Goal: Task Accomplishment & Management: Manage account settings

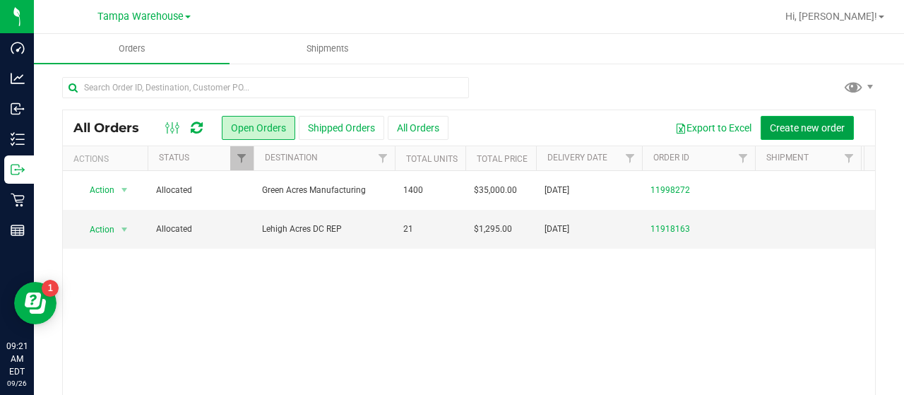
click at [779, 124] on span "Create new order" at bounding box center [807, 127] width 75 height 11
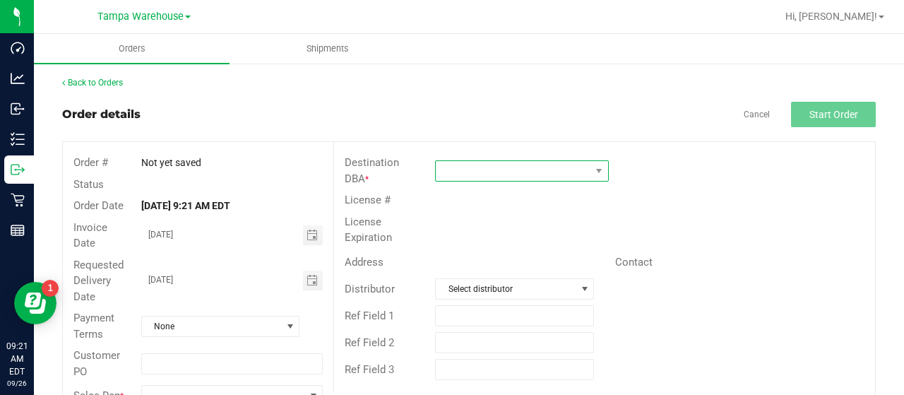
click at [573, 168] on span at bounding box center [513, 171] width 155 height 20
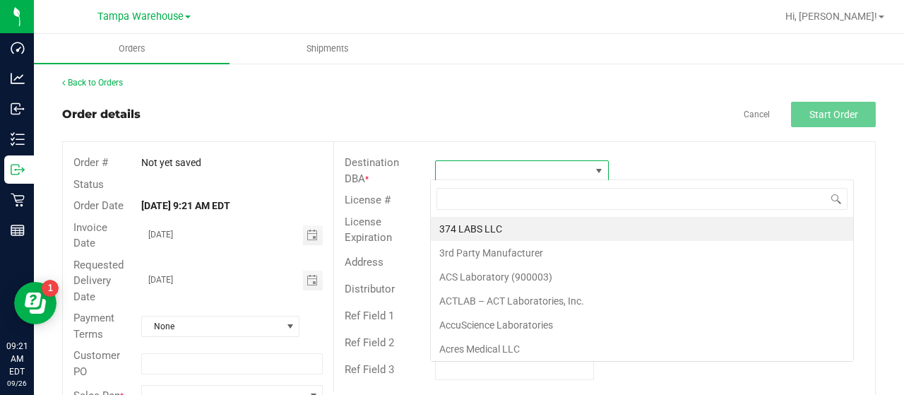
scroll to position [20, 171]
type input "gain"
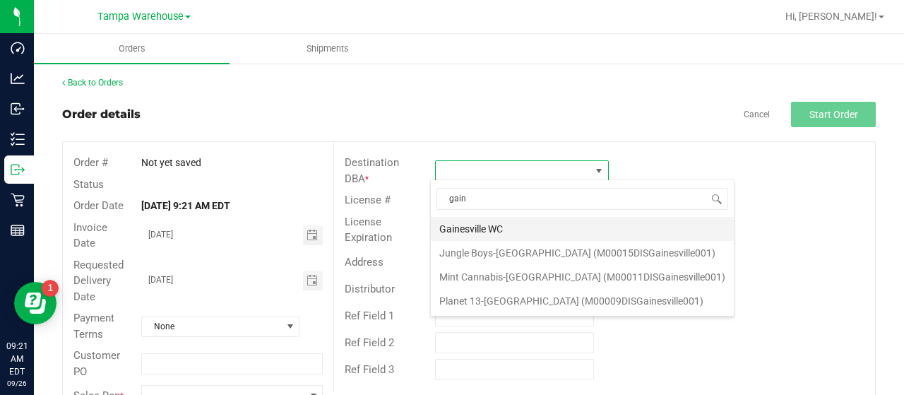
click at [511, 228] on li "Gainesville WC" at bounding box center [582, 229] width 303 height 24
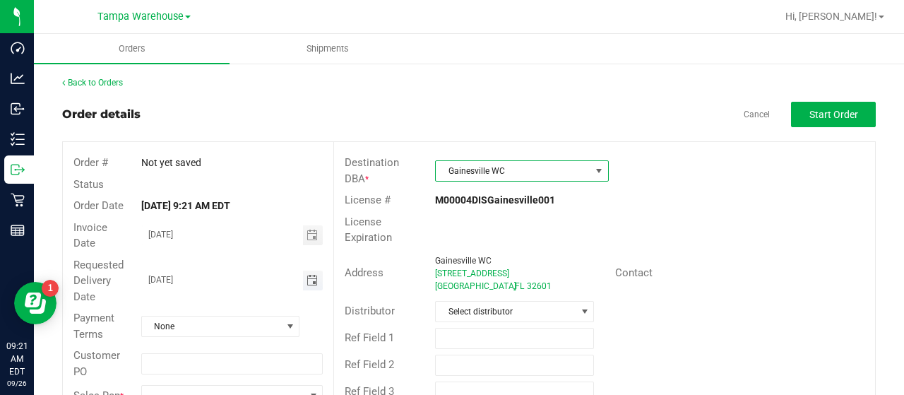
click at [311, 280] on span "Toggle calendar" at bounding box center [311, 280] width 11 height 11
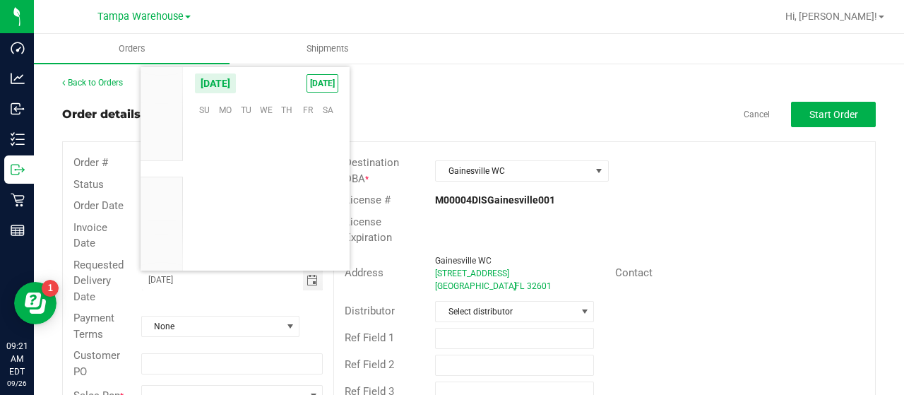
scroll to position [229027, 0]
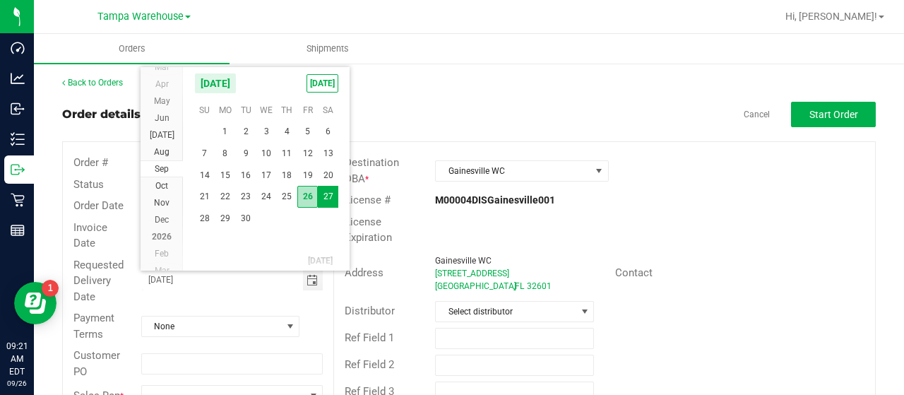
click at [308, 194] on span "26" at bounding box center [307, 197] width 20 height 22
type input "[DATE]"
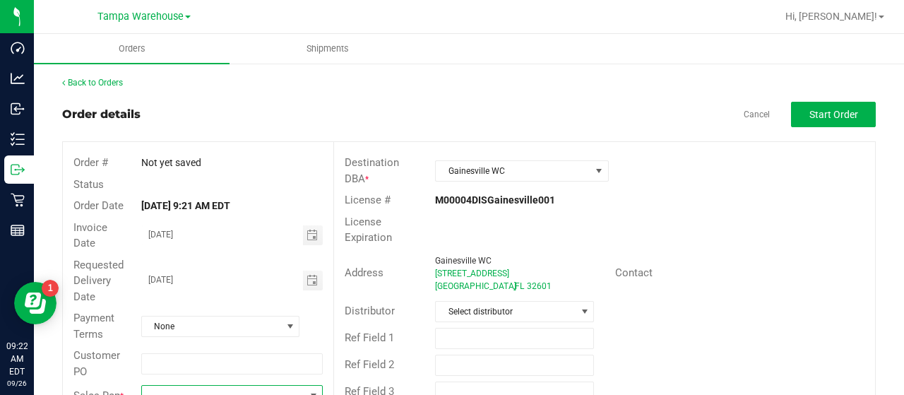
click at [227, 391] on span at bounding box center [223, 396] width 162 height 20
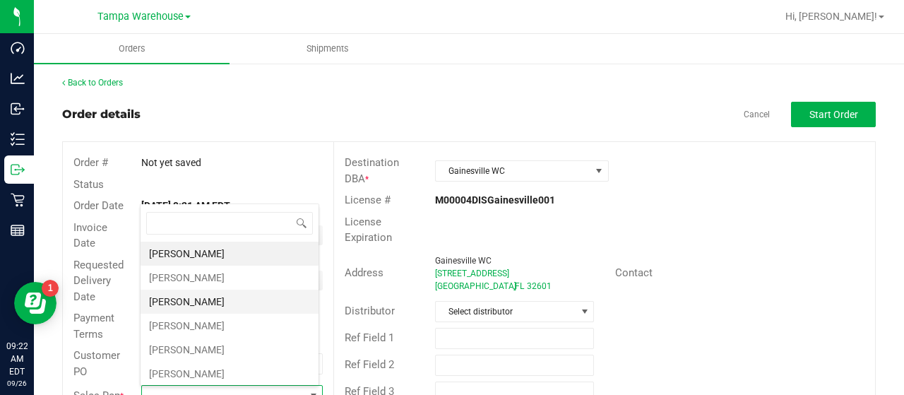
scroll to position [282, 0]
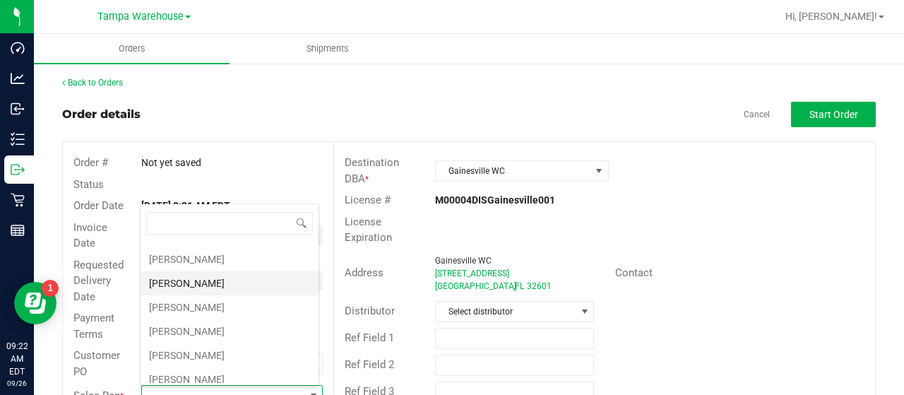
click at [237, 277] on li "[PERSON_NAME]" at bounding box center [230, 283] width 178 height 24
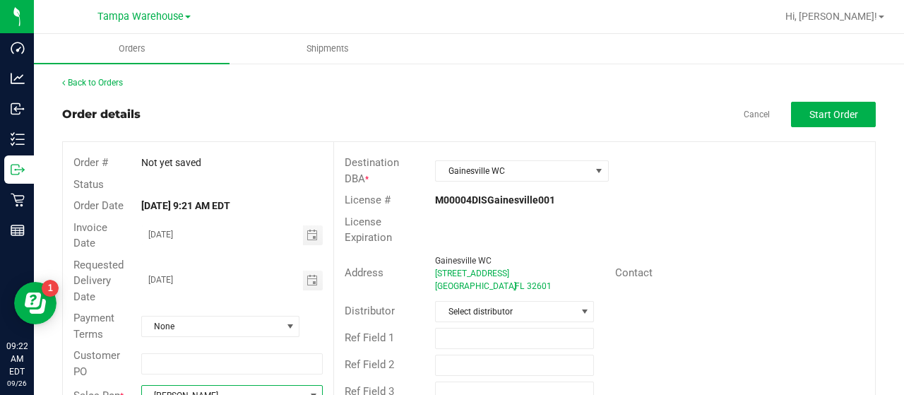
scroll to position [10, 0]
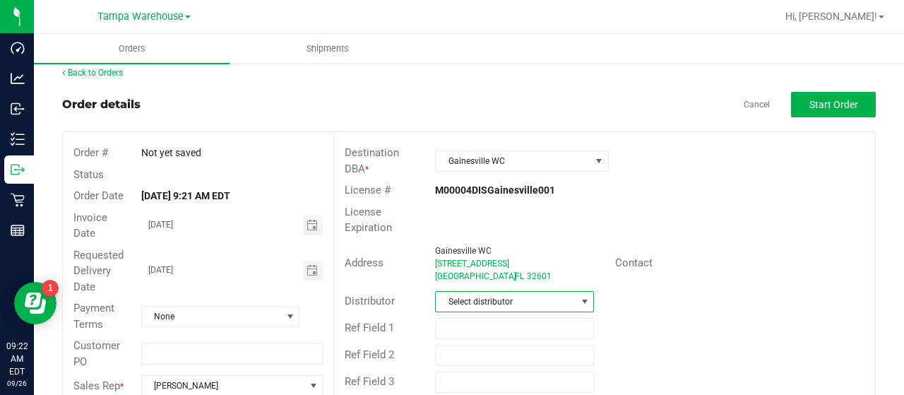
click at [546, 299] on span "Select distributor" at bounding box center [506, 302] width 140 height 20
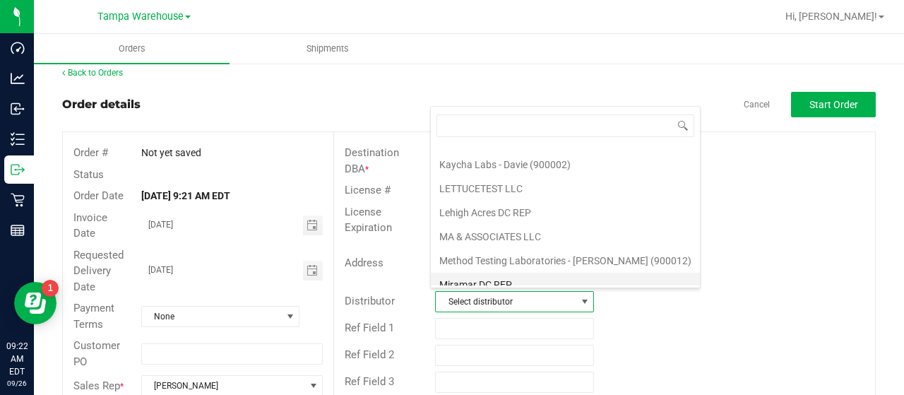
scroll to position [659, 0]
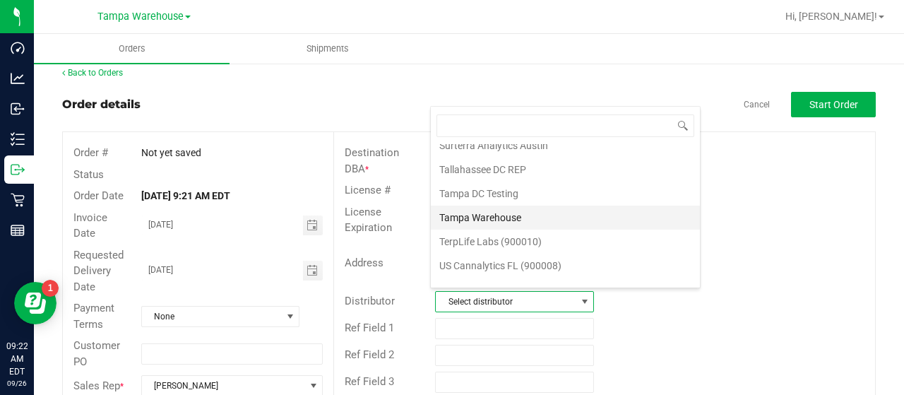
click at [517, 206] on li "Tampa Warehouse" at bounding box center [565, 218] width 269 height 24
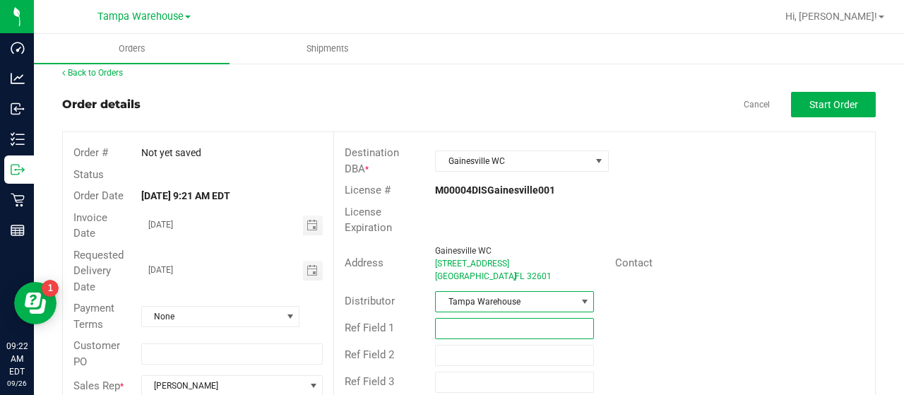
click at [479, 322] on input "text" at bounding box center [514, 328] width 159 height 21
drag, startPoint x: 434, startPoint y: 323, endPoint x: 518, endPoint y: 322, distance: 84.0
click at [518, 322] on input "HARDWARE [DATE]" at bounding box center [514, 328] width 159 height 21
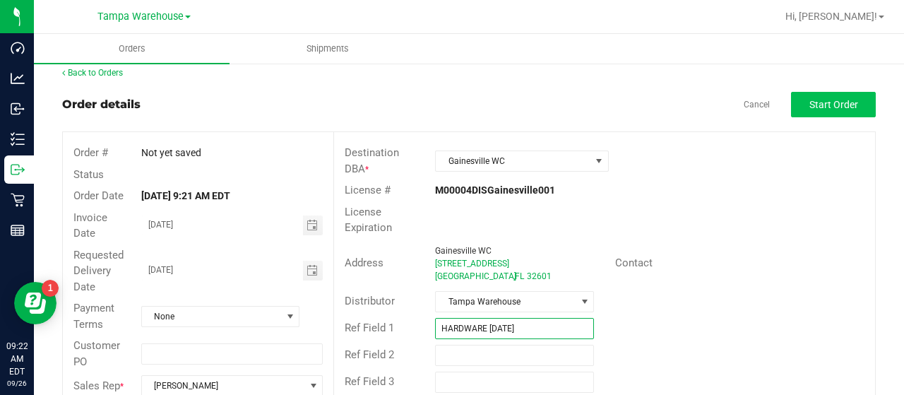
type input "HARDWARE [DATE]"
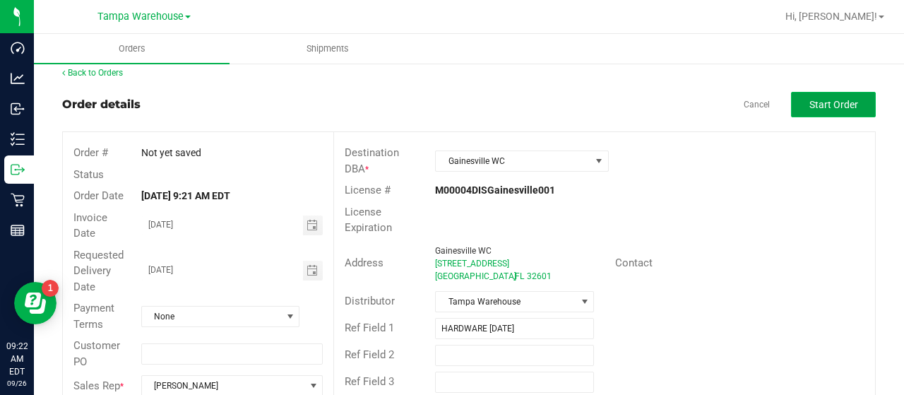
click at [809, 104] on span "Start Order" at bounding box center [833, 104] width 49 height 11
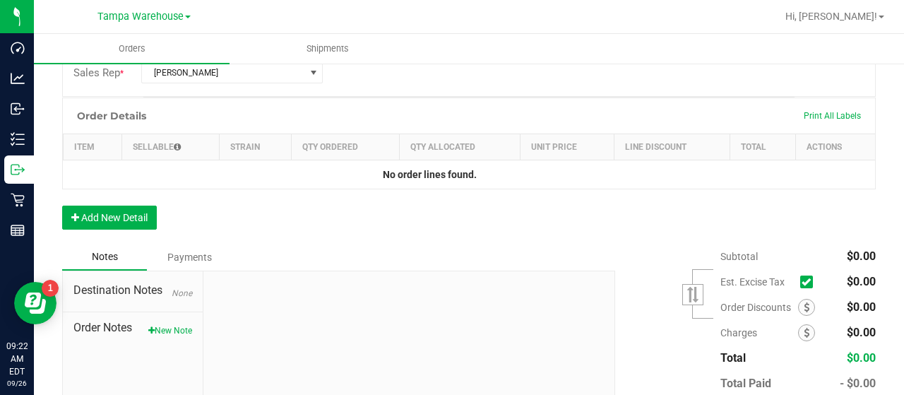
scroll to position [363, 0]
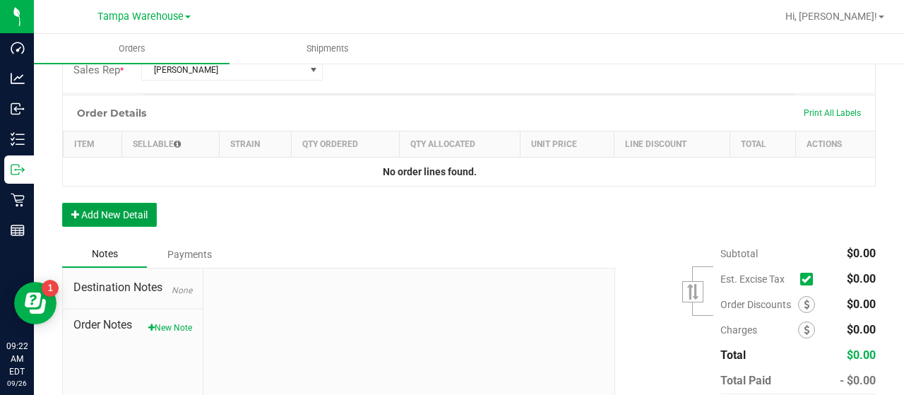
click at [134, 212] on button "Add New Detail" at bounding box center [109, 215] width 95 height 24
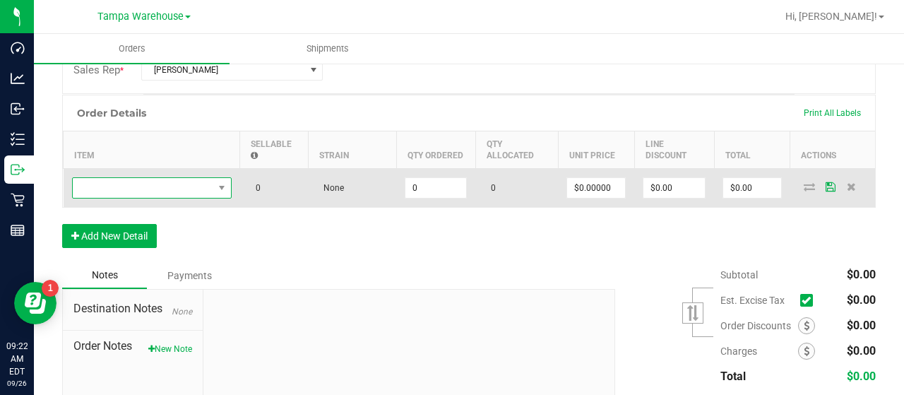
click at [162, 187] on span "NO DATA FOUND" at bounding box center [143, 188] width 141 height 20
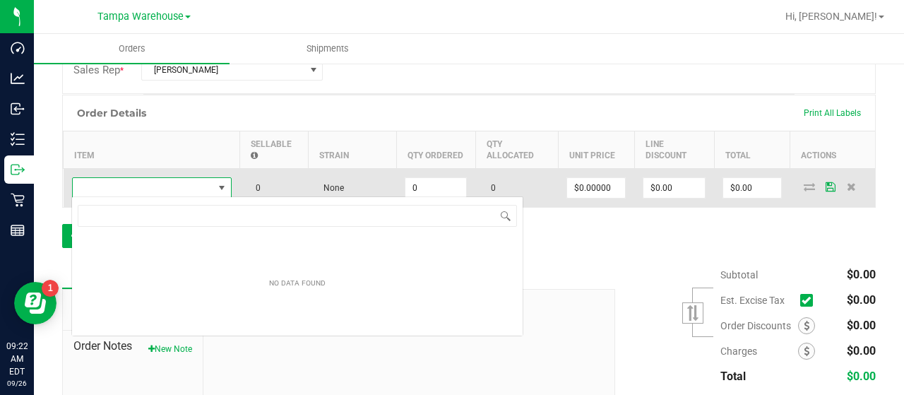
scroll to position [20, 160]
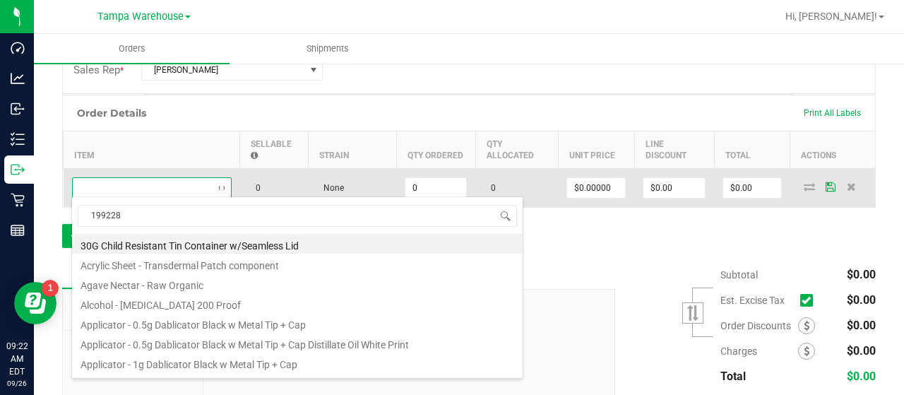
type input "1992285"
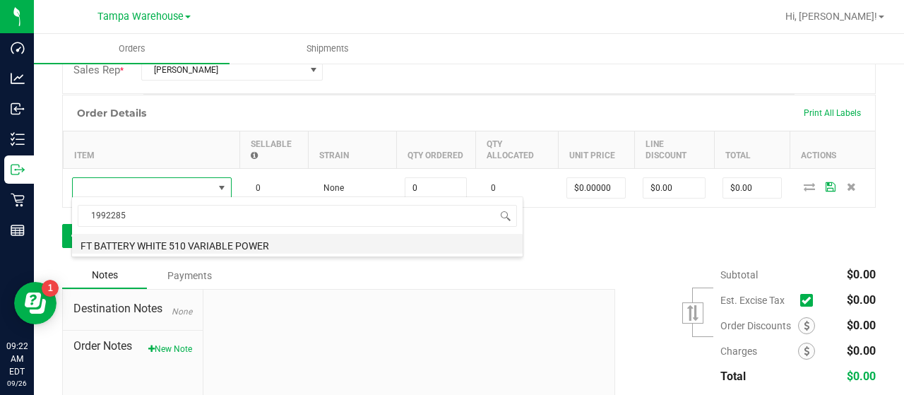
click at [222, 245] on li "FT BATTERY WHITE 510 VARIABLE POWER" at bounding box center [297, 244] width 451 height 20
type input "0 ea"
type input "$10.00000"
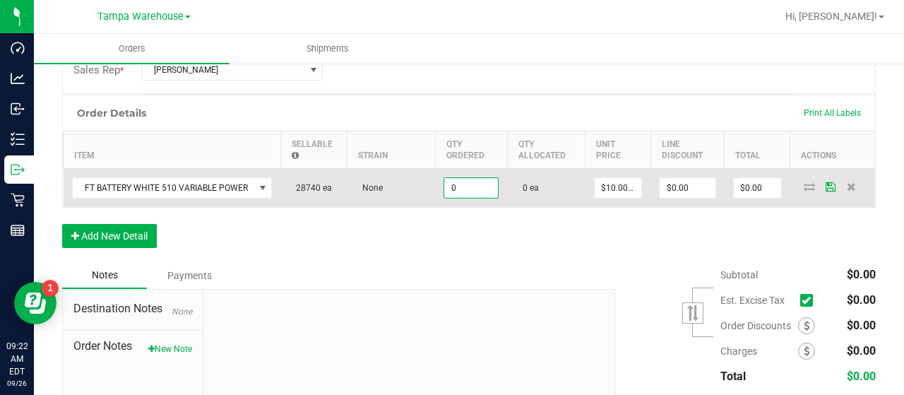
click at [464, 186] on input "0" at bounding box center [471, 188] width 54 height 20
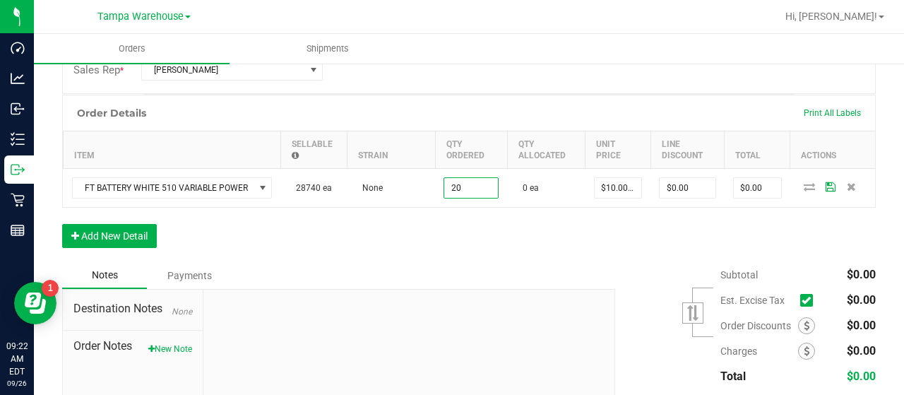
type input "20 ea"
type input "$200.00"
click at [479, 225] on div "Order Details Print All Labels Item Sellable Strain Qty Ordered Qty Allocated U…" at bounding box center [469, 178] width 814 height 167
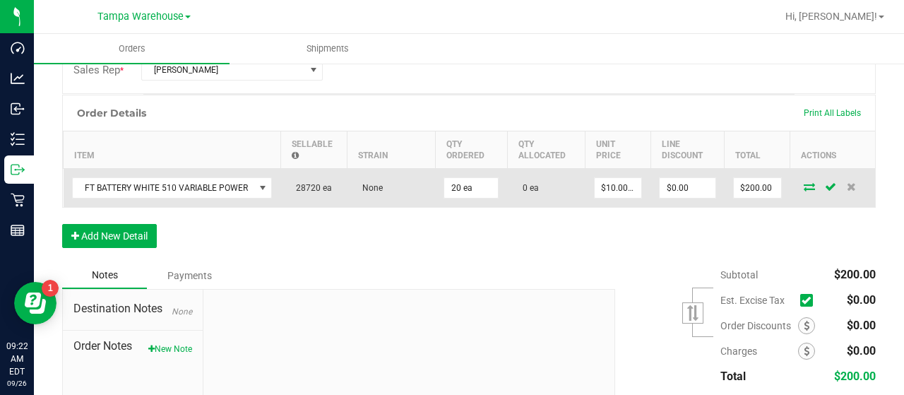
click at [804, 184] on icon at bounding box center [809, 186] width 11 height 8
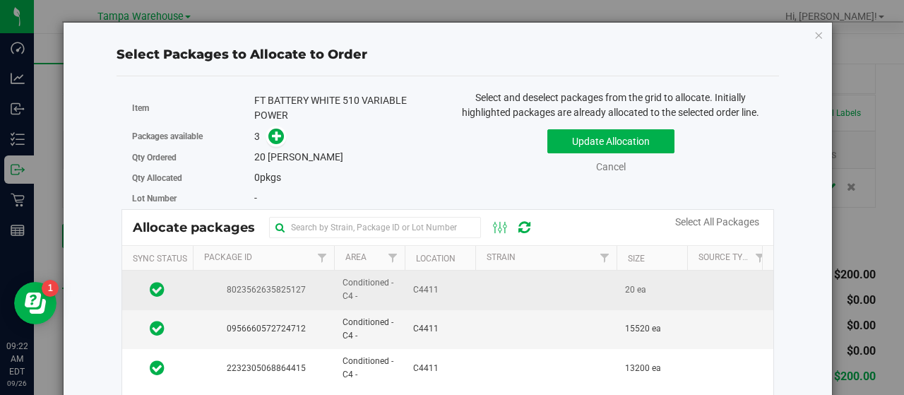
scroll to position [71, 0]
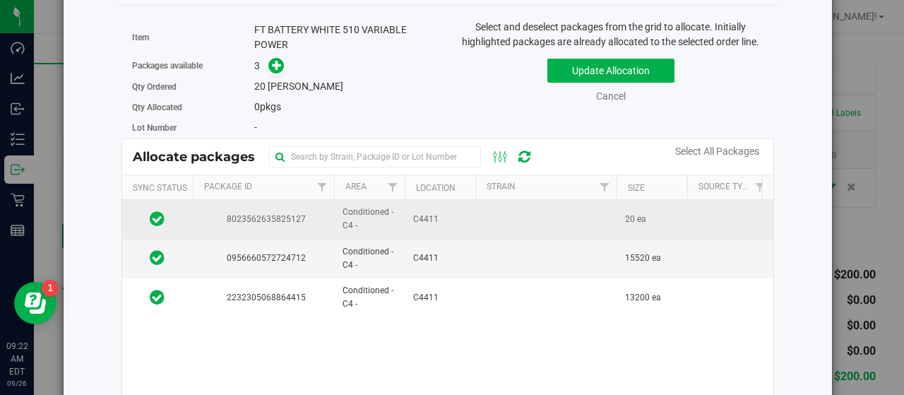
click at [470, 218] on td "C4411" at bounding box center [440, 219] width 71 height 39
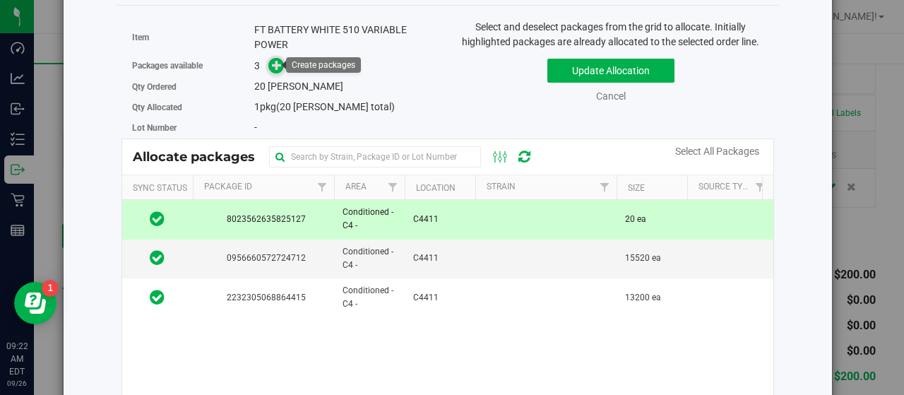
click at [272, 66] on icon at bounding box center [277, 65] width 10 height 10
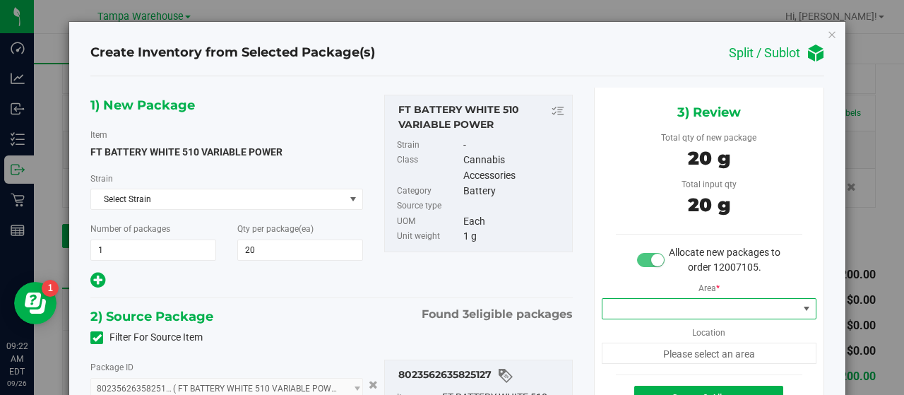
type input "20 ea"
click at [706, 315] on span at bounding box center [700, 309] width 196 height 20
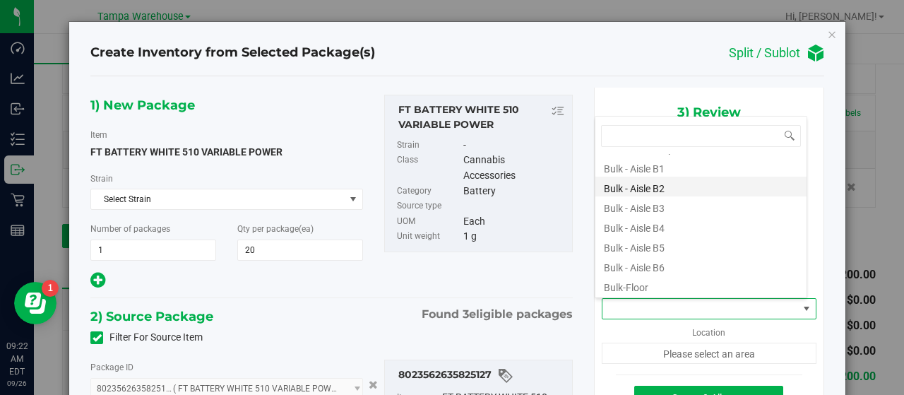
scroll to position [141, 0]
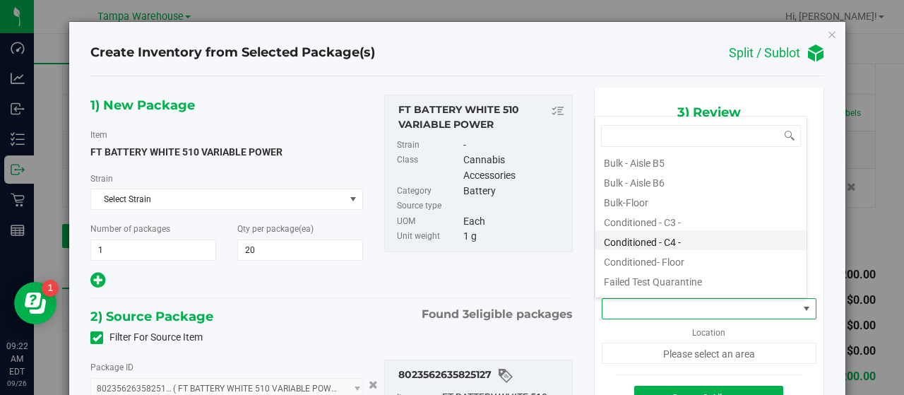
click at [696, 238] on li "Conditioned - C4 -" at bounding box center [700, 240] width 211 height 20
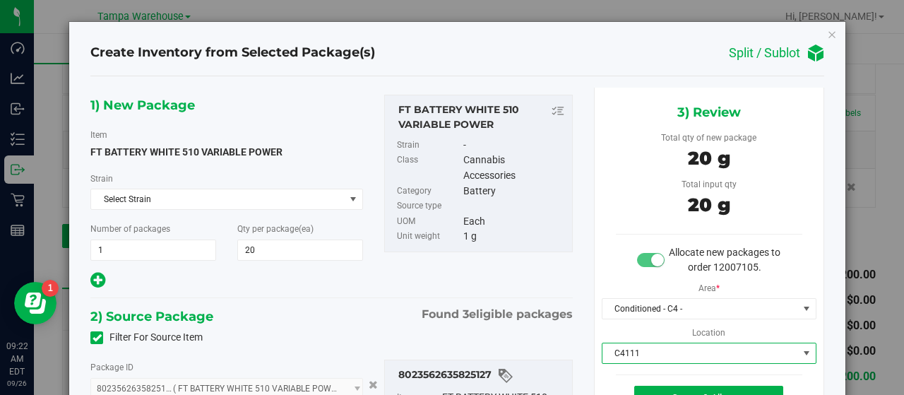
click at [659, 348] on span "C4111" at bounding box center [700, 353] width 196 height 20
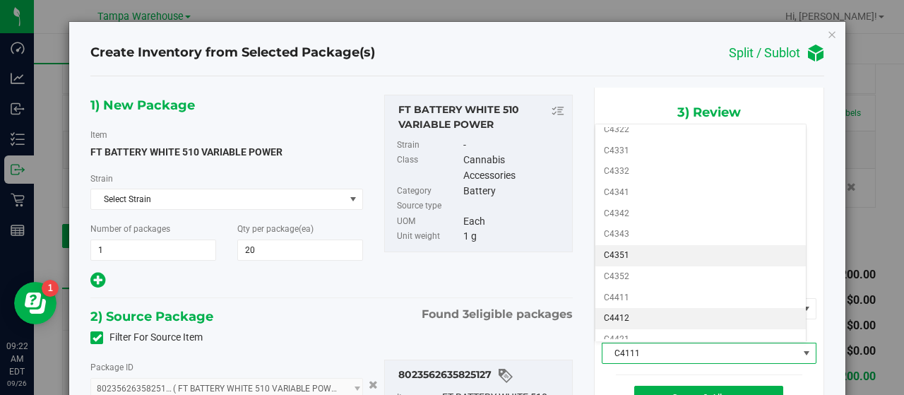
scroll to position [568, 0]
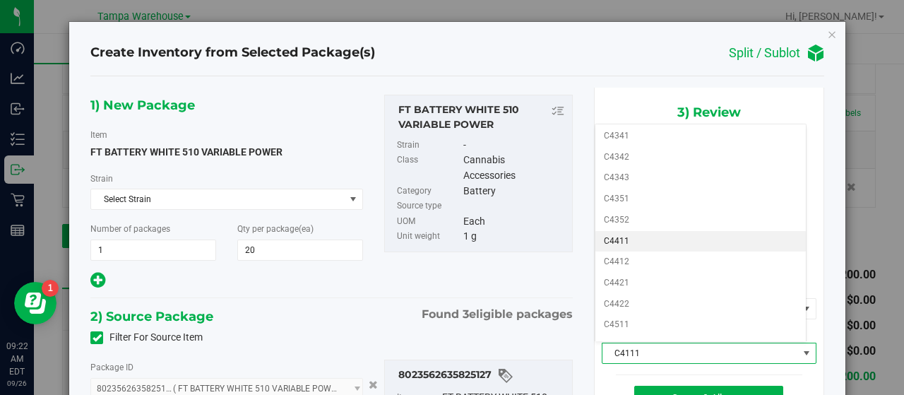
click at [673, 231] on li "C4411" at bounding box center [700, 241] width 211 height 21
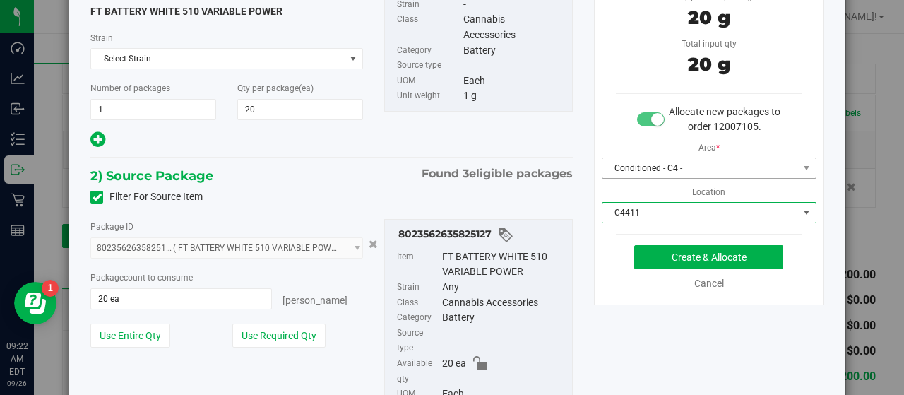
scroll to position [141, 0]
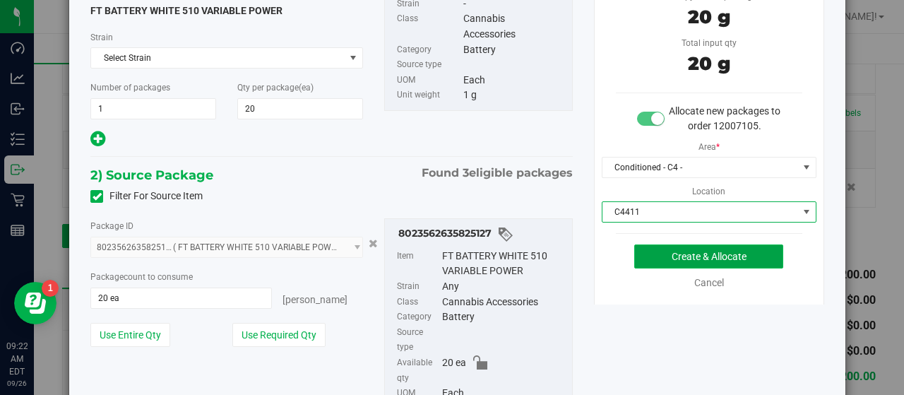
click at [662, 258] on button "Create & Allocate" at bounding box center [708, 256] width 149 height 24
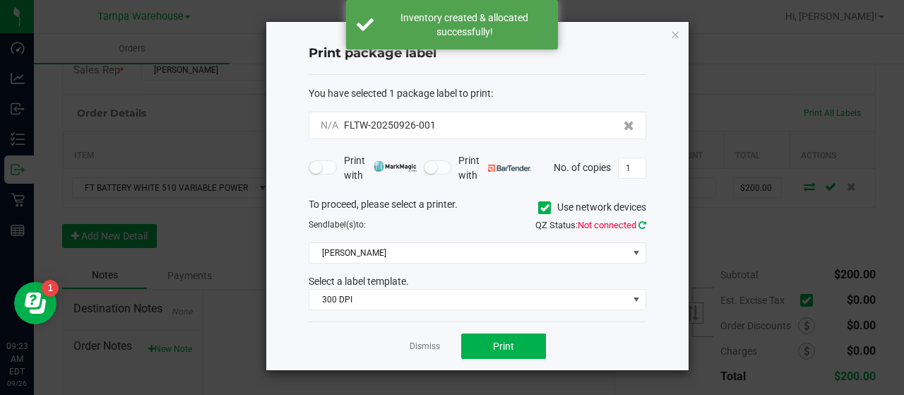
click at [643, 224] on icon at bounding box center [642, 224] width 8 height 9
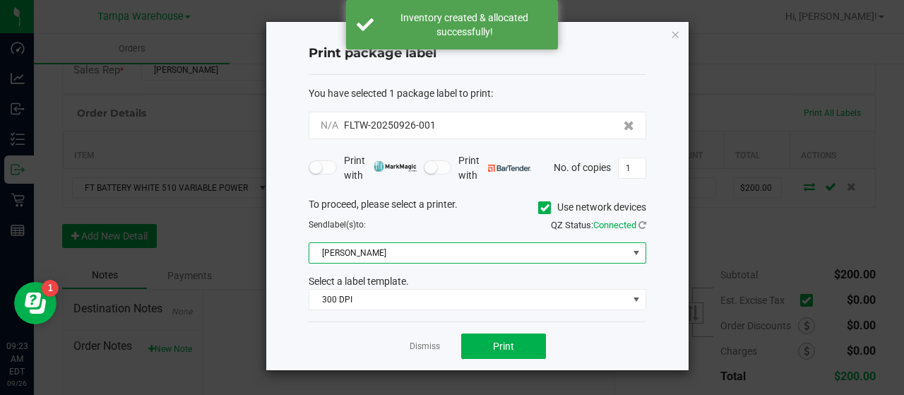
click at [637, 251] on span at bounding box center [636, 252] width 11 height 11
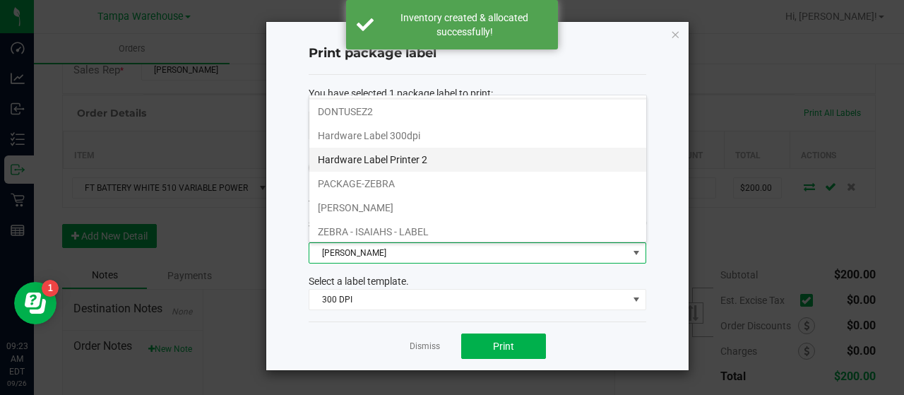
scroll to position [0, 0]
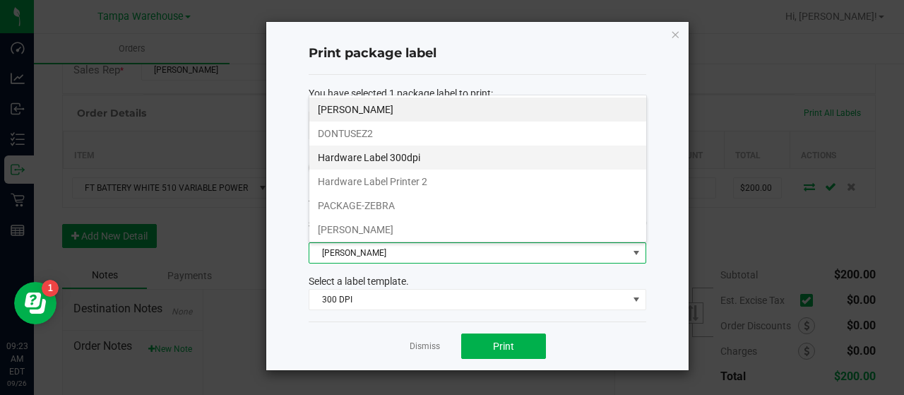
click at [539, 165] on li "Hardware Label 300dpi" at bounding box center [477, 157] width 337 height 24
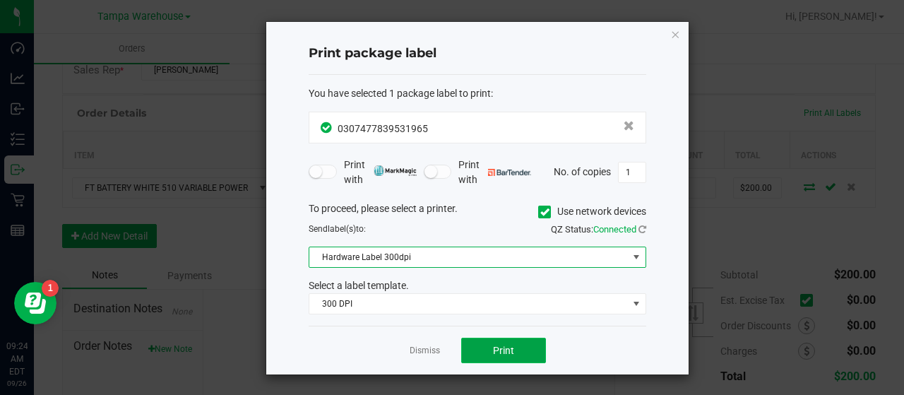
click at [531, 345] on button "Print" at bounding box center [503, 350] width 85 height 25
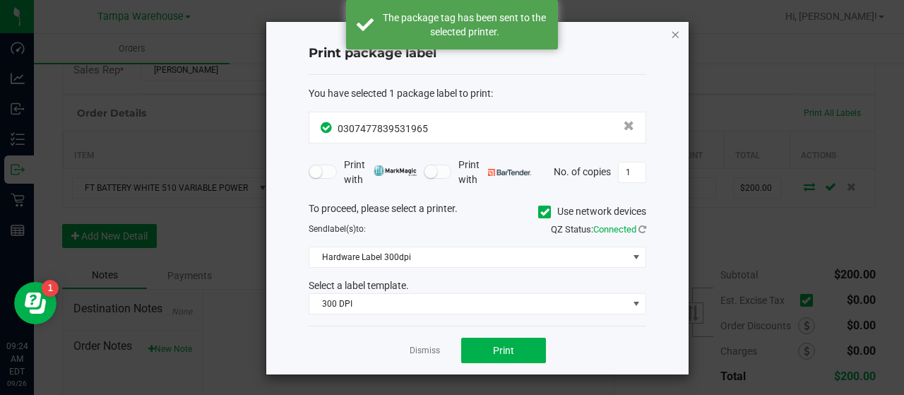
click at [677, 32] on icon "button" at bounding box center [675, 33] width 10 height 17
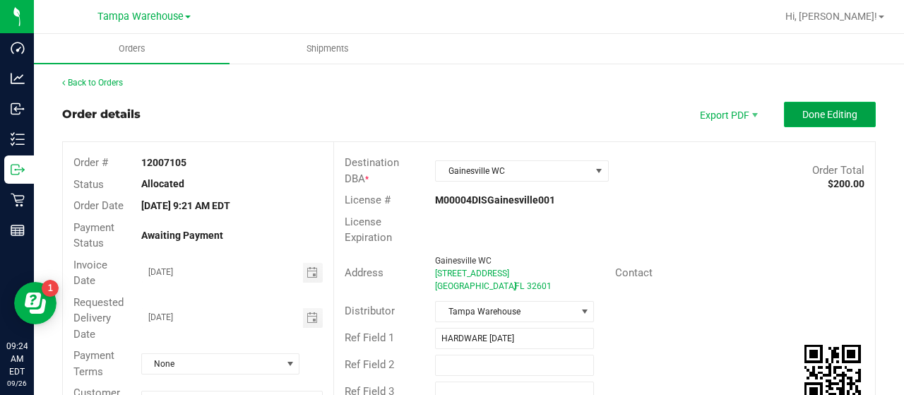
click at [784, 114] on button "Done Editing" at bounding box center [830, 114] width 92 height 25
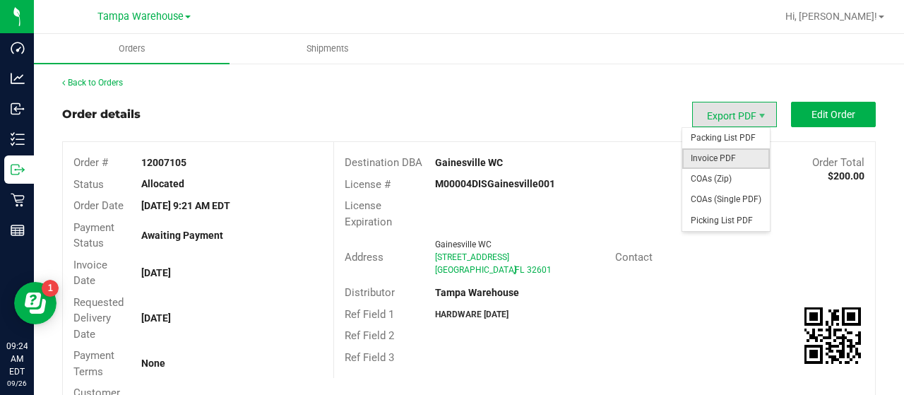
click at [706, 153] on span "Invoice PDF" at bounding box center [726, 158] width 88 height 20
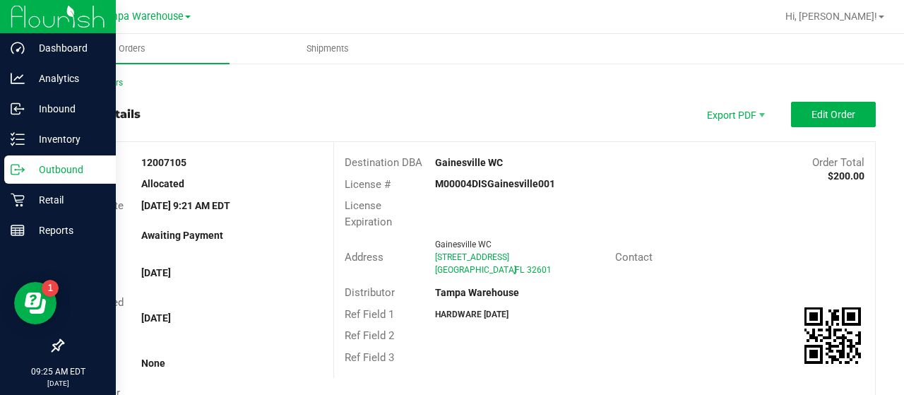
click at [64, 165] on p "Outbound" at bounding box center [67, 169] width 85 height 17
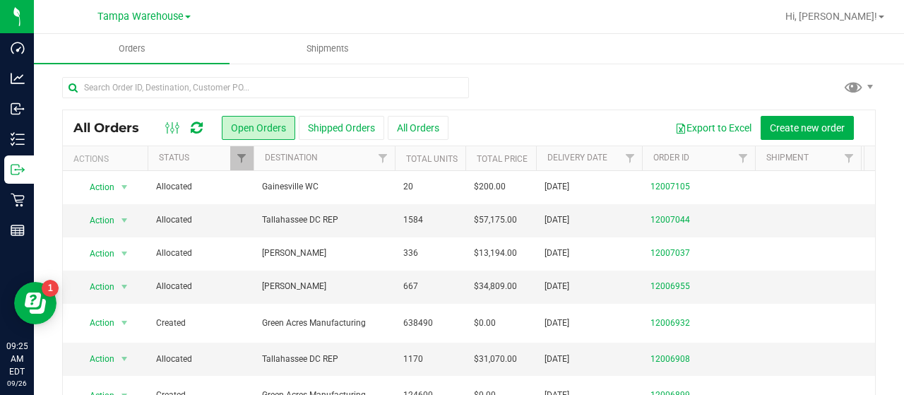
click at [338, 184] on span "Gainesville WC" at bounding box center [324, 186] width 124 height 13
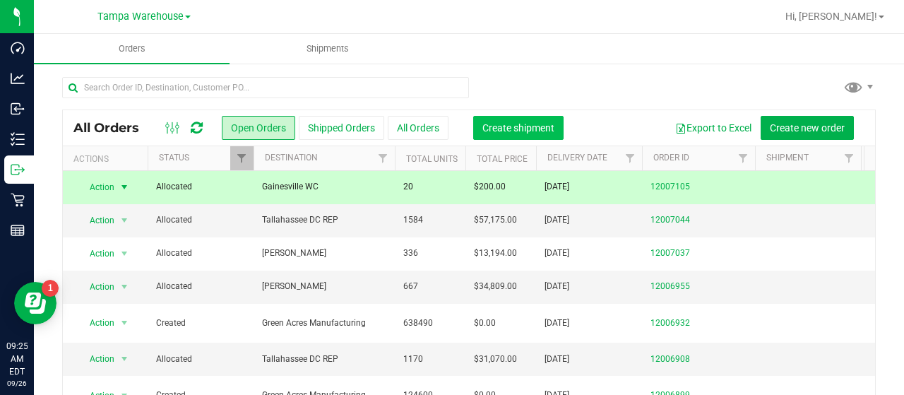
click at [519, 124] on span "Create shipment" at bounding box center [518, 127] width 72 height 11
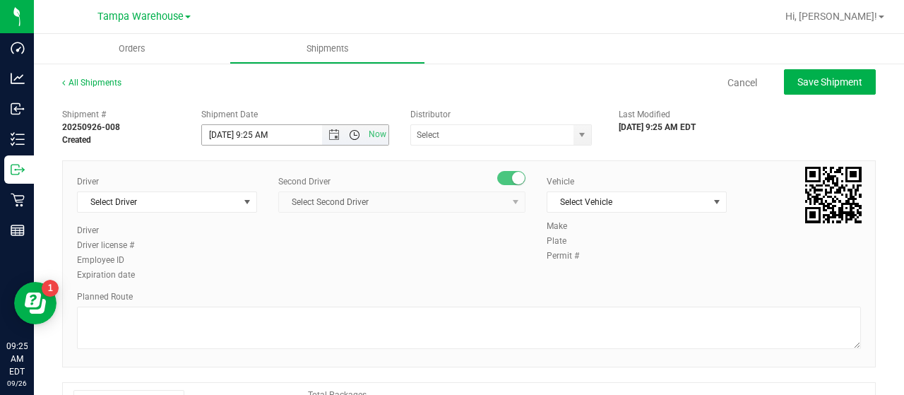
click at [352, 132] on span "Open the time view" at bounding box center [354, 134] width 11 height 11
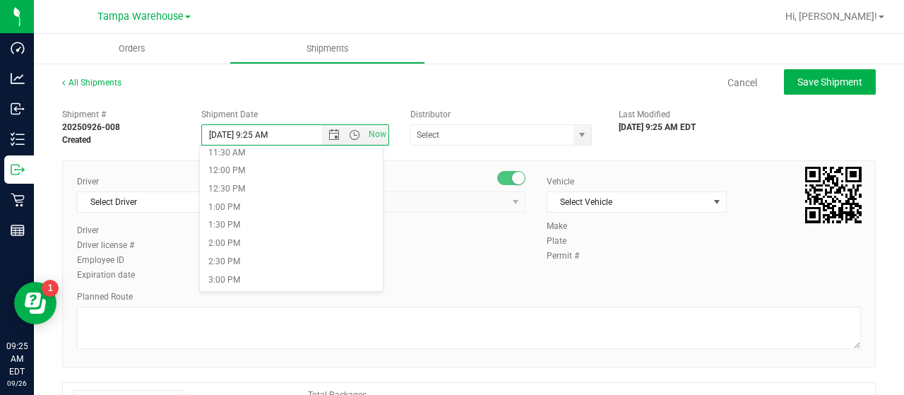
scroll to position [424, 0]
click at [246, 204] on li "1:00 PM" at bounding box center [291, 205] width 182 height 18
type input "[DATE] 1:00 PM"
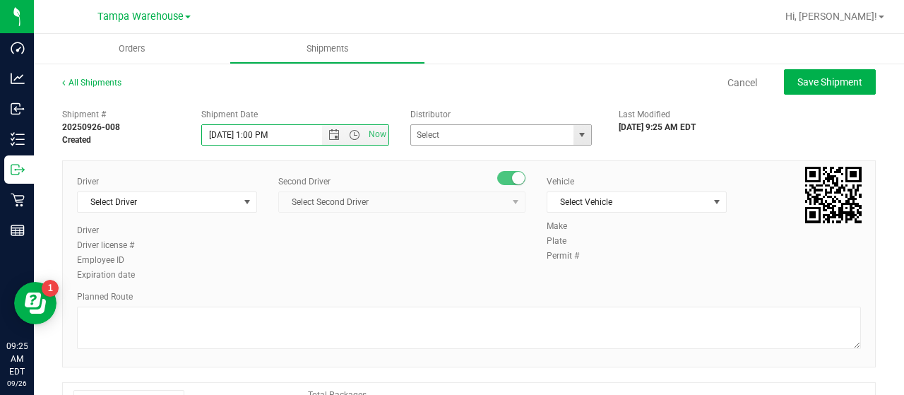
click at [576, 133] on span "select" at bounding box center [581, 134] width 11 height 11
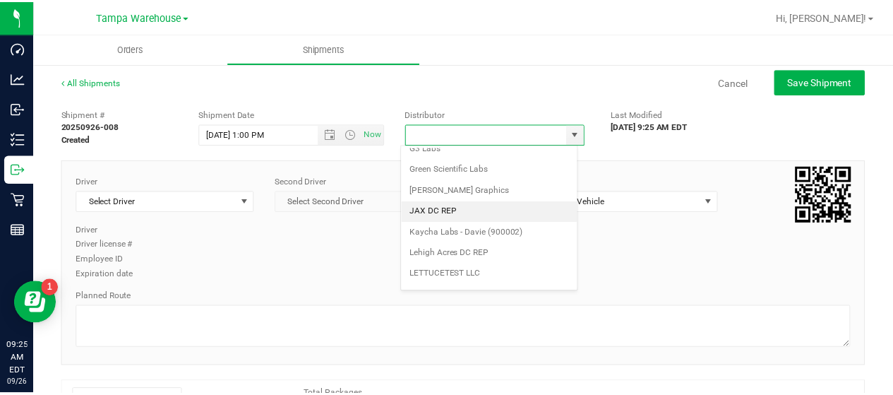
scroll to position [554, 0]
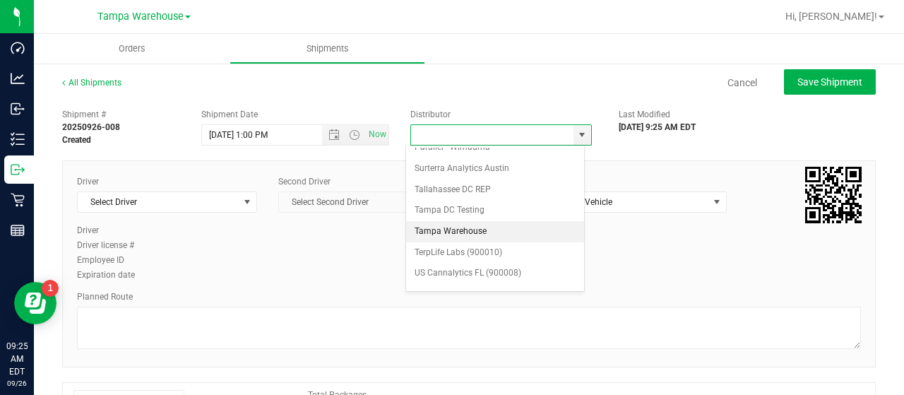
click at [457, 221] on li "Tampa Warehouse" at bounding box center [495, 231] width 178 height 21
type input "Tampa Warehouse"
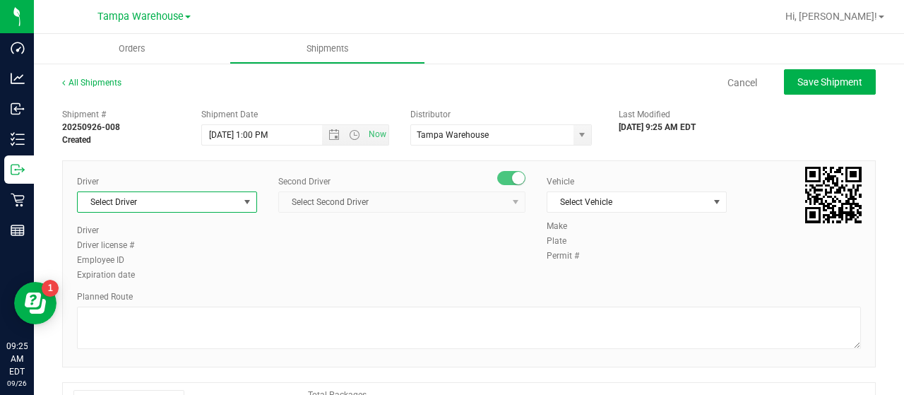
click at [213, 203] on span "Select Driver" at bounding box center [158, 202] width 161 height 20
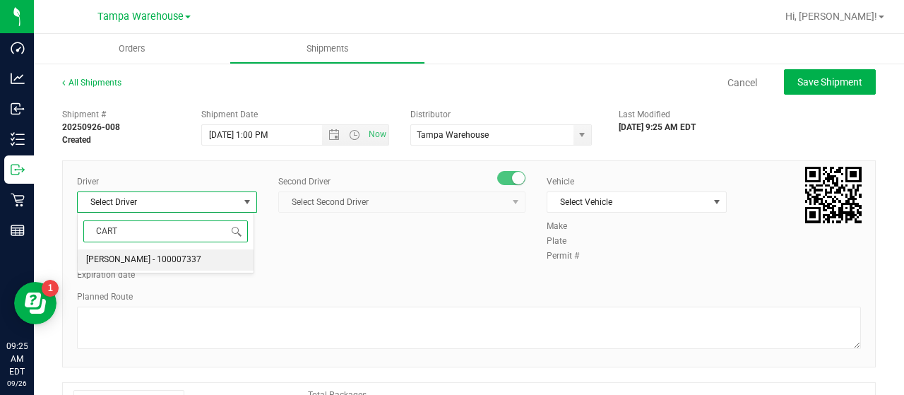
click at [164, 260] on span "[PERSON_NAME] - 100007337" at bounding box center [143, 260] width 115 height 18
type input "CART"
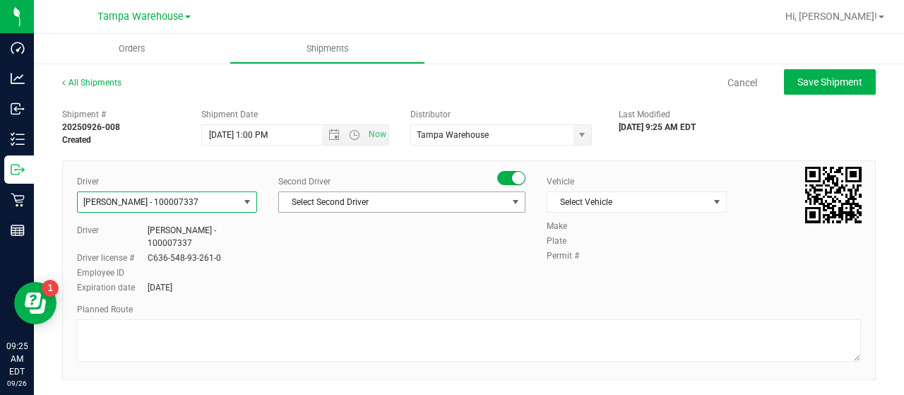
click at [374, 200] on span "Select Second Driver" at bounding box center [393, 202] width 228 height 20
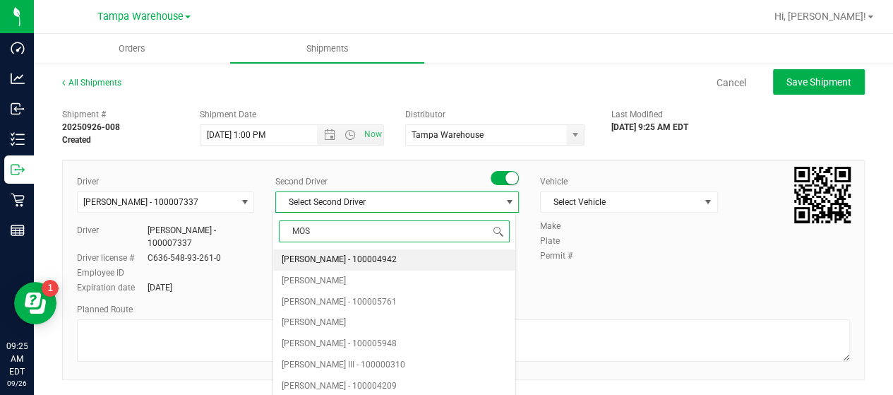
type input "MOSL"
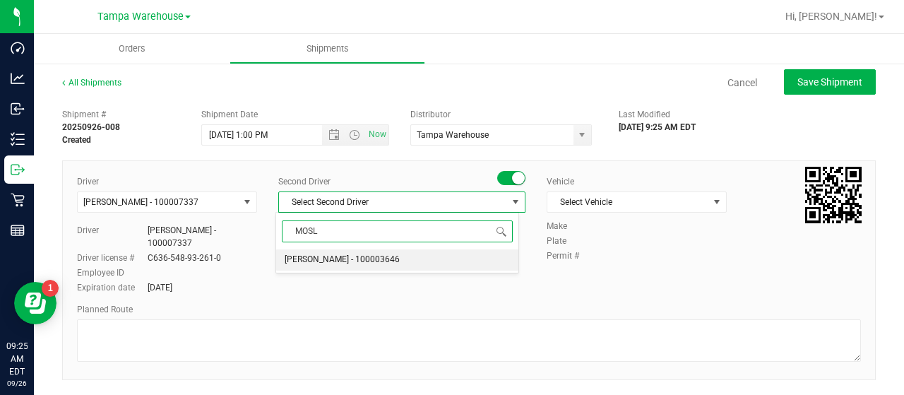
click at [353, 258] on span "[PERSON_NAME] - 100003646" at bounding box center [342, 260] width 115 height 18
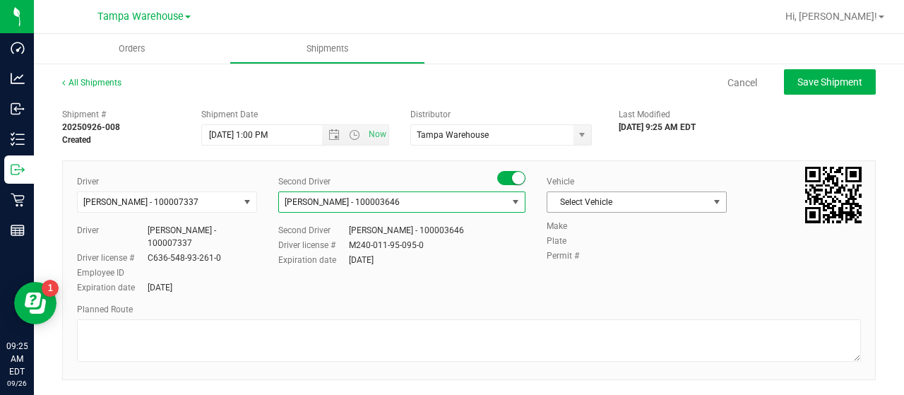
click at [691, 202] on span "Select Vehicle" at bounding box center [627, 202] width 161 height 20
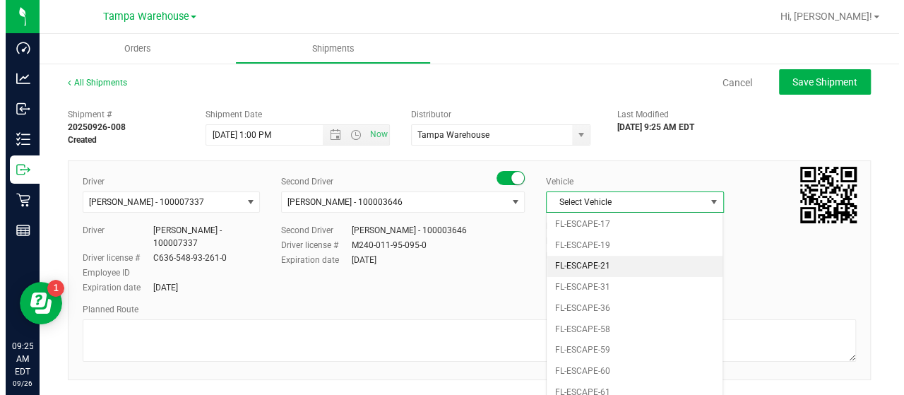
scroll to position [240, 0]
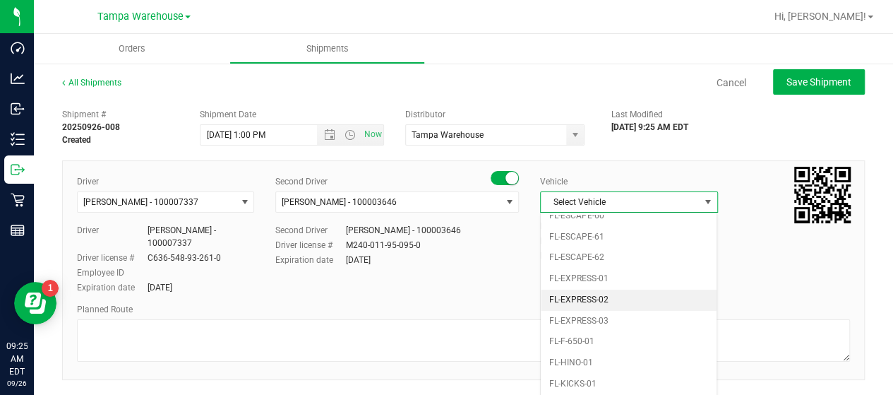
click at [621, 290] on li "FL-EXPRESS-02" at bounding box center [629, 300] width 176 height 21
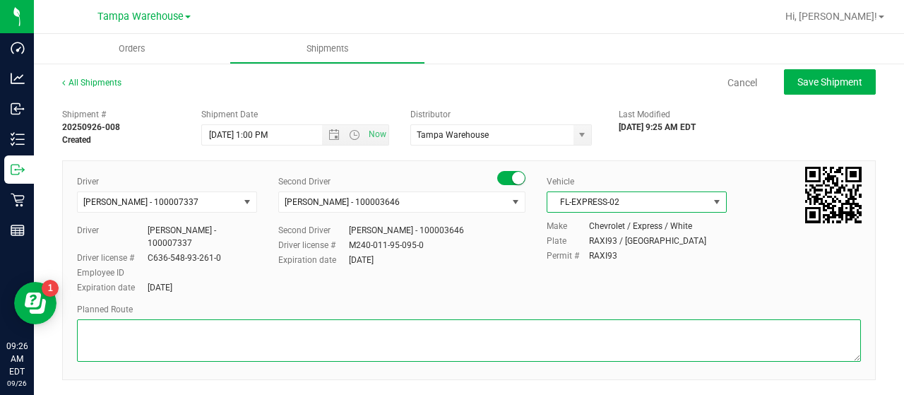
click at [314, 319] on textarea at bounding box center [469, 340] width 784 height 42
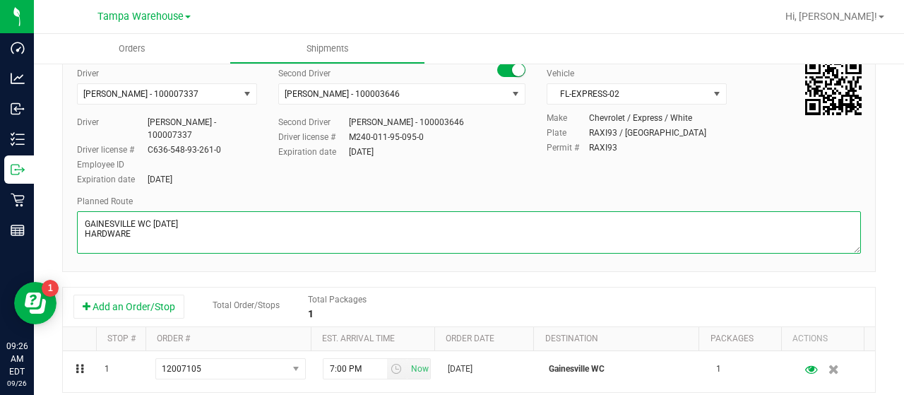
scroll to position [212, 0]
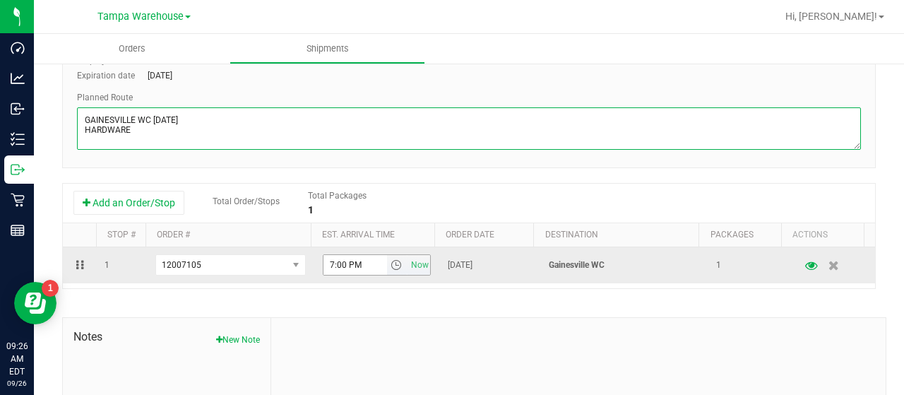
click at [391, 259] on span "select" at bounding box center [396, 264] width 11 height 11
type textarea "GAINESVILLE WC [DATE] HARDWARE"
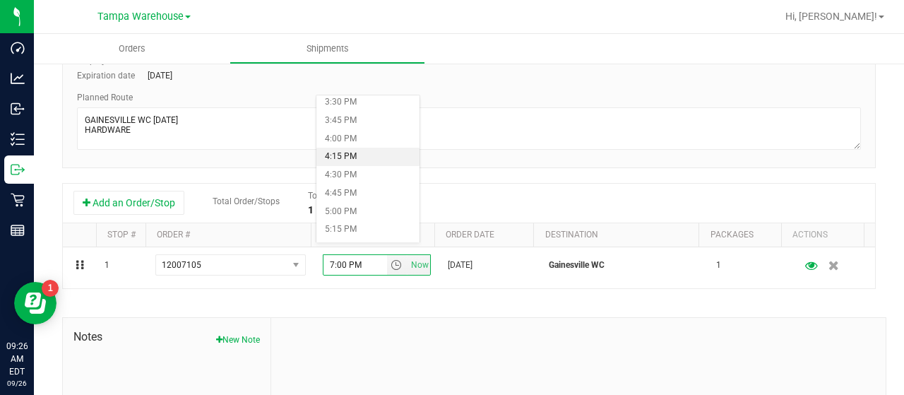
scroll to position [1201, 0]
click at [338, 138] on li "5:00 PM" at bounding box center [367, 141] width 103 height 18
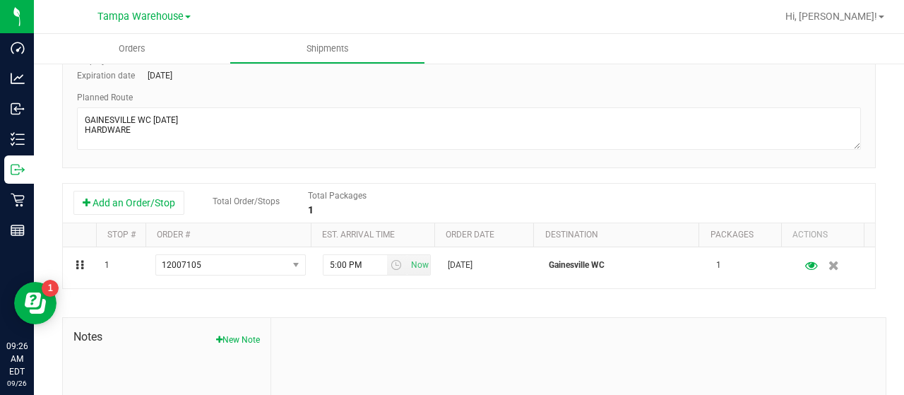
scroll to position [0, 0]
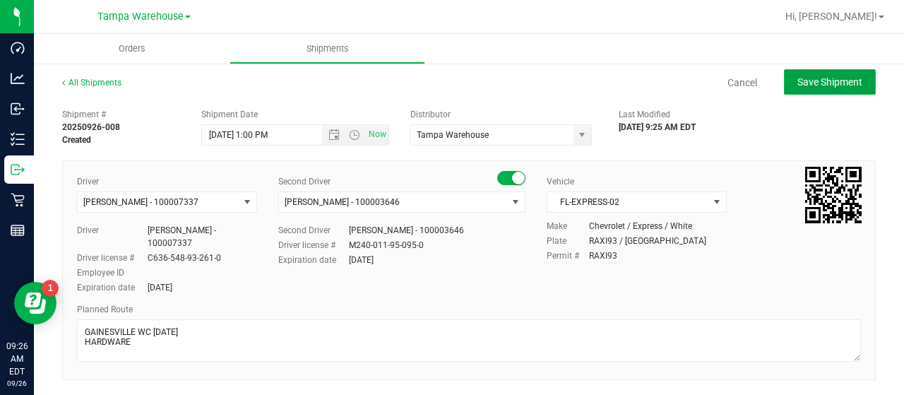
click at [813, 81] on span "Save Shipment" at bounding box center [829, 81] width 65 height 11
type input "[DATE] 5:00 PM"
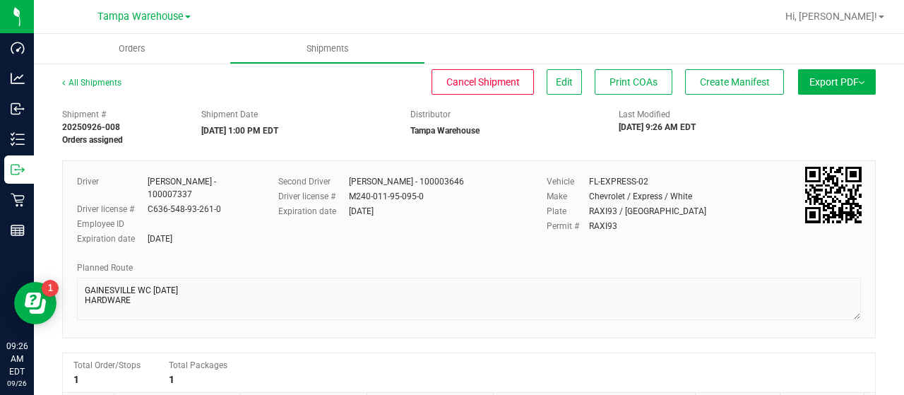
click at [813, 84] on span "Export PDF" at bounding box center [836, 81] width 55 height 11
click at [806, 128] on li "Manifest by Lot" at bounding box center [832, 134] width 143 height 21
click at [724, 81] on span "Create Manifest" at bounding box center [735, 81] width 70 height 11
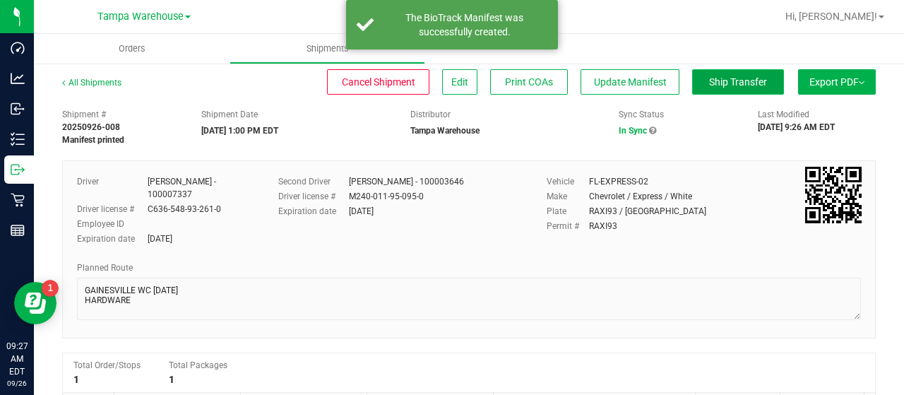
click at [725, 82] on span "Ship Transfer" at bounding box center [738, 81] width 58 height 11
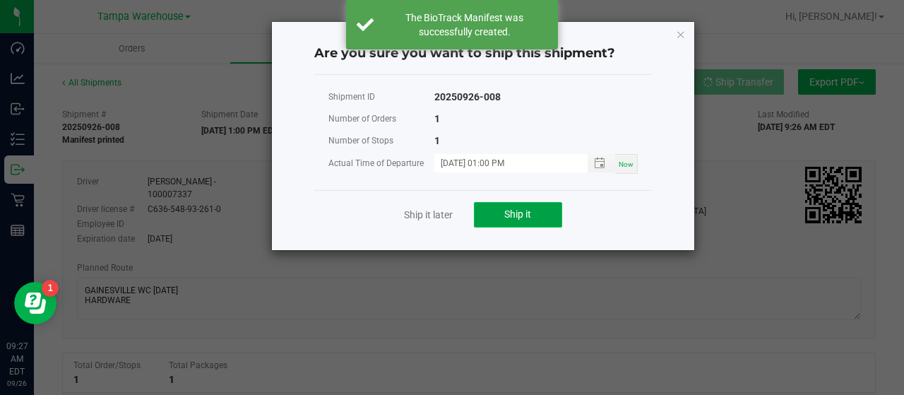
click at [552, 212] on button "Ship it" at bounding box center [518, 214] width 88 height 25
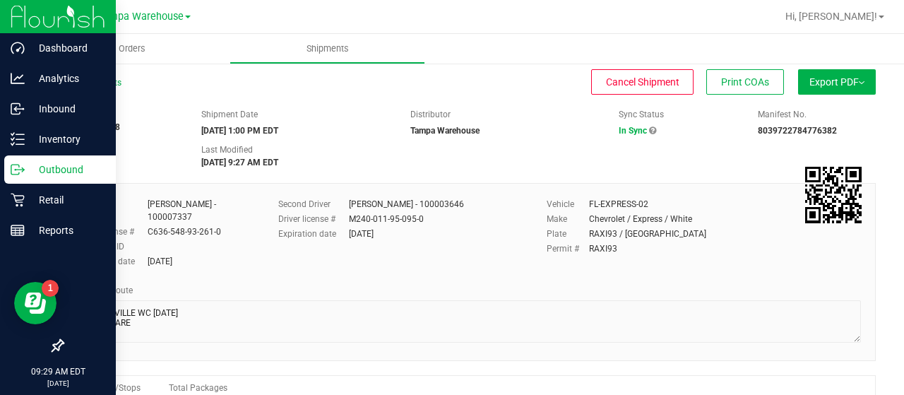
click at [51, 166] on p "Outbound" at bounding box center [67, 169] width 85 height 17
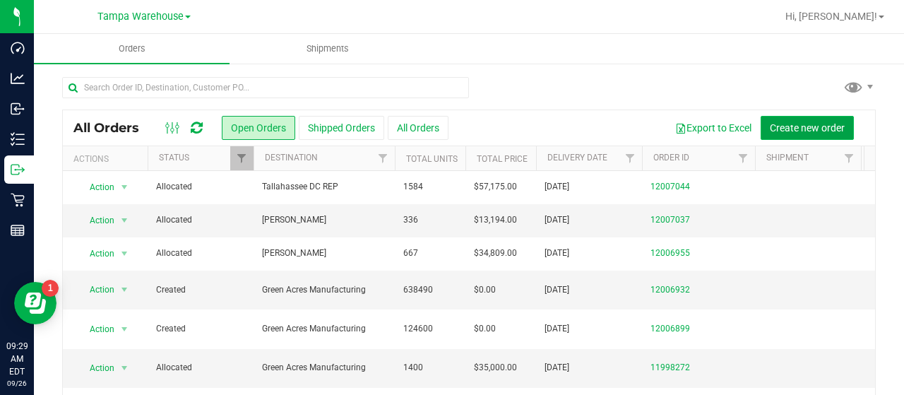
click at [770, 124] on span "Create new order" at bounding box center [807, 127] width 75 height 11
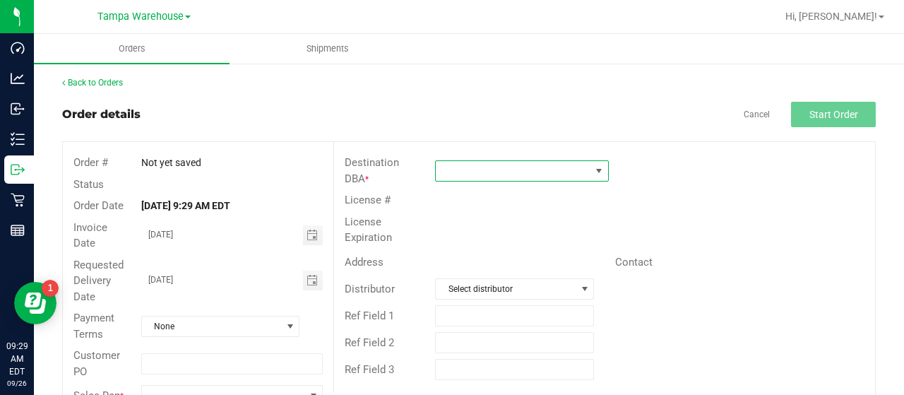
click at [528, 167] on span at bounding box center [513, 171] width 155 height 20
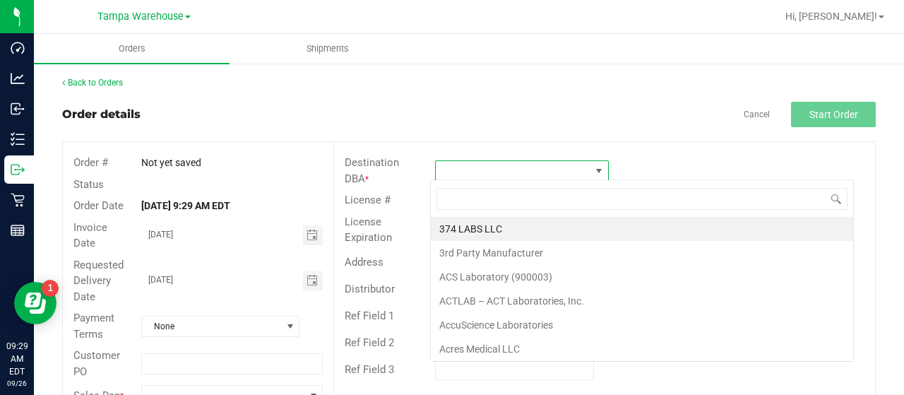
scroll to position [20, 171]
type input "DELT"
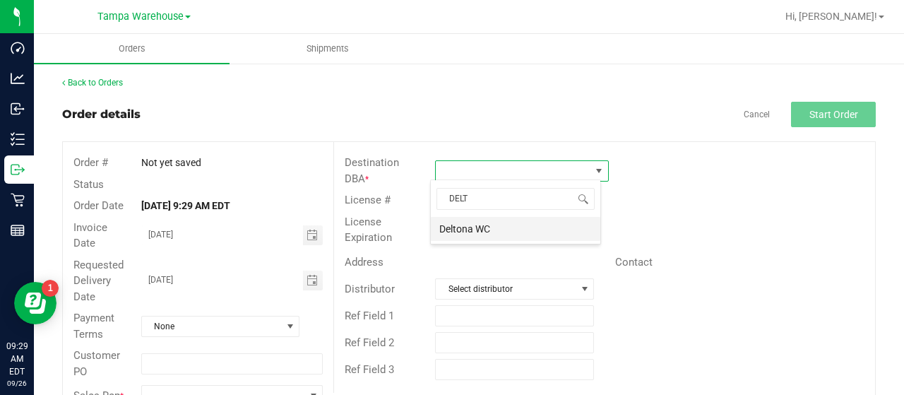
click at [475, 231] on li "Deltona WC" at bounding box center [515, 229] width 169 height 24
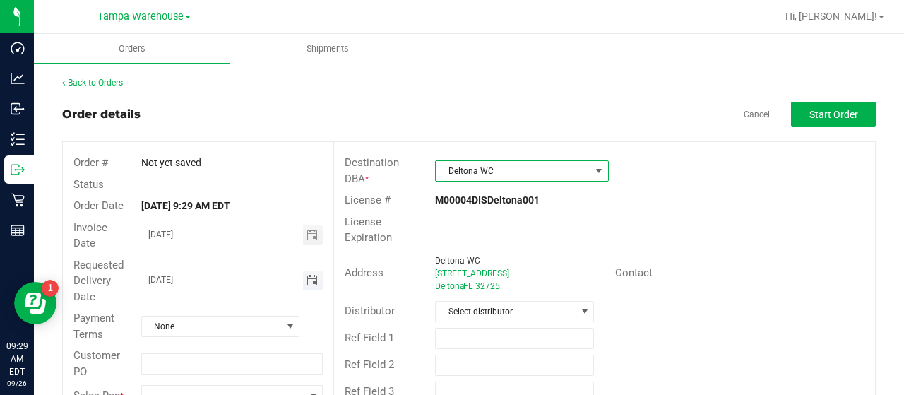
click at [306, 275] on span "Toggle calendar" at bounding box center [311, 280] width 11 height 11
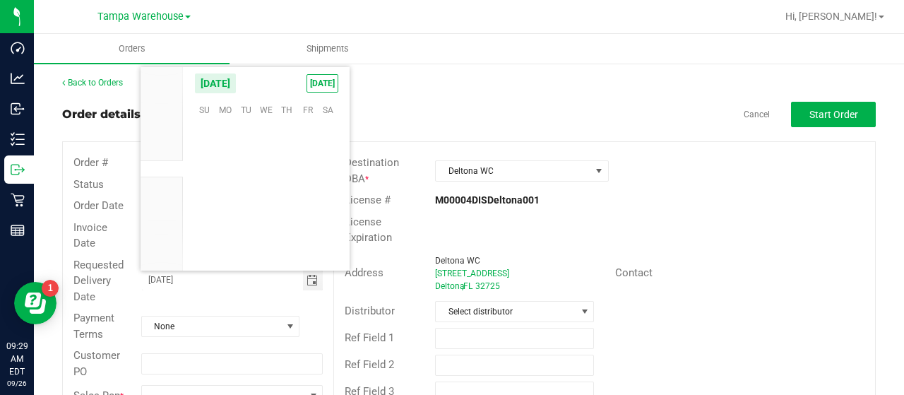
scroll to position [229027, 0]
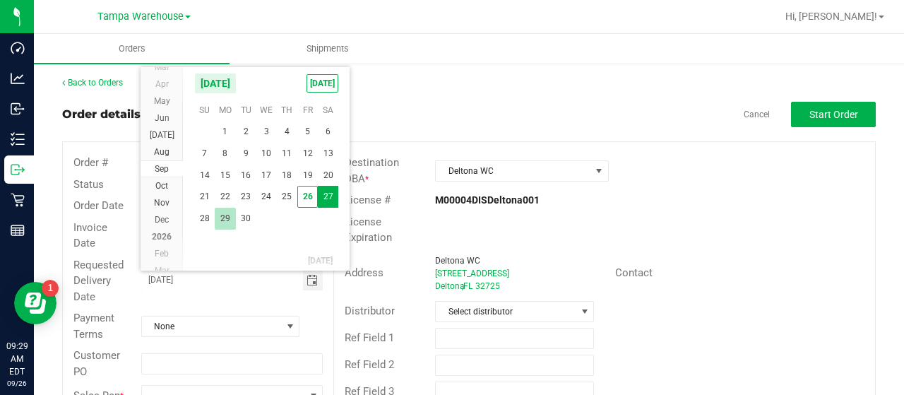
click at [223, 211] on span "29" at bounding box center [225, 219] width 20 height 22
type input "[DATE]"
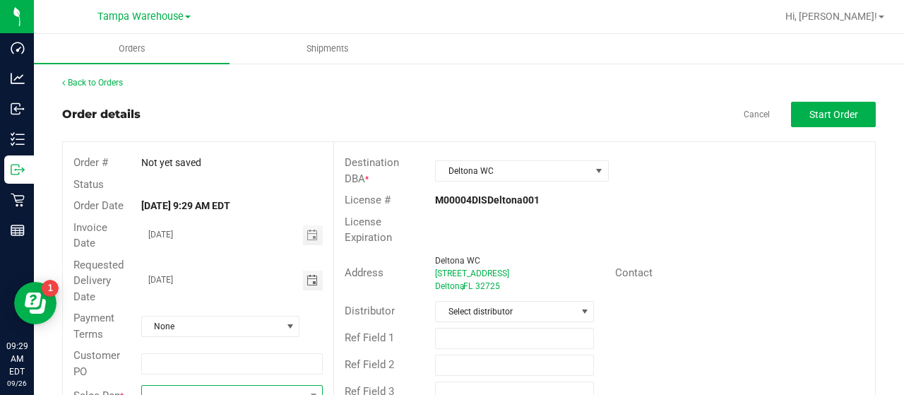
click at [206, 391] on span at bounding box center [223, 396] width 162 height 20
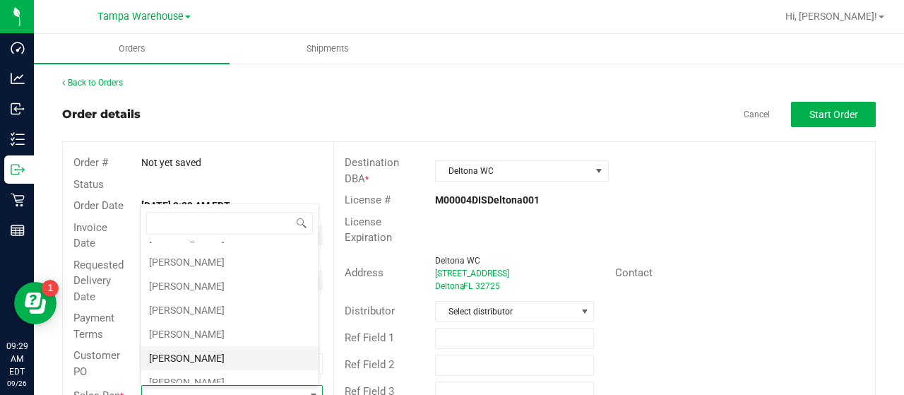
scroll to position [282, 0]
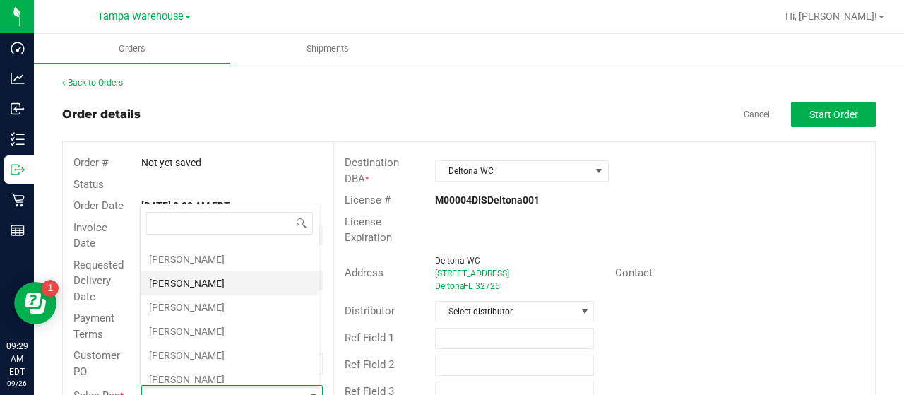
click at [219, 271] on li "[PERSON_NAME]" at bounding box center [230, 283] width 178 height 24
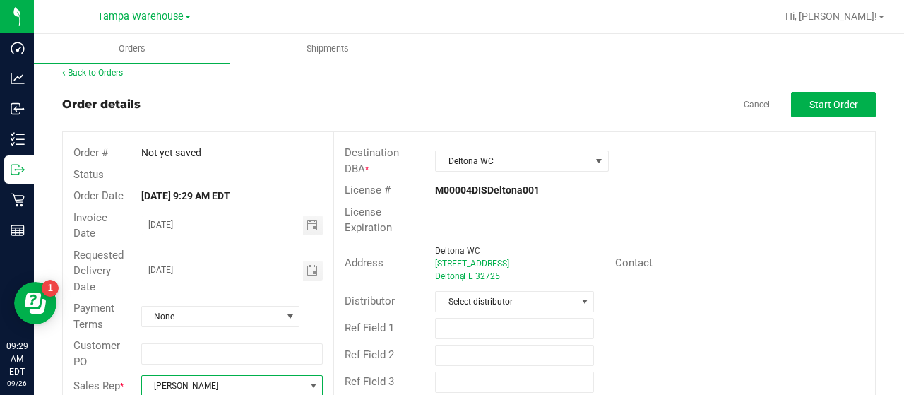
scroll to position [38, 0]
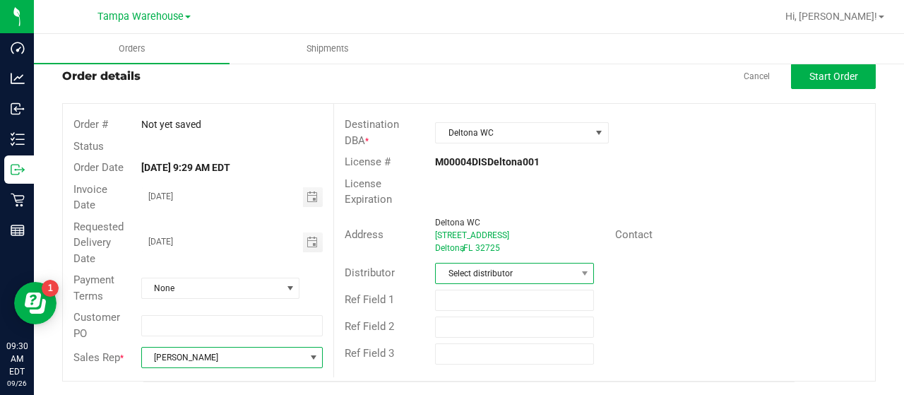
click at [562, 266] on span "Select distributor" at bounding box center [506, 273] width 140 height 20
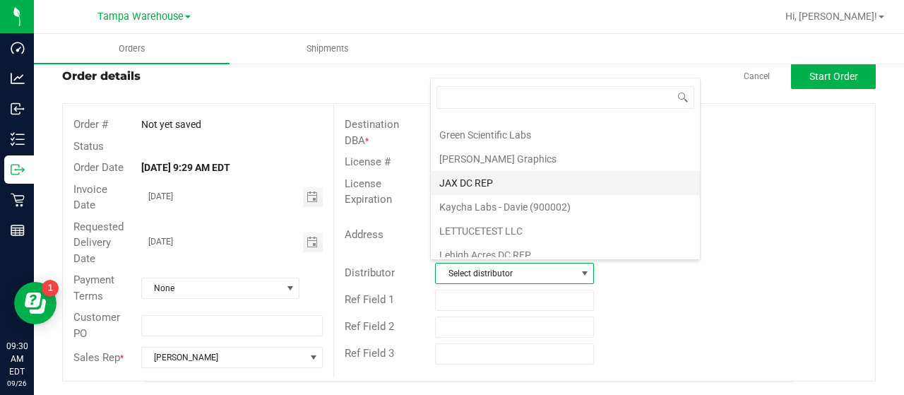
scroll to position [659, 0]
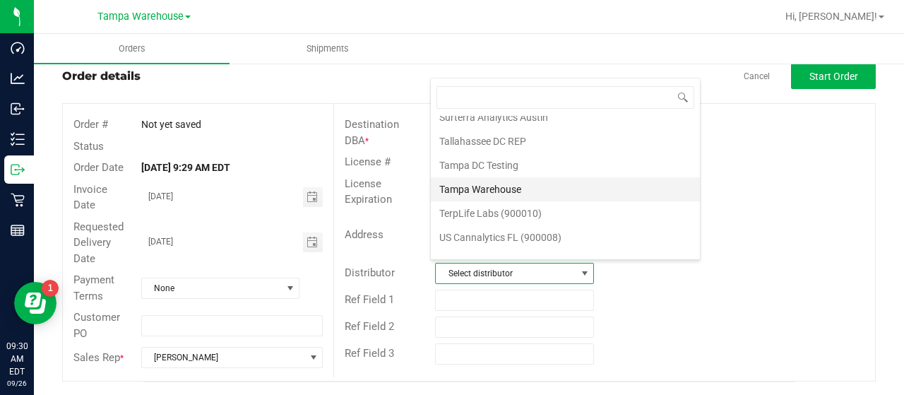
click at [499, 177] on li "Tampa Warehouse" at bounding box center [565, 189] width 269 height 24
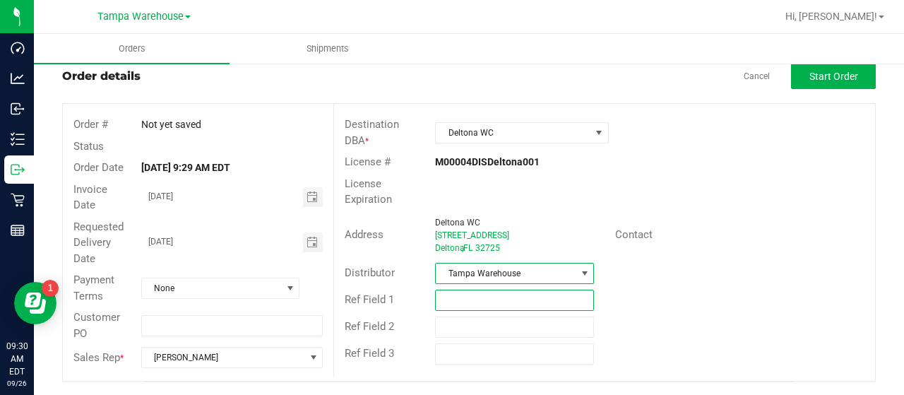
click at [487, 296] on input "text" at bounding box center [514, 300] width 159 height 21
paste input "HARDWARE [DATE]"
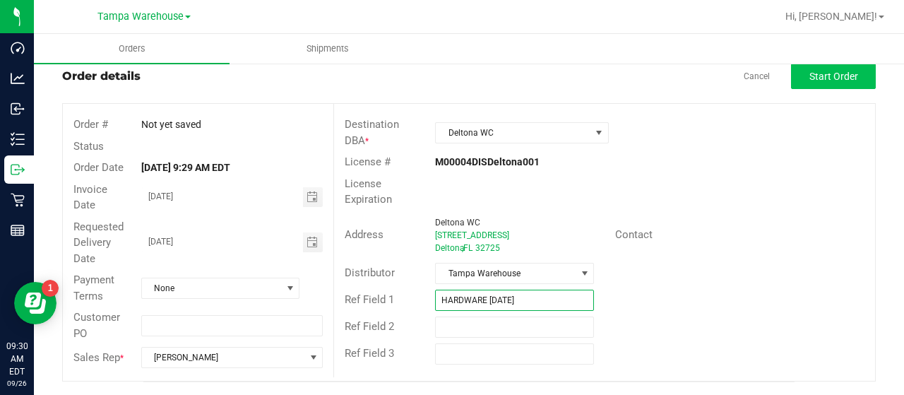
type input "HARDWARE [DATE]"
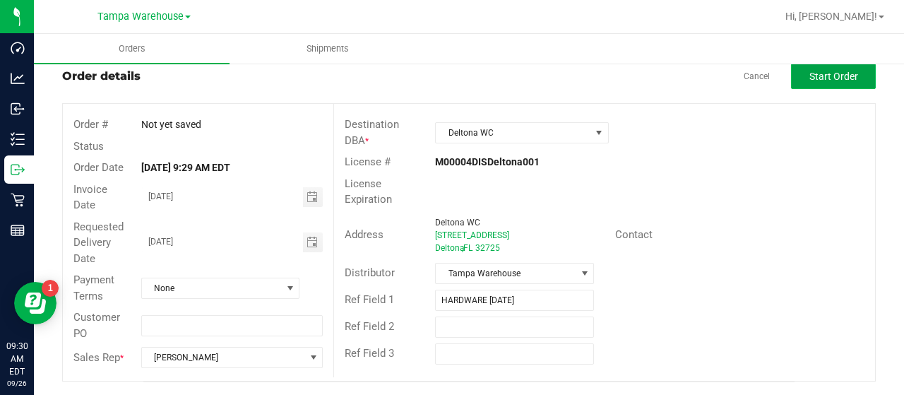
click at [821, 79] on span "Start Order" at bounding box center [833, 76] width 49 height 11
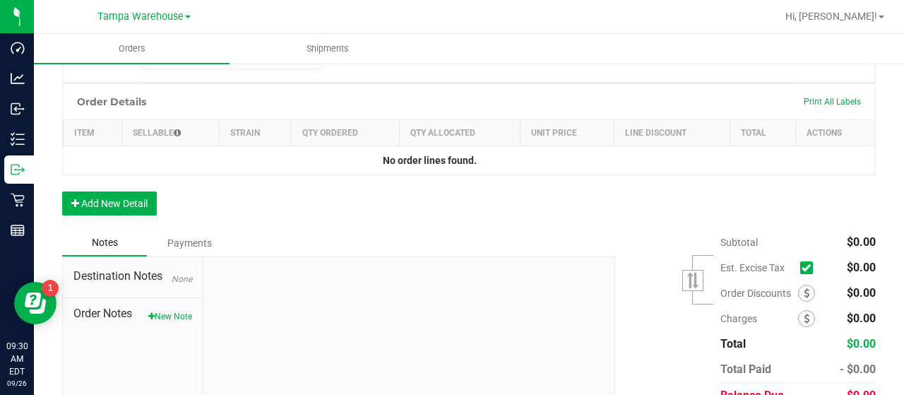
scroll to position [438, 0]
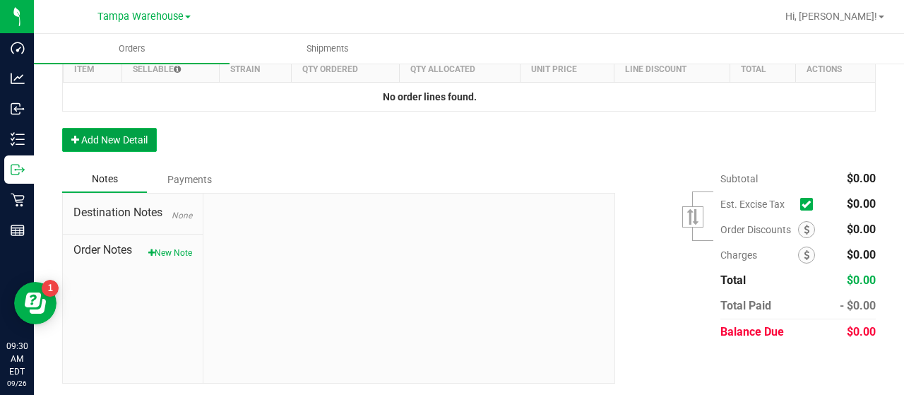
click at [130, 141] on button "Add New Detail" at bounding box center [109, 140] width 95 height 24
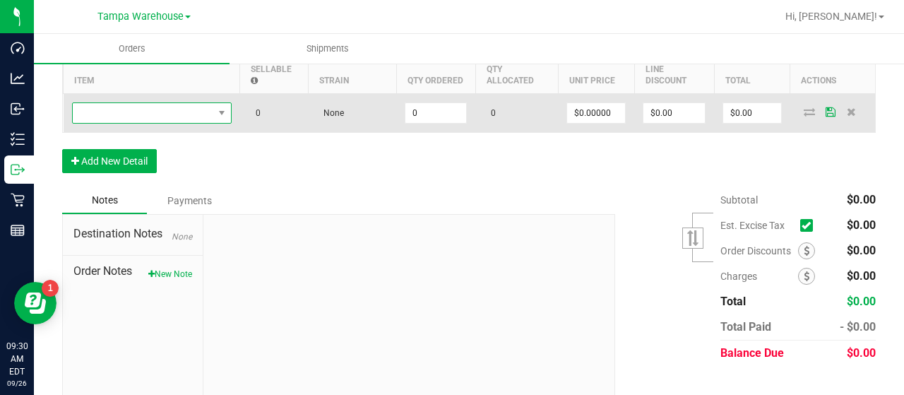
click at [193, 109] on span "NO DATA FOUND" at bounding box center [143, 113] width 141 height 20
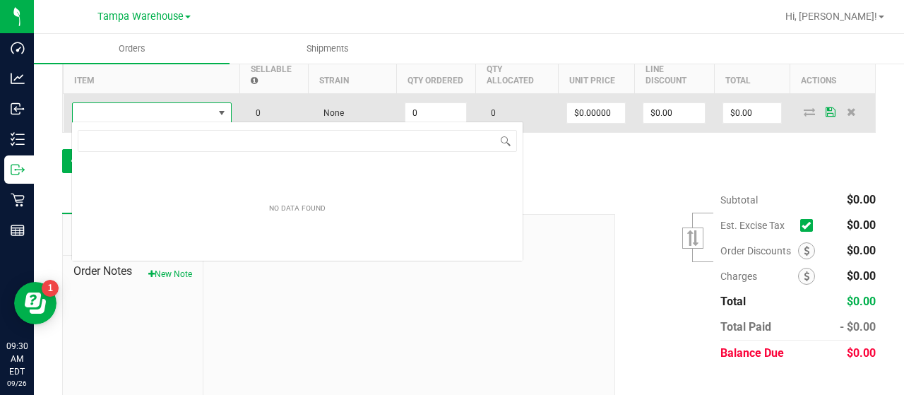
scroll to position [20, 160]
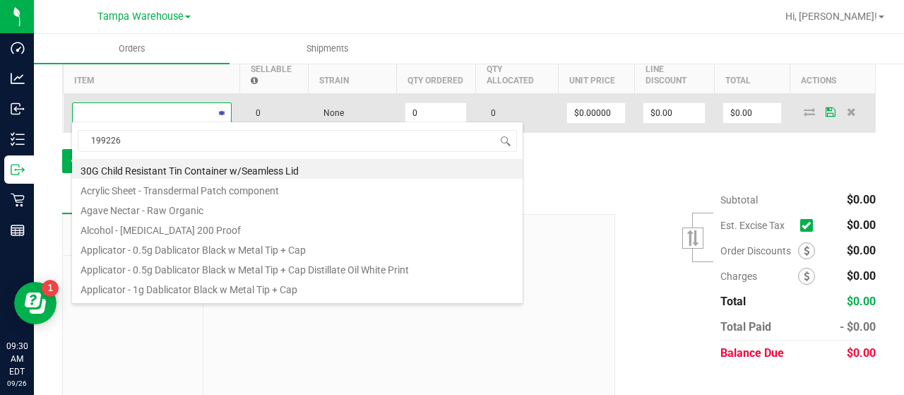
type input "1992263"
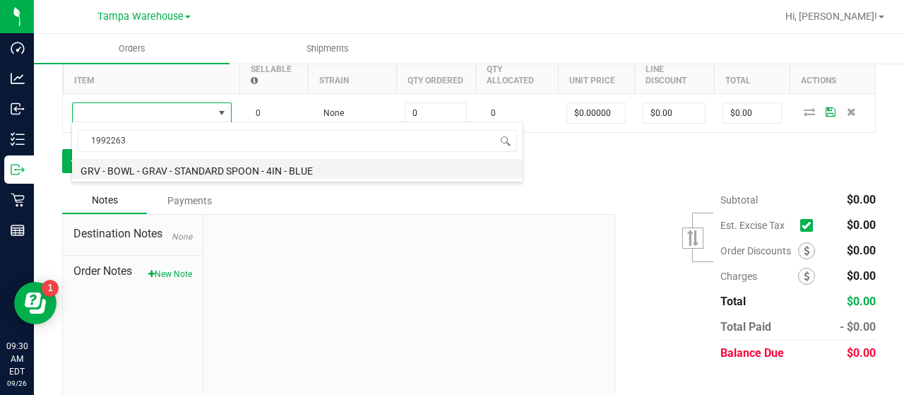
click at [225, 165] on li "GRV - BOWL - GRAV - STANDARD SPOON - 4IN - BLUE" at bounding box center [297, 169] width 451 height 20
type input "0 ea"
type input "$18.00000"
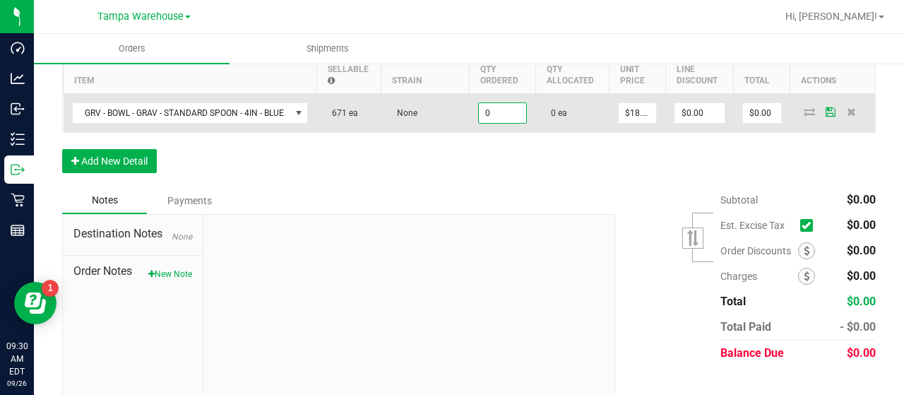
click at [495, 111] on input "0" at bounding box center [503, 113] width 48 height 20
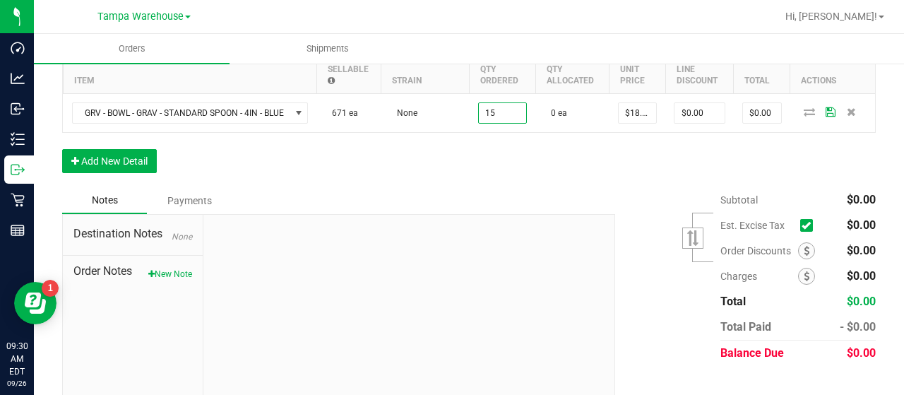
type input "15 ea"
type input "$270.00"
click at [511, 158] on div "Order Details Print All Labels Item Sellable Strain Qty Ordered Qty Allocated U…" at bounding box center [469, 103] width 814 height 167
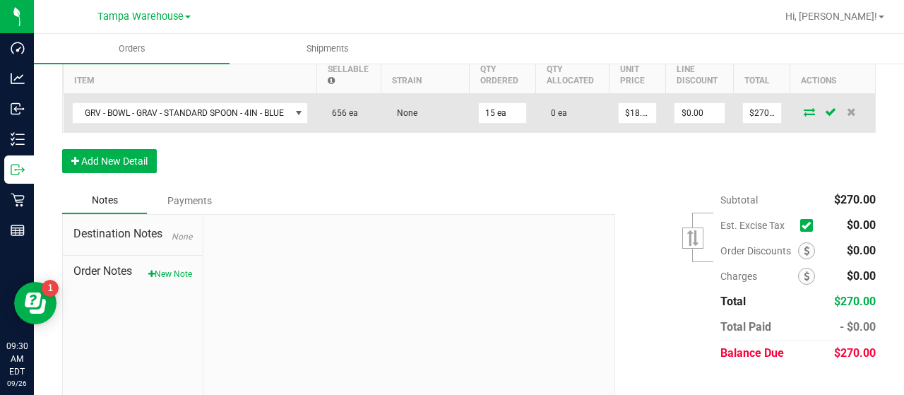
click at [804, 107] on icon at bounding box center [809, 111] width 11 height 8
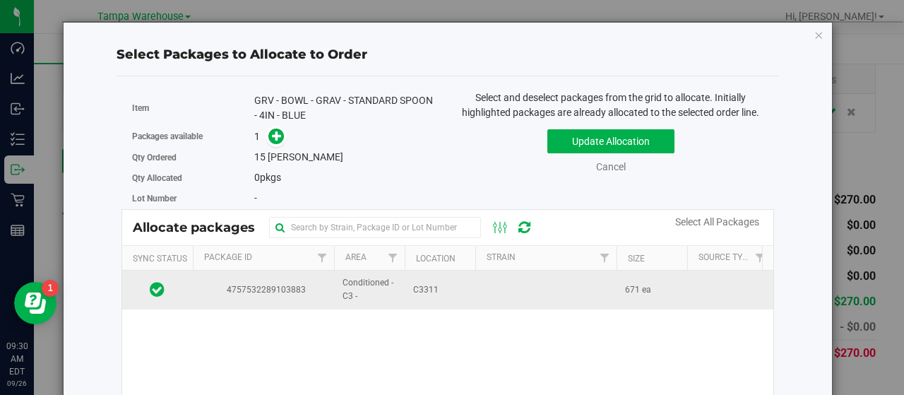
click at [460, 290] on td "C3311" at bounding box center [440, 289] width 71 height 38
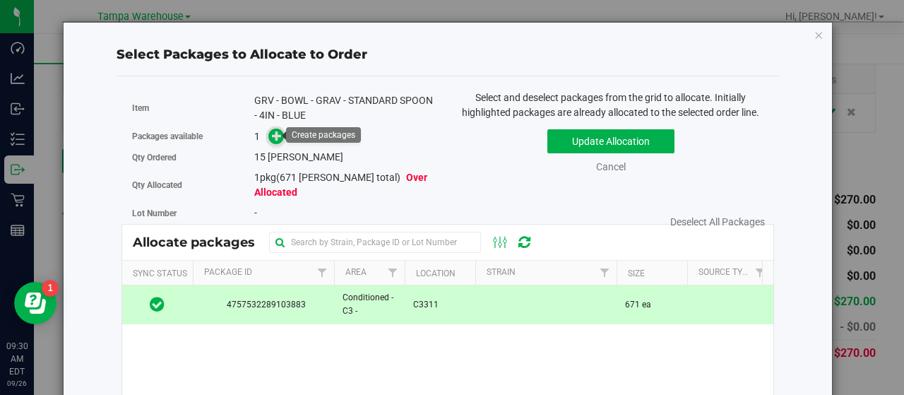
click at [272, 131] on icon at bounding box center [277, 136] width 10 height 10
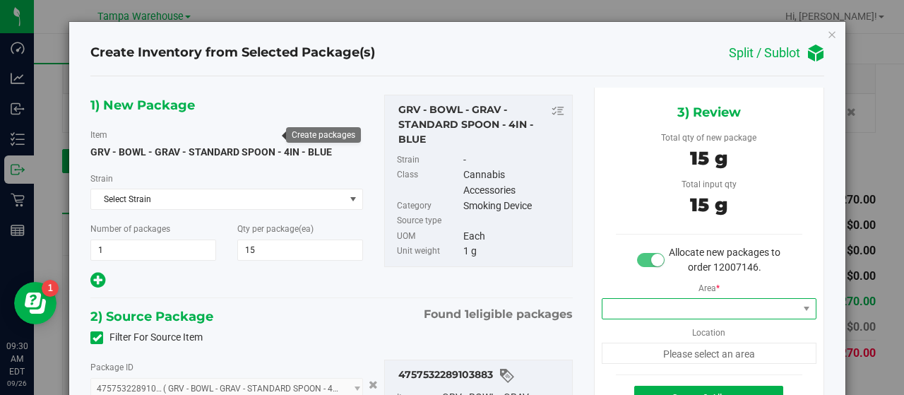
click at [675, 307] on span at bounding box center [700, 309] width 196 height 20
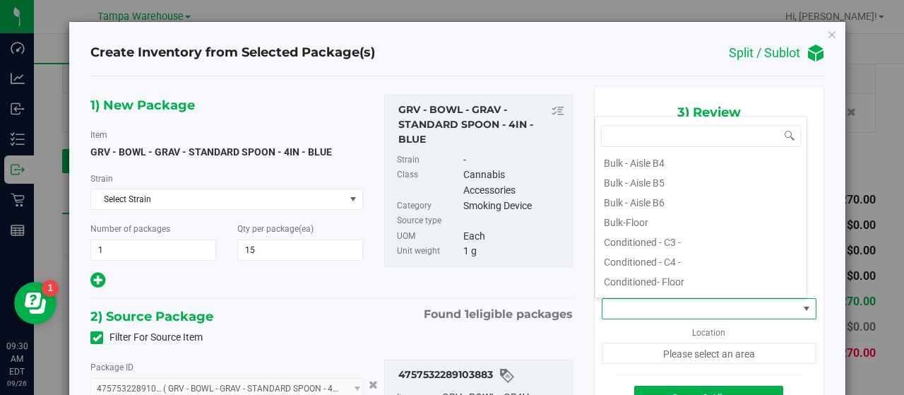
scroll to position [141, 0]
click at [679, 220] on li "Conditioned - C3 -" at bounding box center [700, 220] width 211 height 20
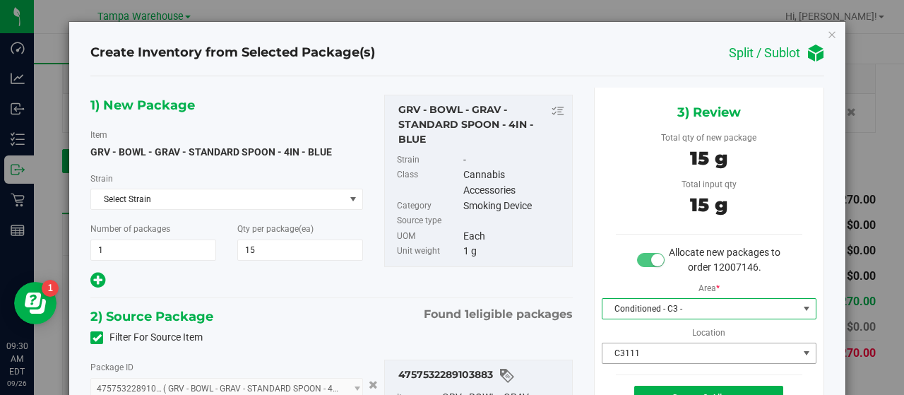
click at [677, 347] on span "C3111" at bounding box center [700, 353] width 196 height 20
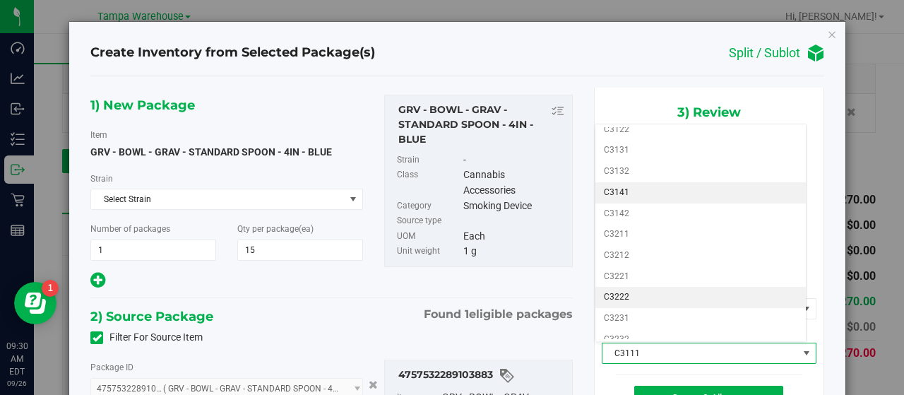
scroll to position [212, 0]
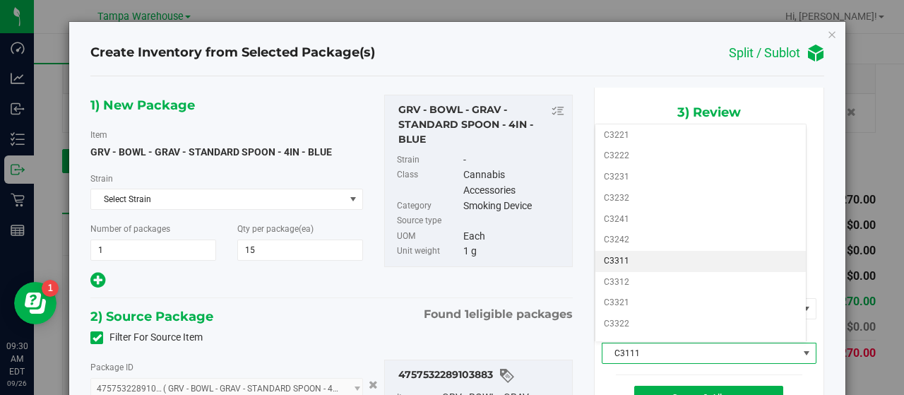
click at [650, 251] on li "C3311" at bounding box center [700, 261] width 211 height 21
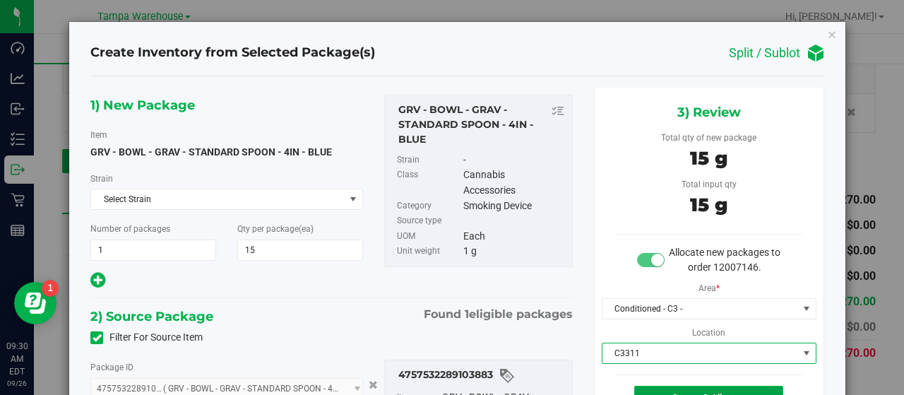
click at [675, 386] on button "Create & Allocate" at bounding box center [708, 398] width 149 height 24
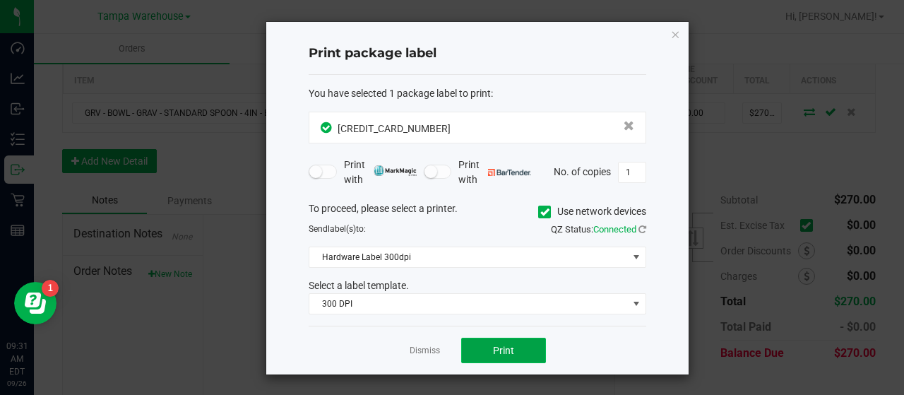
click at [534, 344] on button "Print" at bounding box center [503, 350] width 85 height 25
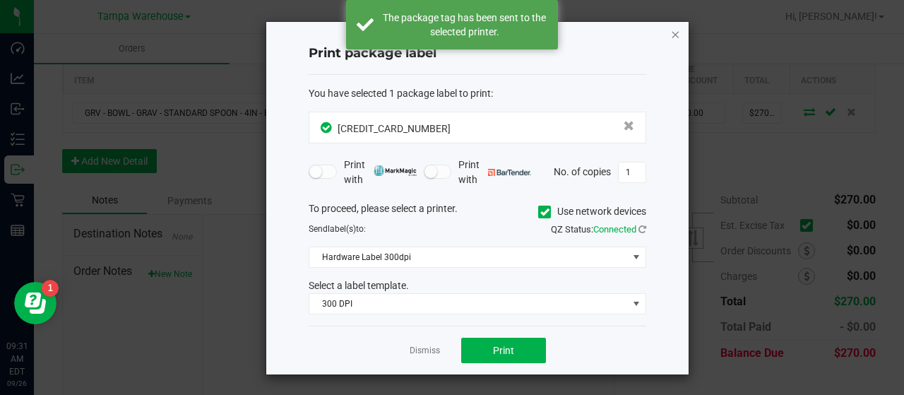
click at [674, 32] on icon "button" at bounding box center [675, 33] width 10 height 17
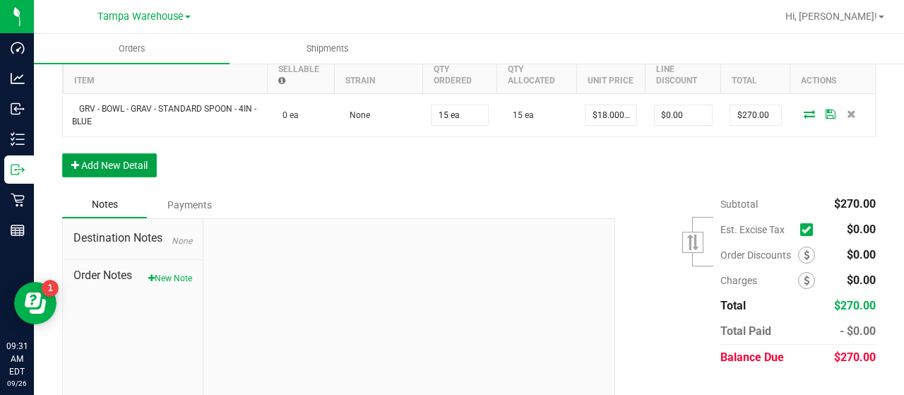
click at [138, 159] on button "Add New Detail" at bounding box center [109, 165] width 95 height 24
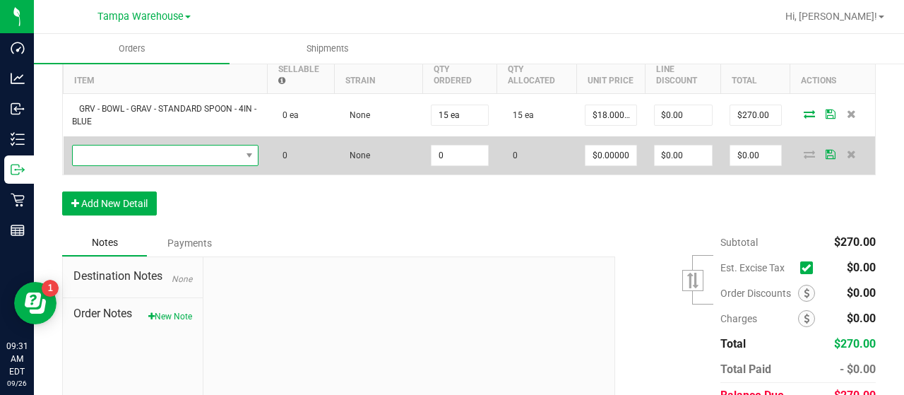
click at [141, 153] on span "NO DATA FOUND" at bounding box center [157, 155] width 168 height 20
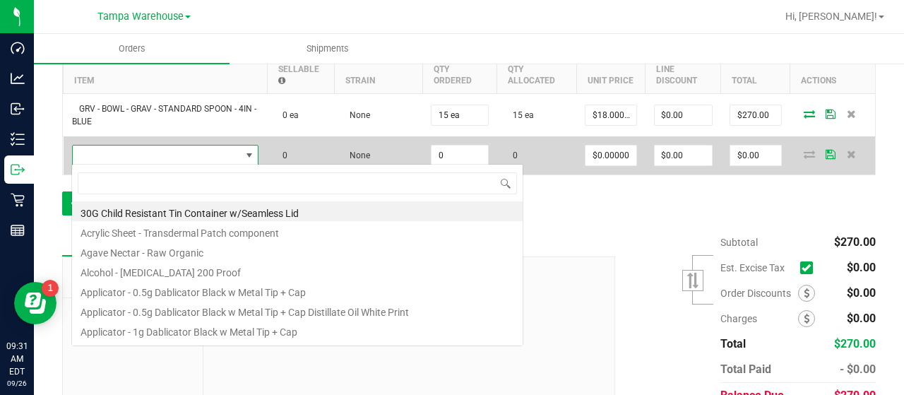
scroll to position [20, 182]
type input "1992265"
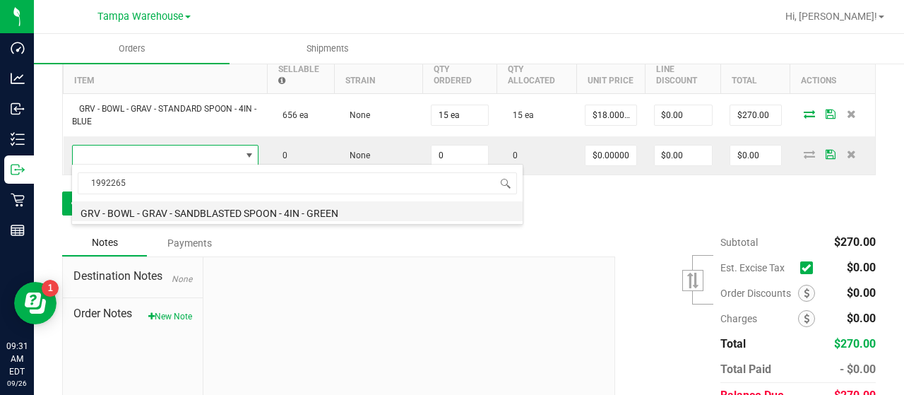
click at [270, 207] on li "GRV - BOWL - GRAV - SANDBLASTED SPOON - 4IN - GREEN" at bounding box center [297, 211] width 451 height 20
type input "0 ea"
type input "$18.00000"
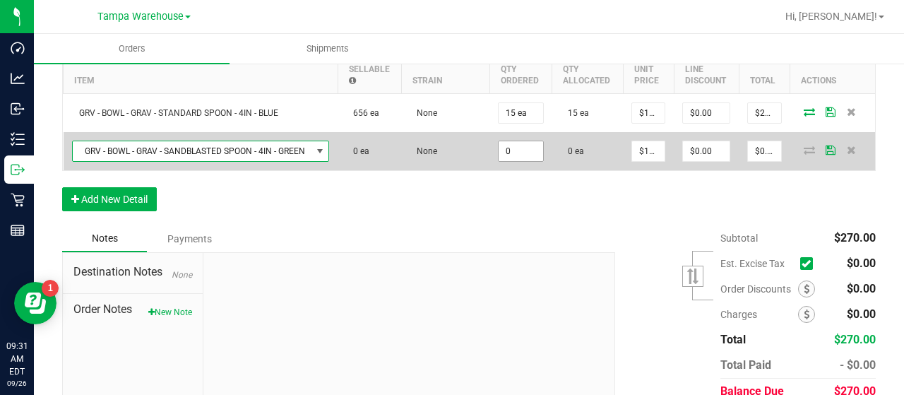
click at [513, 150] on input "0" at bounding box center [521, 151] width 44 height 20
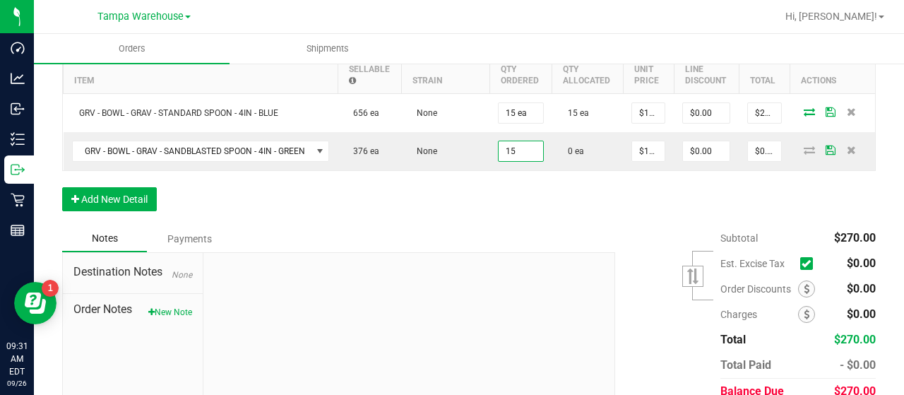
type input "15 ea"
type input "$270.00"
click at [633, 189] on div "Order Details Print All Labels Item Sellable Strain Qty Ordered Qty Allocated U…" at bounding box center [469, 123] width 814 height 206
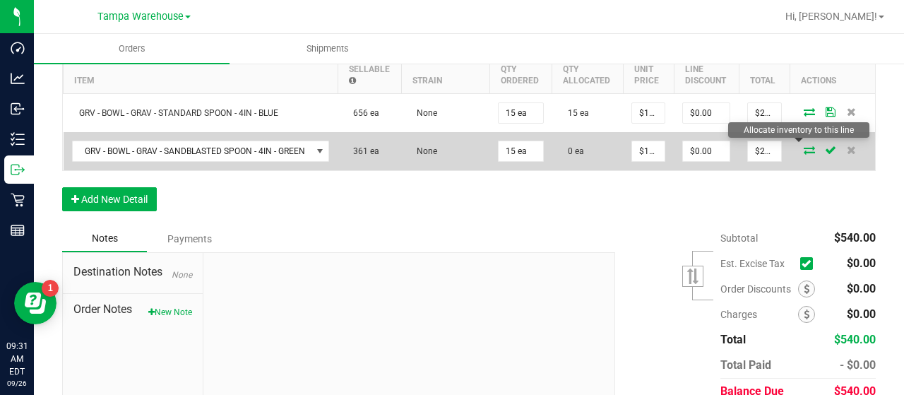
click at [804, 146] on icon at bounding box center [809, 149] width 11 height 8
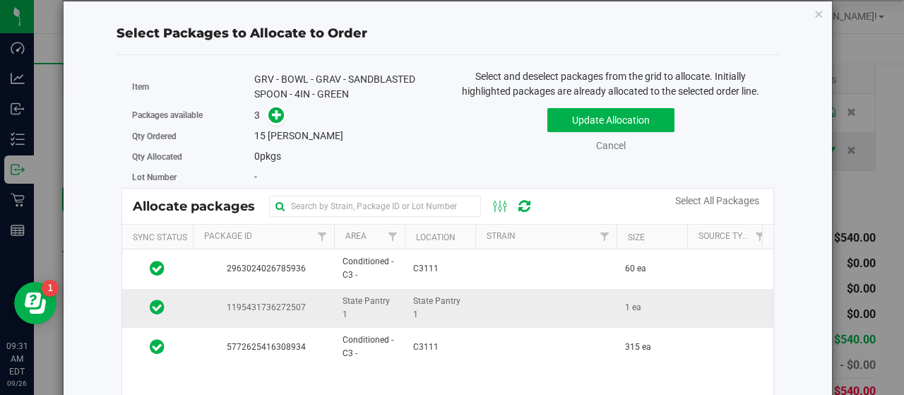
scroll to position [0, 0]
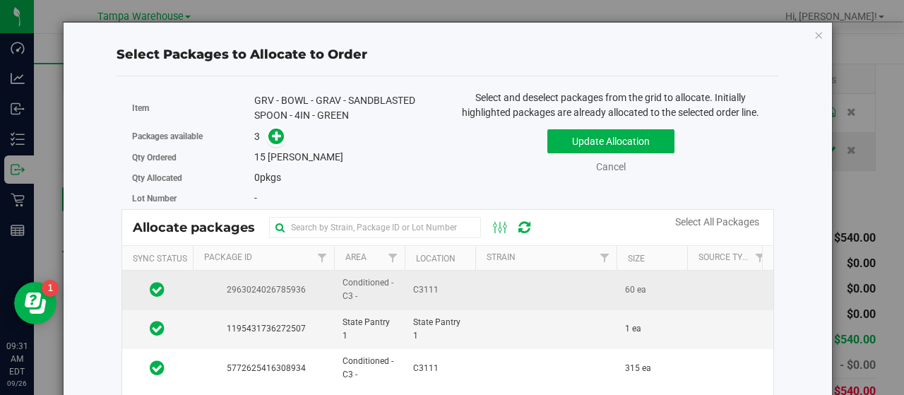
click at [460, 282] on td "C3111" at bounding box center [440, 289] width 71 height 39
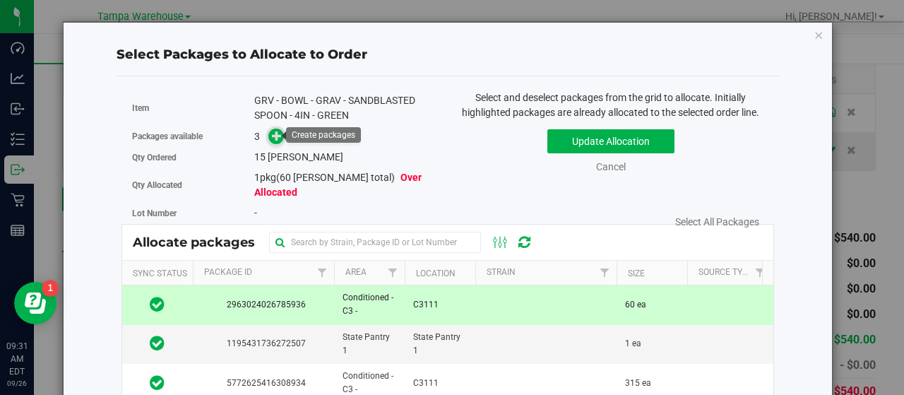
click at [275, 133] on icon at bounding box center [277, 136] width 10 height 10
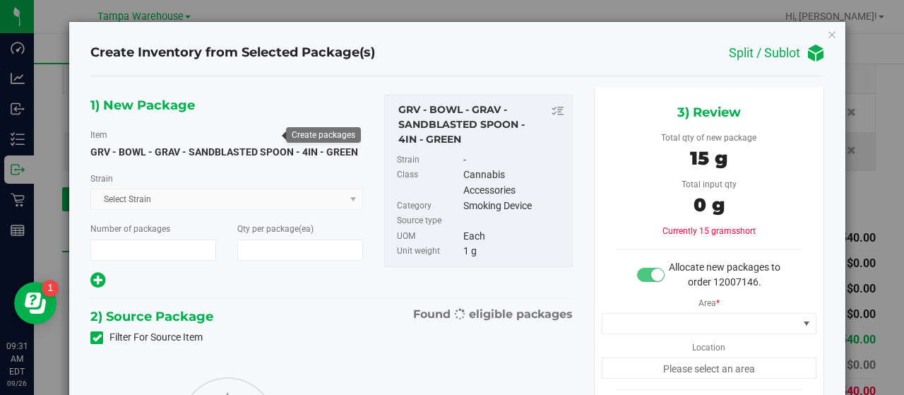
type input "1"
type input "15"
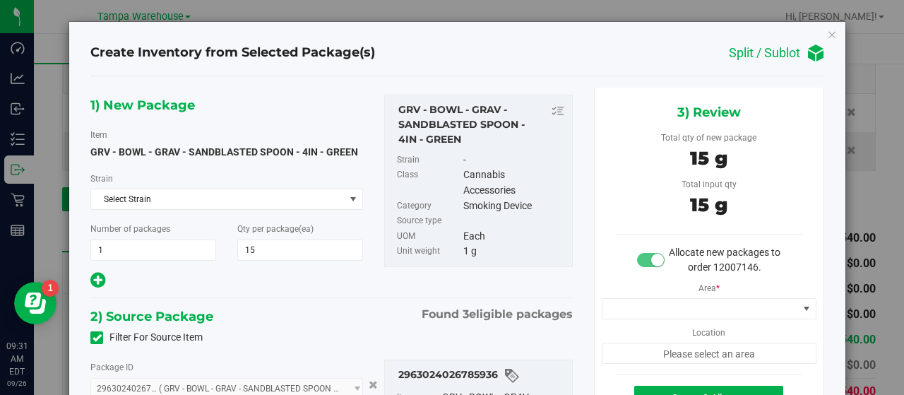
type input "15 ea"
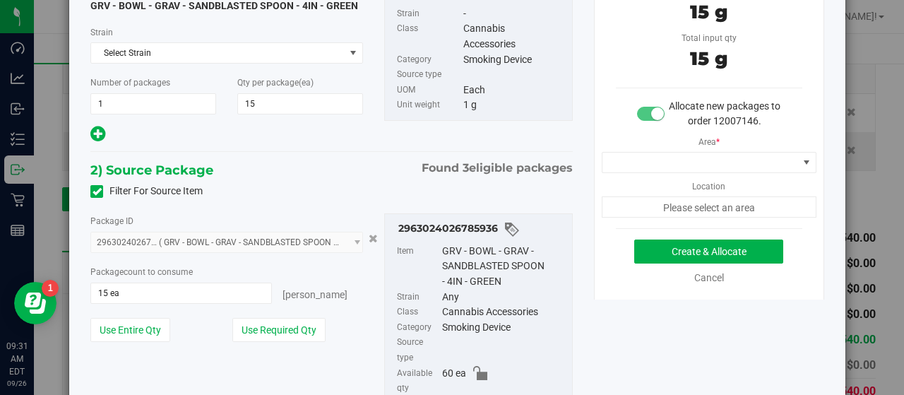
scroll to position [71, 0]
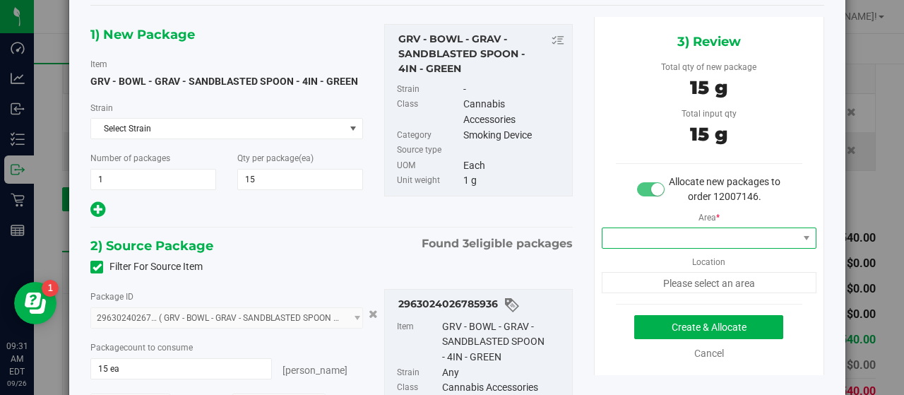
click at [686, 234] on span at bounding box center [700, 238] width 196 height 20
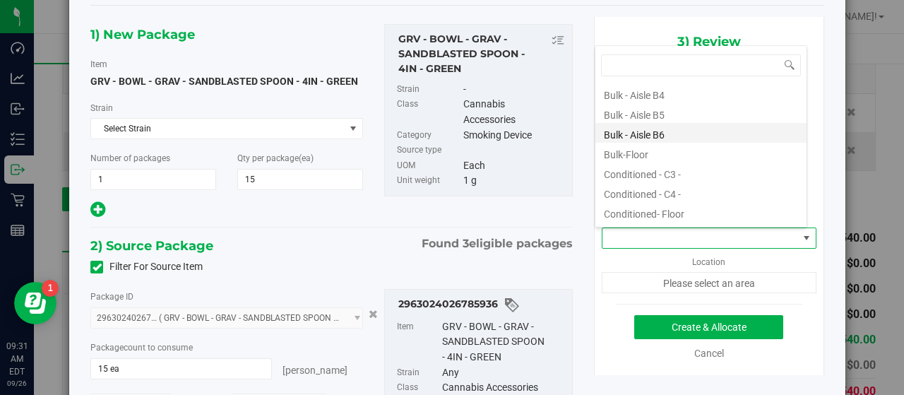
scroll to position [141, 0]
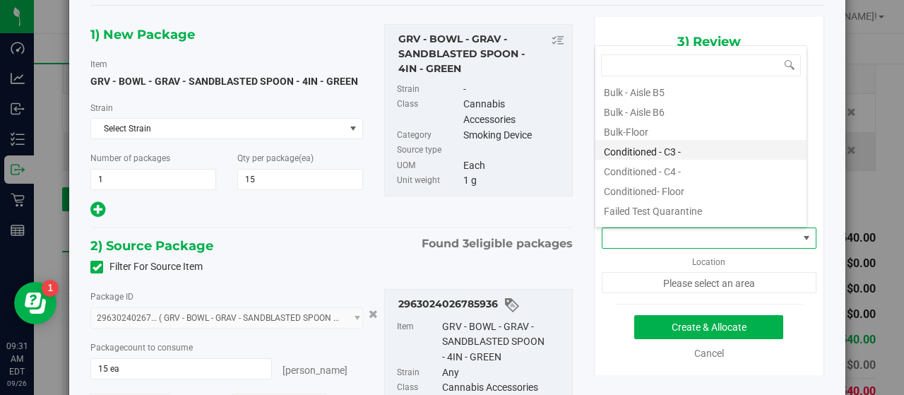
click at [692, 145] on li "Conditioned - C3 -" at bounding box center [700, 150] width 211 height 20
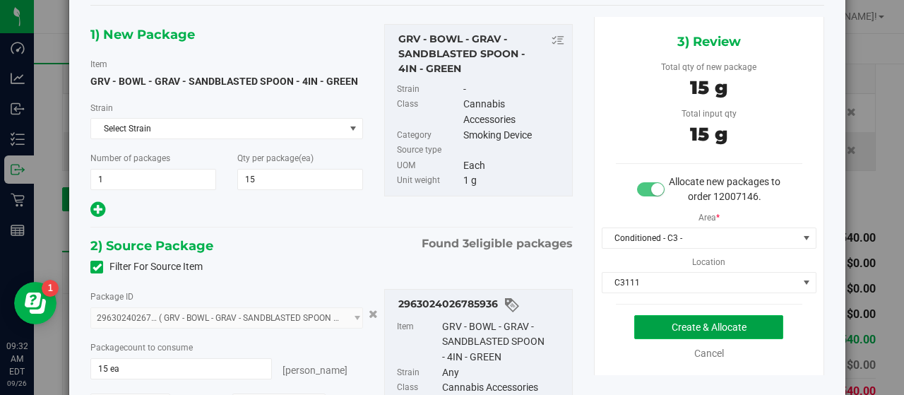
click at [643, 323] on button "Create & Allocate" at bounding box center [708, 327] width 149 height 24
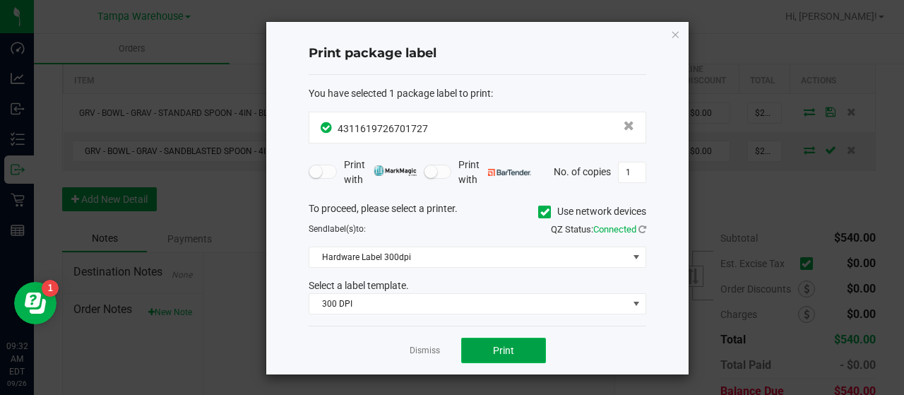
click at [535, 344] on button "Print" at bounding box center [503, 350] width 85 height 25
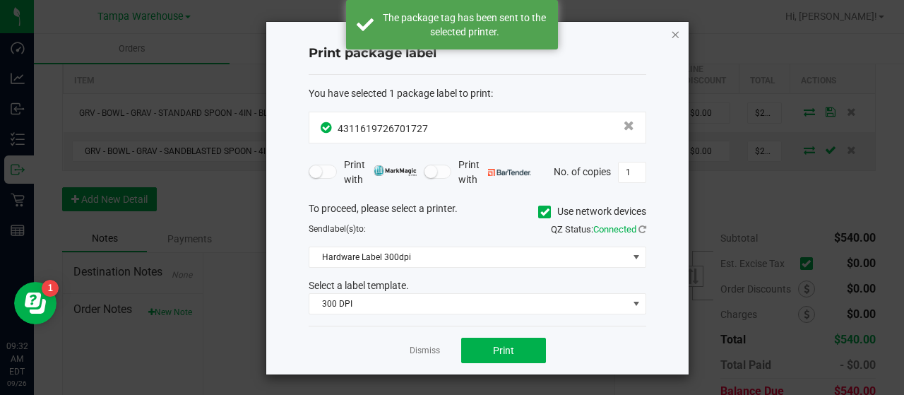
click at [675, 34] on icon "button" at bounding box center [675, 33] width 10 height 17
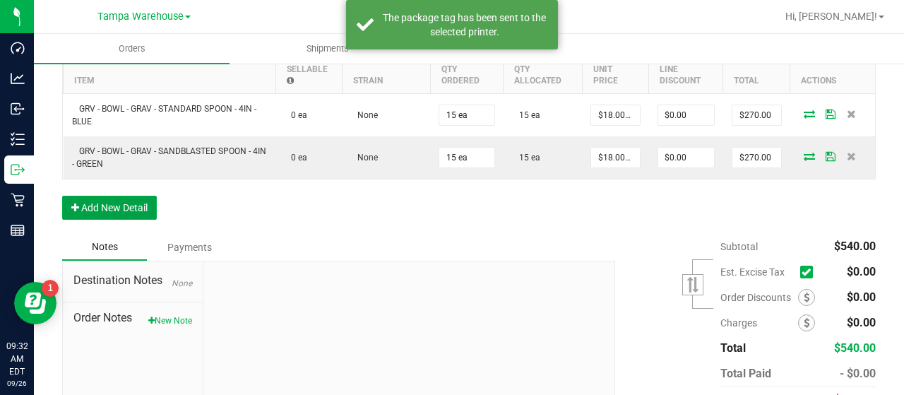
click at [144, 196] on button "Add New Detail" at bounding box center [109, 208] width 95 height 24
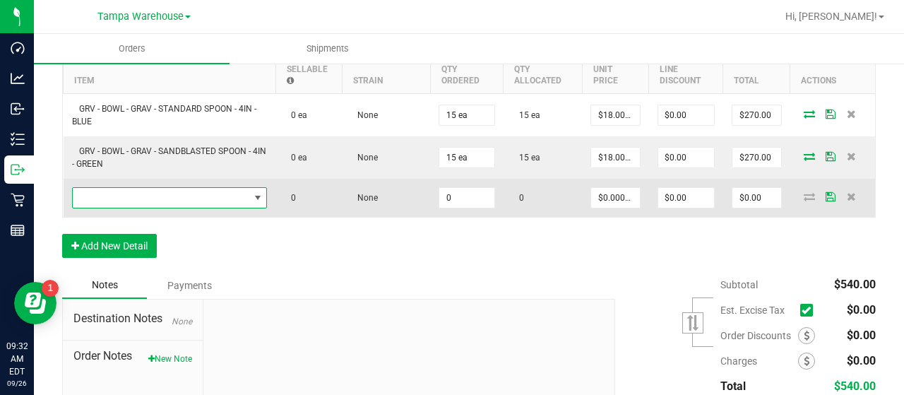
click at [167, 193] on span "NO DATA FOUND" at bounding box center [161, 198] width 177 height 20
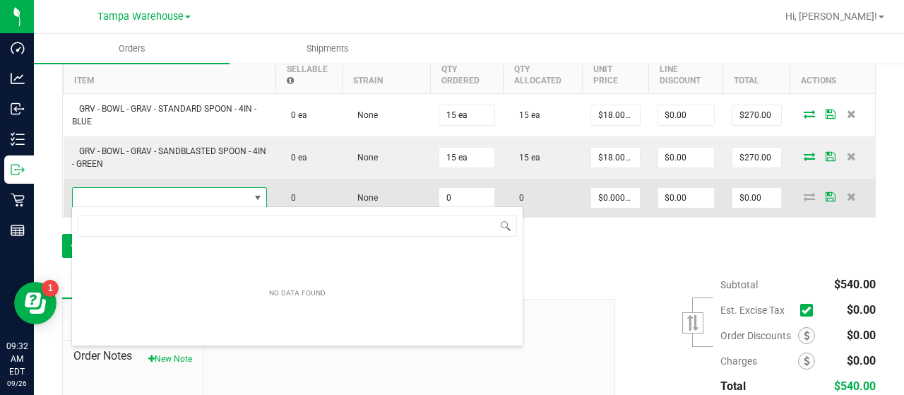
scroll to position [20, 193]
type input "1992079"
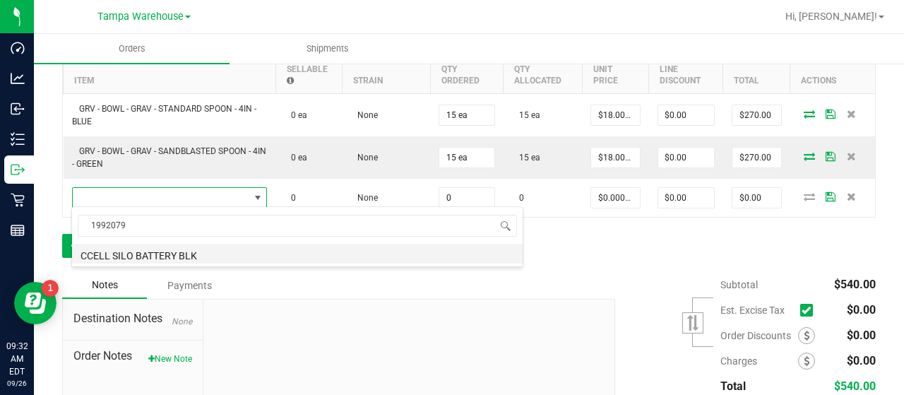
click at [218, 248] on li "CCELL SILO BATTERY BLK" at bounding box center [297, 254] width 451 height 20
type input "0 ea"
type input "$20.00000"
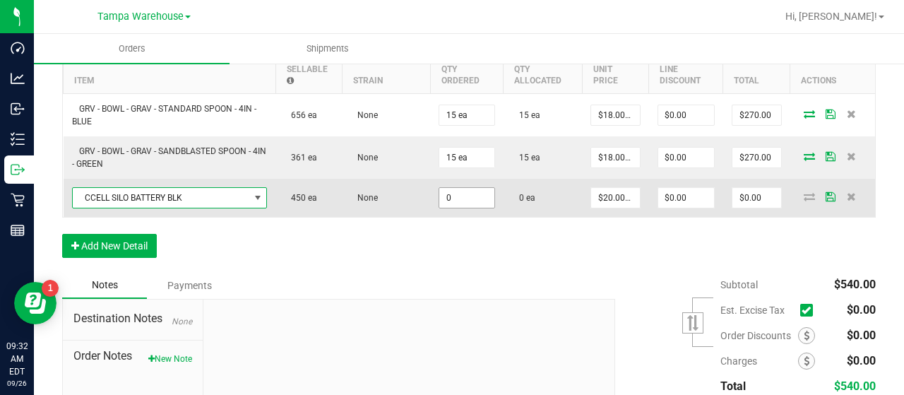
click at [463, 193] on input "0" at bounding box center [466, 198] width 54 height 20
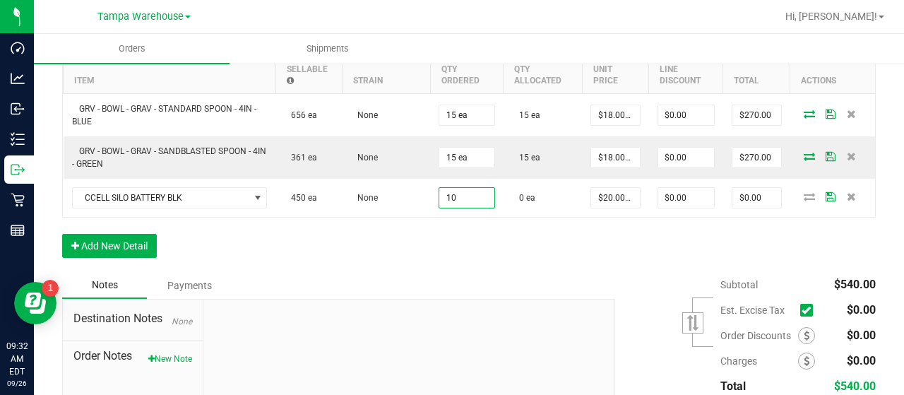
type input "10 ea"
type input "$200.00"
click at [544, 256] on div "Order Details Print All Labels Item Sellable Strain Qty Ordered Qty Allocated U…" at bounding box center [469, 146] width 814 height 252
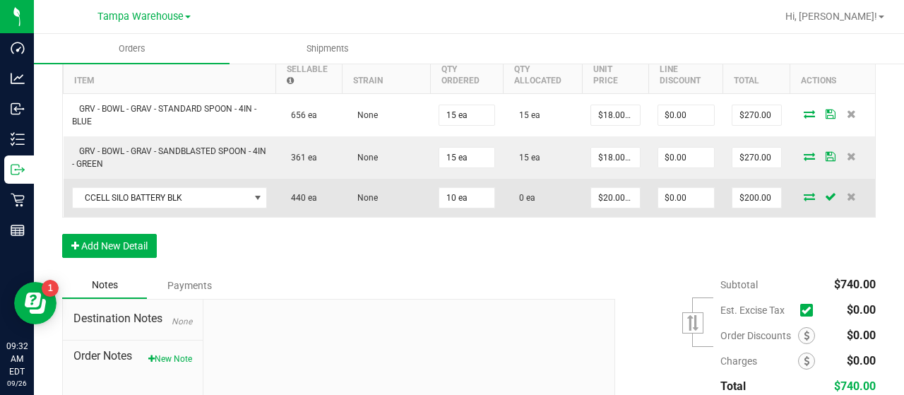
click at [804, 195] on icon at bounding box center [809, 196] width 11 height 8
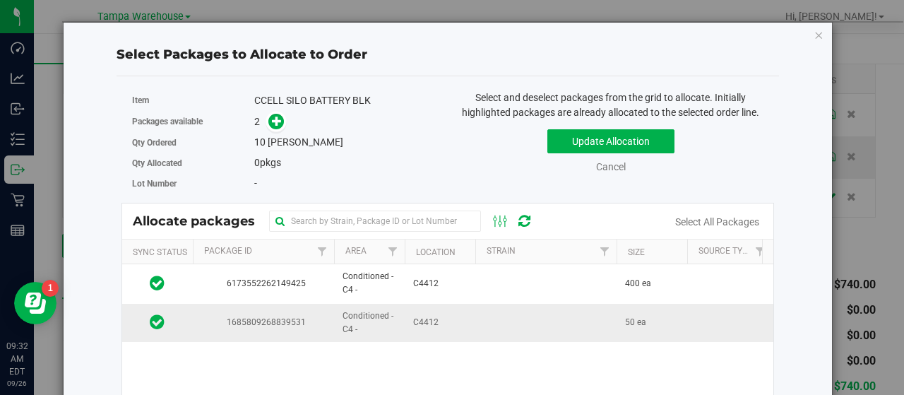
click at [454, 318] on td "C4412" at bounding box center [440, 323] width 71 height 38
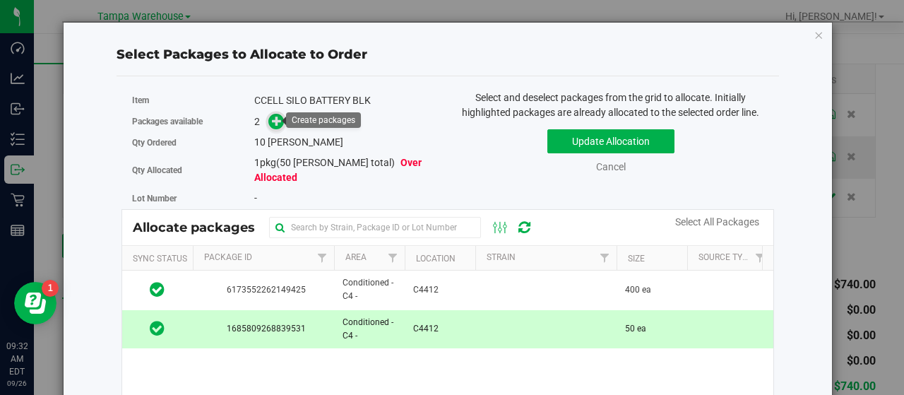
click at [273, 118] on icon at bounding box center [277, 121] width 10 height 10
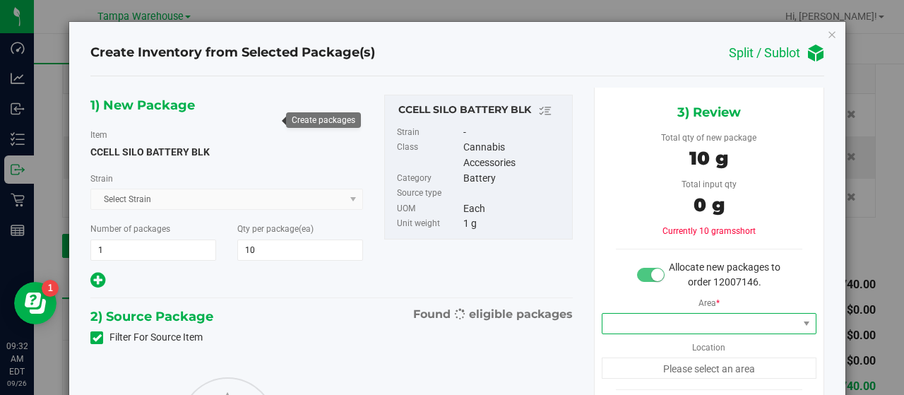
click at [703, 321] on span at bounding box center [700, 324] width 196 height 20
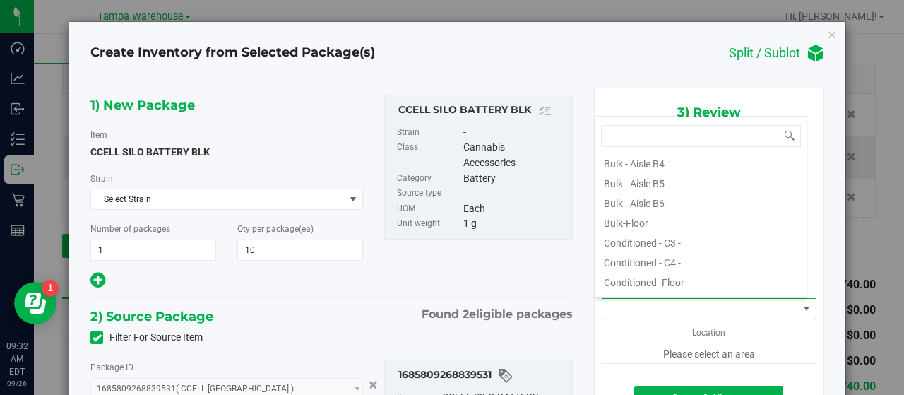
scroll to position [141, 0]
click at [691, 238] on li "Conditioned - C4 -" at bounding box center [700, 240] width 211 height 20
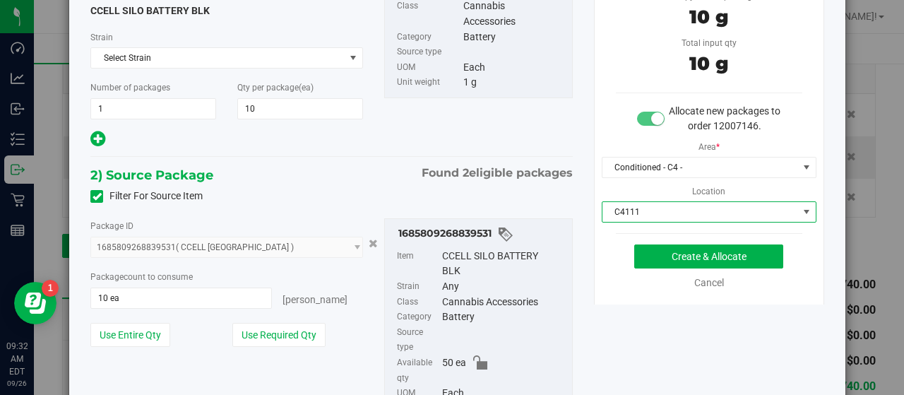
click at [665, 210] on span "C4111" at bounding box center [700, 212] width 196 height 20
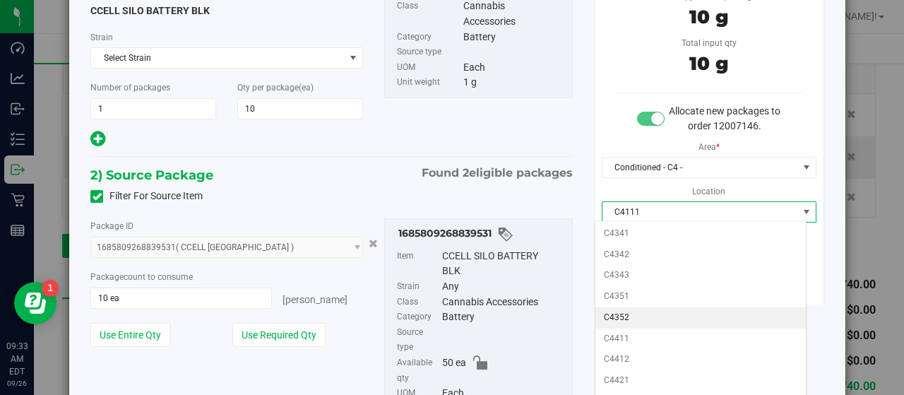
scroll to position [568, 0]
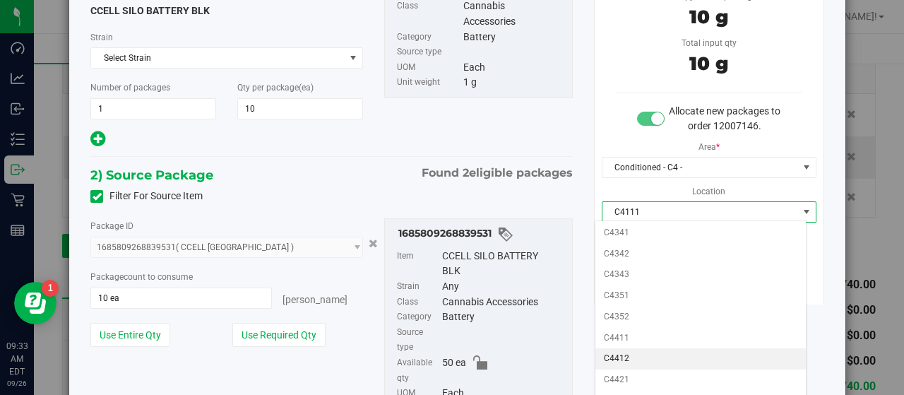
click at [661, 348] on li "C4412" at bounding box center [700, 358] width 211 height 21
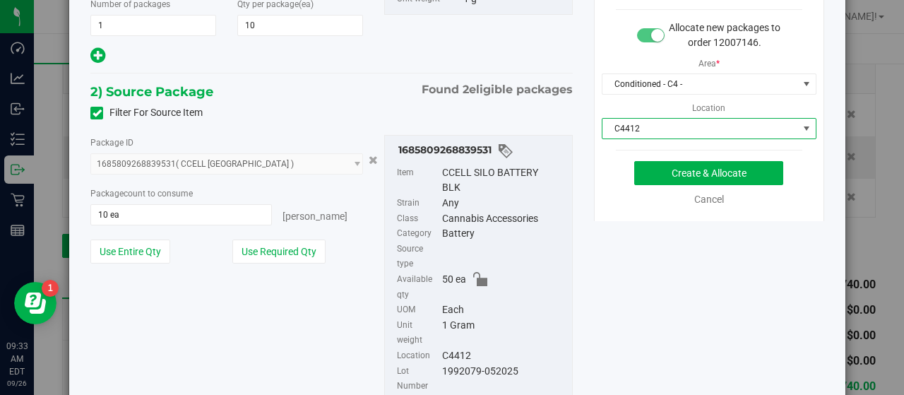
scroll to position [212, 0]
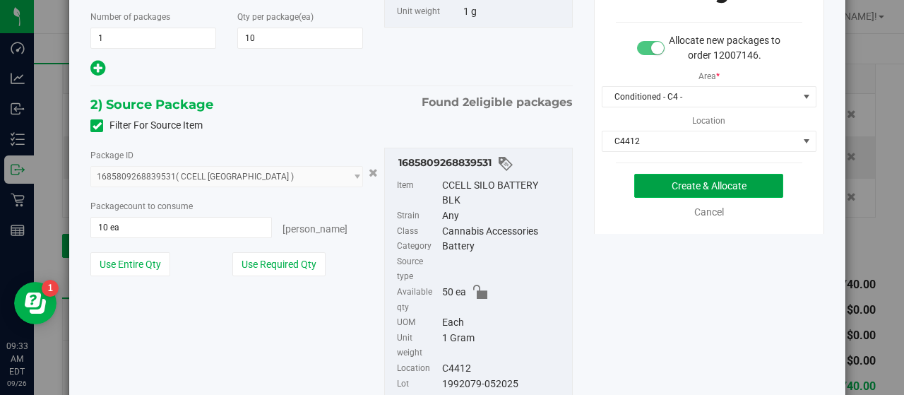
click at [654, 181] on button "Create & Allocate" at bounding box center [708, 186] width 149 height 24
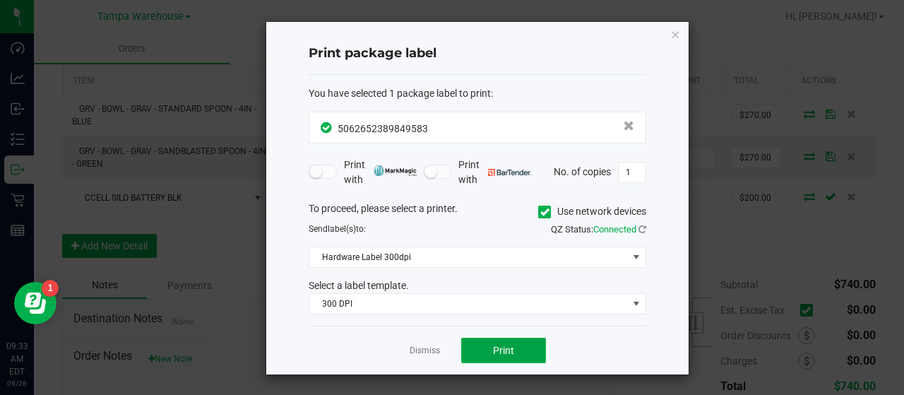
click at [524, 345] on button "Print" at bounding box center [503, 350] width 85 height 25
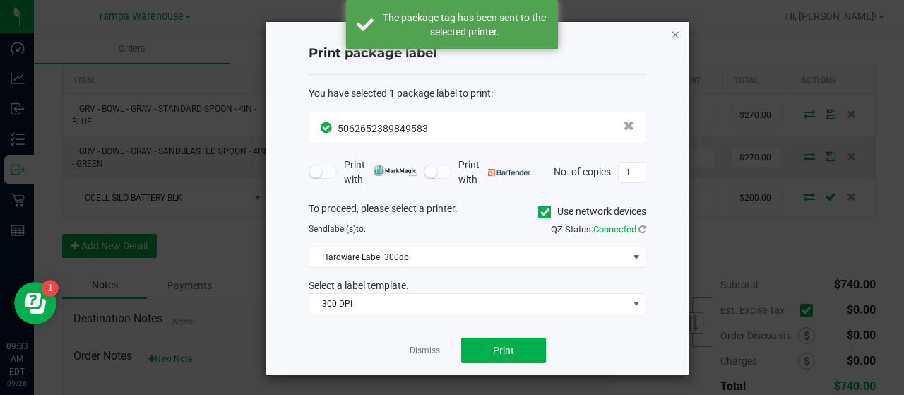
click at [674, 32] on icon "button" at bounding box center [675, 33] width 10 height 17
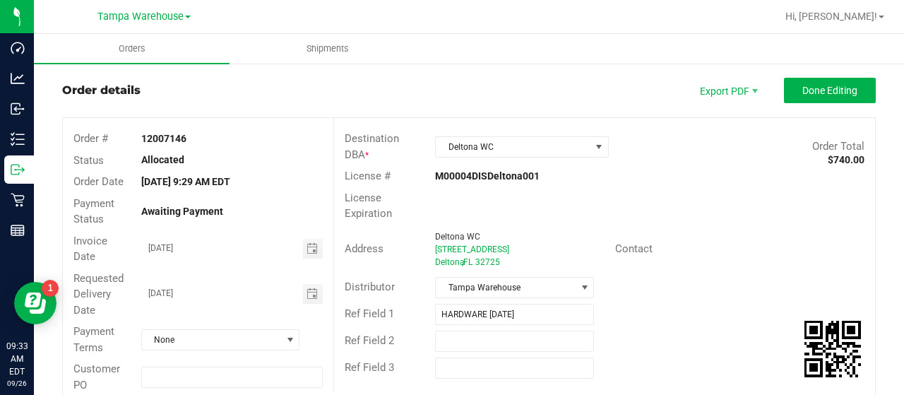
scroll to position [14, 0]
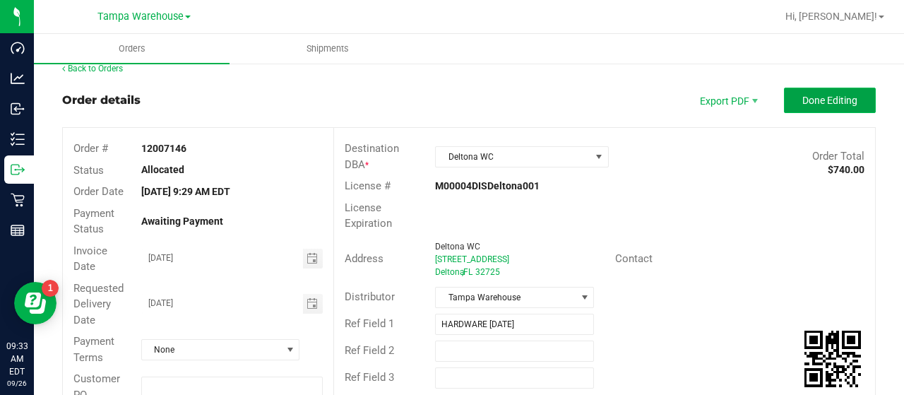
click at [802, 95] on span "Done Editing" at bounding box center [829, 100] width 55 height 11
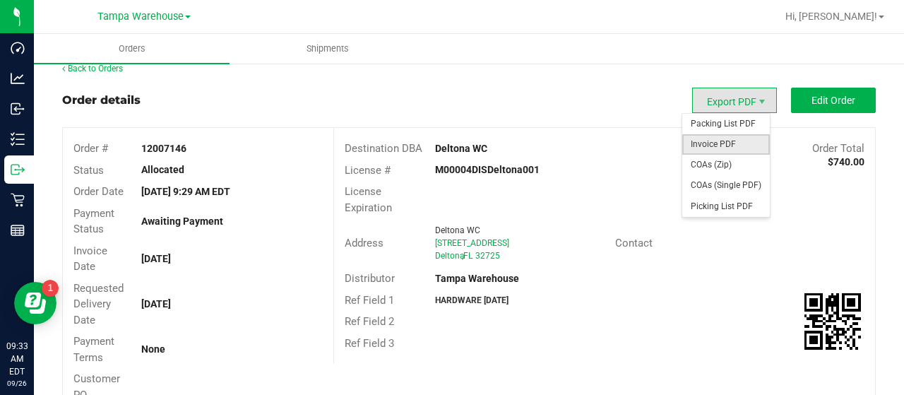
click at [712, 138] on span "Invoice PDF" at bounding box center [726, 144] width 88 height 20
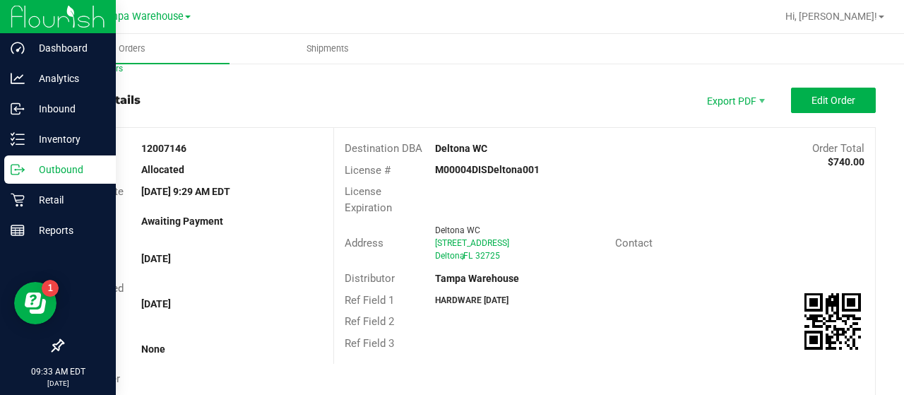
click at [54, 170] on p "Outbound" at bounding box center [67, 169] width 85 height 17
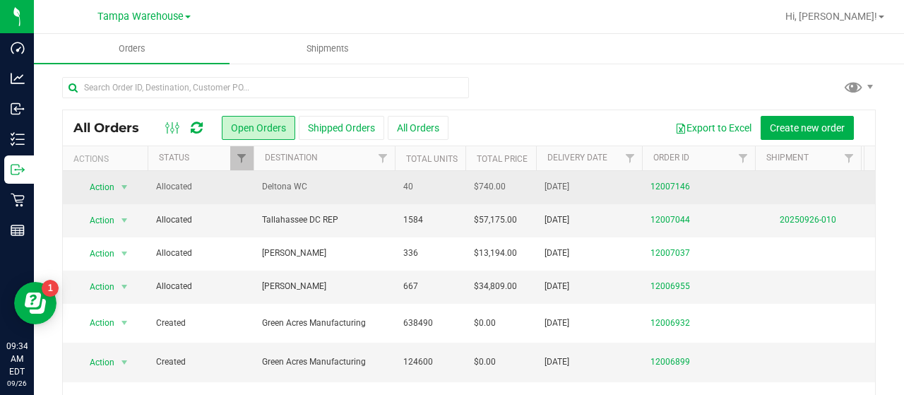
click at [335, 188] on span "Deltona WC" at bounding box center [324, 186] width 124 height 13
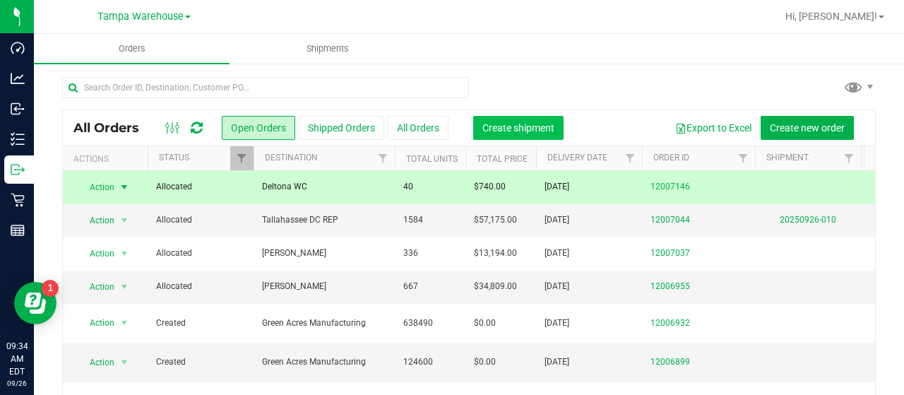
click at [513, 126] on span "Create shipment" at bounding box center [518, 127] width 72 height 11
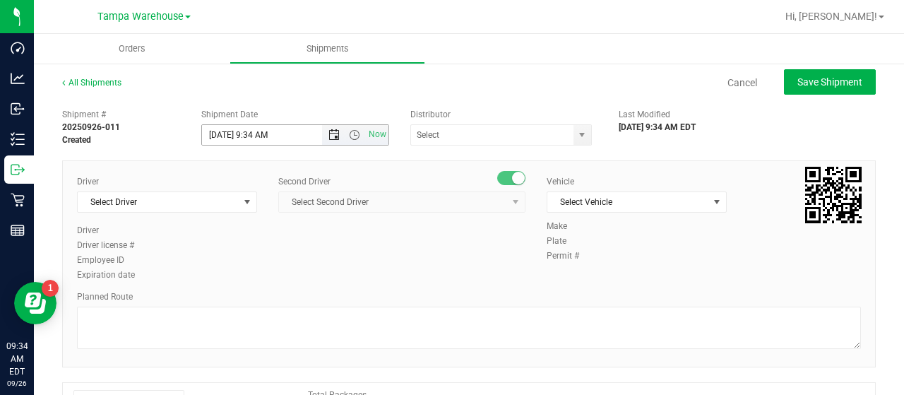
click at [331, 131] on span "Open the date view" at bounding box center [333, 134] width 11 height 11
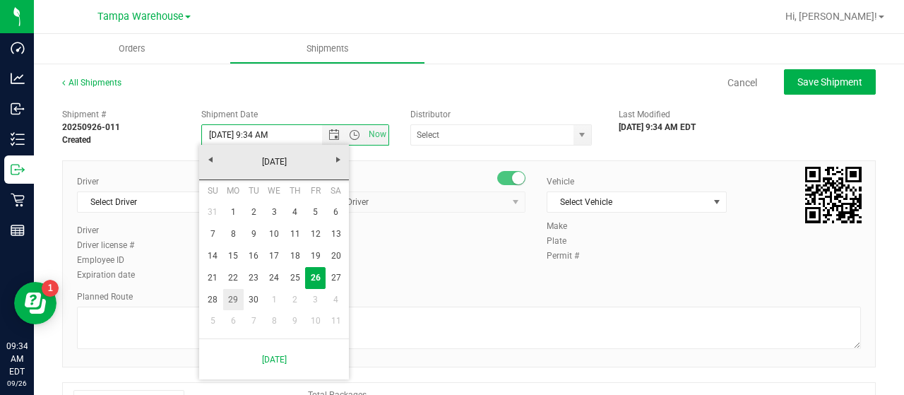
click at [235, 298] on link "29" at bounding box center [233, 300] width 20 height 22
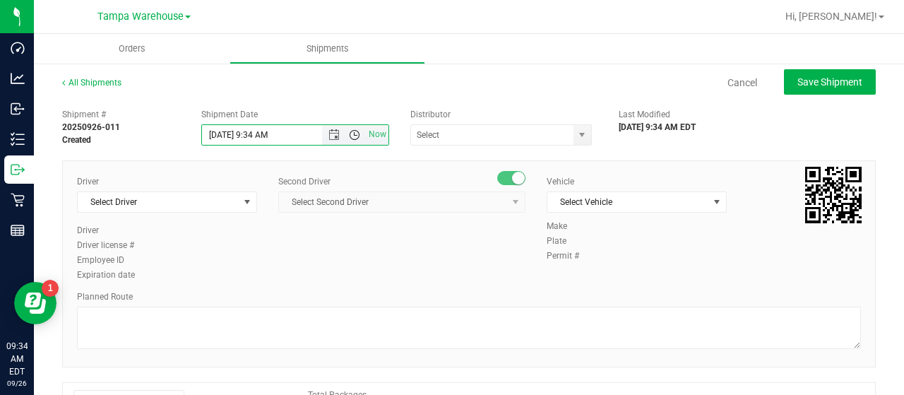
click at [352, 135] on span "Open the time view" at bounding box center [354, 134] width 11 height 11
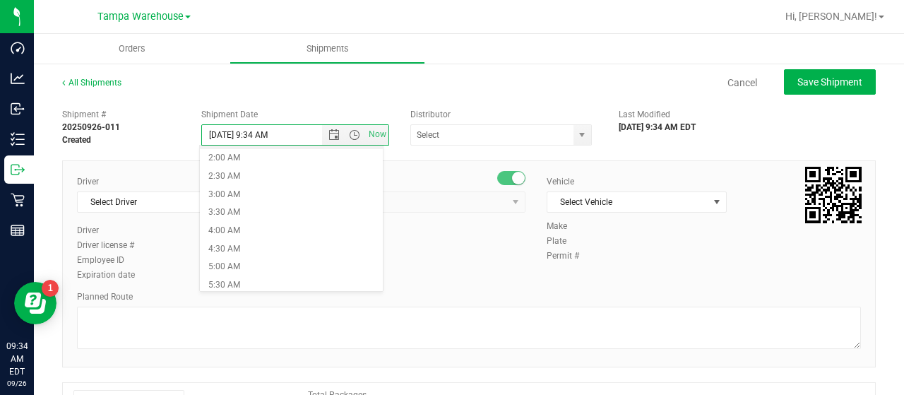
scroll to position [141, 0]
click at [274, 248] on li "6:30 AM" at bounding box center [291, 252] width 182 height 18
type input "[DATE] 6:30 AM"
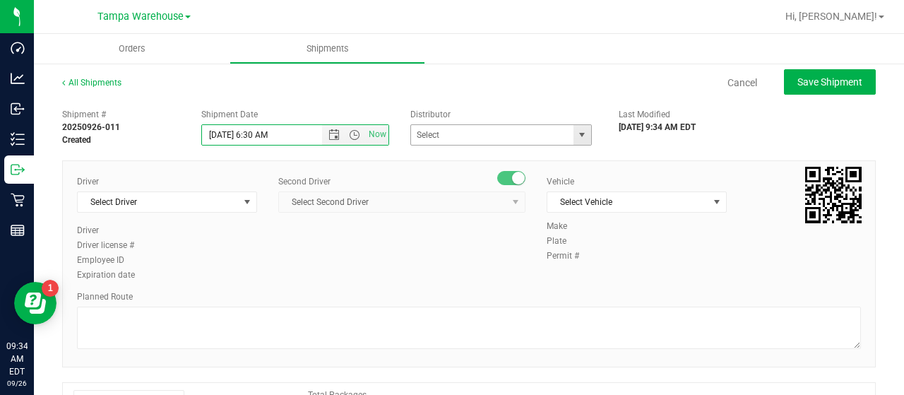
click at [576, 129] on span "select" at bounding box center [581, 134] width 11 height 11
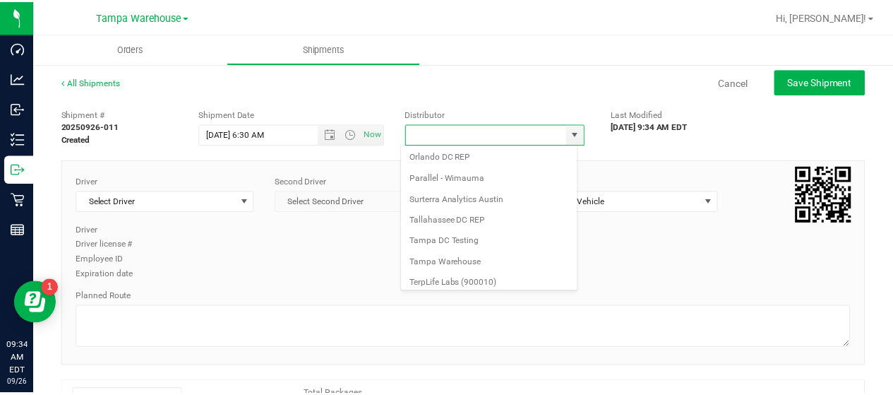
scroll to position [554, 0]
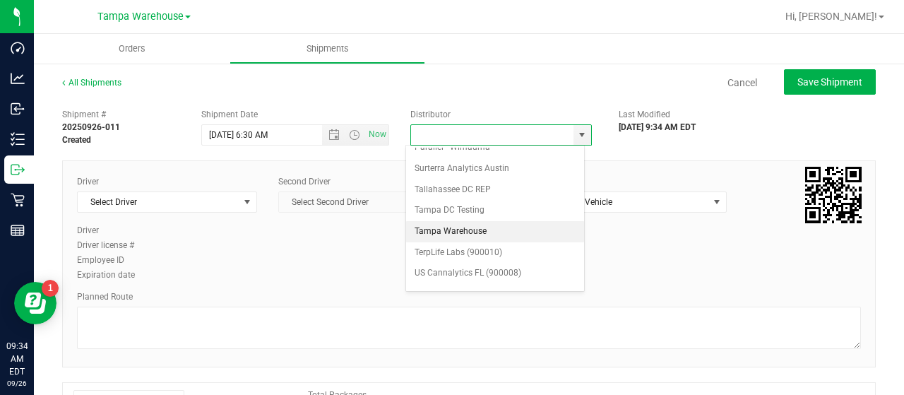
click at [465, 221] on li "Tampa Warehouse" at bounding box center [495, 231] width 178 height 21
type input "Tampa Warehouse"
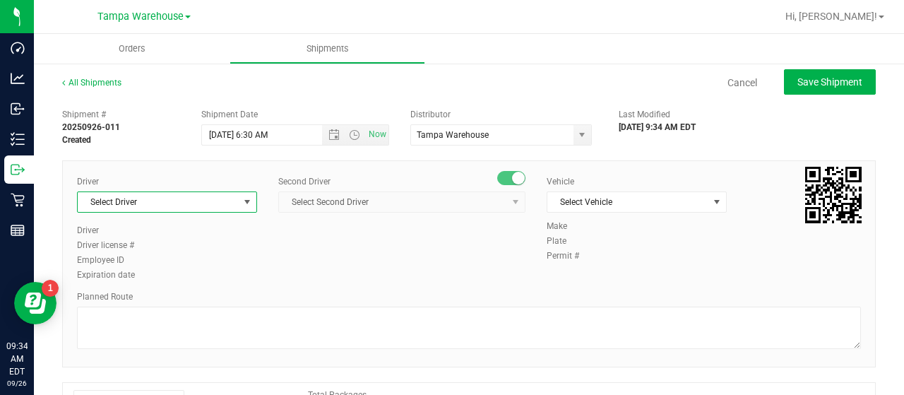
click at [242, 200] on span "select" at bounding box center [247, 201] width 11 height 11
click at [181, 197] on span "Select Driver" at bounding box center [158, 202] width 161 height 20
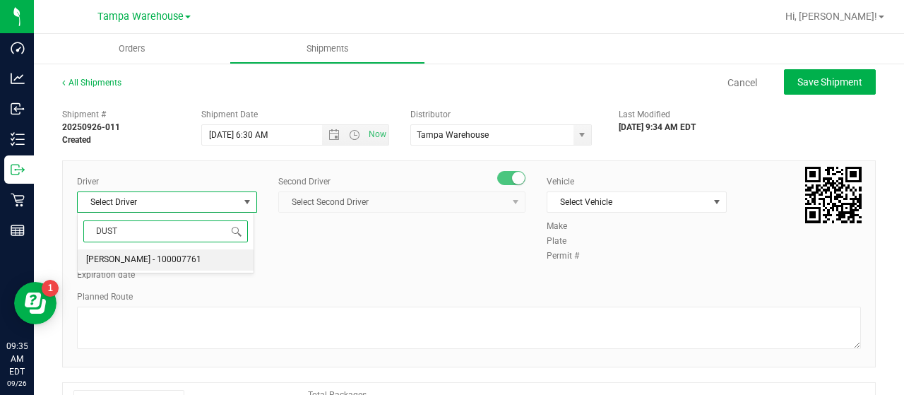
click at [147, 251] on span "[PERSON_NAME] - 100007761" at bounding box center [143, 260] width 115 height 18
type input "DUST"
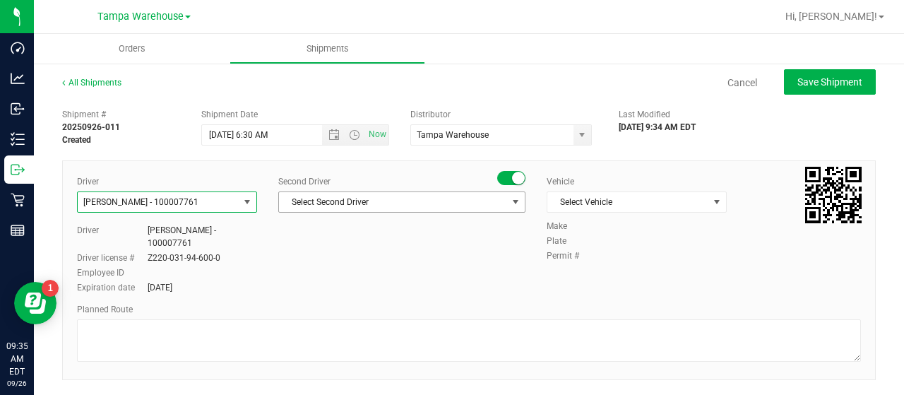
click at [368, 198] on span "Select Second Driver" at bounding box center [393, 202] width 228 height 20
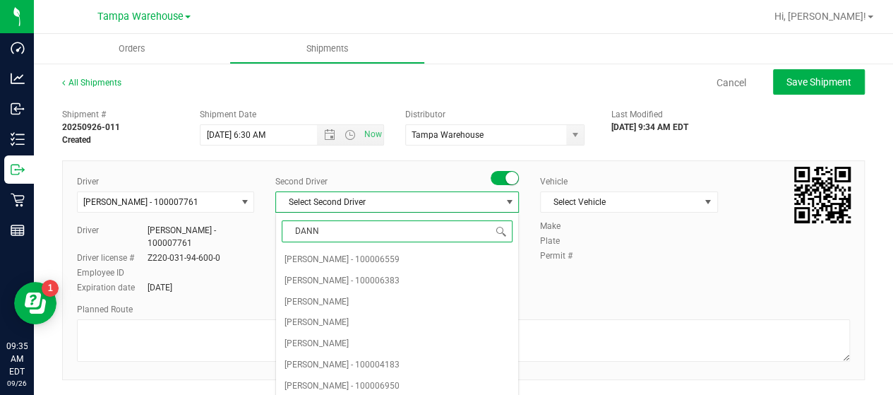
type input "[PERSON_NAME]"
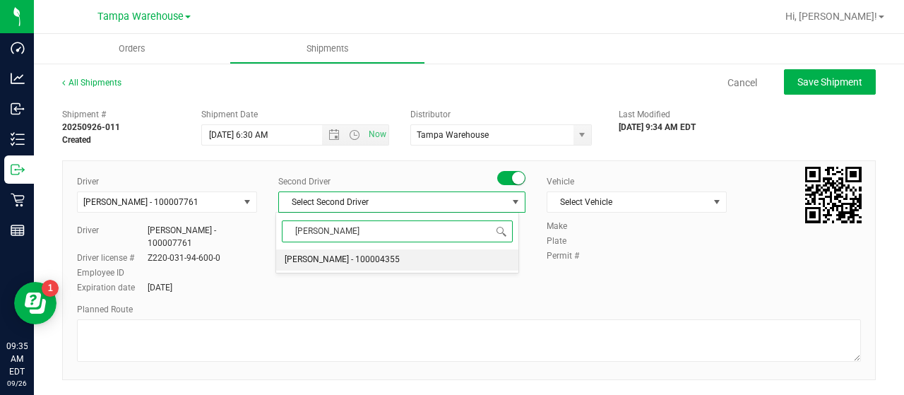
click at [370, 259] on span "[PERSON_NAME] - 100004355" at bounding box center [342, 260] width 115 height 18
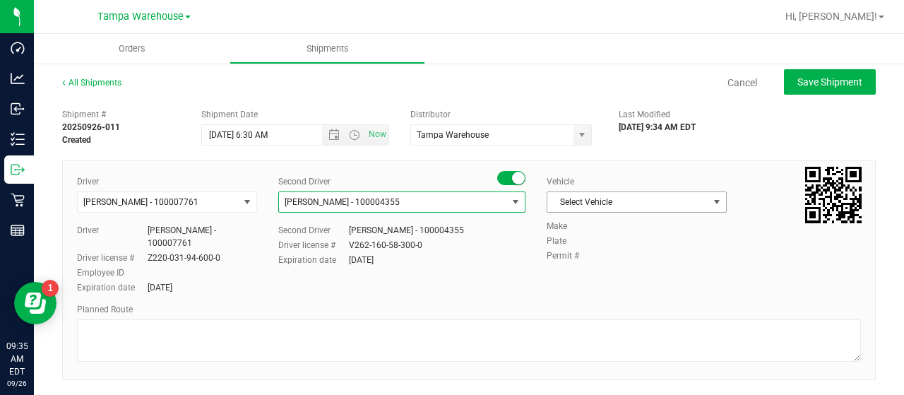
click at [663, 198] on span "Select Vehicle" at bounding box center [627, 202] width 161 height 20
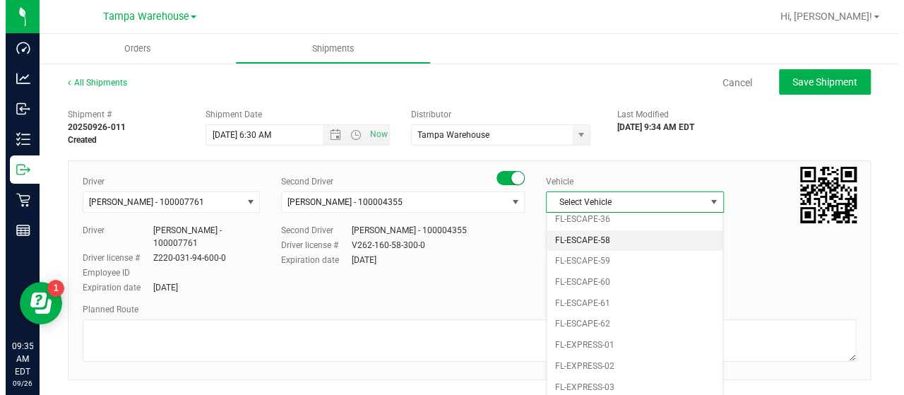
scroll to position [155, 0]
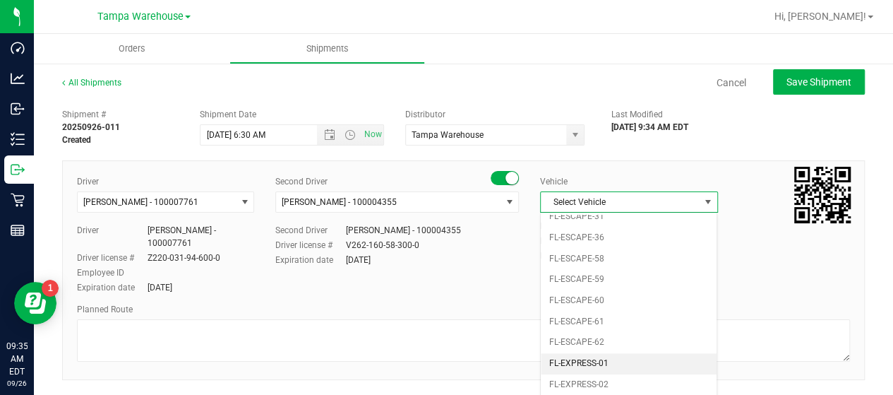
click at [638, 357] on li "FL-EXPRESS-01" at bounding box center [629, 363] width 176 height 21
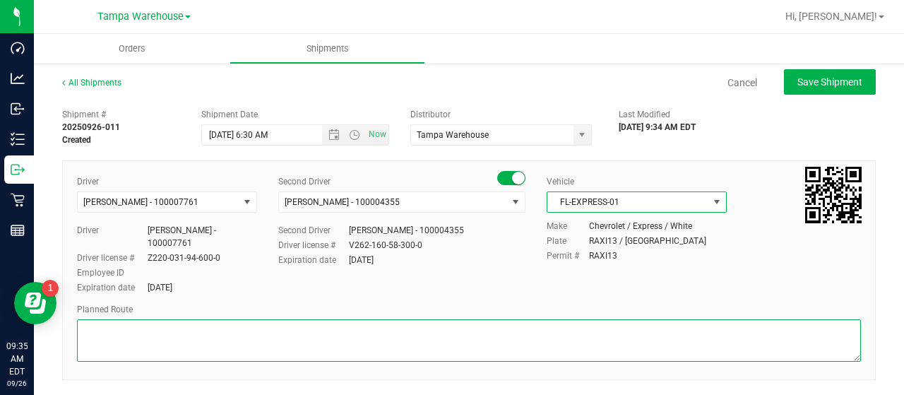
click at [105, 323] on textarea at bounding box center [469, 340] width 784 height 42
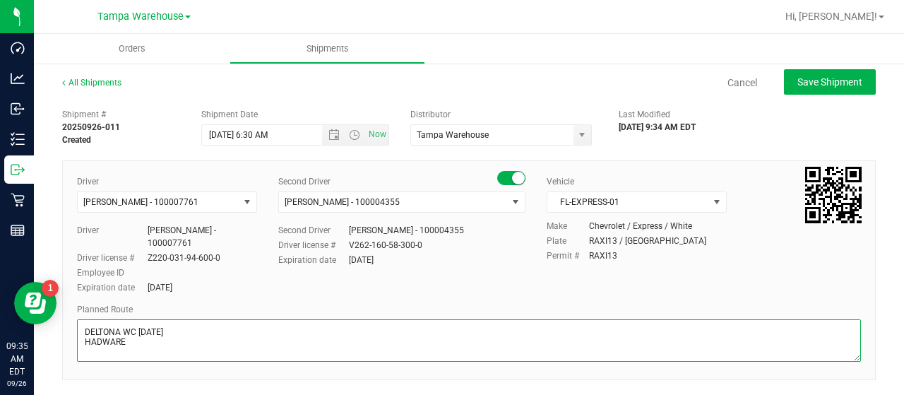
click at [95, 342] on textarea at bounding box center [469, 340] width 784 height 42
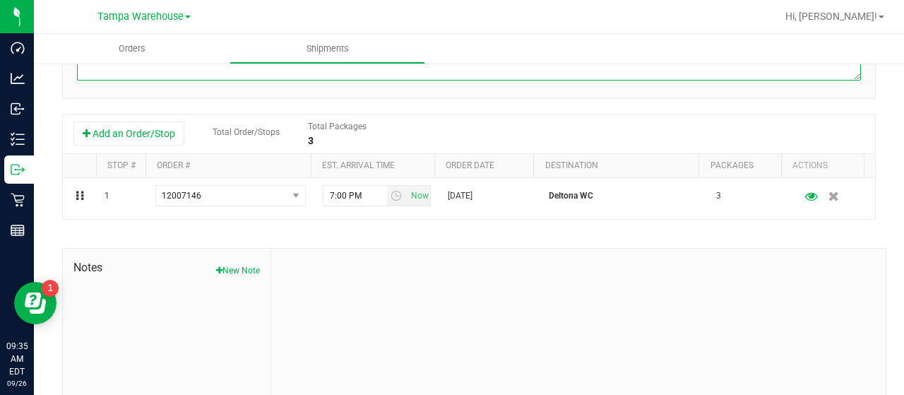
scroll to position [282, 0]
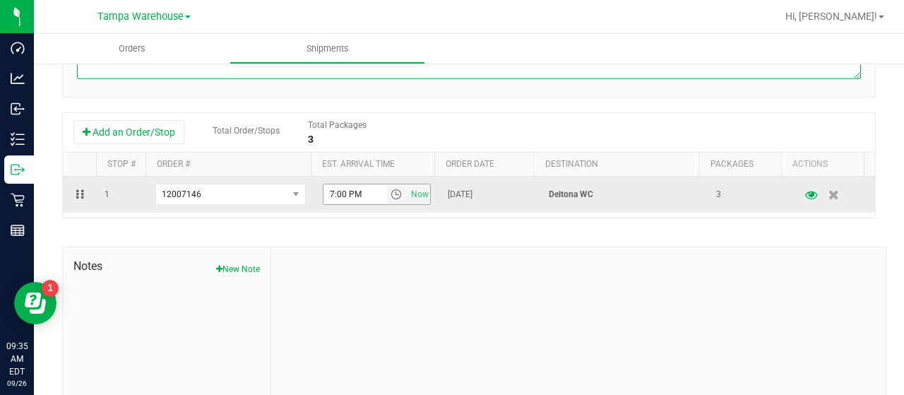
click at [391, 193] on span "select" at bounding box center [396, 194] width 11 height 11
type textarea "DELTONA WC [DATE] HARDWARE"
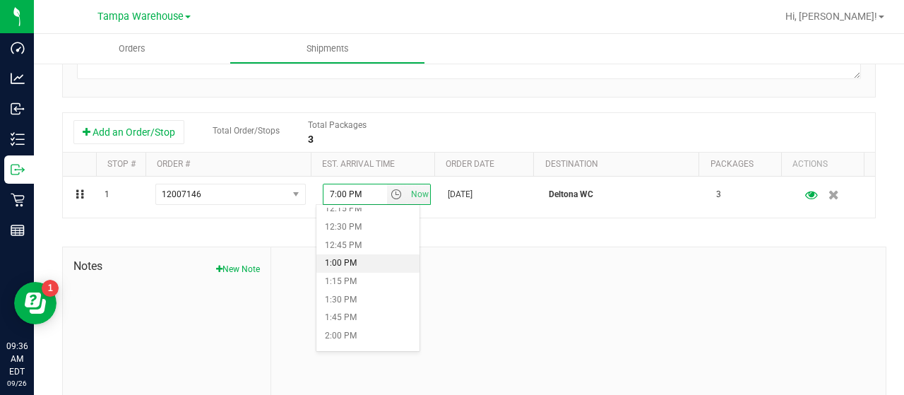
scroll to position [918, 0]
click at [359, 273] on li "1:30 PM" at bounding box center [367, 279] width 103 height 18
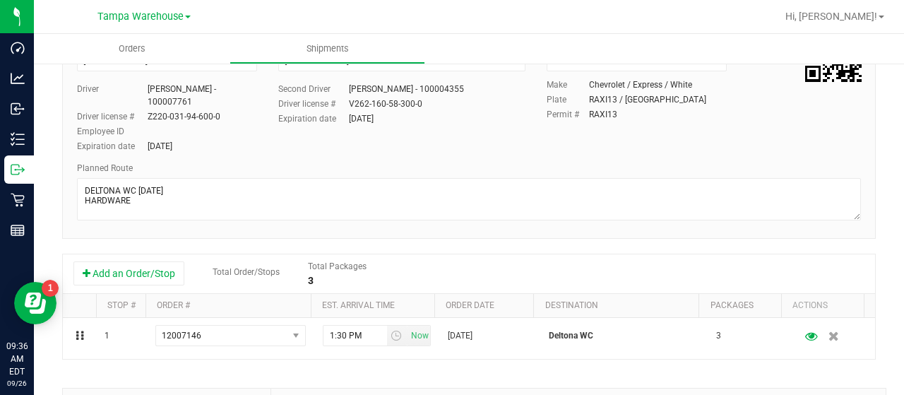
scroll to position [0, 0]
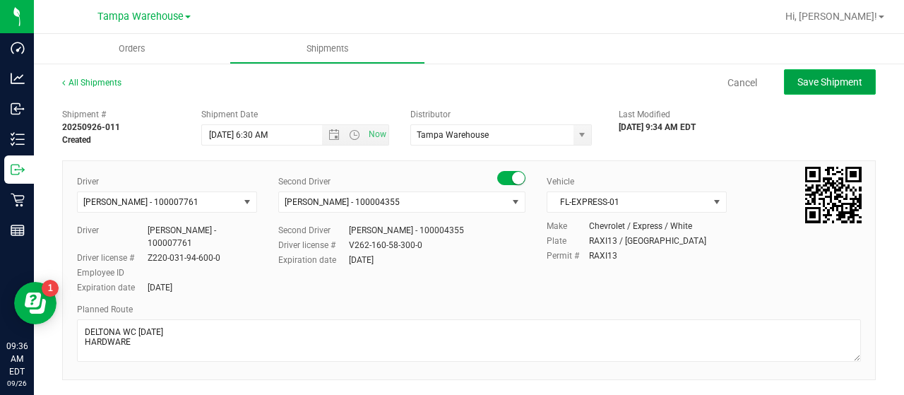
click at [798, 86] on span "Save Shipment" at bounding box center [829, 81] width 65 height 11
type input "[DATE] 10:30 AM"
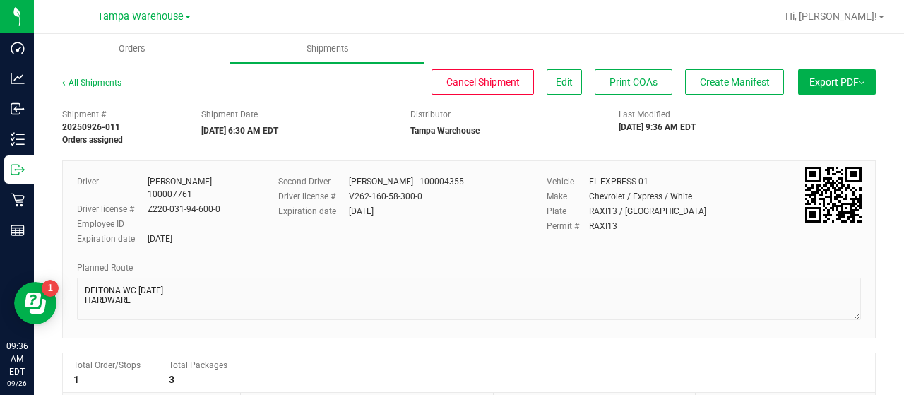
click at [809, 81] on span "Export PDF" at bounding box center [836, 81] width 55 height 11
click at [810, 131] on span "Manifest by Lot" at bounding box center [800, 134] width 59 height 10
click at [754, 82] on span "Create Manifest" at bounding box center [735, 81] width 70 height 11
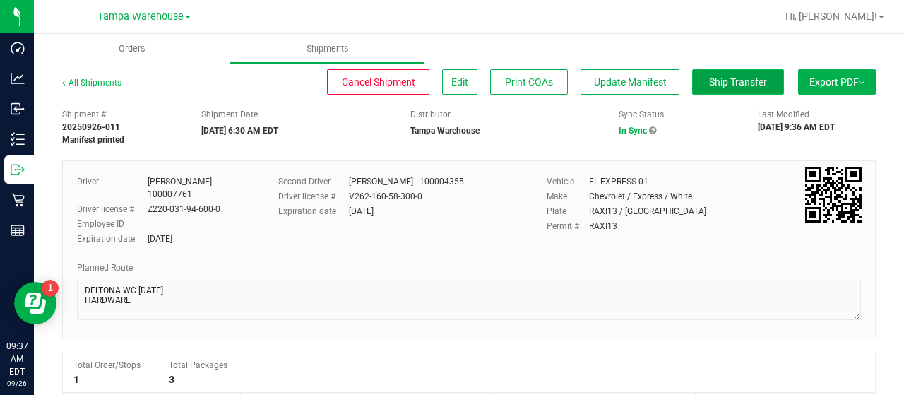
click at [712, 85] on span "Ship Transfer" at bounding box center [738, 81] width 58 height 11
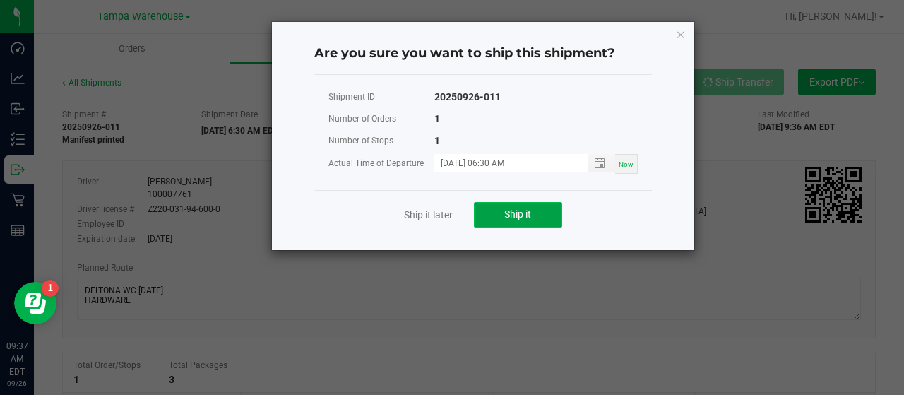
click at [532, 213] on button "Ship it" at bounding box center [518, 214] width 88 height 25
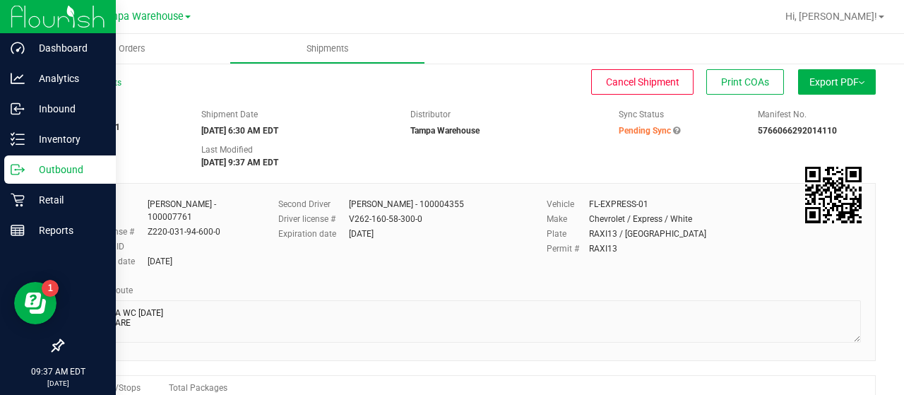
click at [44, 167] on p "Outbound" at bounding box center [67, 169] width 85 height 17
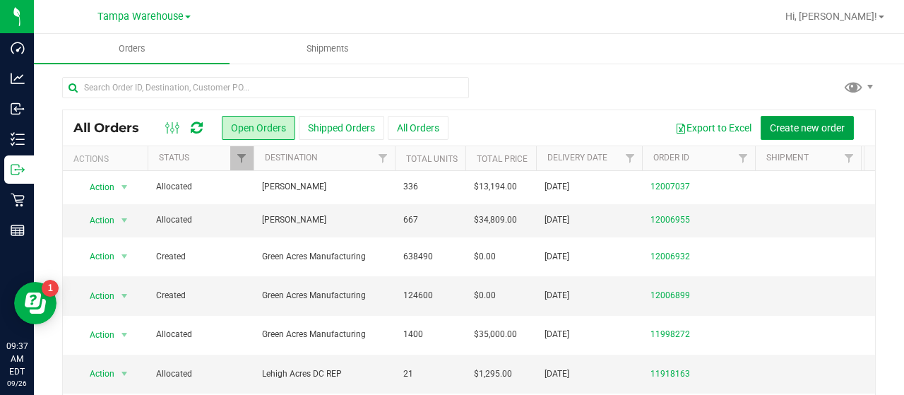
click at [781, 125] on span "Create new order" at bounding box center [807, 127] width 75 height 11
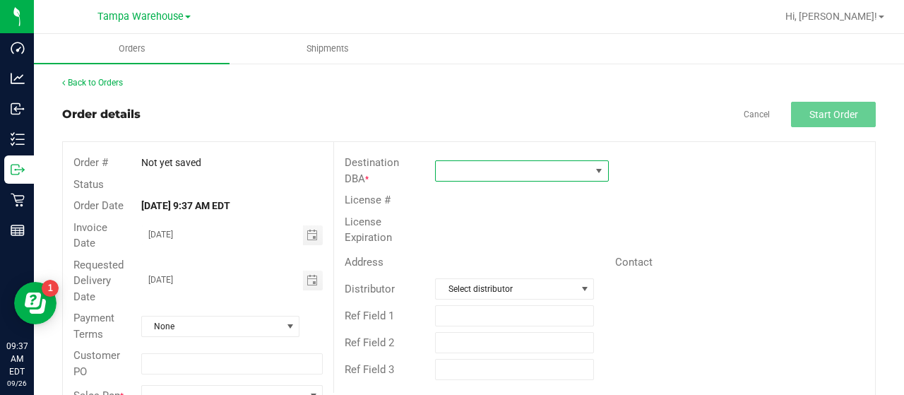
click at [510, 167] on span at bounding box center [513, 171] width 155 height 20
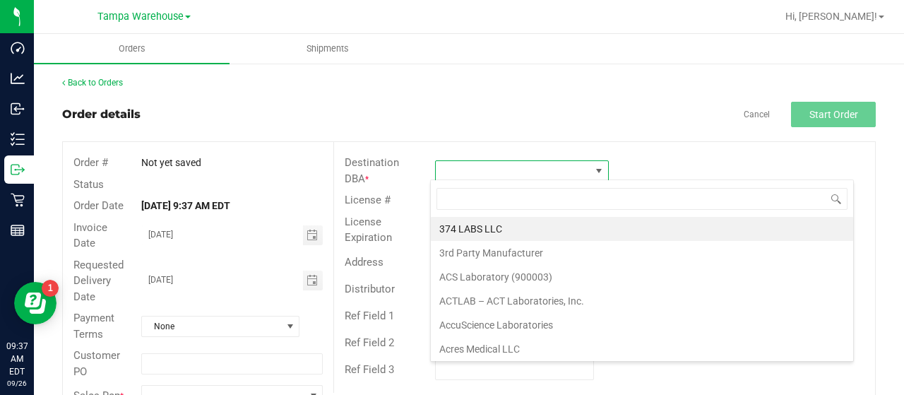
scroll to position [20, 171]
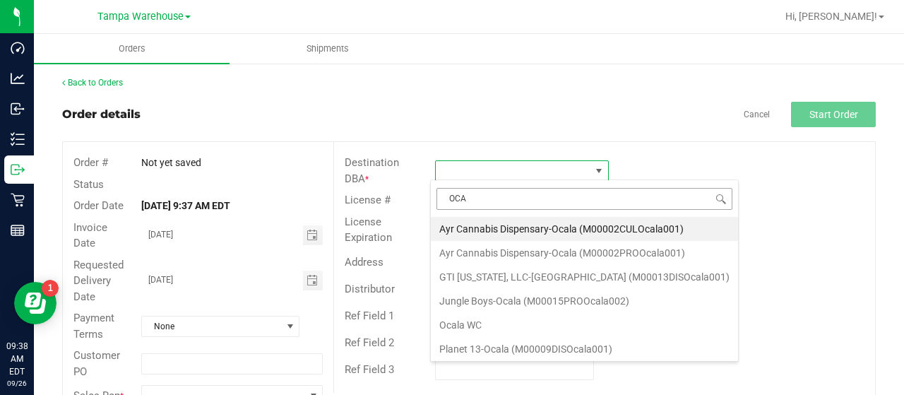
type input "OCAL"
click at [467, 321] on li "Ocala WC" at bounding box center [584, 325] width 307 height 24
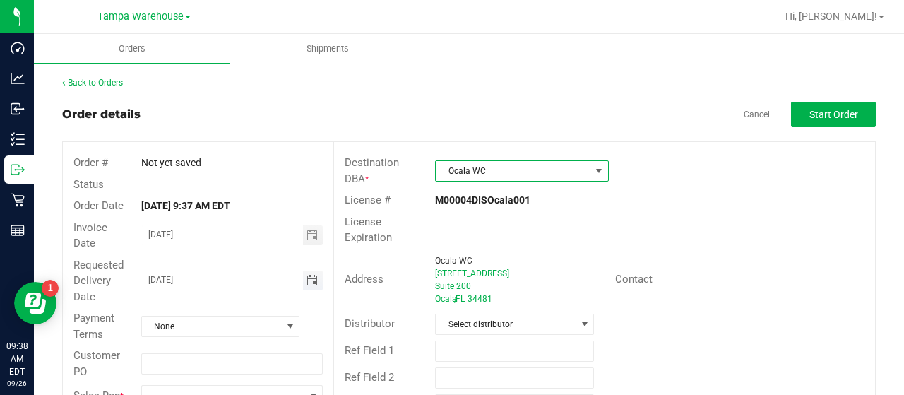
click at [306, 281] on span "Toggle calendar" at bounding box center [311, 280] width 11 height 11
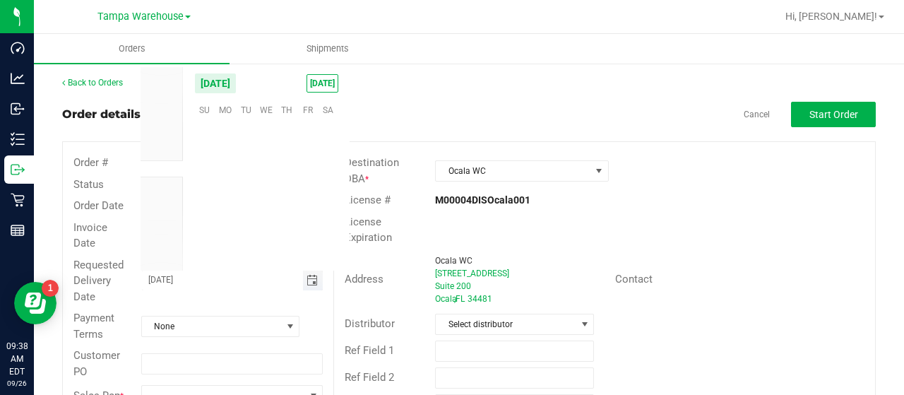
scroll to position [229027, 0]
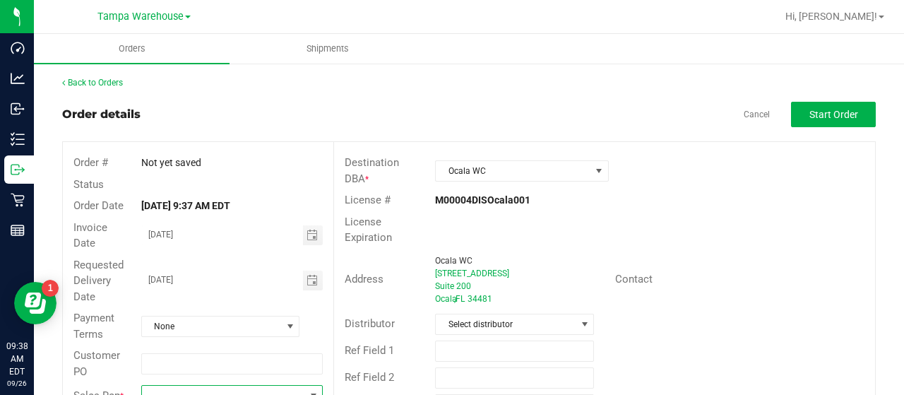
click at [173, 386] on span at bounding box center [223, 396] width 162 height 20
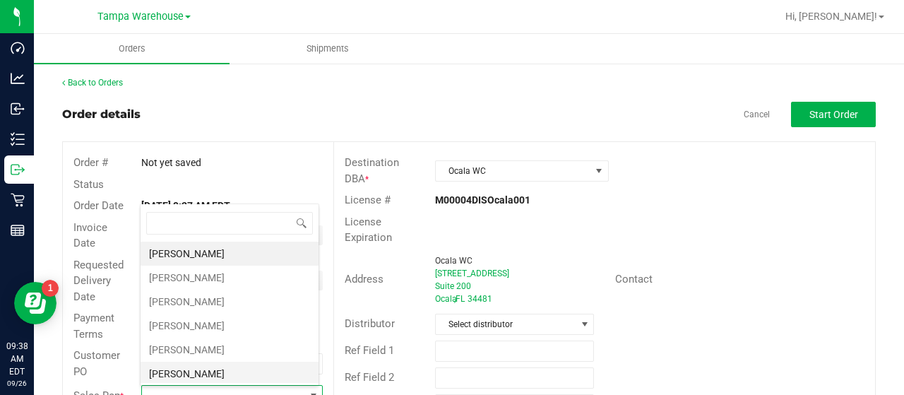
scroll to position [20, 177]
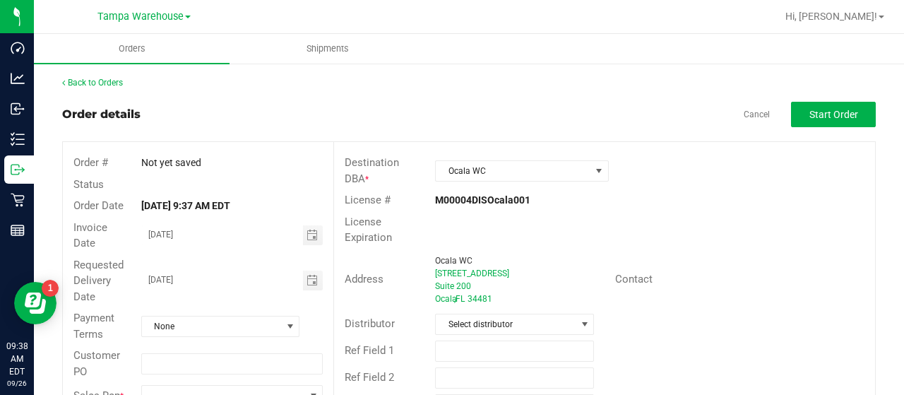
click at [279, 156] on div "Not yet saved" at bounding box center [232, 162] width 203 height 15
click at [308, 275] on span "Toggle calendar" at bounding box center [311, 280] width 11 height 11
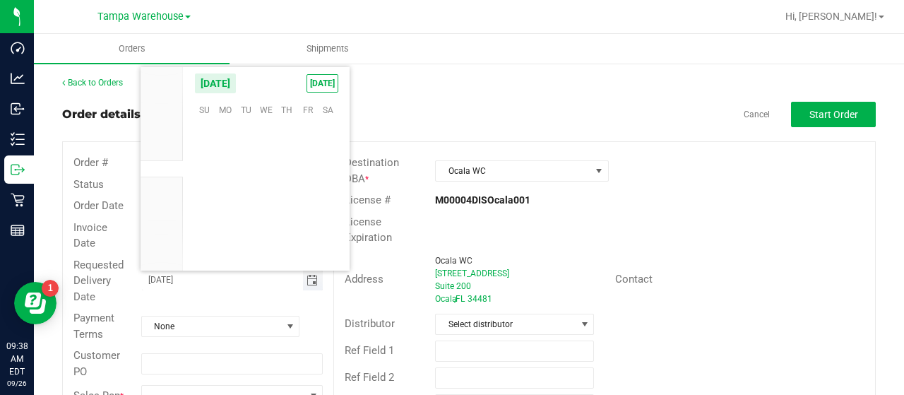
scroll to position [229027, 0]
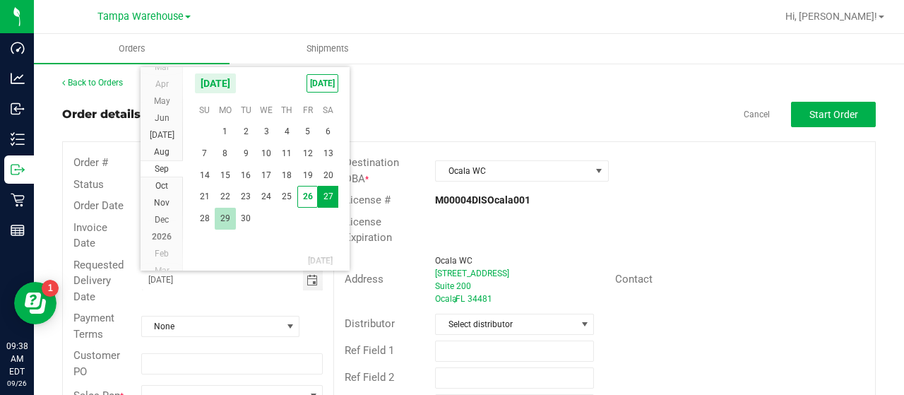
click at [223, 218] on span "29" at bounding box center [225, 219] width 20 height 22
type input "[DATE]"
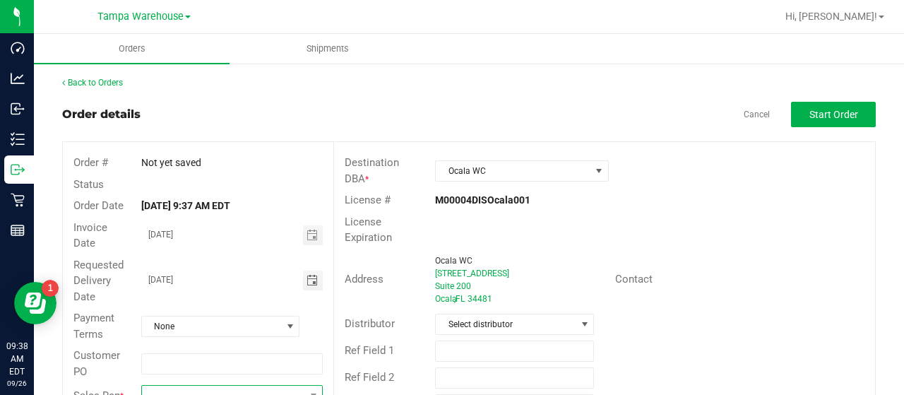
click at [185, 386] on span at bounding box center [223, 396] width 162 height 20
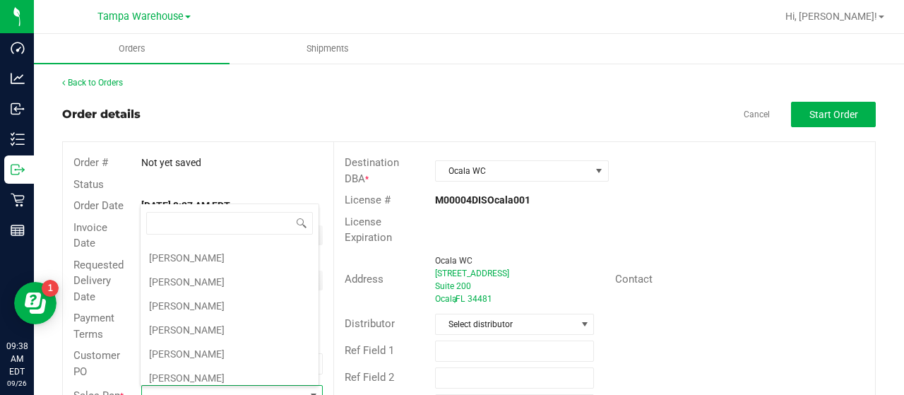
scroll to position [282, 0]
click at [200, 276] on li "[PERSON_NAME]" at bounding box center [230, 283] width 178 height 24
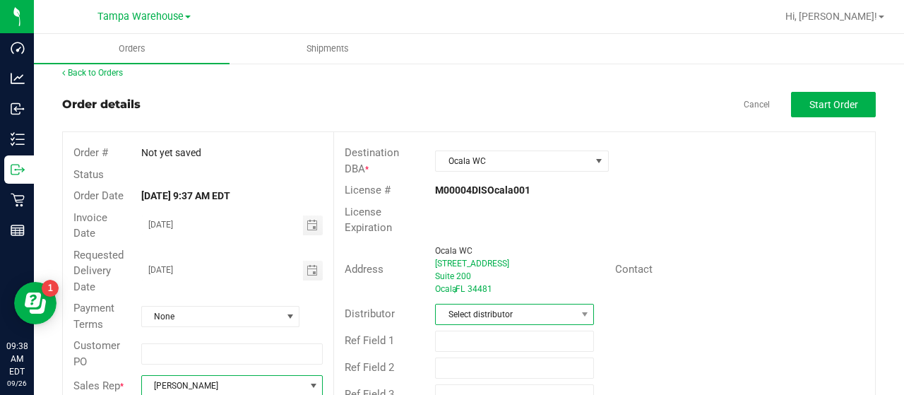
click at [540, 305] on span "Select distributor" at bounding box center [506, 314] width 140 height 20
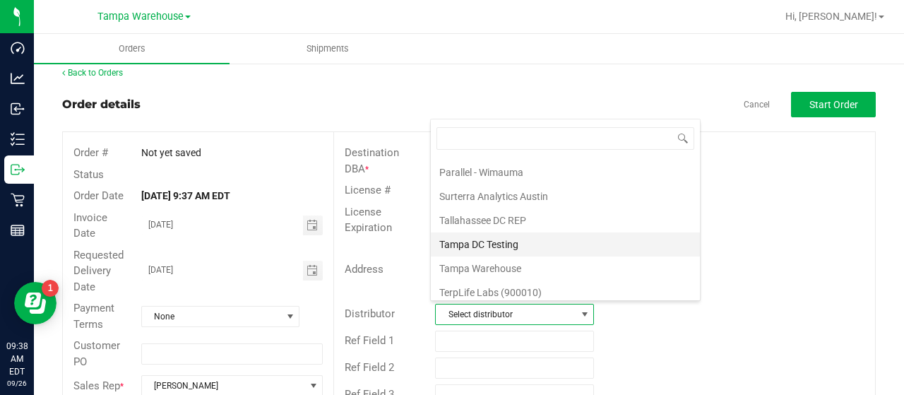
scroll to position [659, 0]
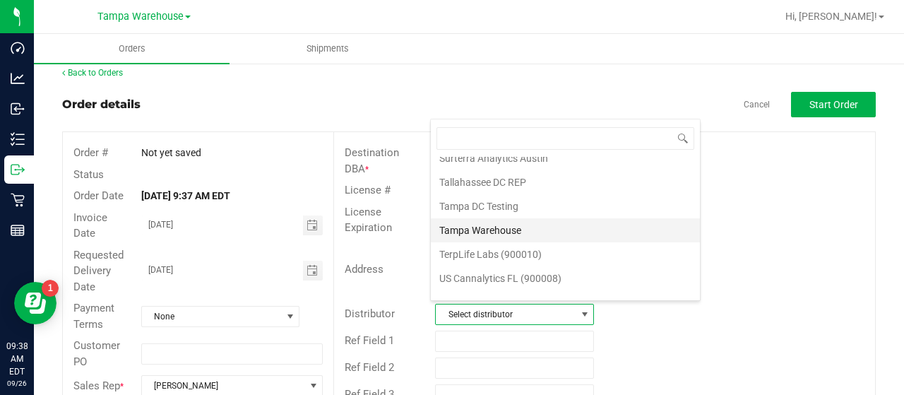
click at [534, 218] on li "Tampa Warehouse" at bounding box center [565, 230] width 269 height 24
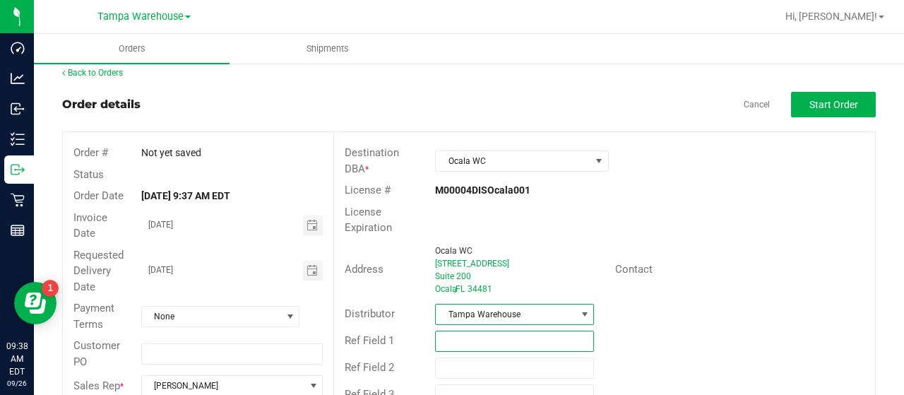
click at [489, 343] on input "text" at bounding box center [514, 340] width 159 height 21
paste input "HARDWARE [DATE]"
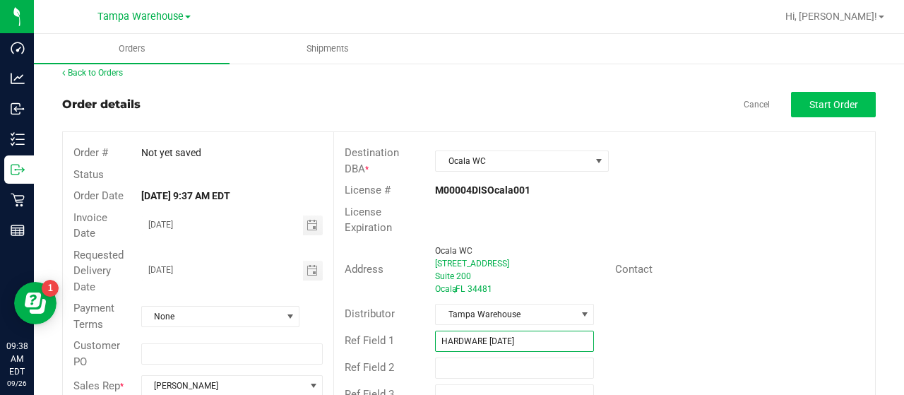
type input "HARDWARE [DATE]"
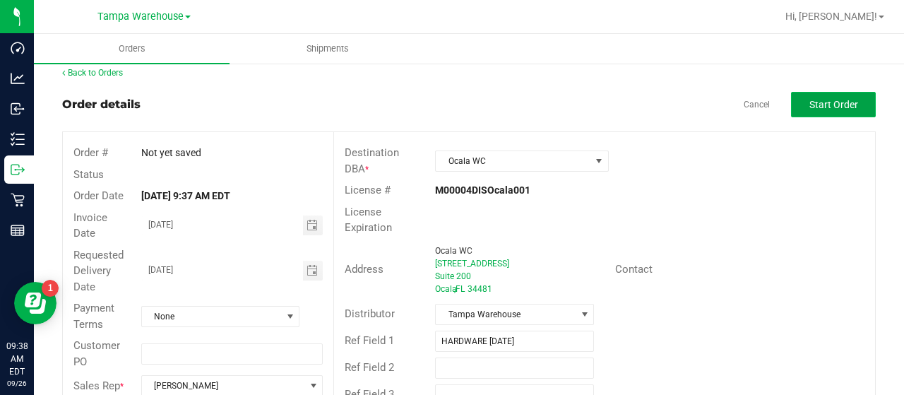
click at [820, 102] on span "Start Order" at bounding box center [833, 104] width 49 height 11
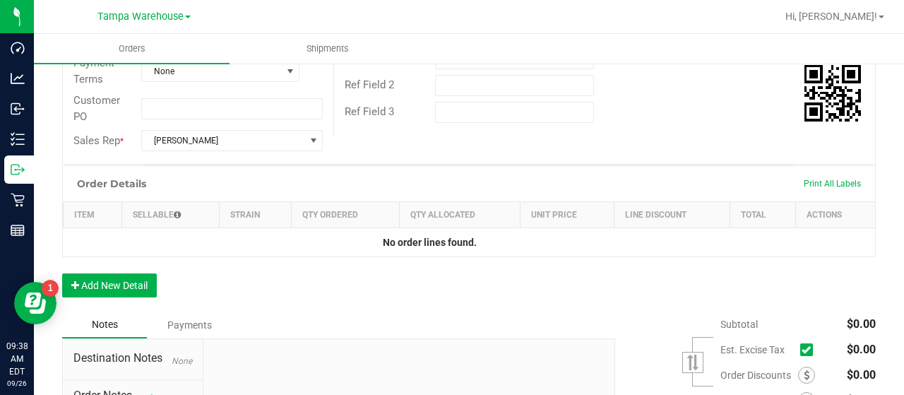
scroll to position [434, 0]
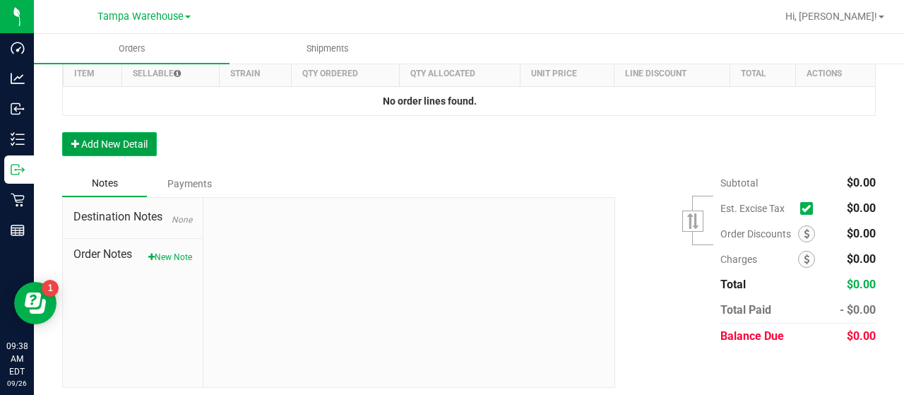
click at [108, 140] on button "Add New Detail" at bounding box center [109, 144] width 95 height 24
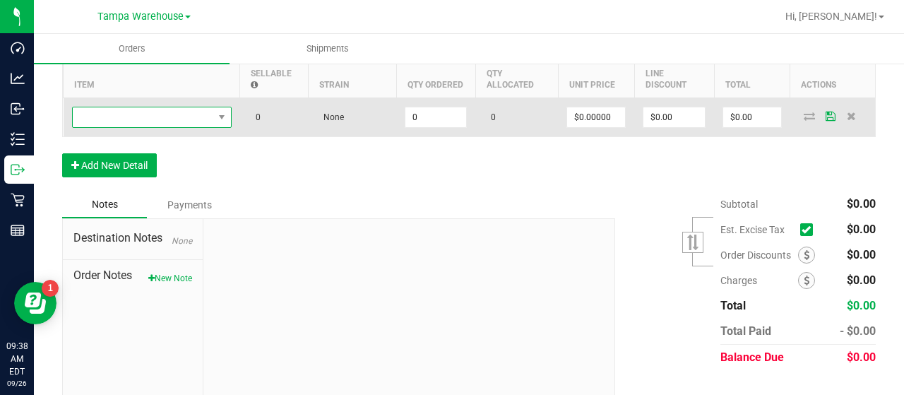
click at [158, 119] on span "NO DATA FOUND" at bounding box center [143, 117] width 141 height 20
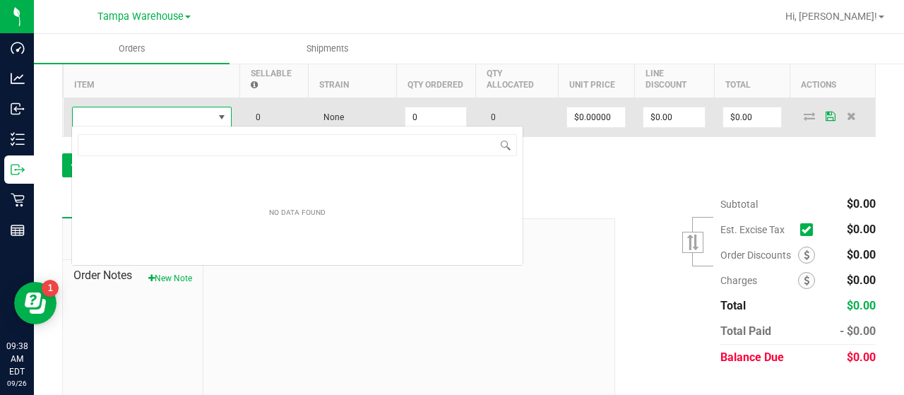
scroll to position [20, 160]
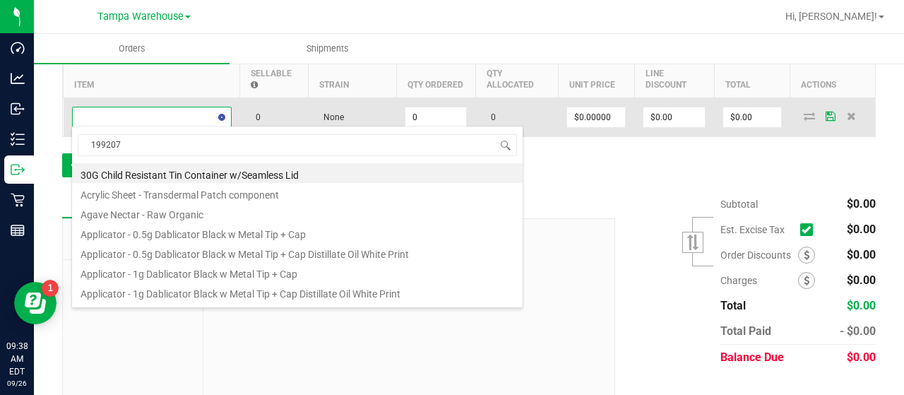
type input "1992079"
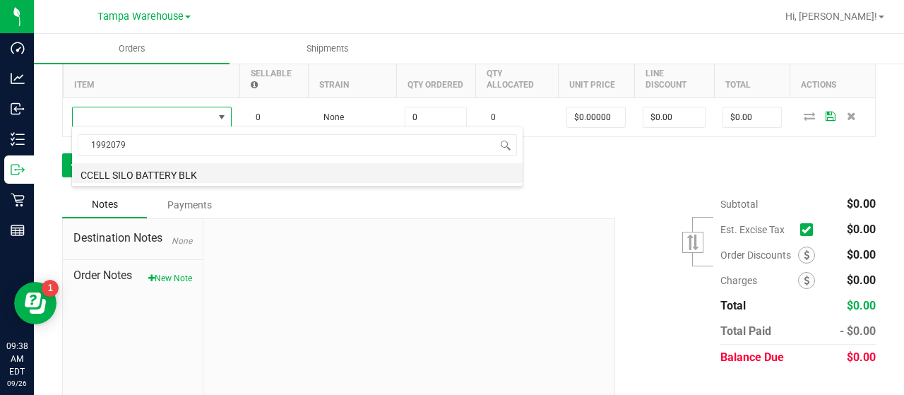
click at [162, 169] on li "CCELL SILO BATTERY BLK" at bounding box center [297, 173] width 451 height 20
type input "0 ea"
type input "$20.00000"
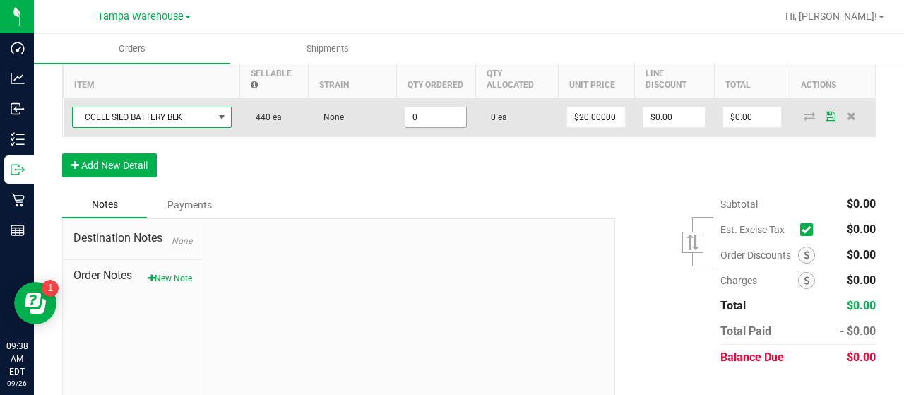
click at [439, 115] on input "0" at bounding box center [435, 117] width 61 height 20
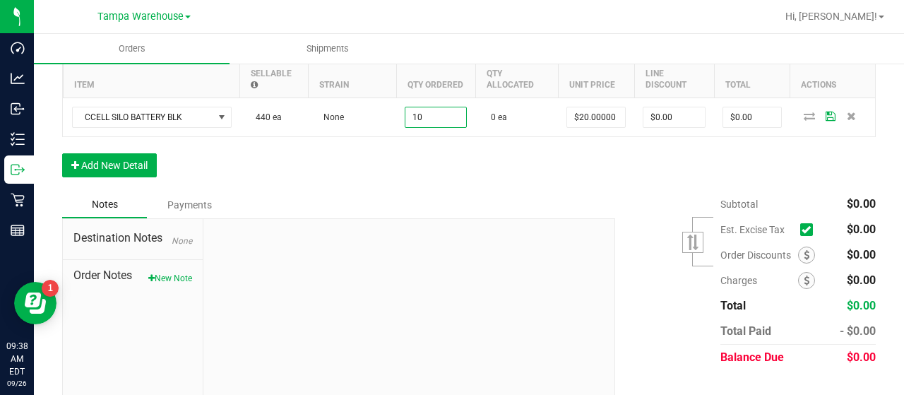
type input "10 ea"
type input "$200.00"
click at [476, 159] on div "Order Details Print All Labels Item Sellable Strain Qty Ordered Qty Allocated U…" at bounding box center [469, 107] width 814 height 167
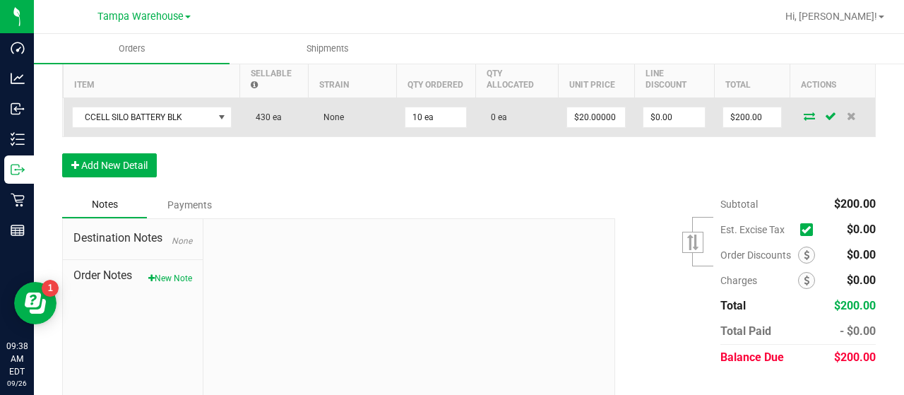
click at [804, 114] on icon at bounding box center [809, 116] width 11 height 8
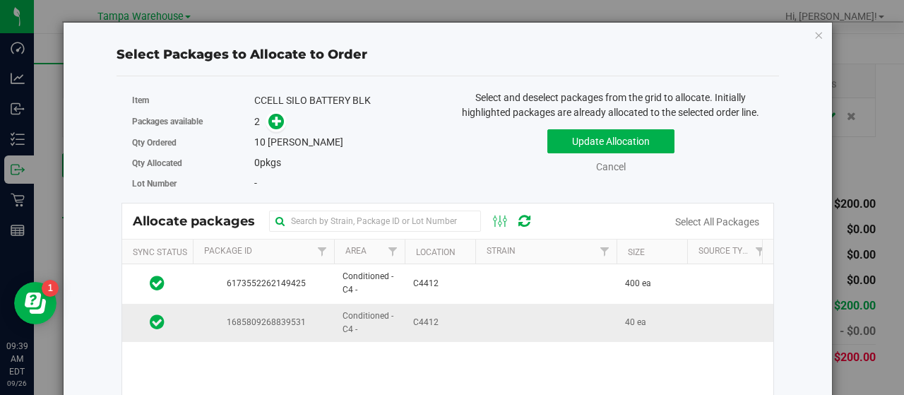
click at [492, 318] on td at bounding box center [545, 323] width 141 height 38
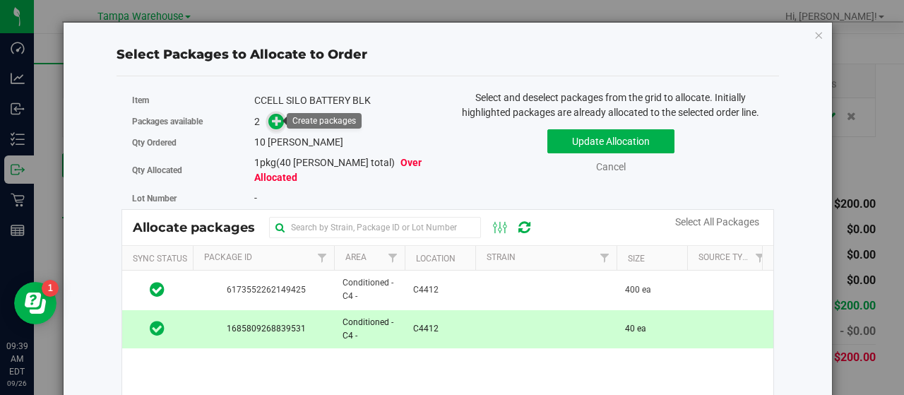
click at [272, 117] on icon at bounding box center [277, 121] width 10 height 10
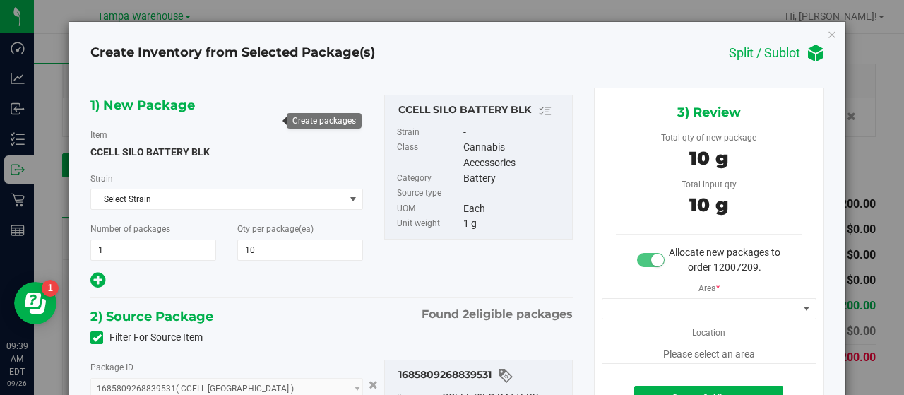
type input "10 ea"
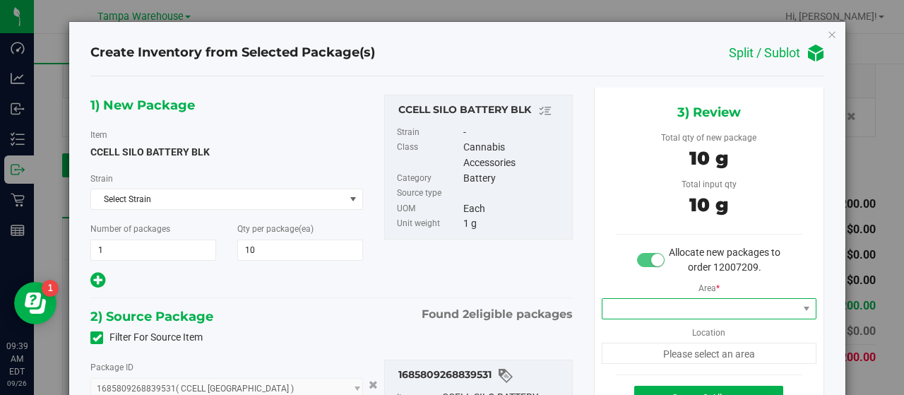
click at [672, 299] on span at bounding box center [700, 309] width 196 height 20
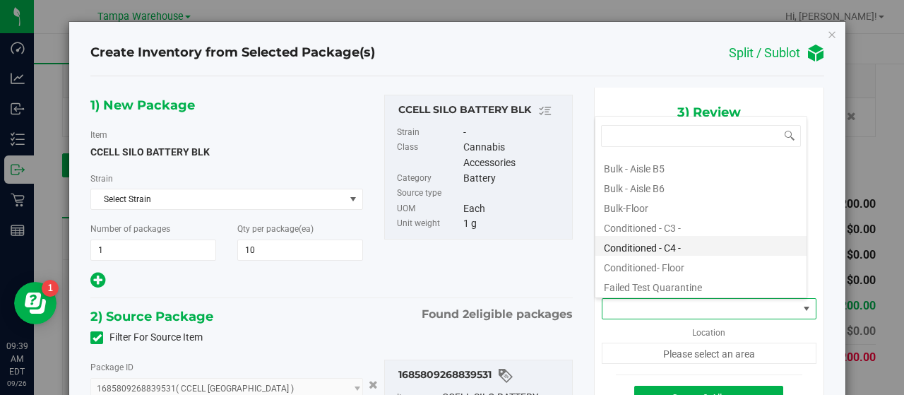
scroll to position [141, 0]
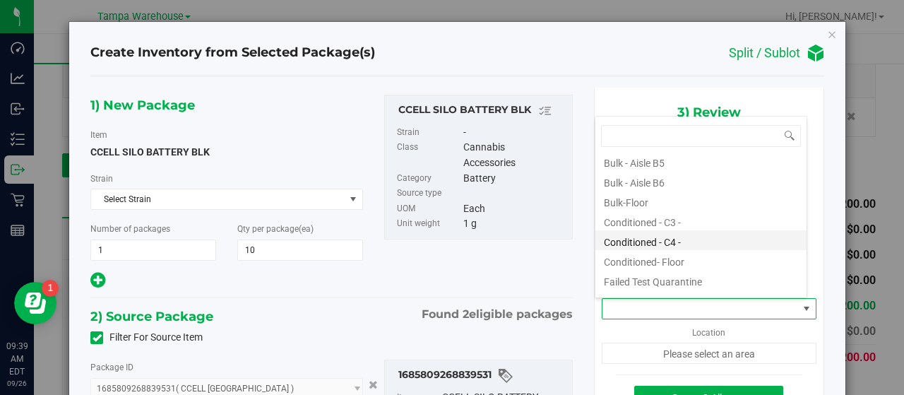
click at [671, 240] on li "Conditioned - C4 -" at bounding box center [700, 240] width 211 height 20
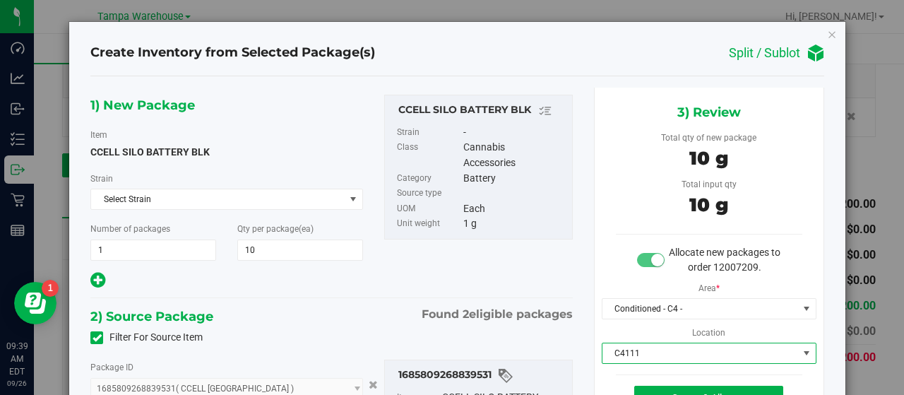
click at [696, 346] on span "C4111" at bounding box center [700, 353] width 196 height 20
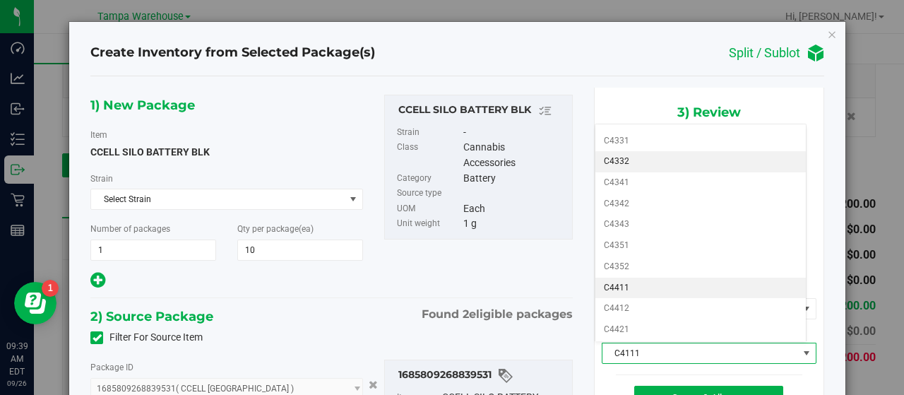
scroll to position [568, 0]
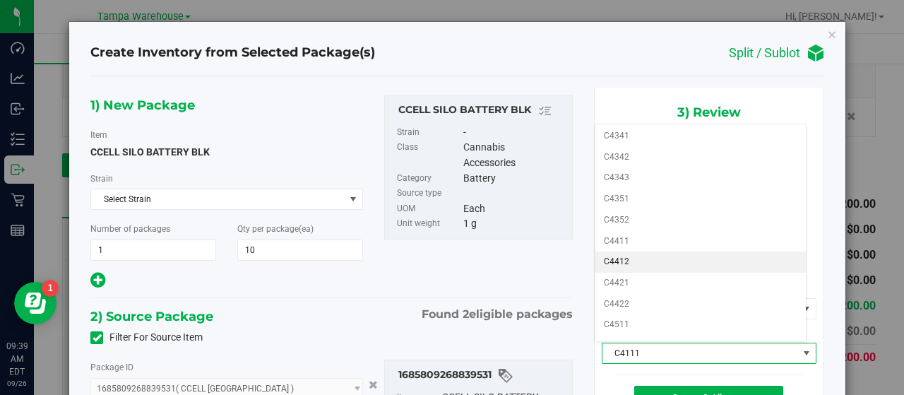
click at [678, 251] on li "C4412" at bounding box center [700, 261] width 211 height 21
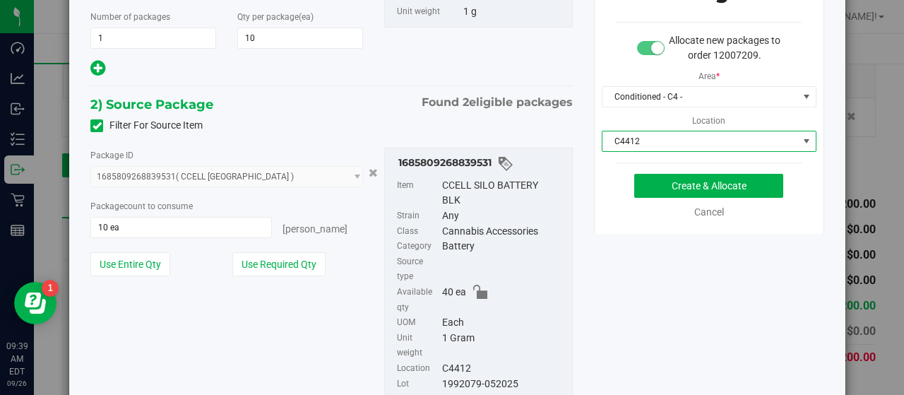
scroll to position [141, 0]
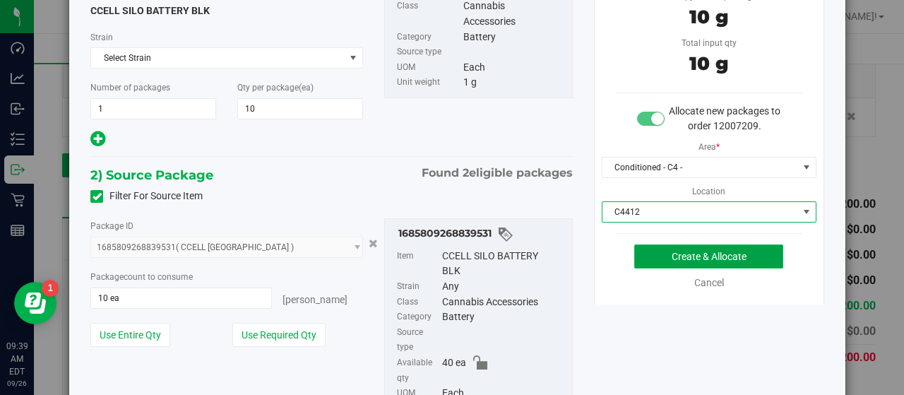
click at [640, 251] on button "Create & Allocate" at bounding box center [708, 256] width 149 height 24
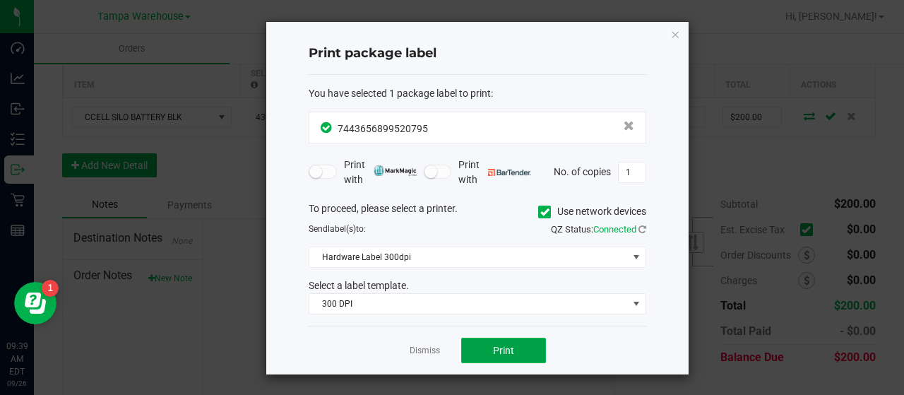
click at [531, 343] on button "Print" at bounding box center [503, 350] width 85 height 25
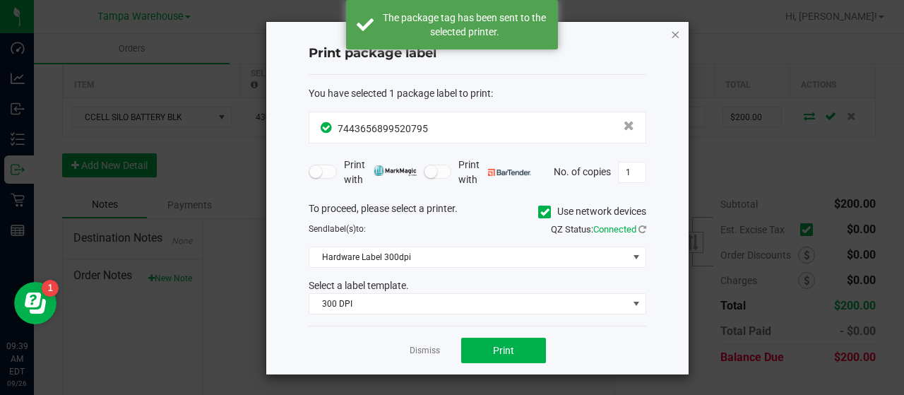
click at [677, 32] on icon "button" at bounding box center [675, 33] width 10 height 17
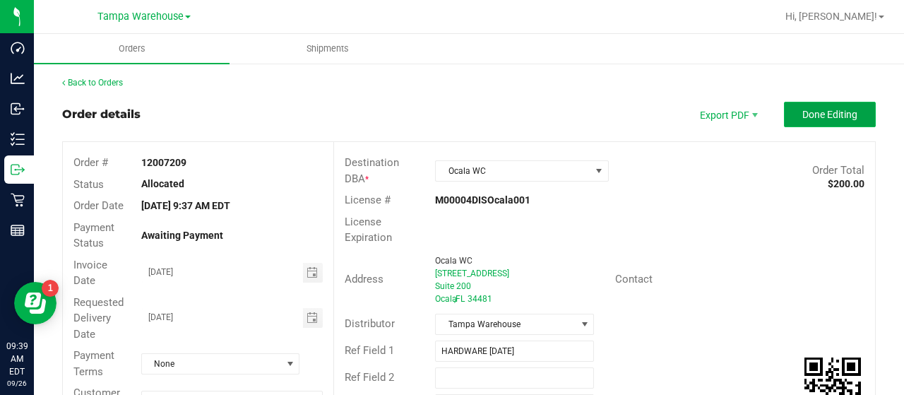
click at [785, 115] on button "Done Editing" at bounding box center [830, 114] width 92 height 25
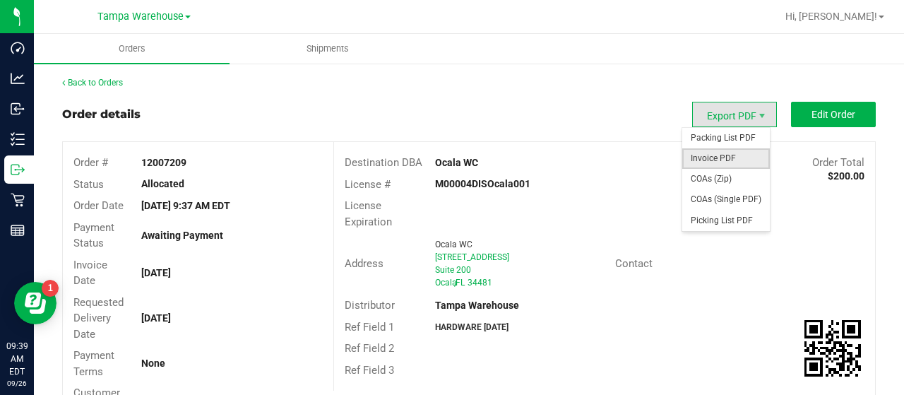
click at [717, 156] on span "Invoice PDF" at bounding box center [726, 158] width 88 height 20
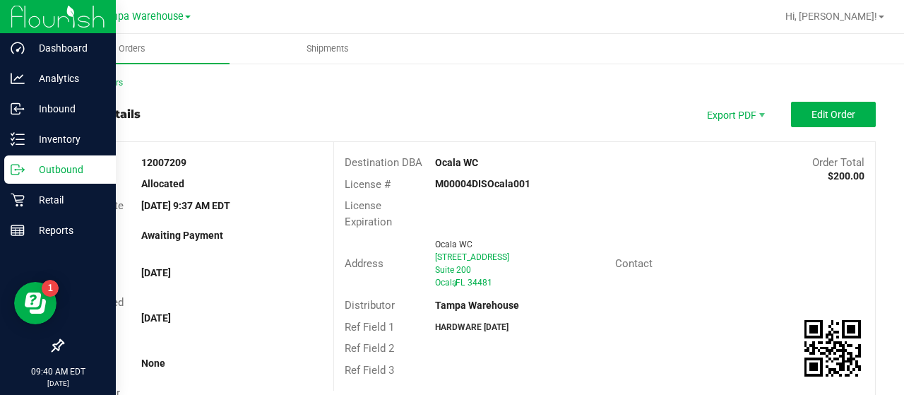
click at [47, 168] on p "Outbound" at bounding box center [67, 169] width 85 height 17
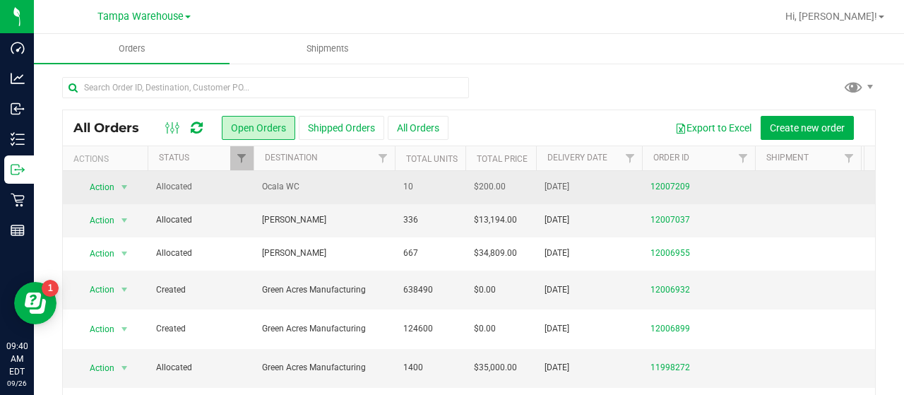
click at [340, 184] on span "Ocala WC" at bounding box center [324, 186] width 124 height 13
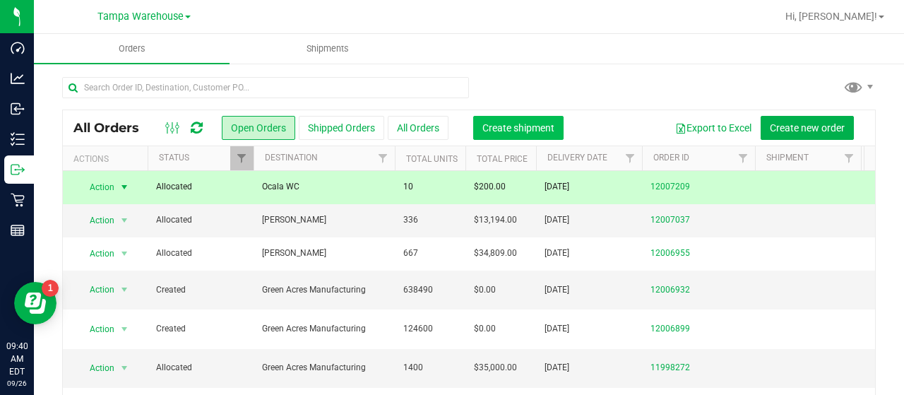
click at [525, 128] on span "Create shipment" at bounding box center [518, 127] width 72 height 11
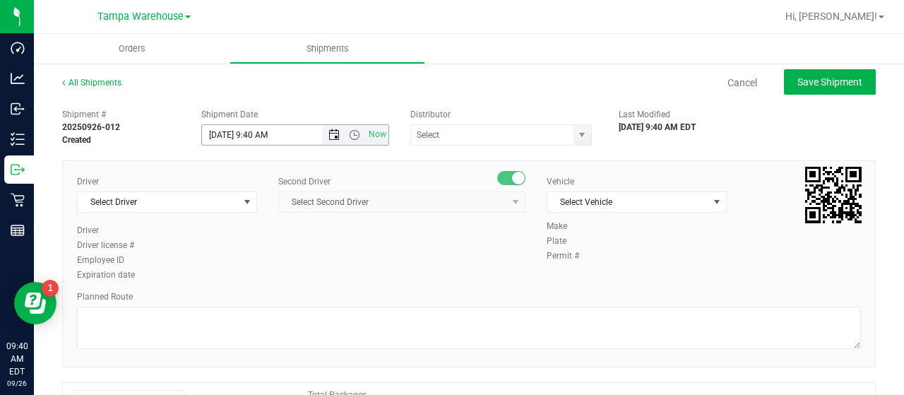
click at [329, 130] on span "Open the date view" at bounding box center [333, 134] width 11 height 11
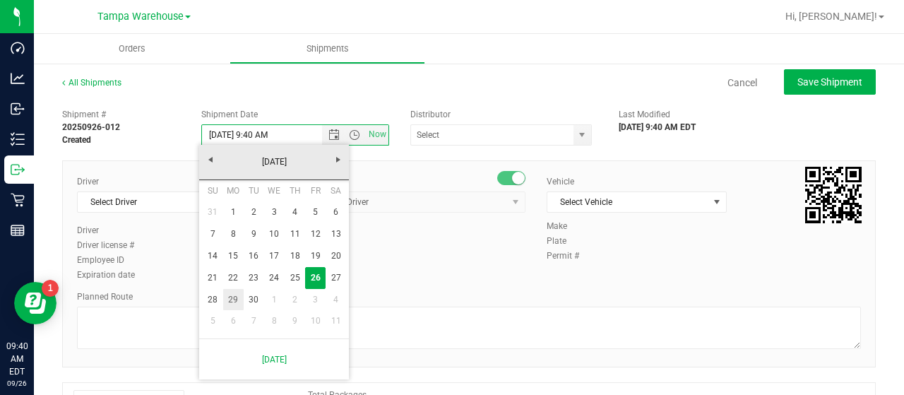
click at [234, 297] on link "29" at bounding box center [233, 300] width 20 height 22
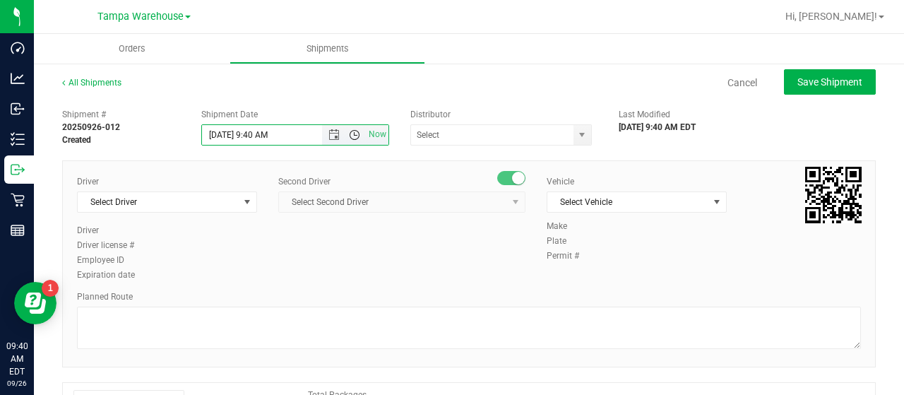
click at [352, 131] on span "Open the time view" at bounding box center [354, 134] width 11 height 11
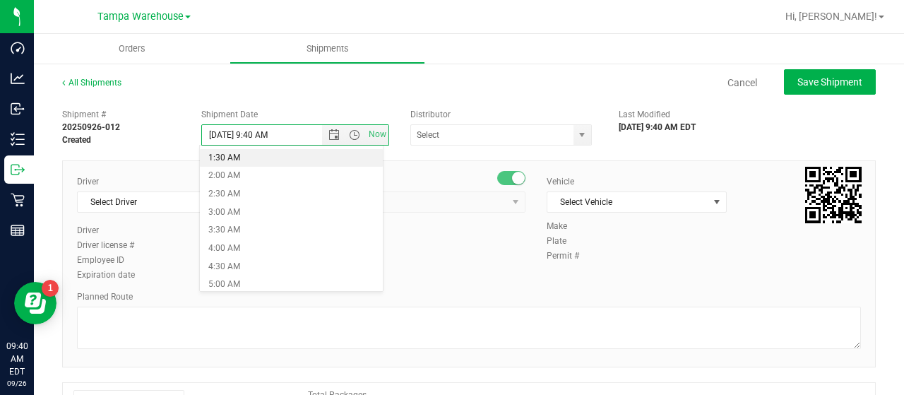
scroll to position [141, 0]
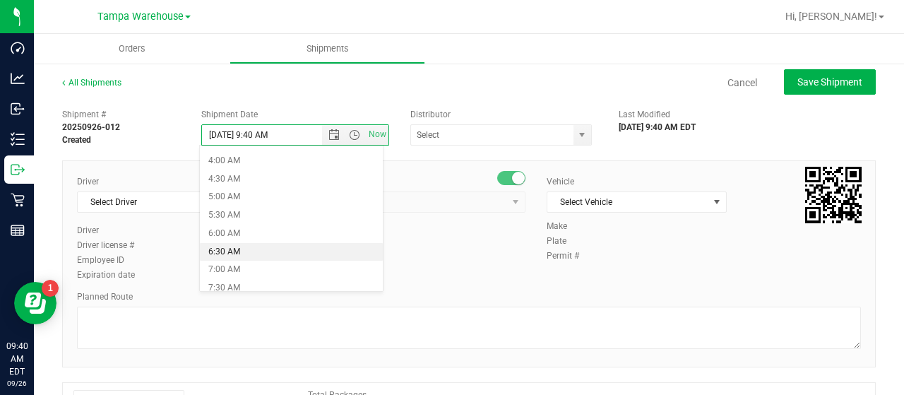
click at [262, 246] on li "6:30 AM" at bounding box center [291, 252] width 182 height 18
type input "[DATE] 6:30 AM"
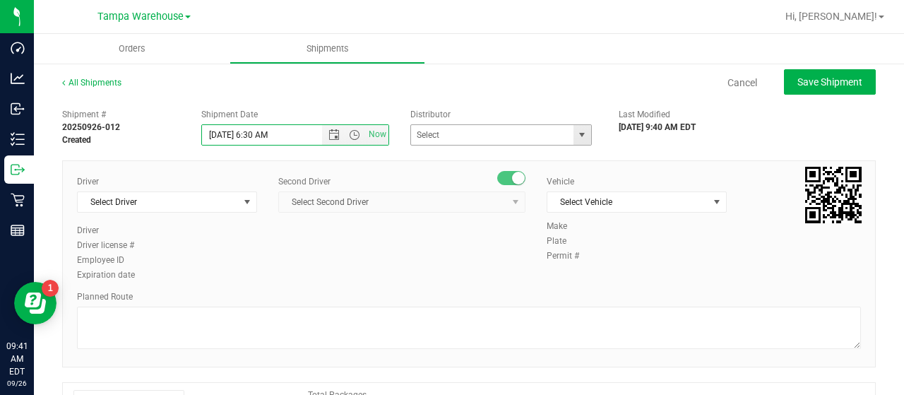
click at [576, 127] on span "select" at bounding box center [582, 135] width 18 height 20
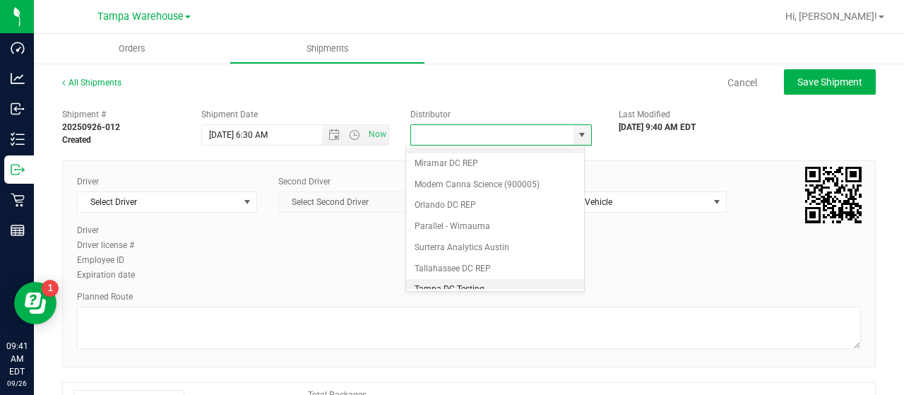
scroll to position [554, 0]
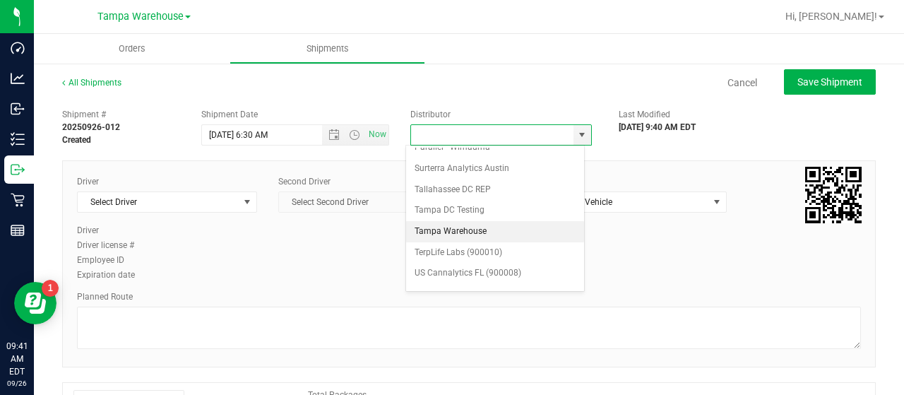
click at [467, 221] on li "Tampa Warehouse" at bounding box center [495, 231] width 178 height 21
type input "Tampa Warehouse"
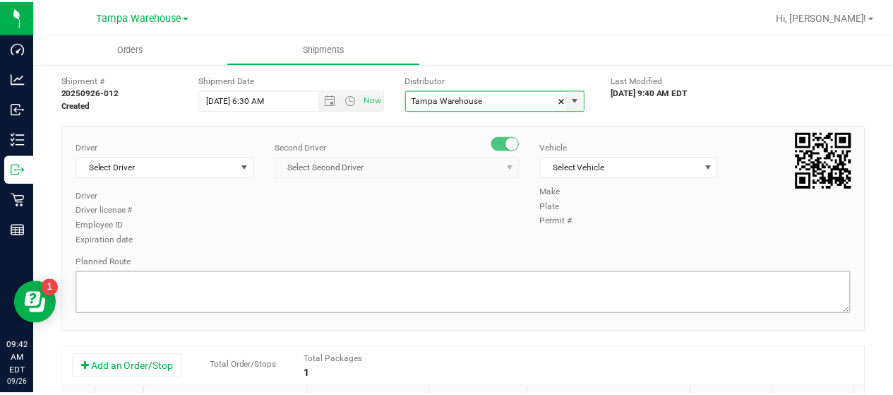
scroll to position [0, 0]
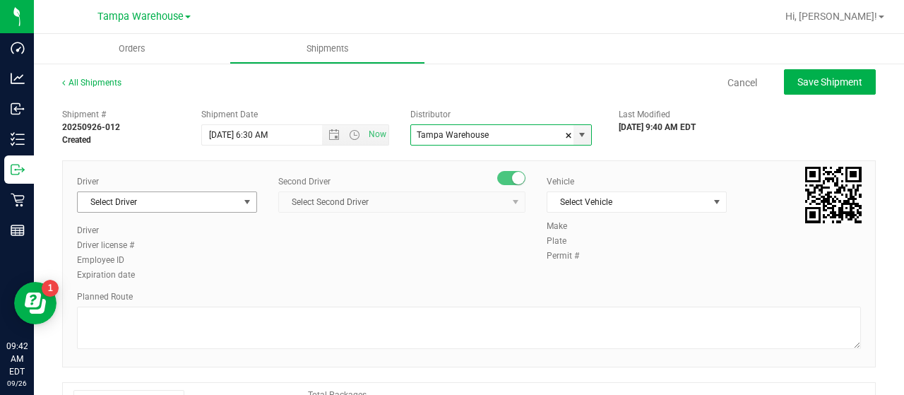
click at [242, 201] on span "select" at bounding box center [247, 201] width 11 height 11
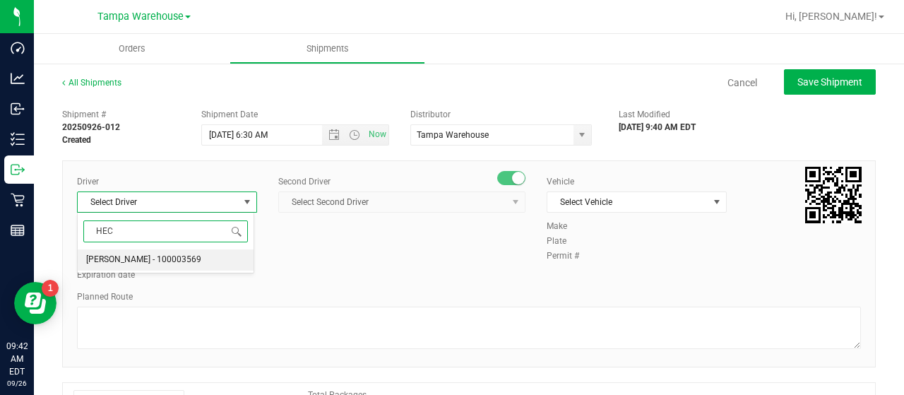
click at [155, 256] on span "[PERSON_NAME] - 100003569" at bounding box center [143, 260] width 115 height 18
type input "HEC"
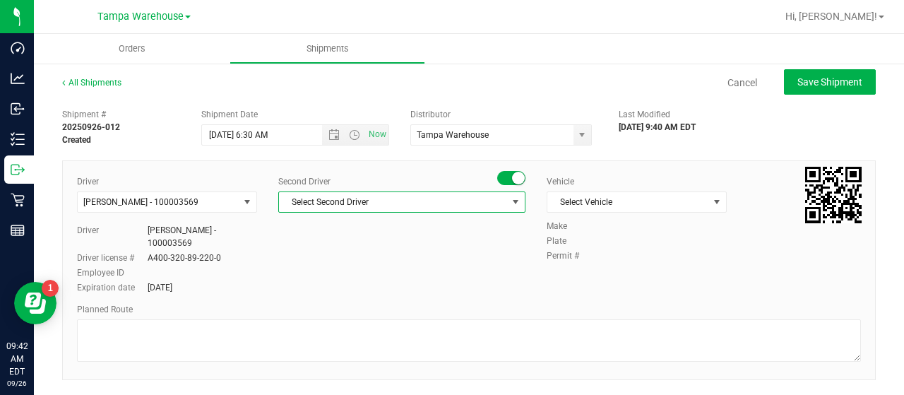
click at [406, 201] on span "Select Second Driver" at bounding box center [393, 202] width 228 height 20
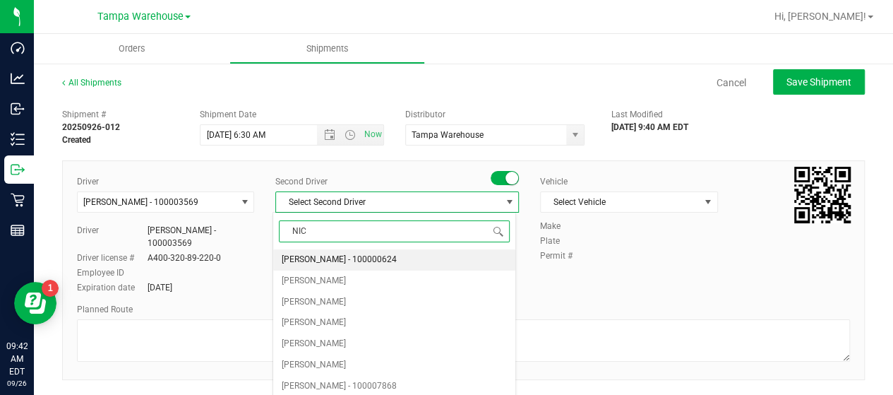
type input "NICH"
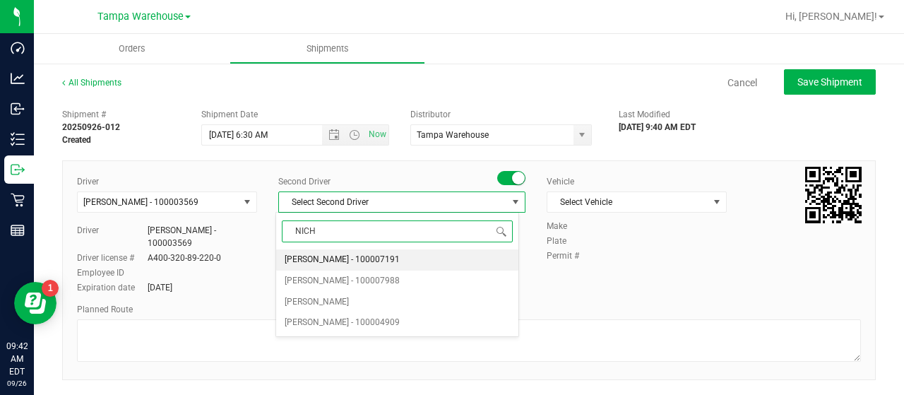
click at [321, 259] on span "[PERSON_NAME] - 100007191" at bounding box center [342, 260] width 115 height 18
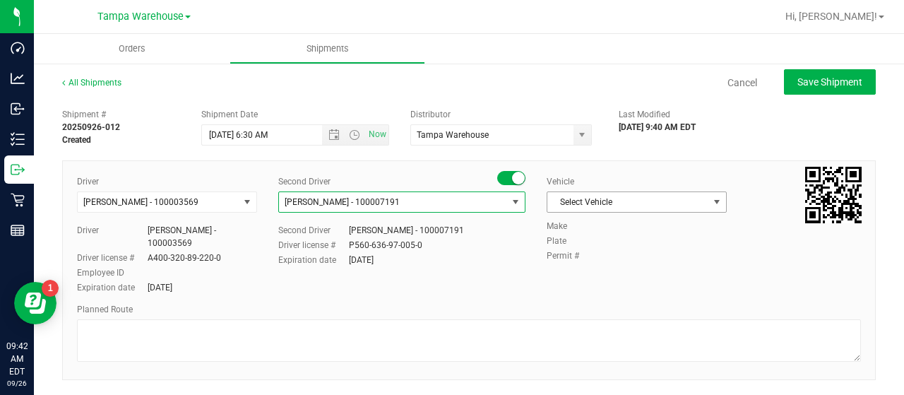
click at [621, 201] on span "Select Vehicle" at bounding box center [627, 202] width 161 height 20
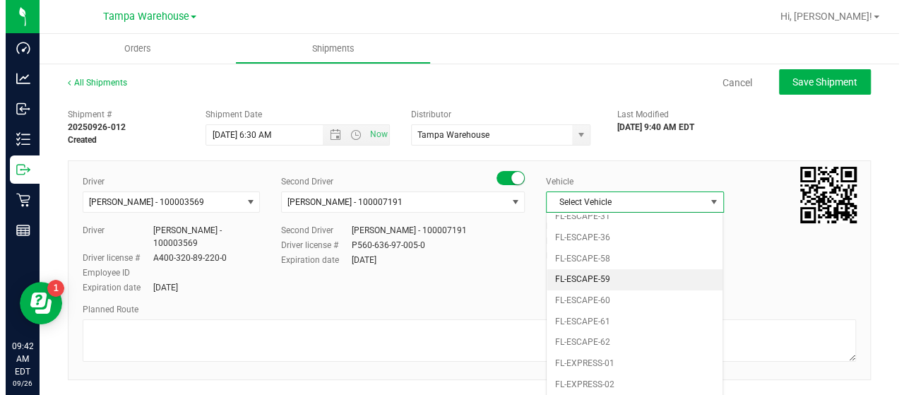
scroll to position [240, 0]
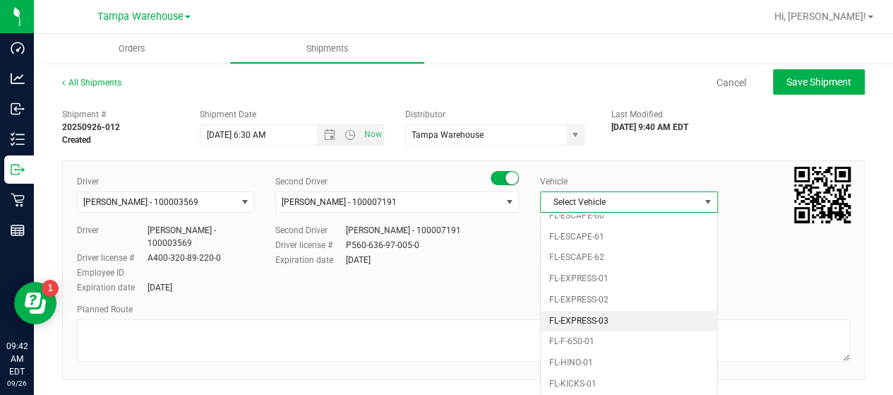
click at [620, 311] on li "FL-EXPRESS-03" at bounding box center [629, 321] width 176 height 21
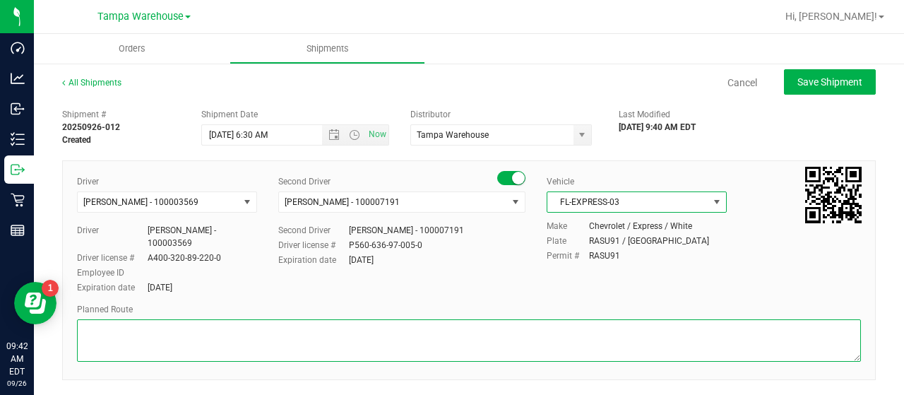
click at [162, 326] on textarea at bounding box center [469, 340] width 784 height 42
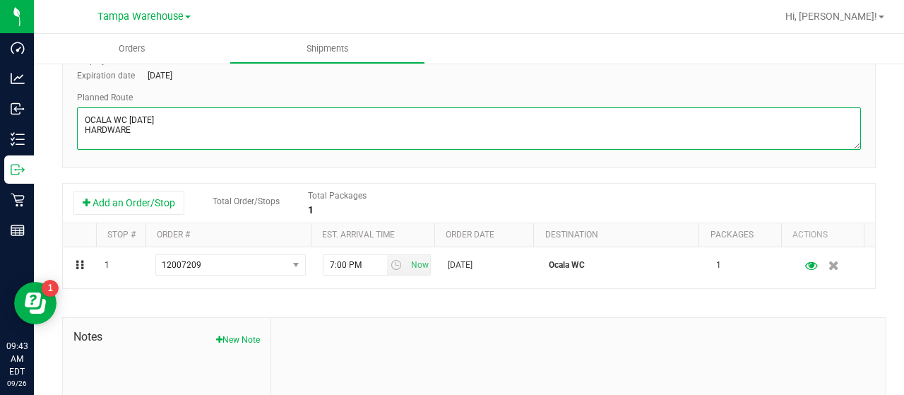
scroll to position [282, 0]
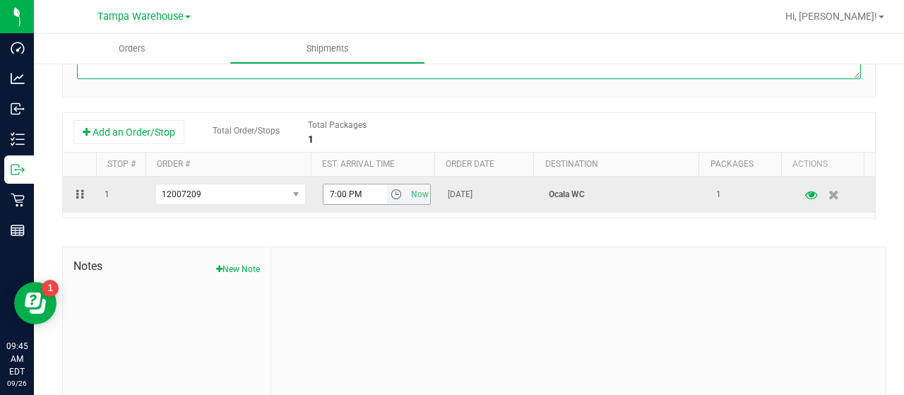
click at [391, 189] on span "select" at bounding box center [396, 194] width 11 height 11
type textarea "OCALA WC [DATE] HARDWARE"
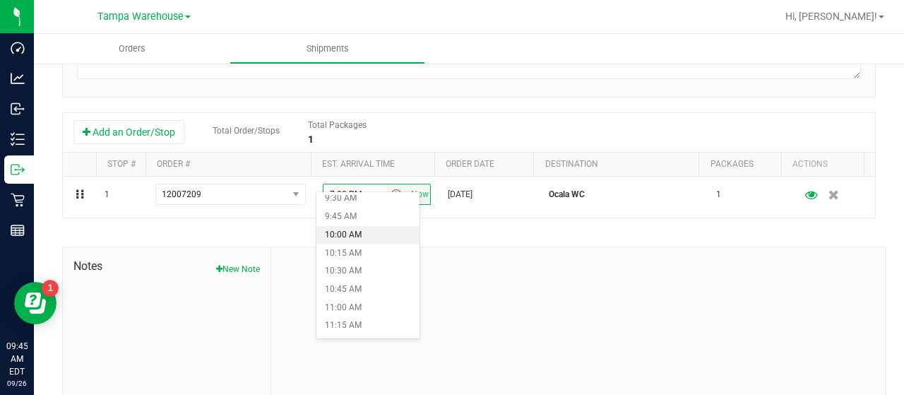
scroll to position [706, 0]
click at [355, 221] on li "10:00 AM" at bounding box center [367, 224] width 103 height 18
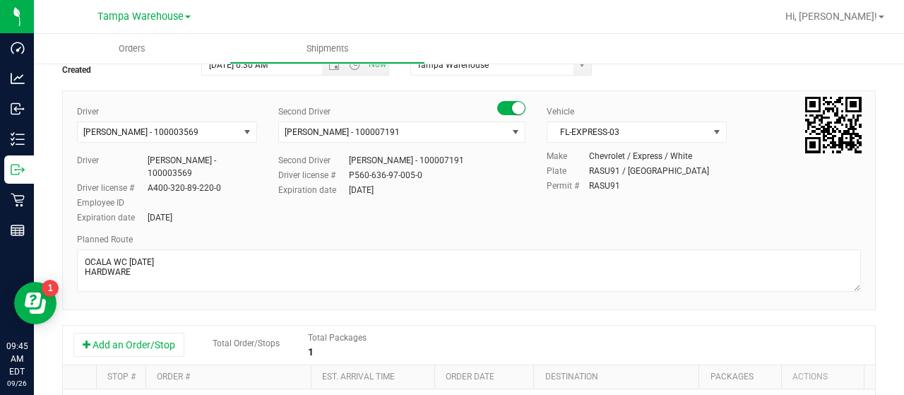
scroll to position [0, 0]
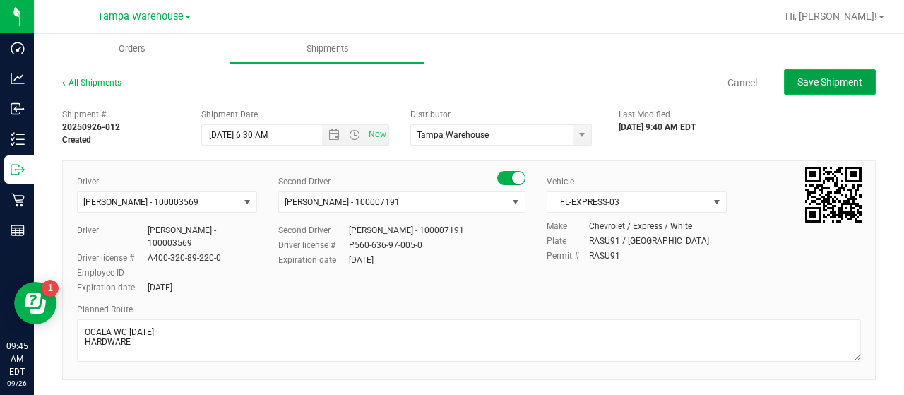
click at [808, 82] on span "Save Shipment" at bounding box center [829, 81] width 65 height 11
type input "[DATE] 10:30 AM"
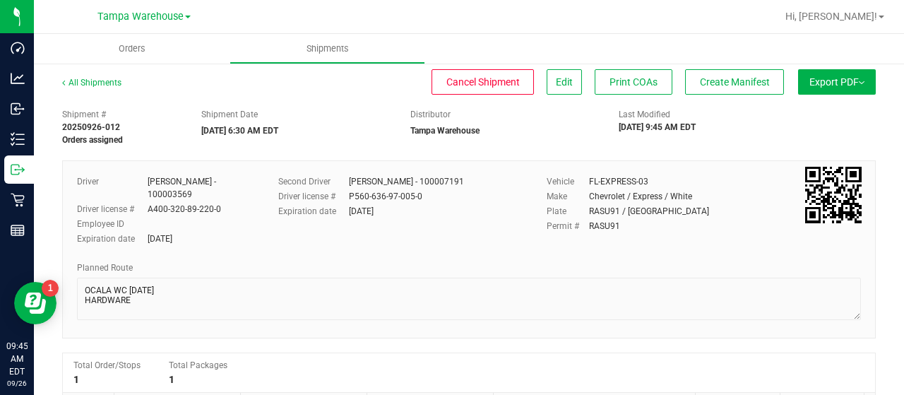
click at [822, 78] on span "Export PDF" at bounding box center [836, 81] width 55 height 11
click at [813, 129] on span "Manifest by Lot" at bounding box center [800, 134] width 59 height 10
click at [825, 81] on span "Export PDF" at bounding box center [836, 81] width 55 height 11
click at [810, 129] on li "Manifest by Lot" at bounding box center [832, 134] width 143 height 21
click at [727, 81] on span "Create Manifest" at bounding box center [735, 81] width 70 height 11
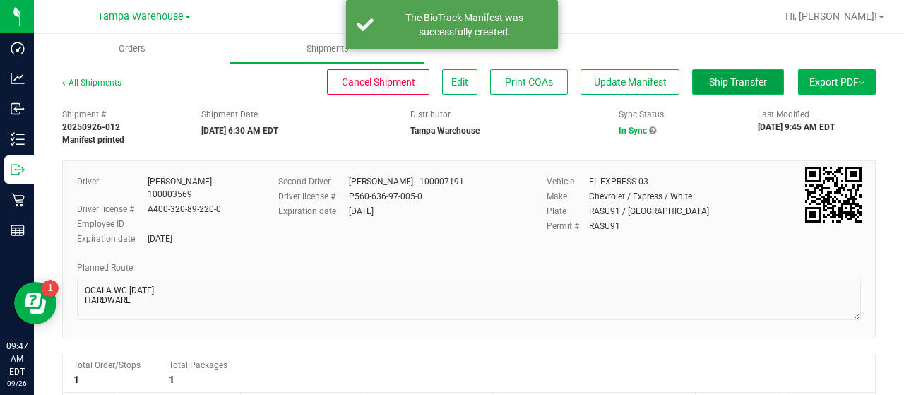
click at [710, 88] on button "Ship Transfer" at bounding box center [738, 81] width 92 height 25
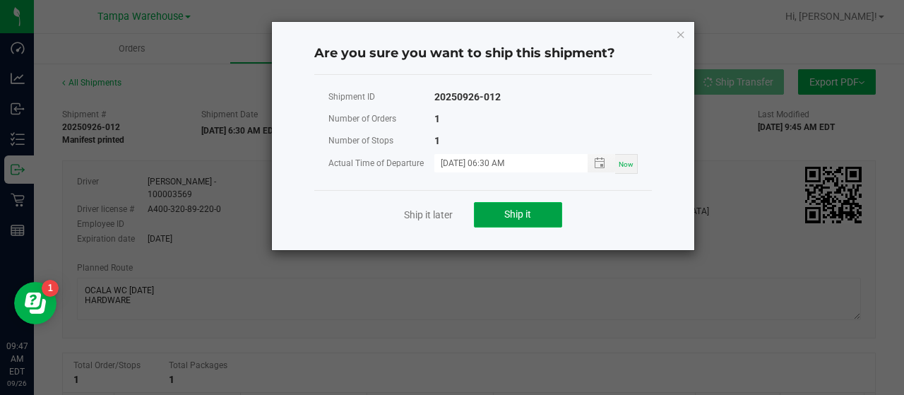
click at [547, 212] on button "Ship it" at bounding box center [518, 214] width 88 height 25
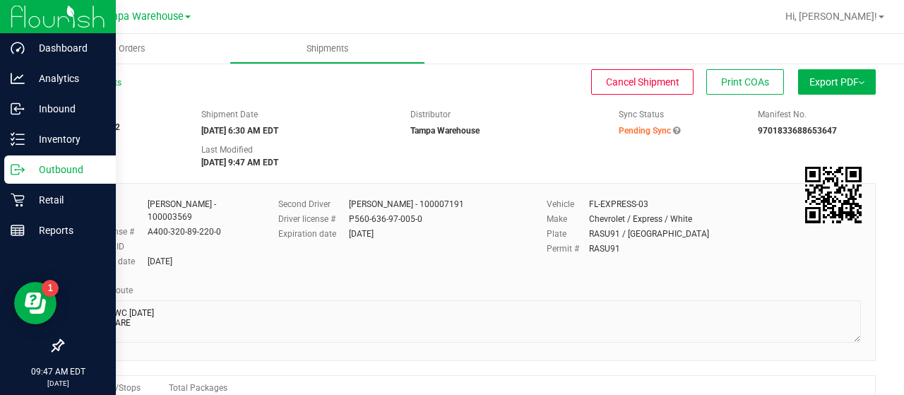
click at [60, 171] on p "Outbound" at bounding box center [67, 169] width 85 height 17
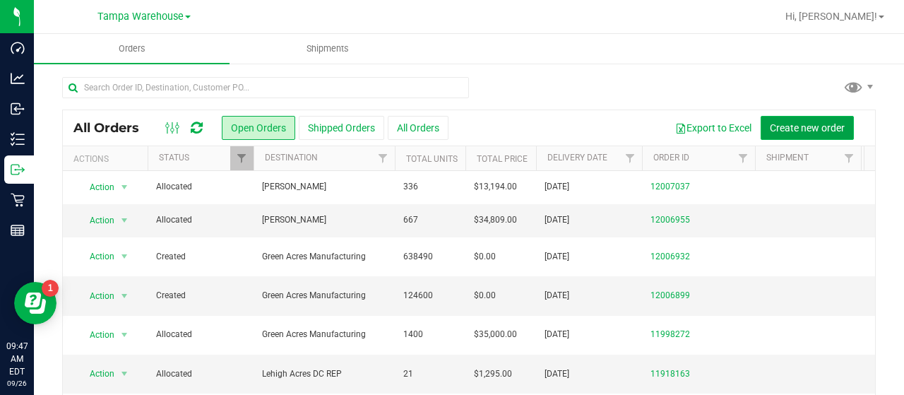
click at [786, 122] on span "Create new order" at bounding box center [807, 127] width 75 height 11
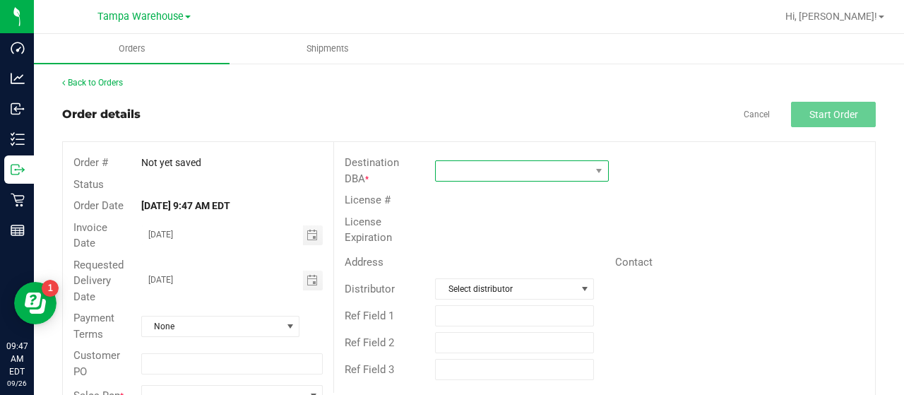
click at [560, 166] on span at bounding box center [513, 171] width 155 height 20
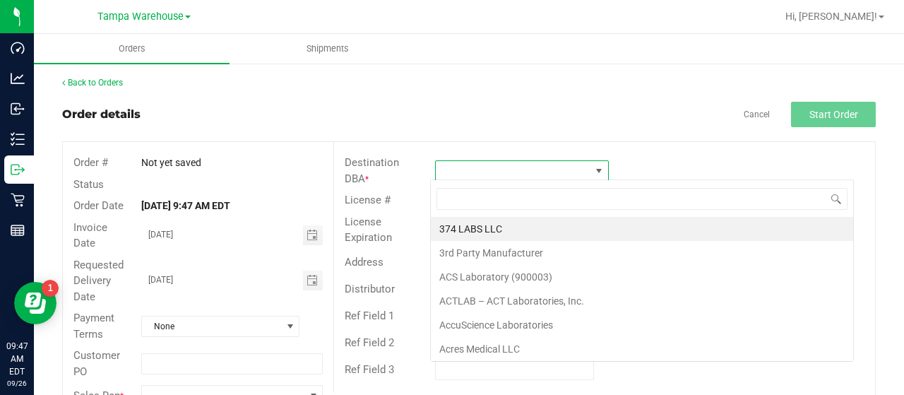
scroll to position [20, 171]
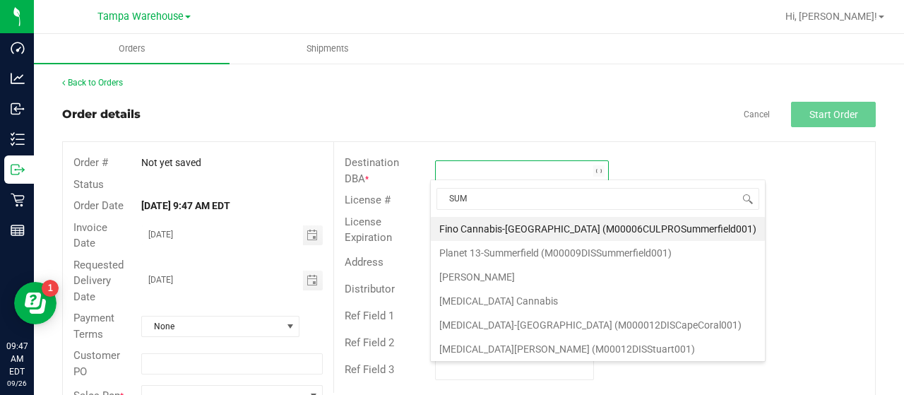
type input "SUMM"
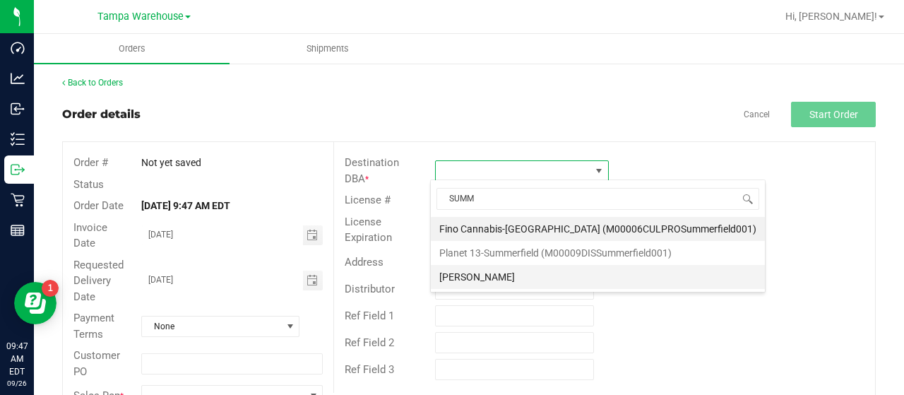
click at [468, 270] on li "[PERSON_NAME]" at bounding box center [598, 277] width 334 height 24
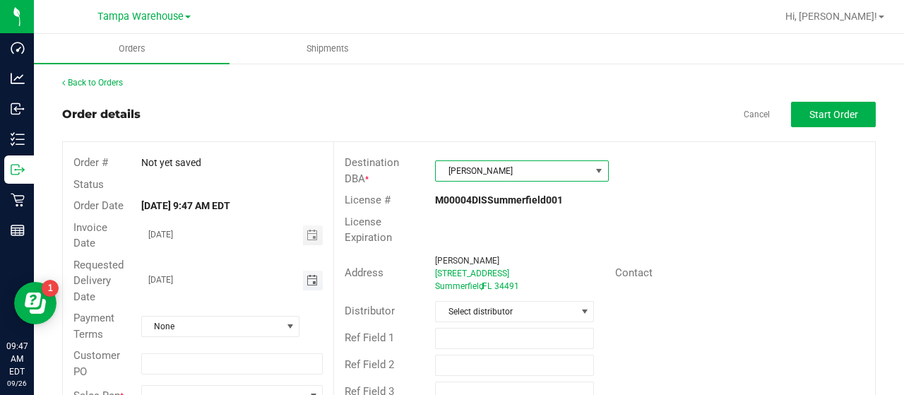
click at [306, 275] on span "Toggle calendar" at bounding box center [311, 280] width 11 height 11
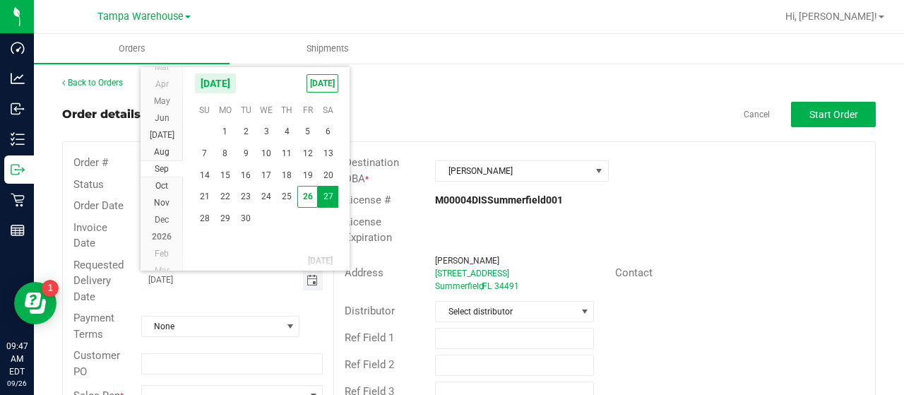
scroll to position [0, 0]
click at [223, 217] on span "29" at bounding box center [225, 219] width 20 height 22
type input "[DATE]"
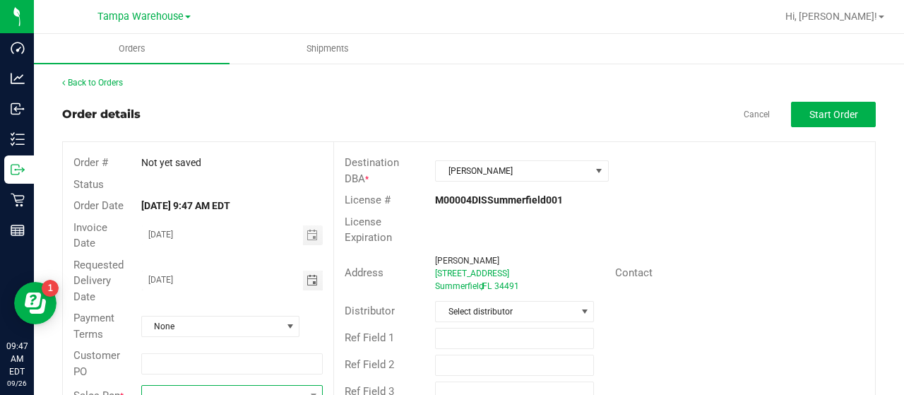
click at [181, 389] on span at bounding box center [223, 396] width 162 height 20
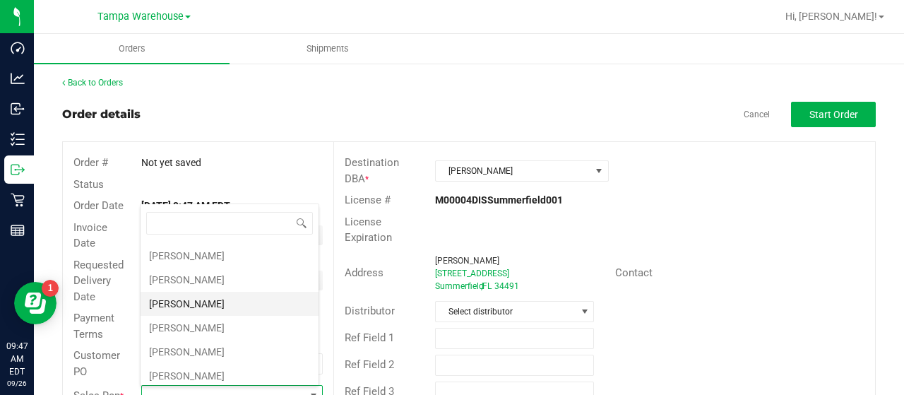
scroll to position [212, 0]
click at [196, 342] on li "[PERSON_NAME]" at bounding box center [230, 354] width 178 height 24
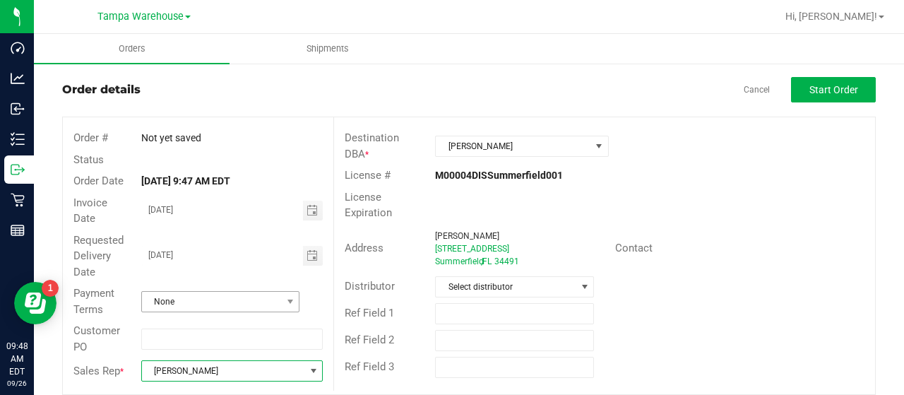
scroll to position [38, 0]
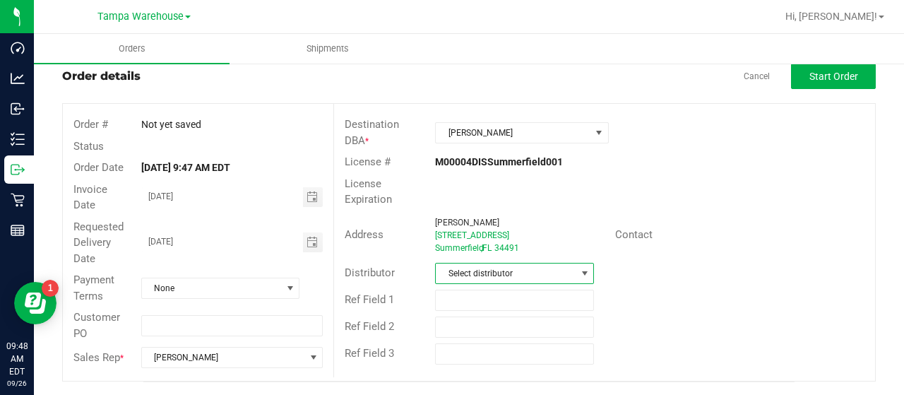
click at [563, 267] on span "Select distributor" at bounding box center [506, 273] width 140 height 20
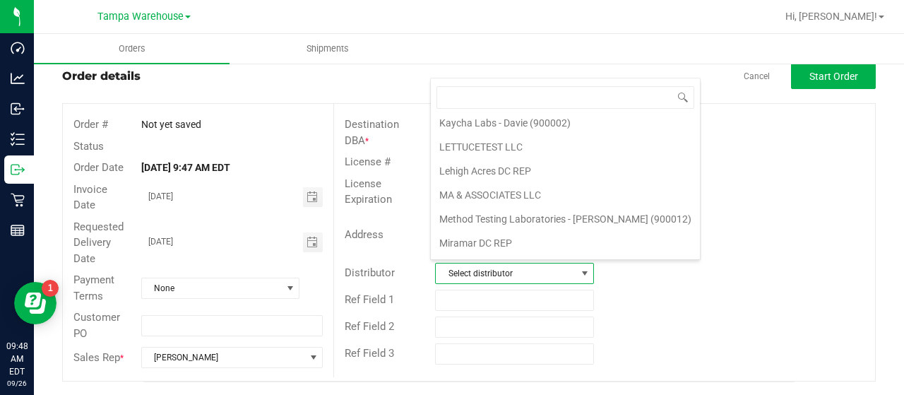
scroll to position [659, 0]
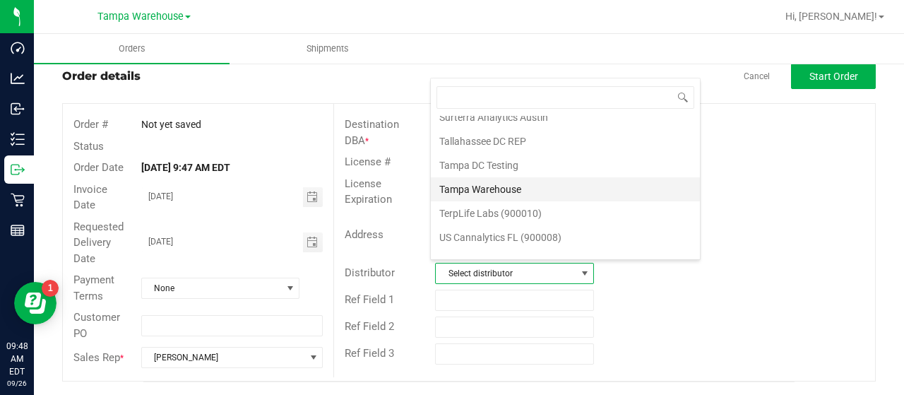
click at [530, 177] on li "Tampa Warehouse" at bounding box center [565, 189] width 269 height 24
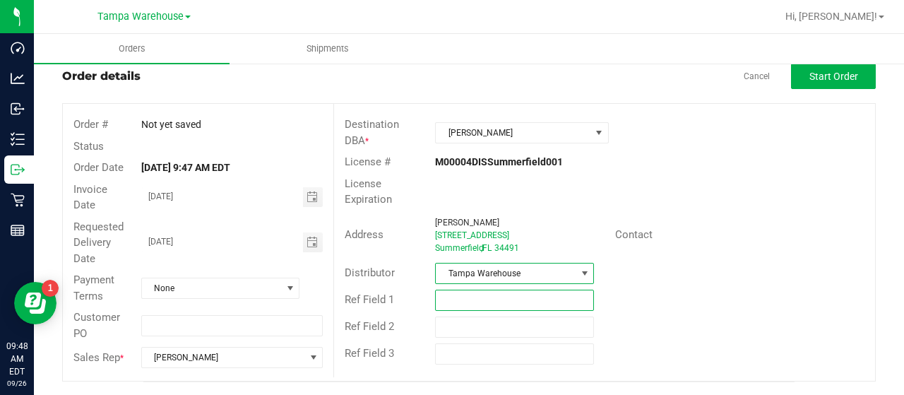
click at [480, 296] on input "text" at bounding box center [514, 300] width 159 height 21
paste input "HARDWARE [DATE]"
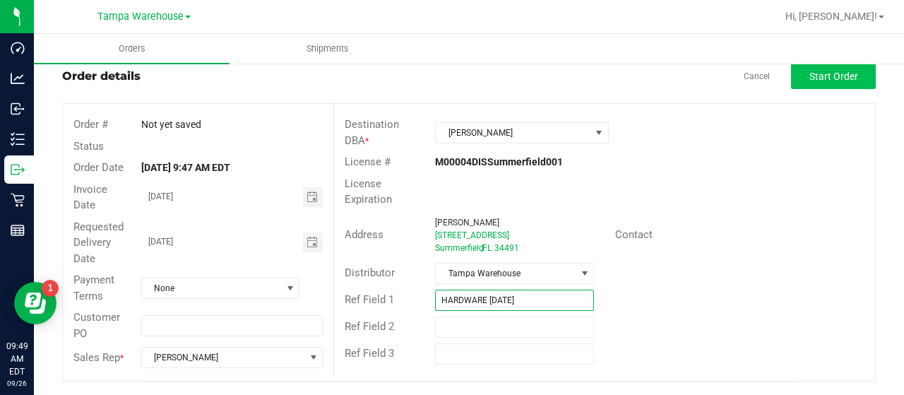
type input "HARDWARE [DATE]"
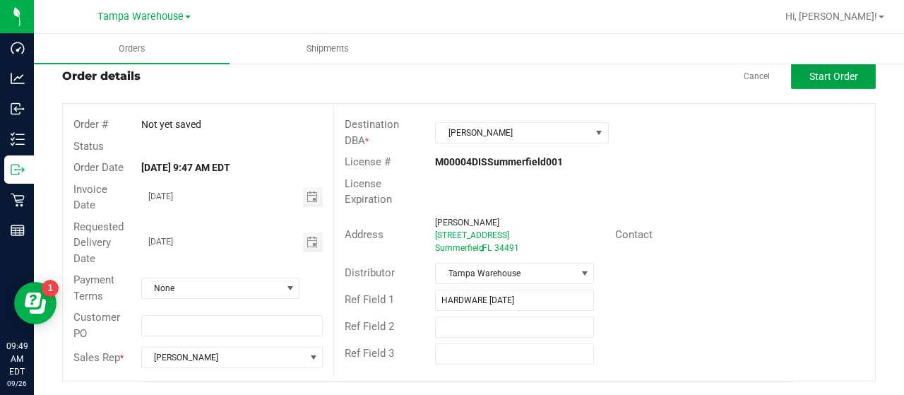
click at [813, 81] on span "Start Order" at bounding box center [833, 76] width 49 height 11
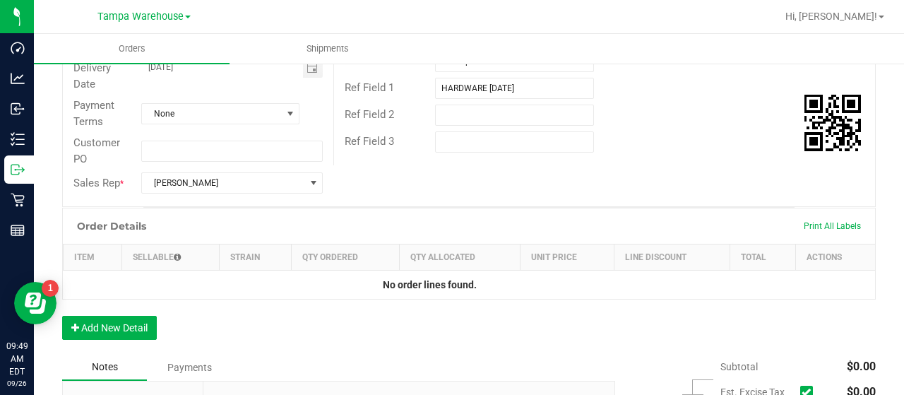
scroll to position [391, 0]
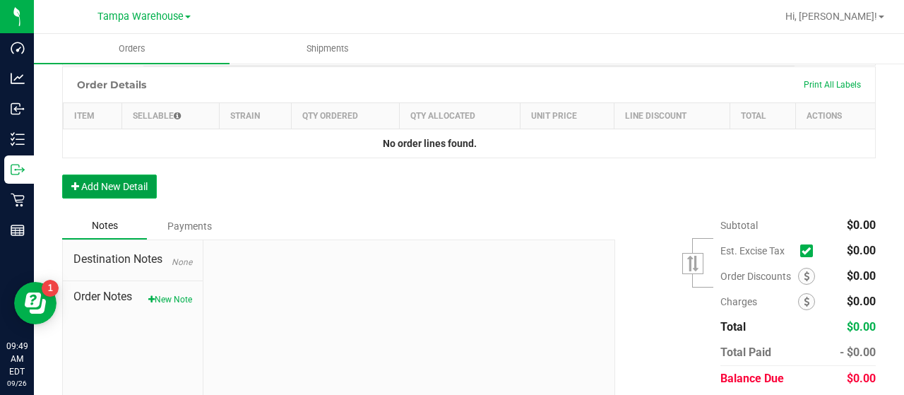
click at [131, 180] on button "Add New Detail" at bounding box center [109, 186] width 95 height 24
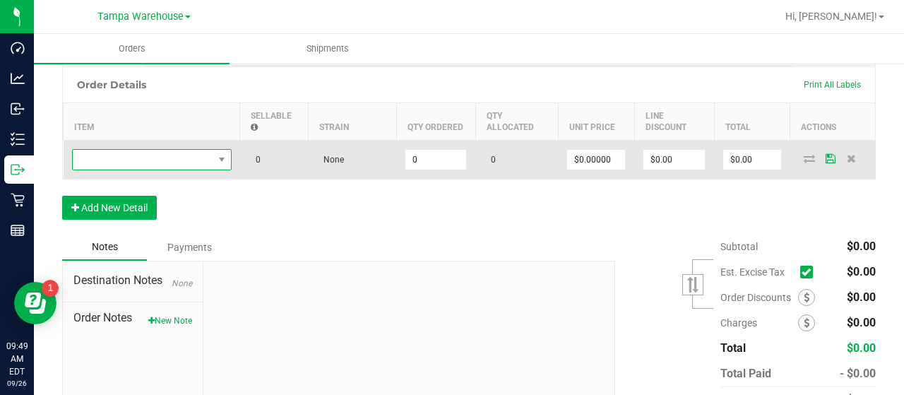
click at [183, 157] on span "NO DATA FOUND" at bounding box center [143, 160] width 141 height 20
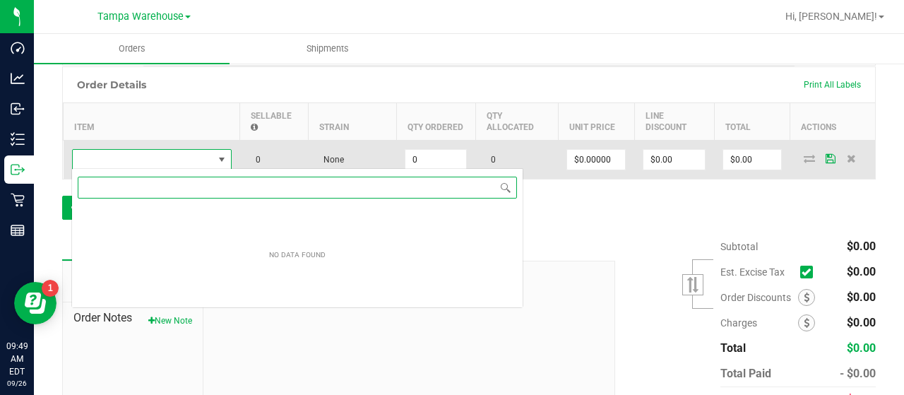
scroll to position [20, 160]
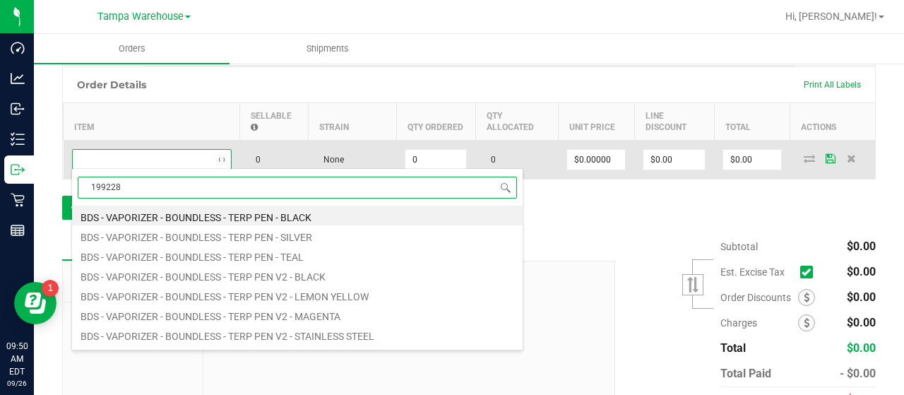
type input "1992285"
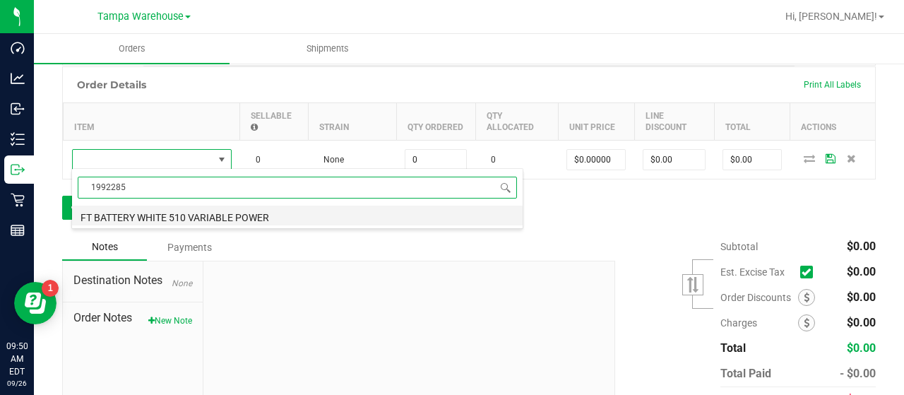
click at [226, 215] on li "FT BATTERY WHITE 510 VARIABLE POWER" at bounding box center [297, 216] width 451 height 20
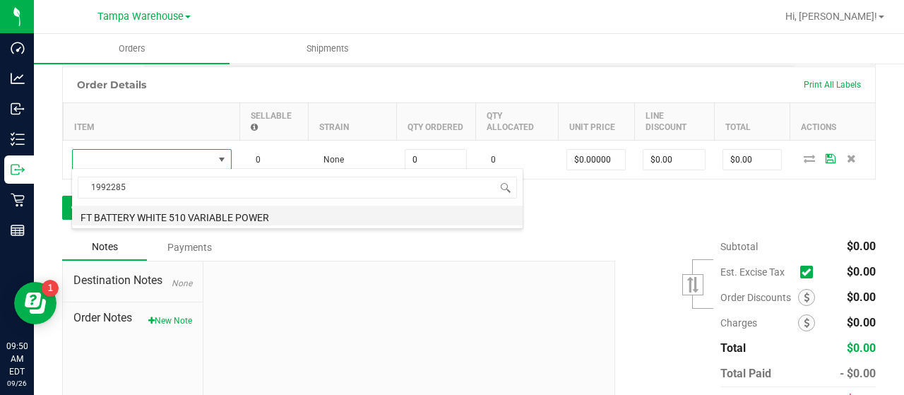
type input "0 ea"
type input "$10.00000"
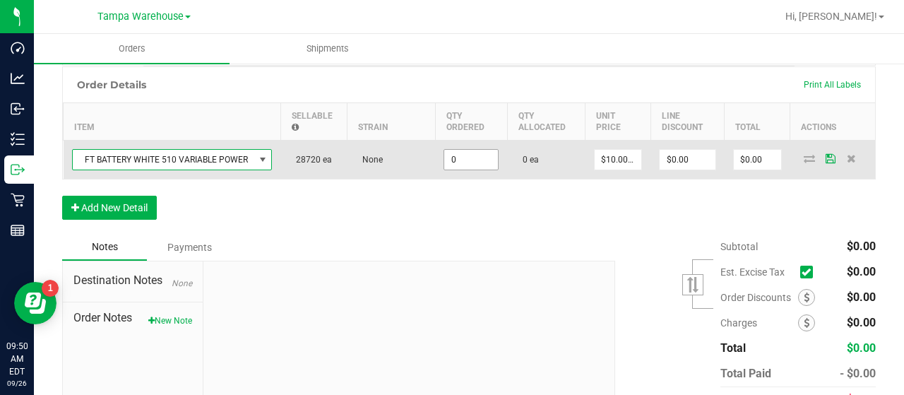
click at [473, 156] on input "0" at bounding box center [471, 160] width 54 height 20
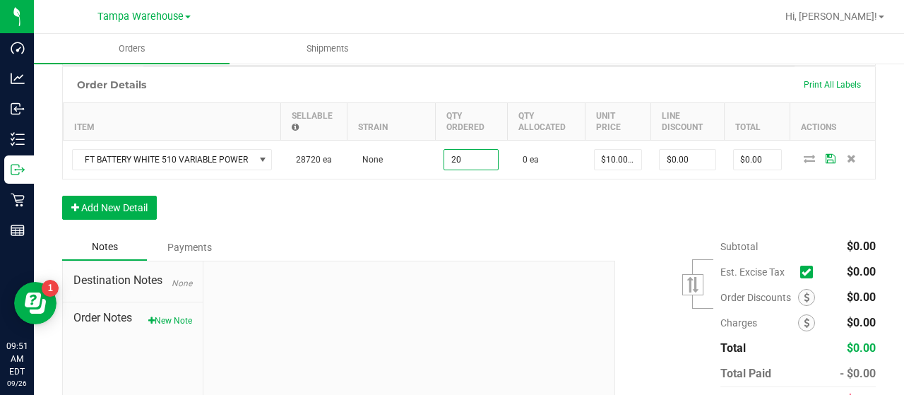
type input "20 ea"
type input "$200.00"
click at [480, 201] on div "Order Details Print All Labels Item Sellable Strain Qty Ordered Qty Allocated U…" at bounding box center [469, 149] width 814 height 167
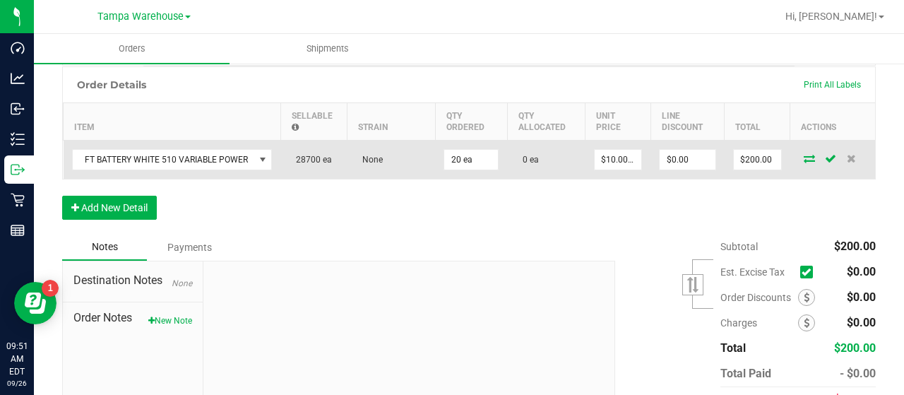
click at [804, 156] on icon at bounding box center [809, 158] width 11 height 8
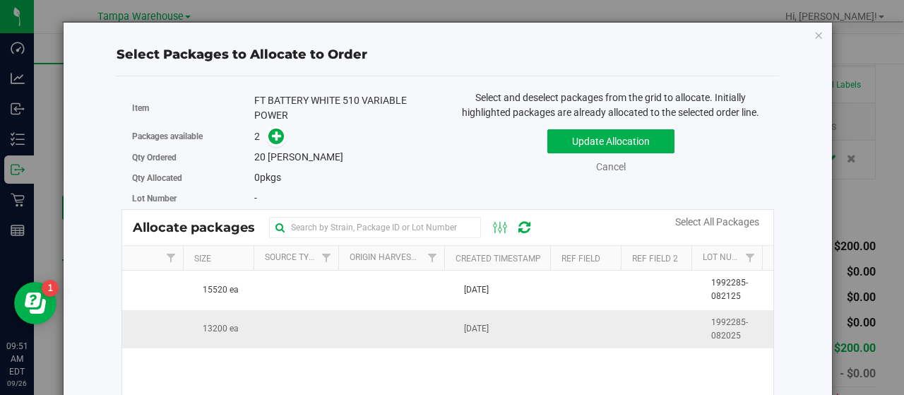
scroll to position [0, 0]
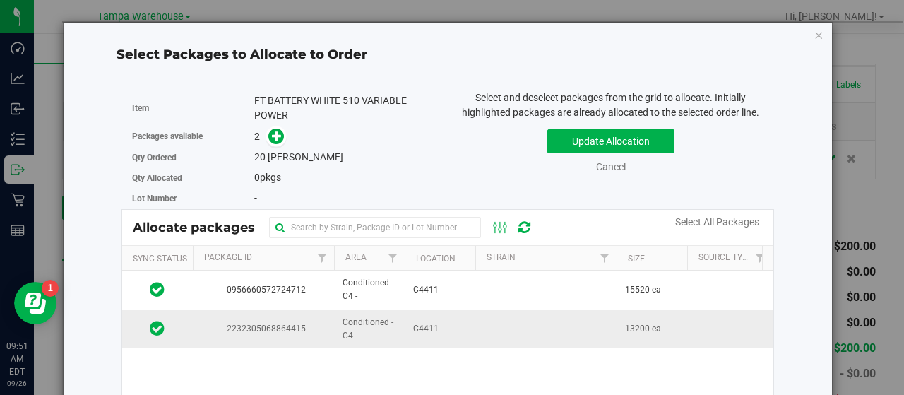
click at [463, 328] on td "C4411" at bounding box center [440, 329] width 71 height 38
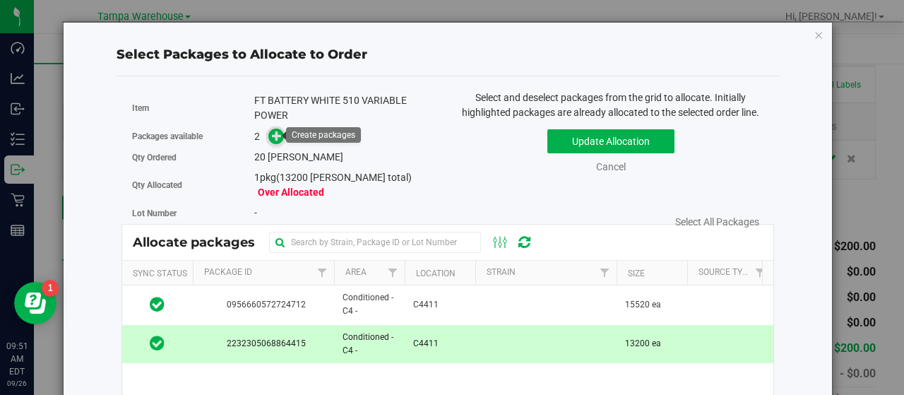
click at [273, 133] on icon at bounding box center [277, 136] width 10 height 10
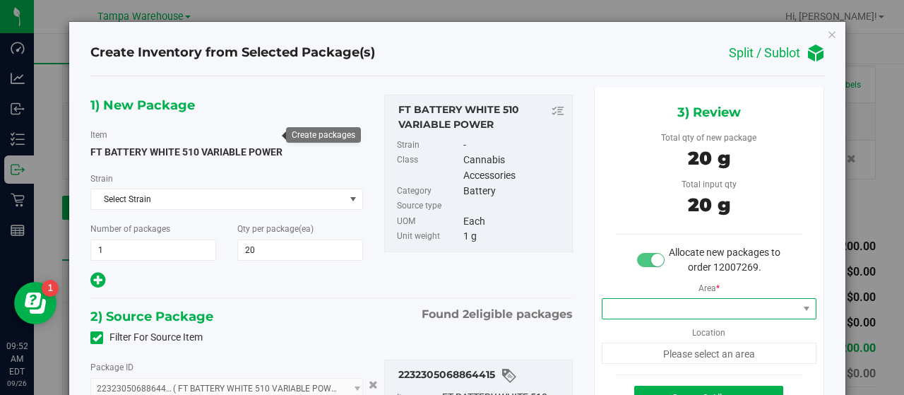
click at [693, 306] on span at bounding box center [700, 309] width 196 height 20
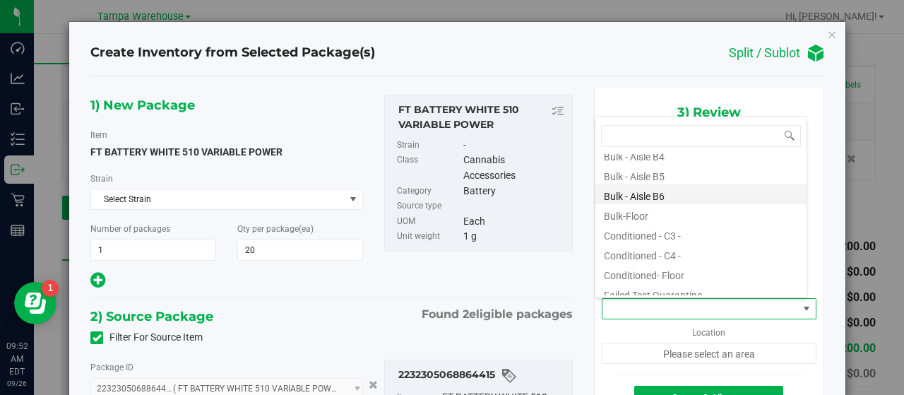
scroll to position [141, 0]
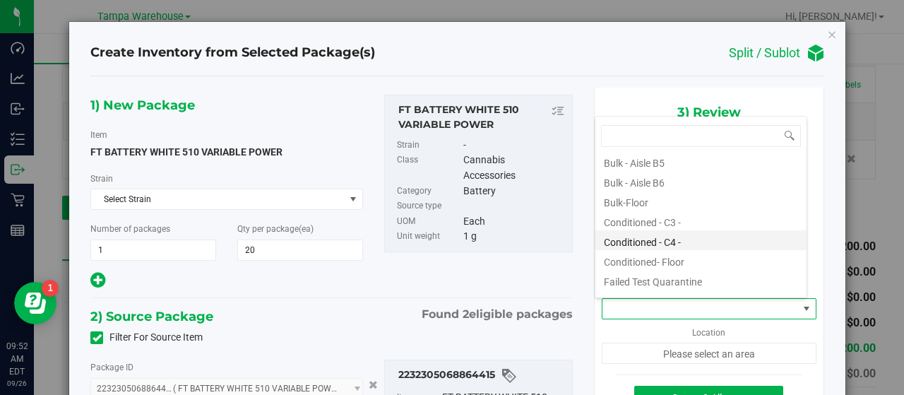
click at [651, 241] on li "Conditioned - C4 -" at bounding box center [700, 240] width 211 height 20
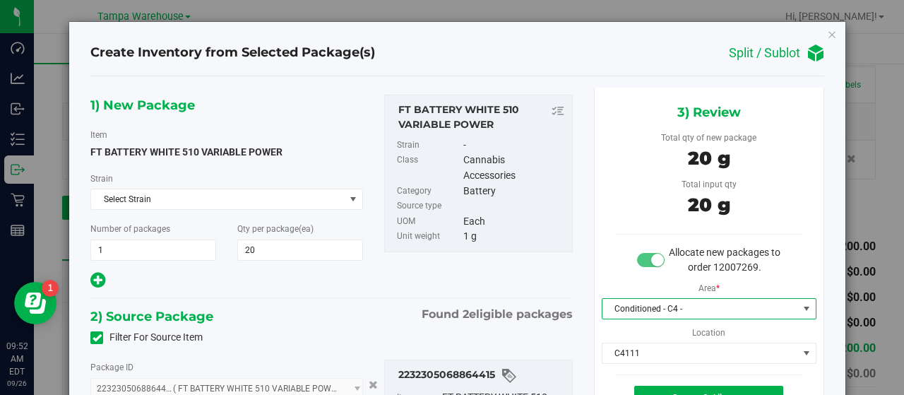
scroll to position [71, 0]
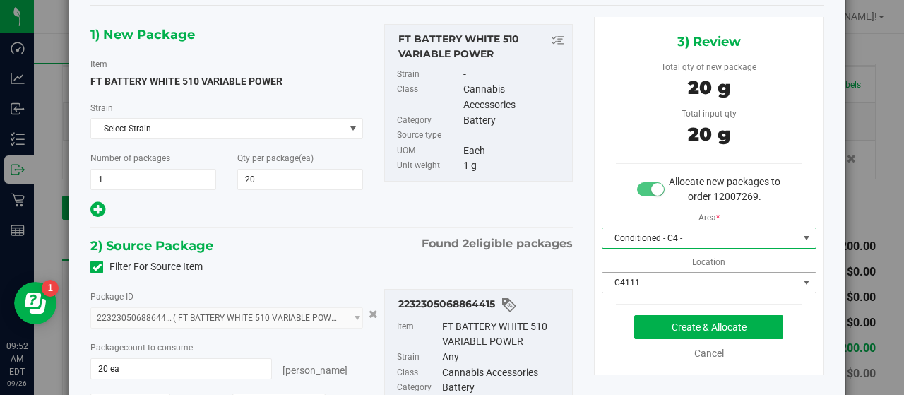
click at [667, 279] on span "C4111" at bounding box center [700, 283] width 196 height 20
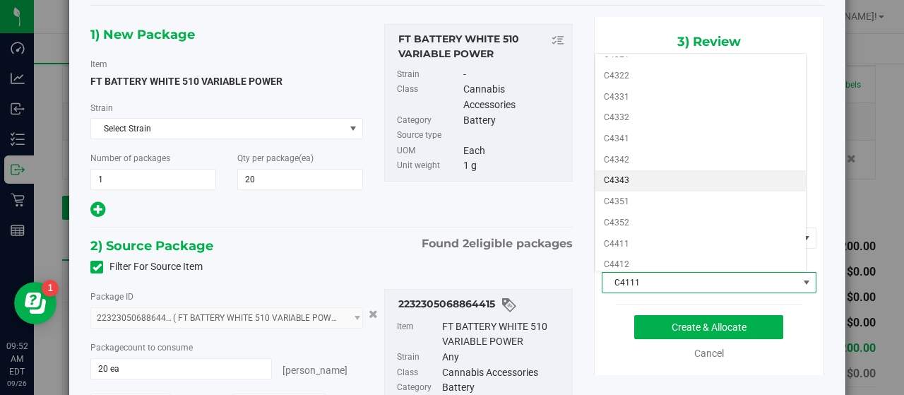
scroll to position [565, 0]
click at [655, 163] on li "C4411" at bounding box center [700, 173] width 211 height 21
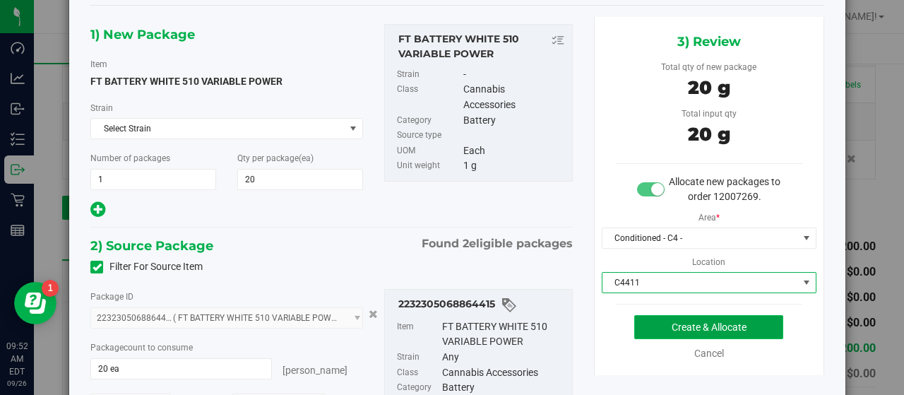
click at [647, 323] on button "Create & Allocate" at bounding box center [708, 327] width 149 height 24
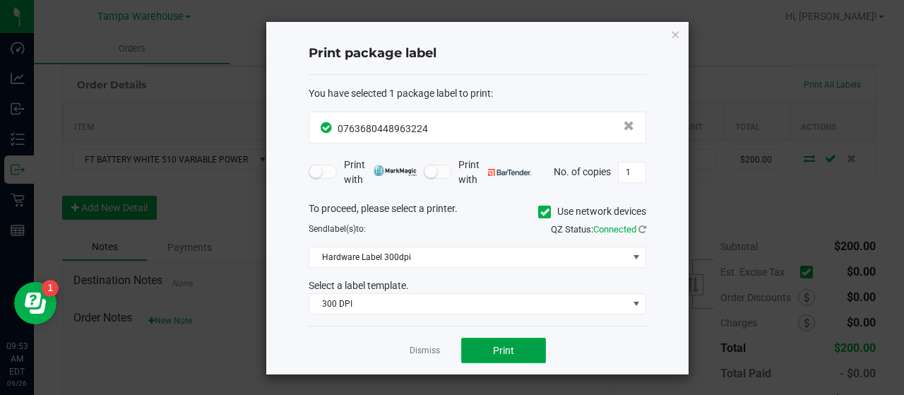
click at [525, 348] on button "Print" at bounding box center [503, 350] width 85 height 25
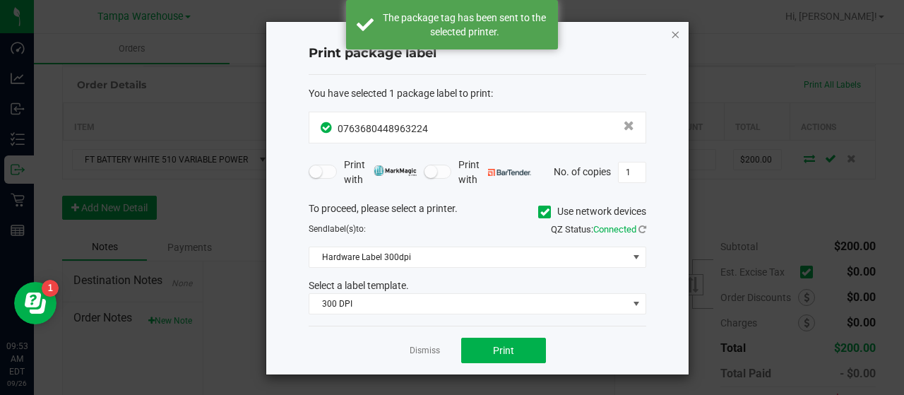
click at [674, 33] on icon "button" at bounding box center [675, 33] width 10 height 17
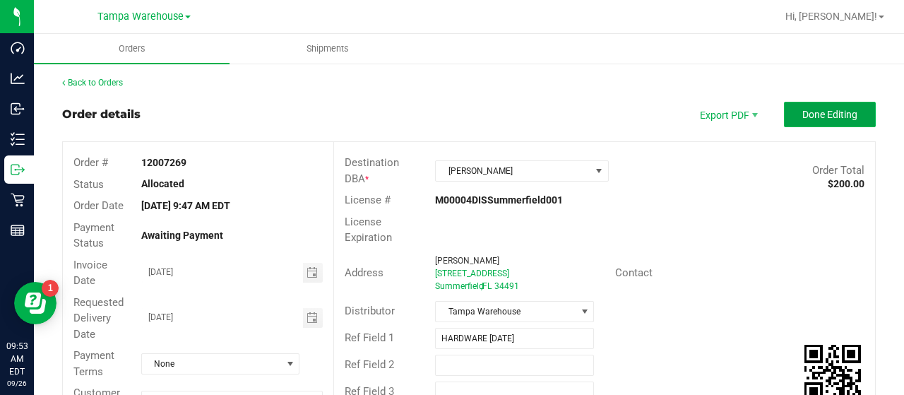
click at [787, 115] on button "Done Editing" at bounding box center [830, 114] width 92 height 25
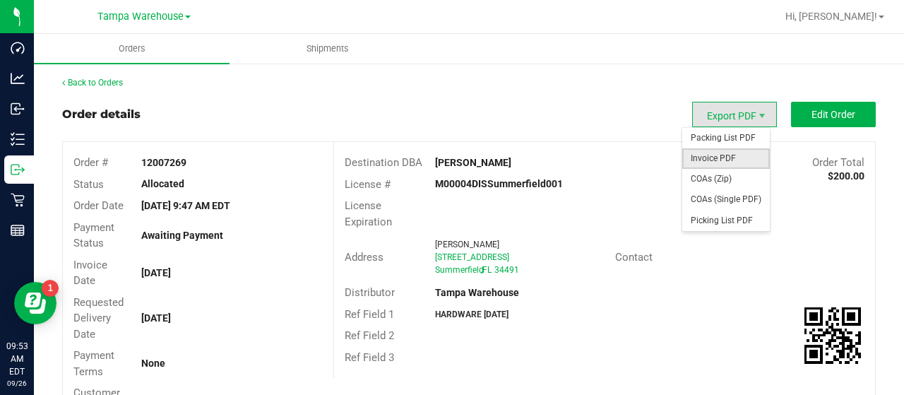
click at [708, 152] on span "Invoice PDF" at bounding box center [726, 158] width 88 height 20
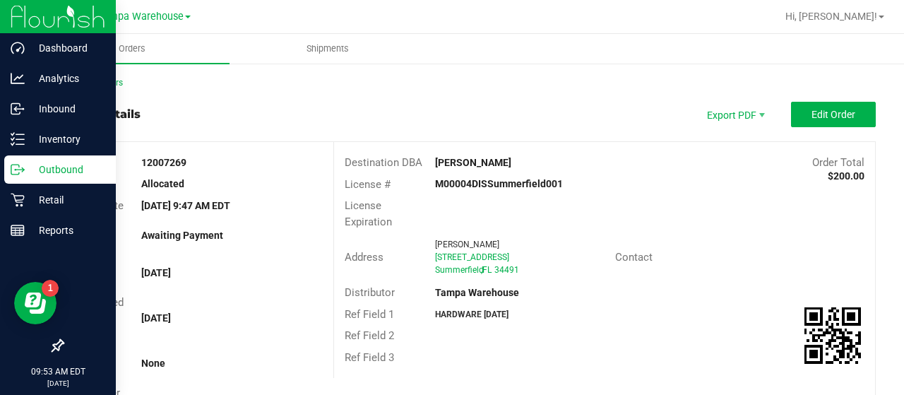
click at [64, 166] on p "Outbound" at bounding box center [67, 169] width 85 height 17
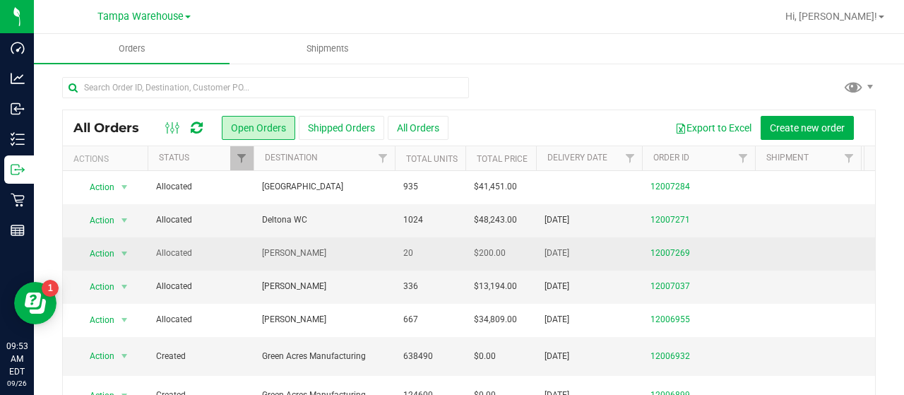
click at [350, 248] on span "[PERSON_NAME]" at bounding box center [324, 252] width 124 height 13
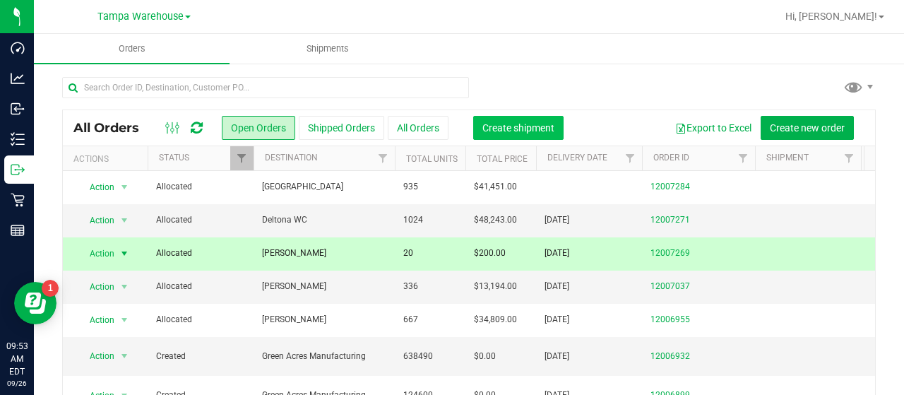
click at [521, 126] on span "Create shipment" at bounding box center [518, 127] width 72 height 11
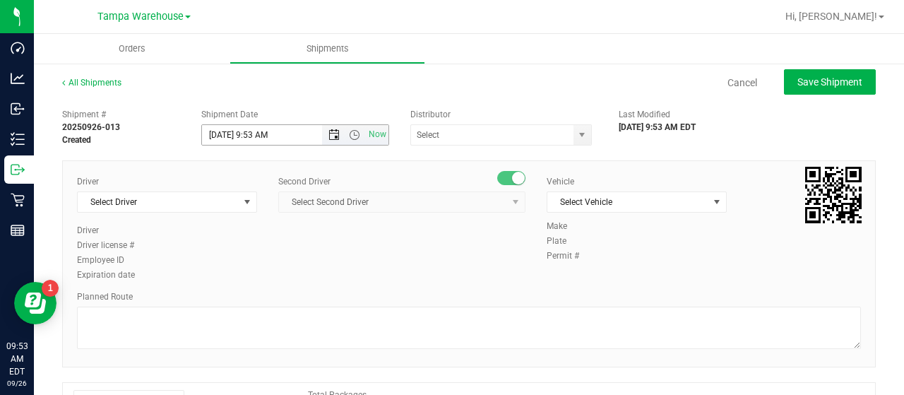
click at [330, 134] on span "Open the date view" at bounding box center [333, 134] width 11 height 11
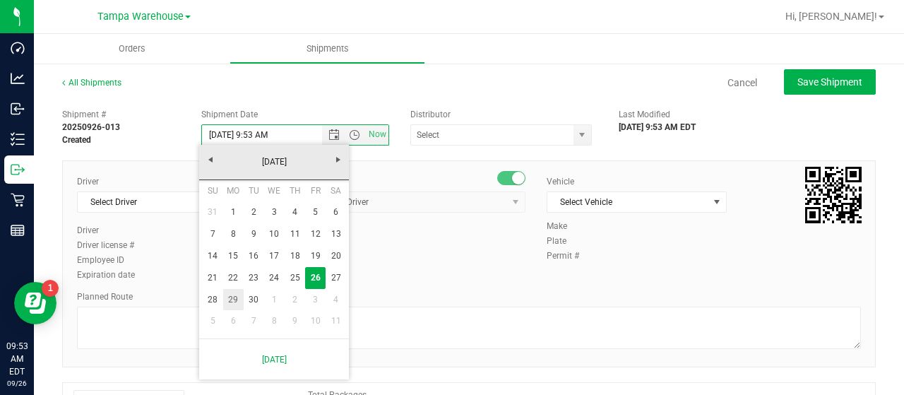
click at [232, 299] on link "29" at bounding box center [233, 300] width 20 height 22
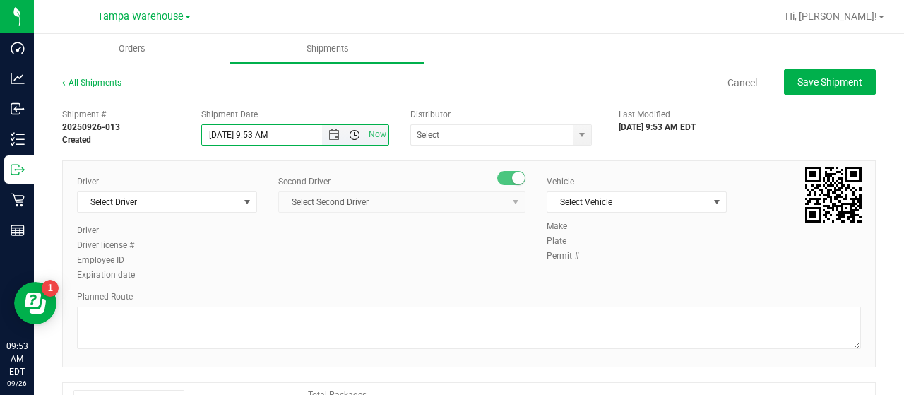
click at [352, 131] on span "Open the time view" at bounding box center [354, 134] width 11 height 11
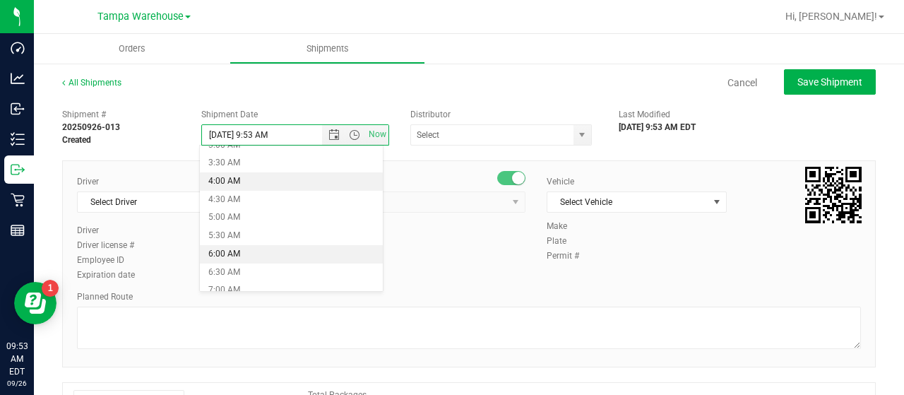
scroll to position [141, 0]
click at [258, 250] on li "6:30 AM" at bounding box center [291, 252] width 182 height 18
type input "[DATE] 6:30 AM"
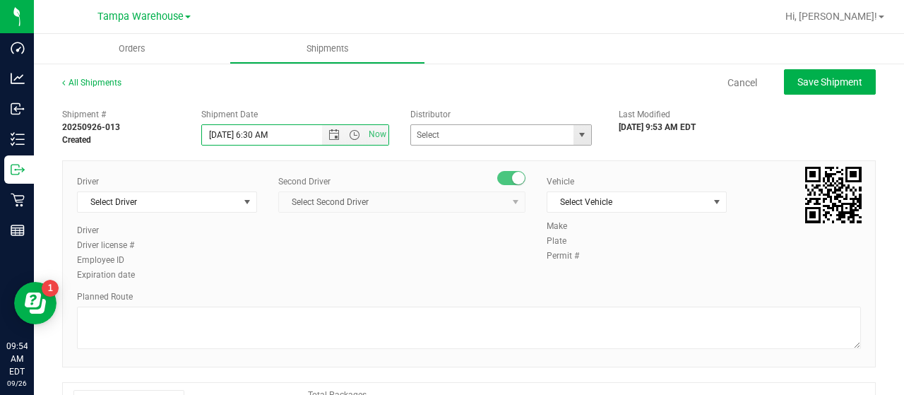
click at [576, 136] on span "select" at bounding box center [581, 134] width 11 height 11
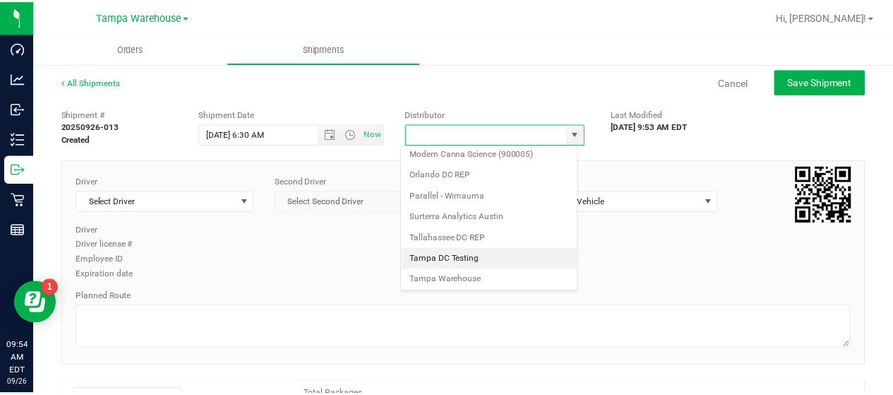
scroll to position [554, 0]
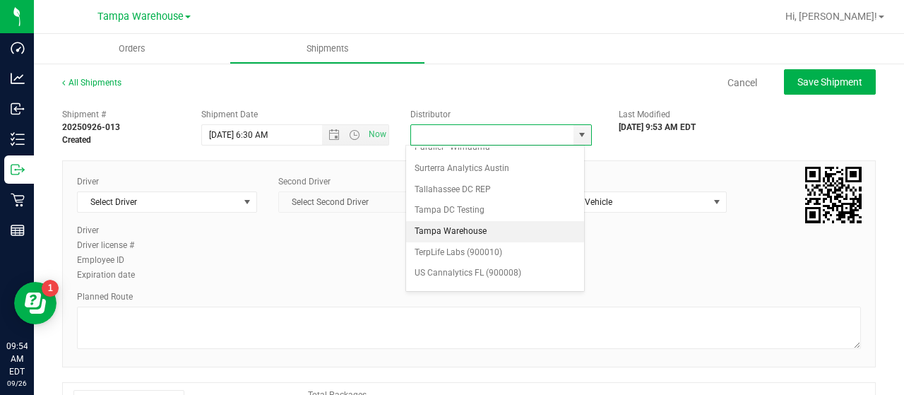
click at [473, 221] on li "Tampa Warehouse" at bounding box center [495, 231] width 178 height 21
type input "Tampa Warehouse"
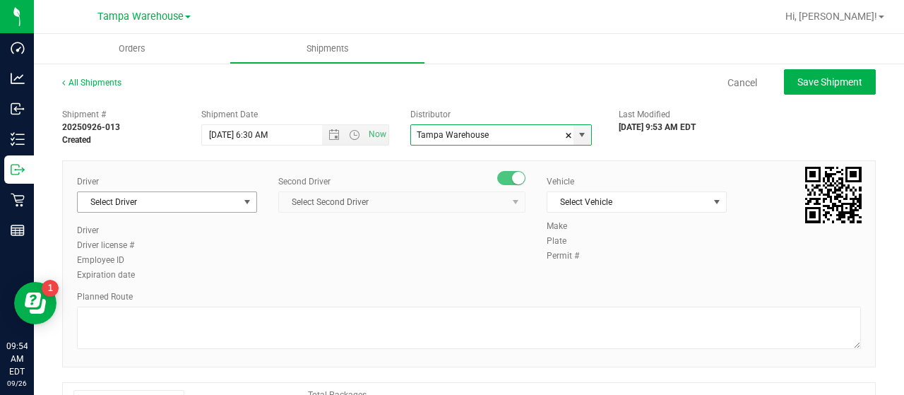
click at [242, 197] on span "select" at bounding box center [247, 201] width 11 height 11
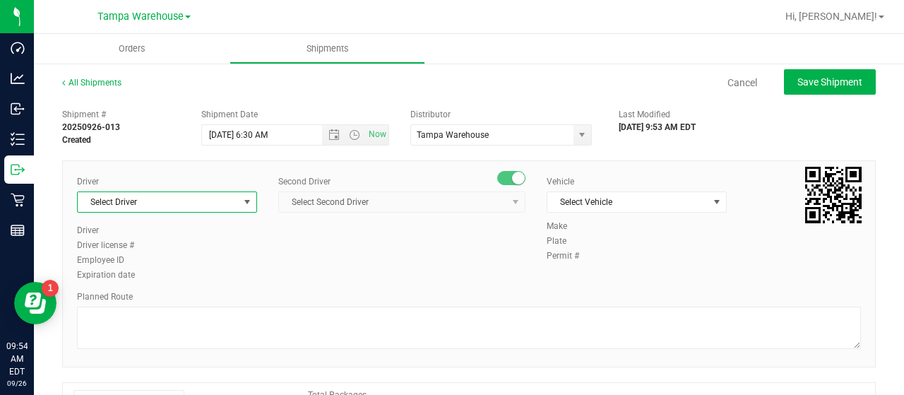
click at [193, 201] on span "Select Driver" at bounding box center [158, 202] width 161 height 20
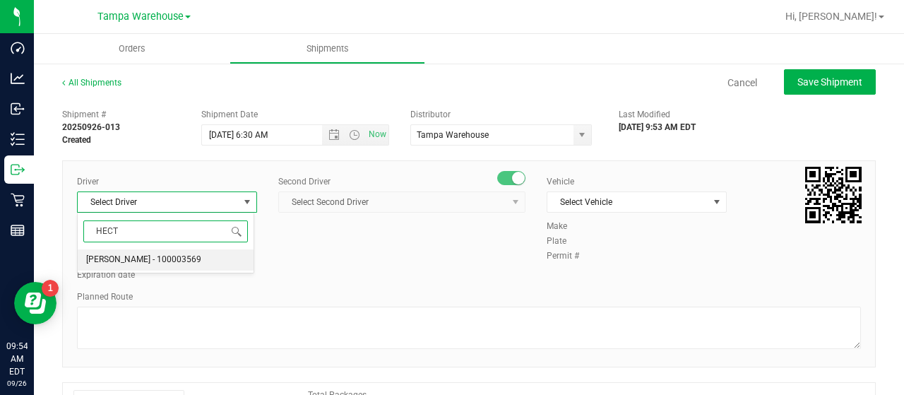
click at [131, 258] on span "[PERSON_NAME] - 100003569" at bounding box center [143, 260] width 115 height 18
type input "HECT"
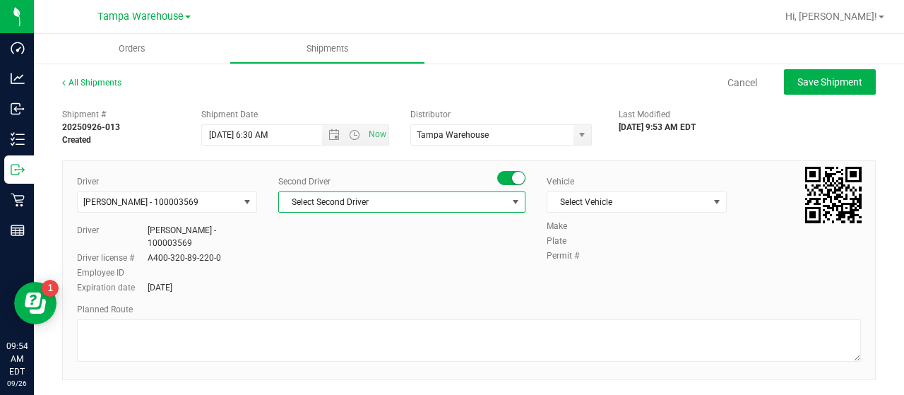
drag, startPoint x: 385, startPoint y: 203, endPoint x: 417, endPoint y: 188, distance: 35.7
click at [399, 197] on span "Select Second Driver" at bounding box center [393, 202] width 228 height 20
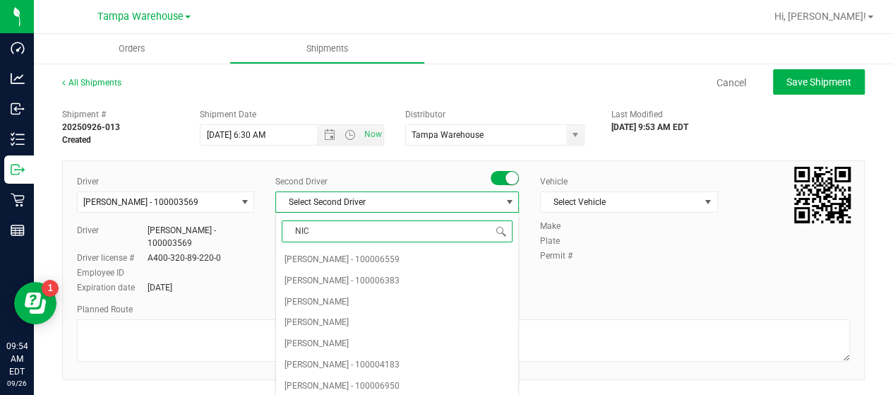
type input "NICH"
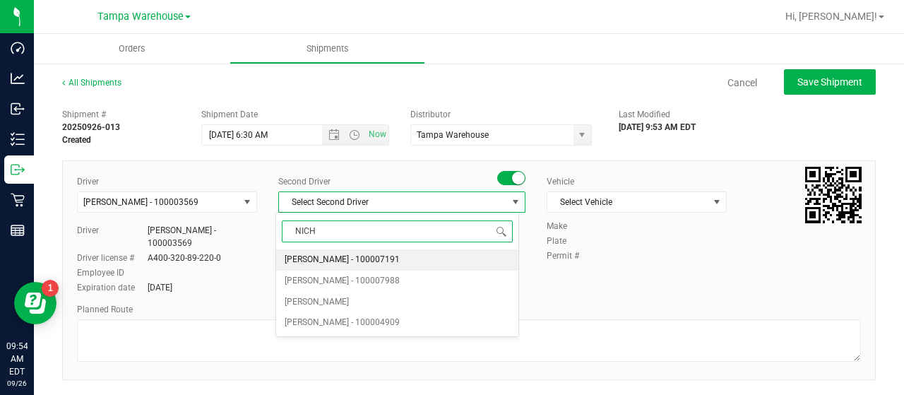
click at [364, 252] on span "[PERSON_NAME] - 100007191" at bounding box center [342, 260] width 115 height 18
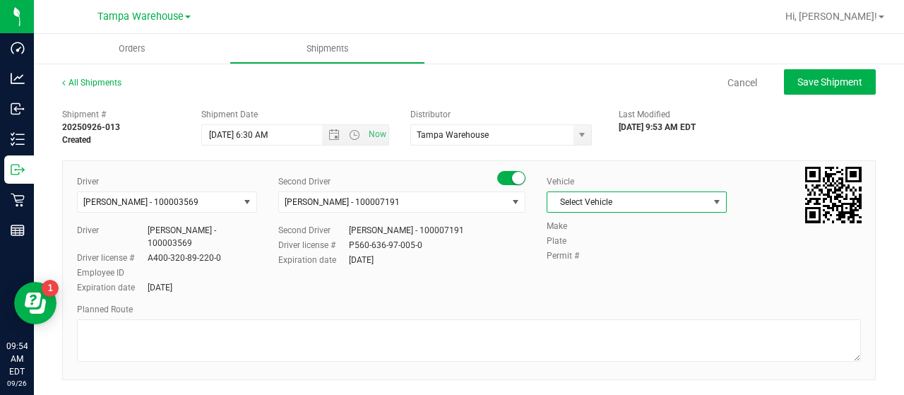
click at [610, 198] on span "Select Vehicle" at bounding box center [627, 202] width 161 height 20
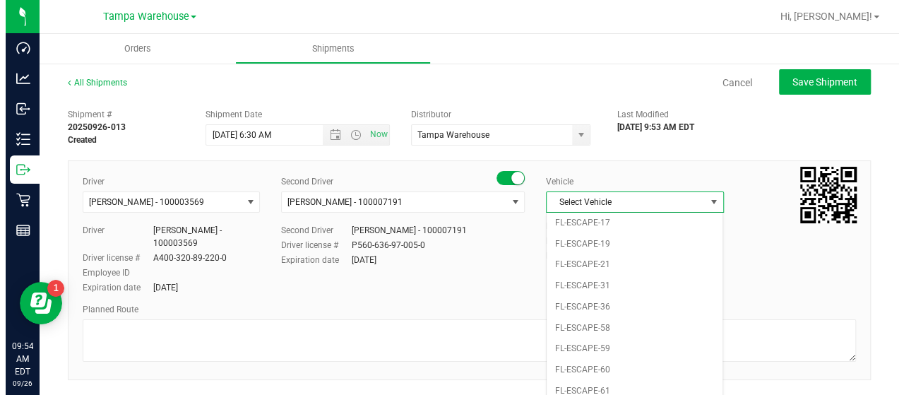
scroll to position [242, 0]
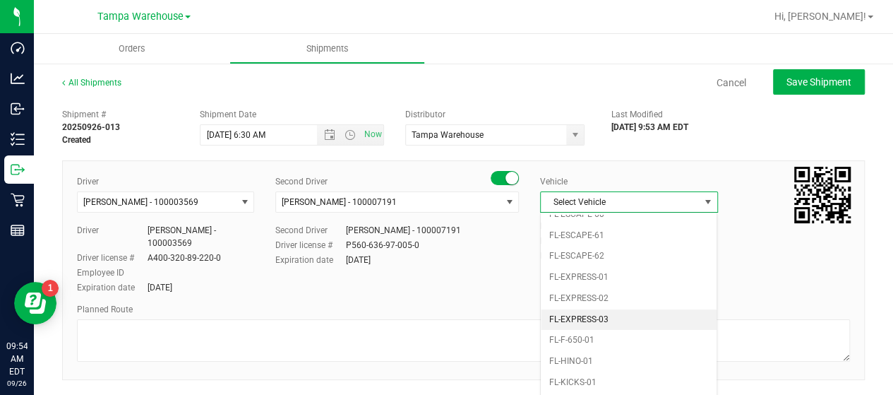
click at [638, 309] on li "FL-EXPRESS-03" at bounding box center [629, 319] width 176 height 21
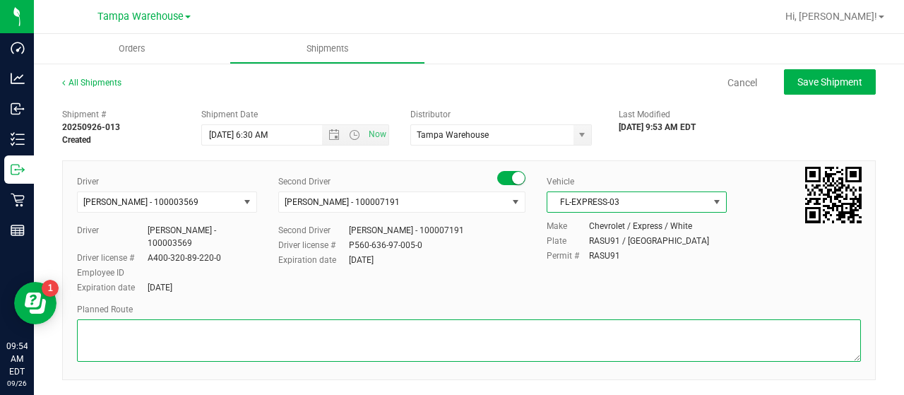
click at [109, 319] on textarea at bounding box center [469, 340] width 784 height 42
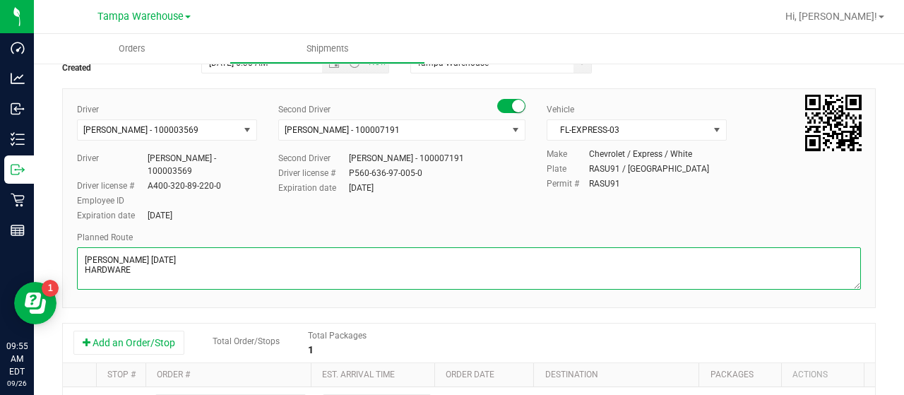
scroll to position [212, 0]
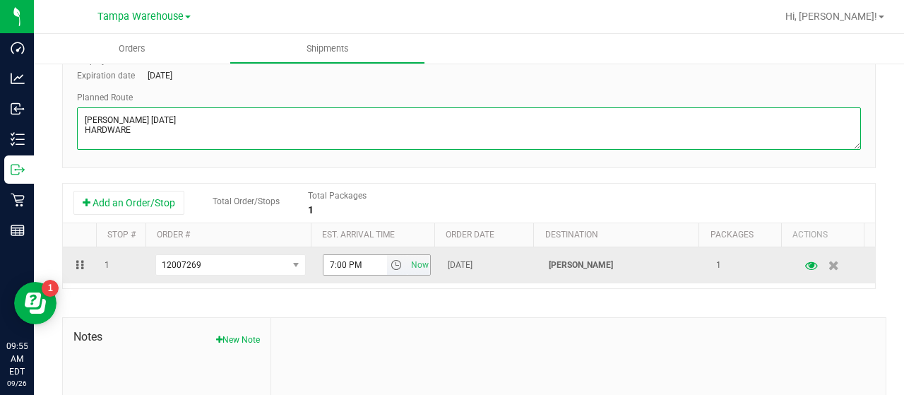
click at [391, 259] on span "select" at bounding box center [396, 264] width 11 height 11
type textarea "[PERSON_NAME] [DATE] HARDWARE"
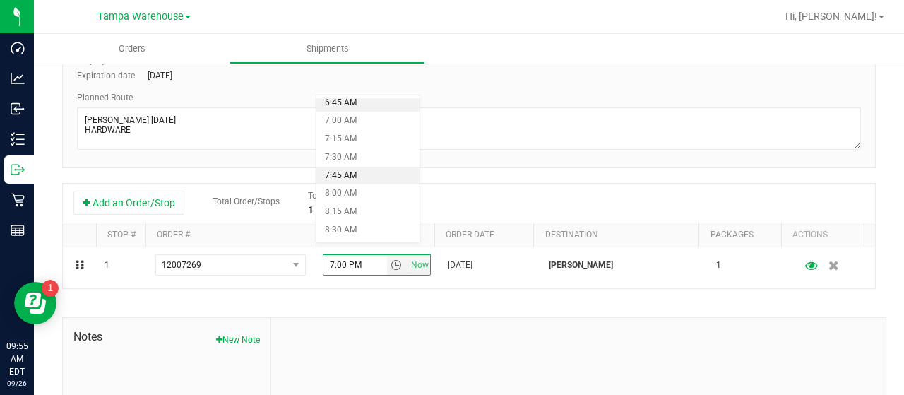
scroll to position [565, 0]
click at [349, 191] on li "9:00 AM" at bounding box center [367, 195] width 103 height 18
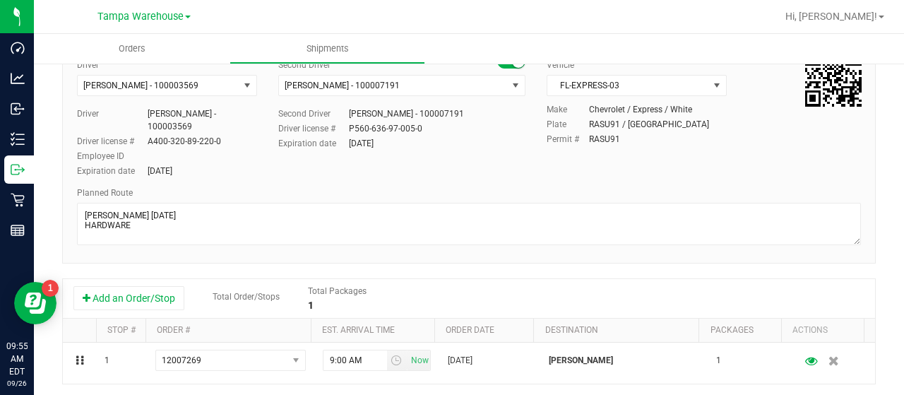
scroll to position [0, 0]
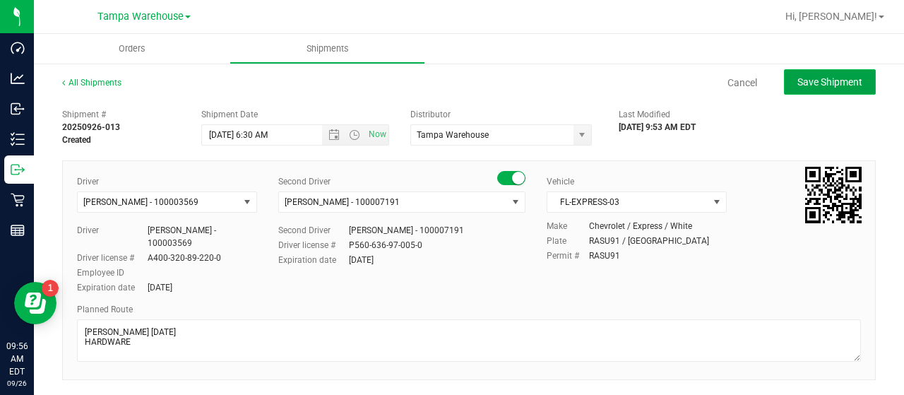
click at [806, 82] on span "Save Shipment" at bounding box center [829, 81] width 65 height 11
type input "[DATE] 10:30 AM"
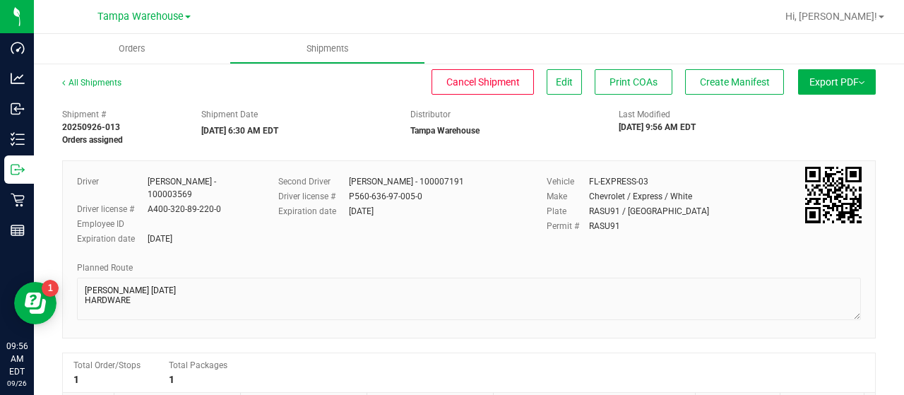
click at [810, 83] on span "Export PDF" at bounding box center [836, 81] width 55 height 11
click at [806, 130] on span "Manifest by Lot" at bounding box center [800, 134] width 59 height 10
click at [738, 76] on span "Create Manifest" at bounding box center [735, 81] width 70 height 11
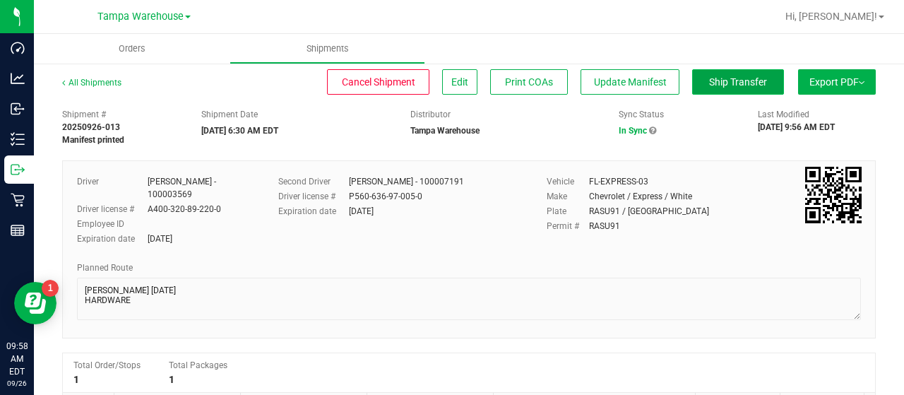
click at [722, 78] on span "Ship Transfer" at bounding box center [738, 81] width 58 height 11
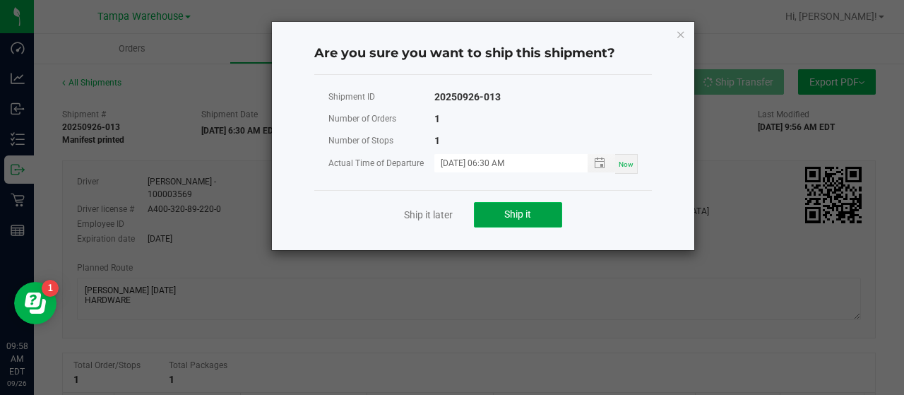
click at [552, 213] on button "Ship it" at bounding box center [518, 214] width 88 height 25
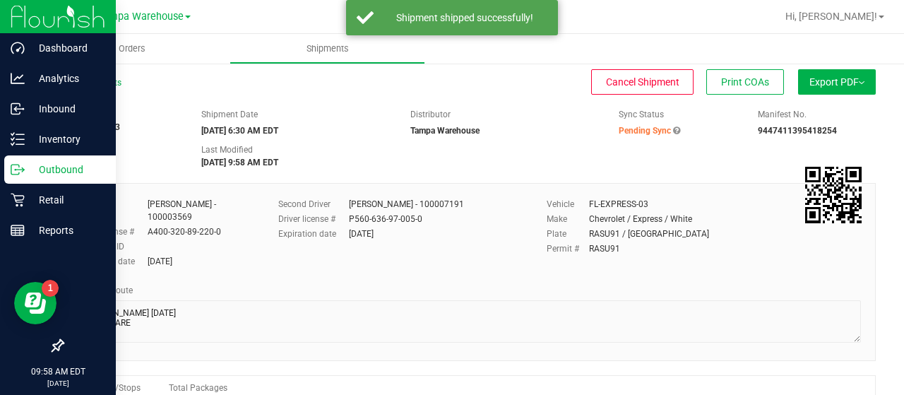
click at [61, 165] on p "Outbound" at bounding box center [67, 169] width 85 height 17
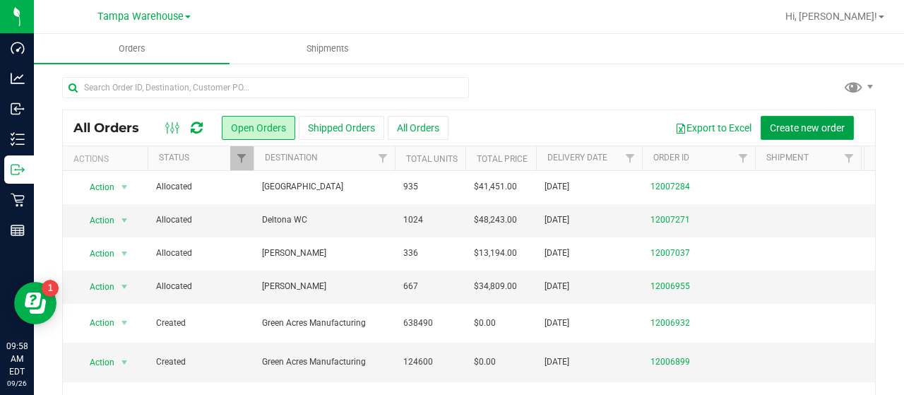
click at [770, 124] on span "Create new order" at bounding box center [807, 127] width 75 height 11
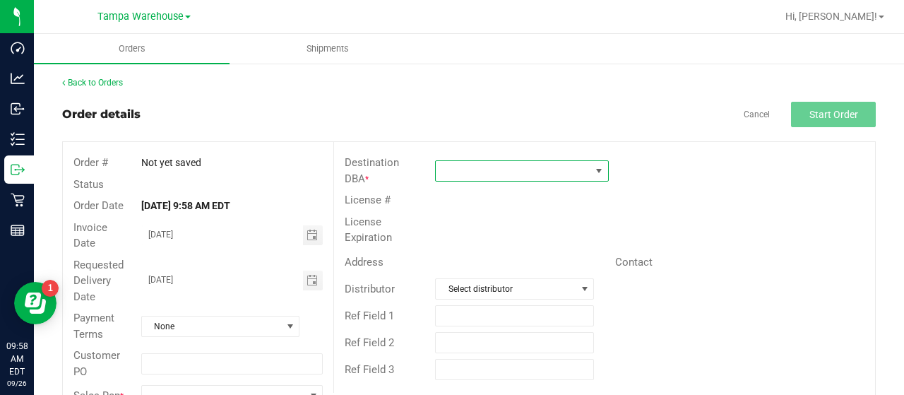
click at [515, 169] on span at bounding box center [513, 171] width 155 height 20
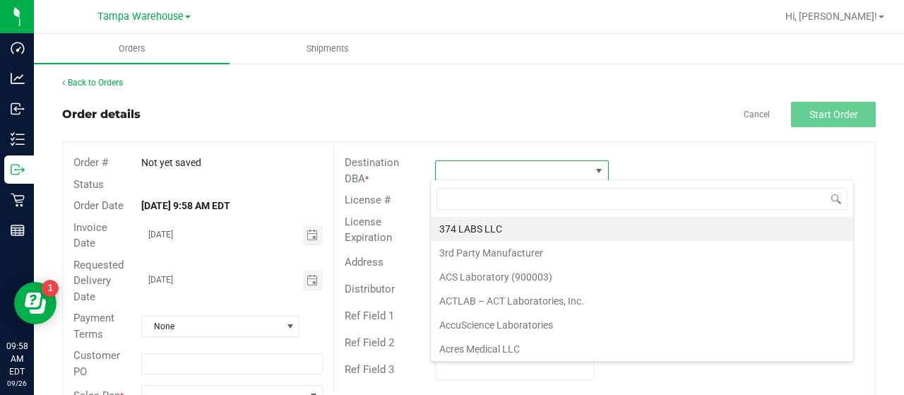
scroll to position [20, 171]
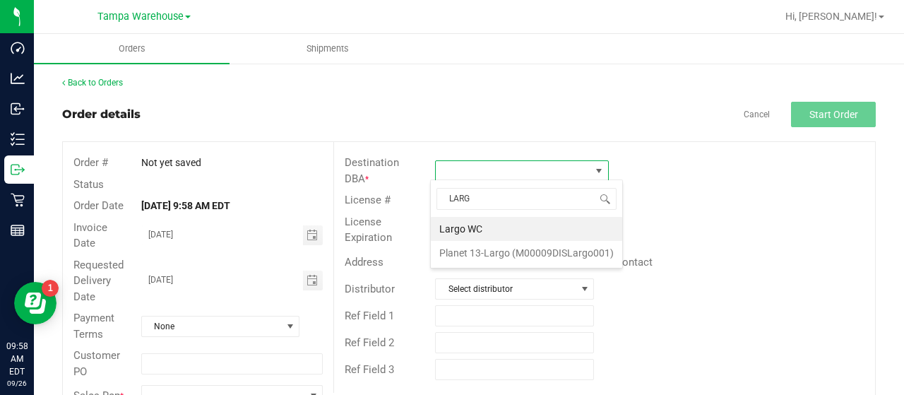
type input "LARGO"
click at [477, 225] on li "Largo WC" at bounding box center [526, 229] width 191 height 24
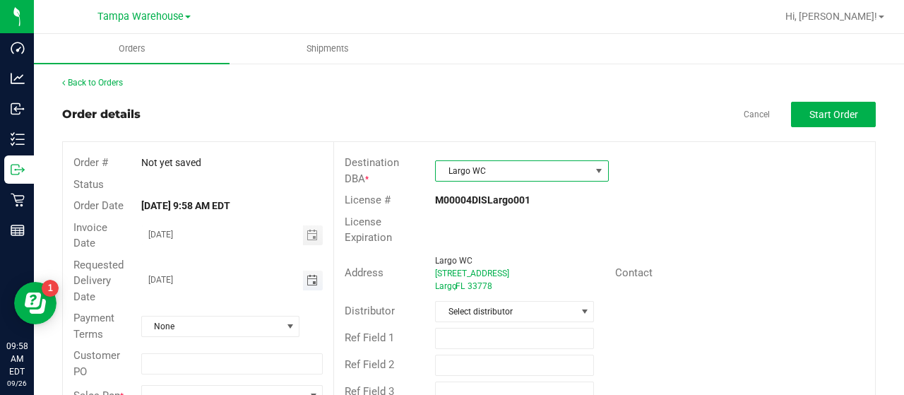
click at [307, 278] on span "Toggle calendar" at bounding box center [311, 280] width 11 height 11
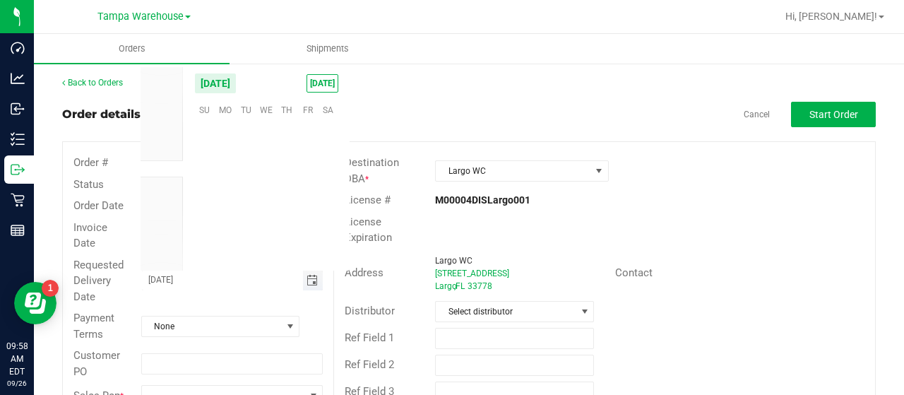
scroll to position [229027, 0]
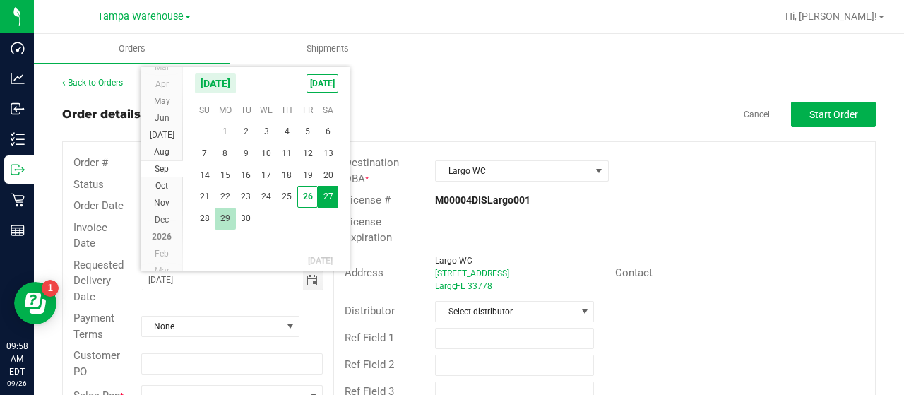
click at [220, 220] on span "29" at bounding box center [225, 219] width 20 height 22
type input "[DATE]"
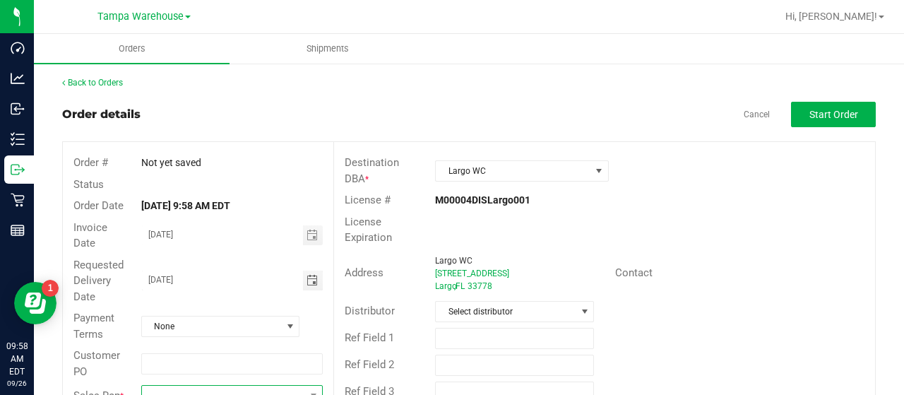
click at [206, 388] on span at bounding box center [223, 396] width 162 height 20
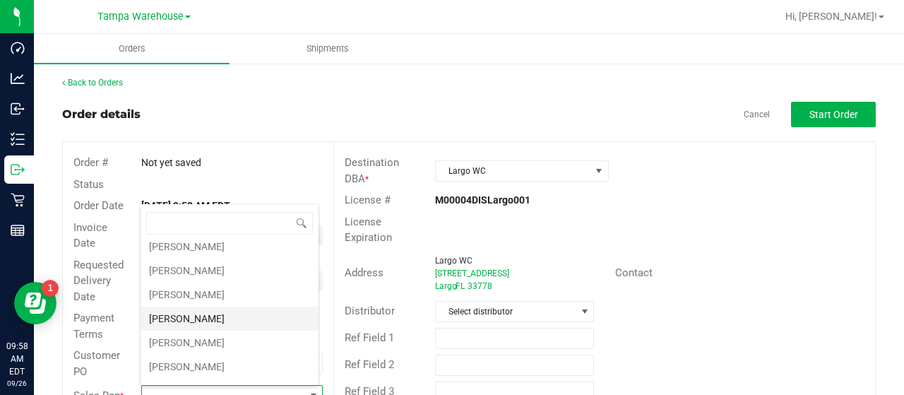
scroll to position [212, 0]
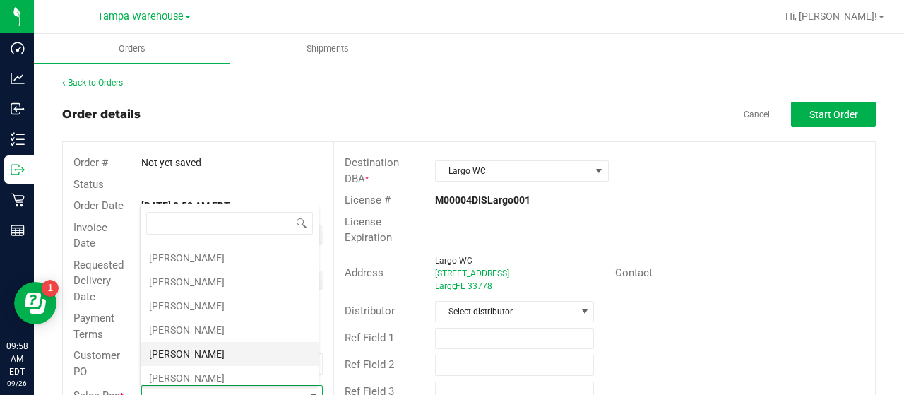
click at [216, 347] on li "[PERSON_NAME]" at bounding box center [230, 354] width 178 height 24
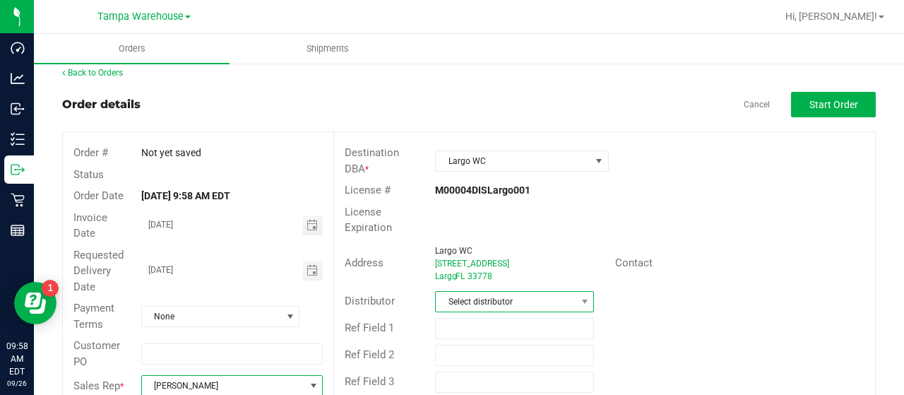
click at [506, 292] on span "Select distributor" at bounding box center [506, 302] width 140 height 20
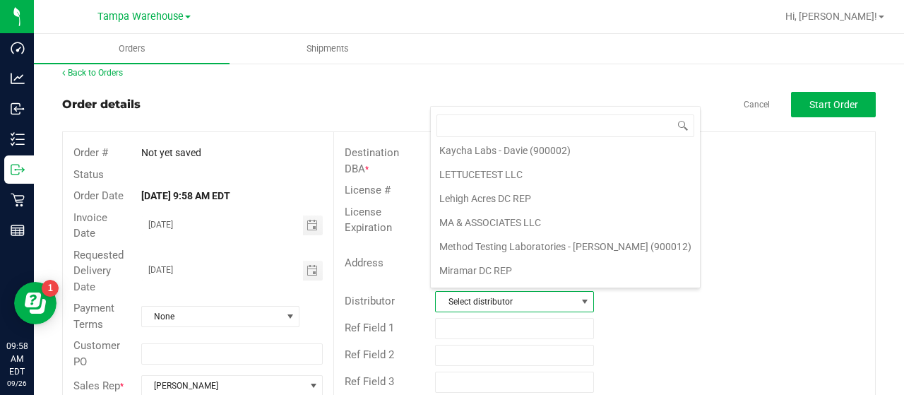
scroll to position [659, 0]
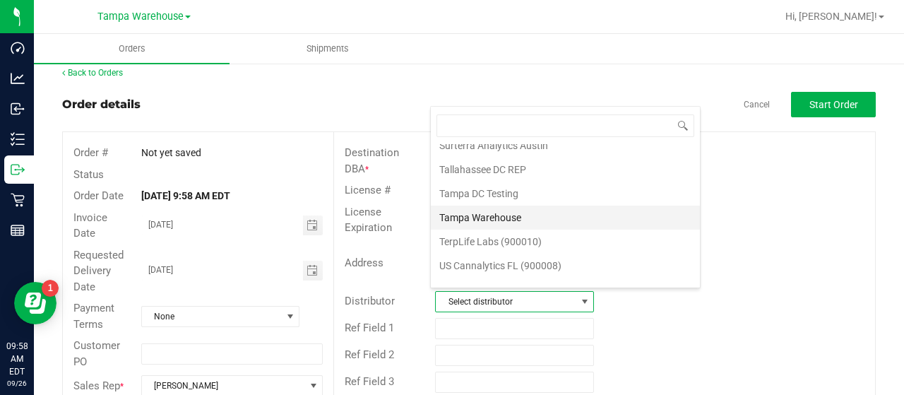
click at [497, 206] on li "Tampa Warehouse" at bounding box center [565, 218] width 269 height 24
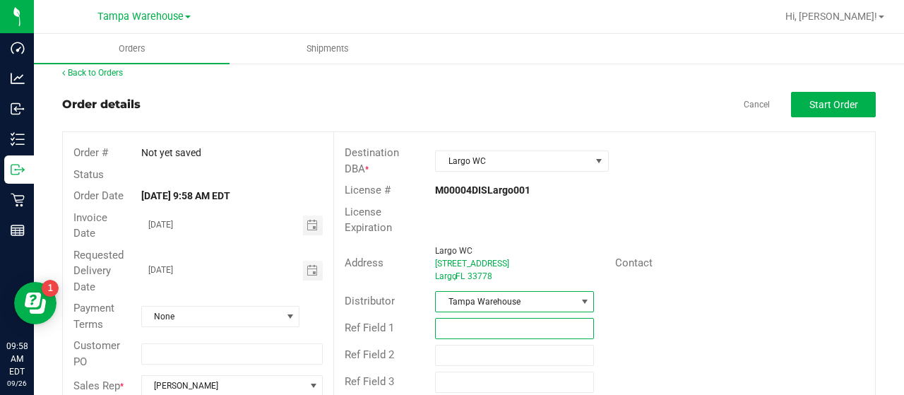
click at [488, 322] on input "text" at bounding box center [514, 328] width 159 height 21
paste input "HARDWARE [DATE]"
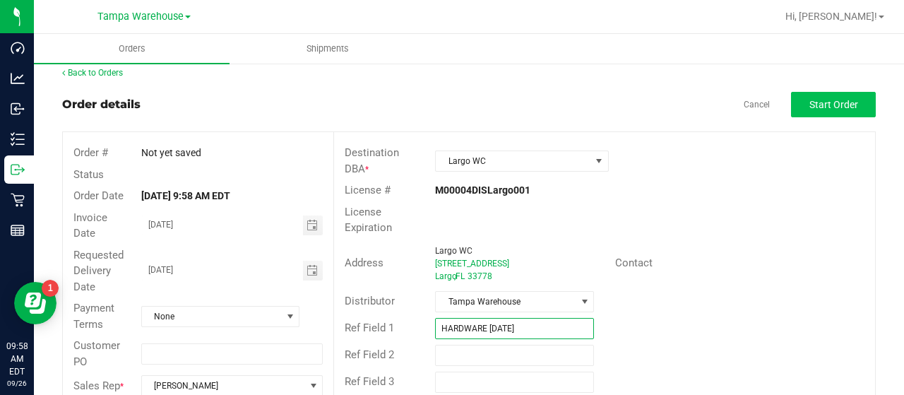
type input "HARDWARE [DATE]"
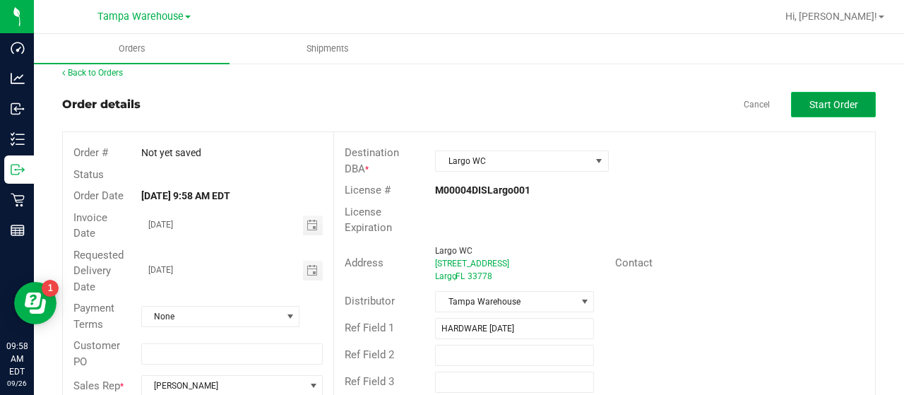
click at [809, 99] on span "Start Order" at bounding box center [833, 104] width 49 height 11
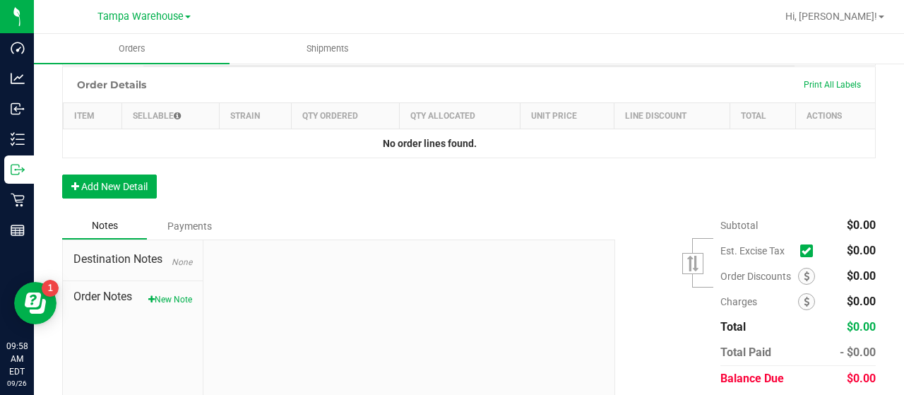
scroll to position [434, 0]
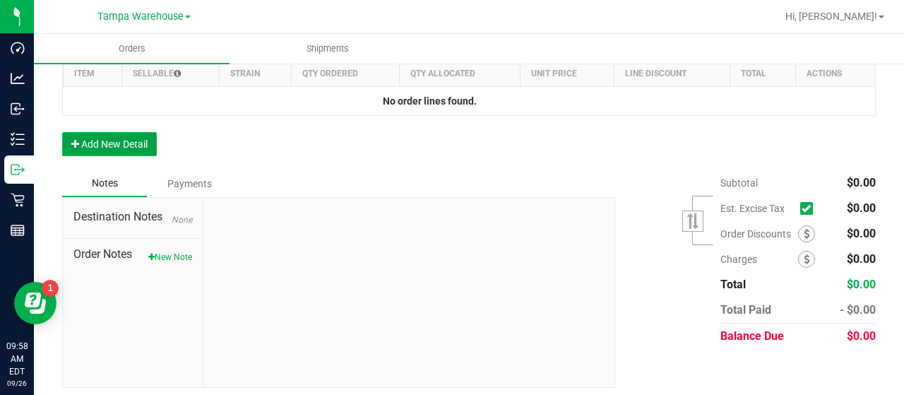
click at [141, 144] on button "Add New Detail" at bounding box center [109, 144] width 95 height 24
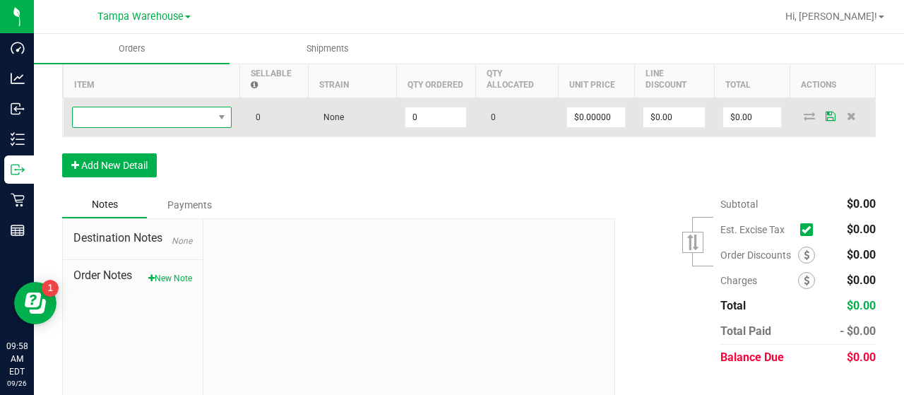
click at [196, 119] on span "NO DATA FOUND" at bounding box center [143, 117] width 141 height 20
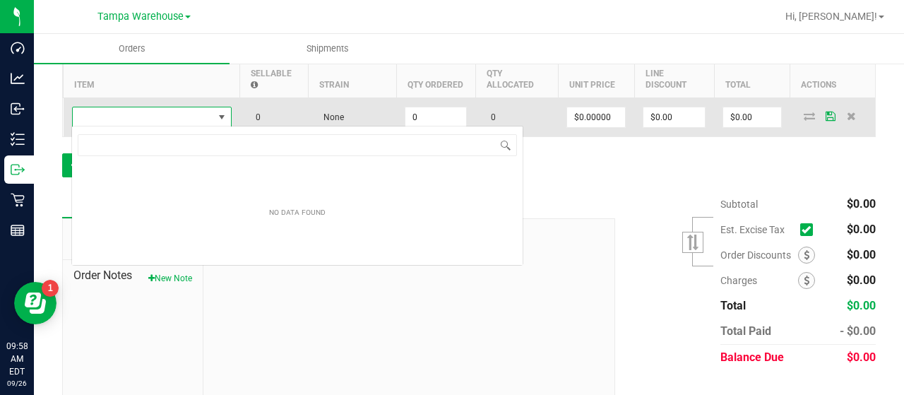
scroll to position [20, 160]
type input "1992484"
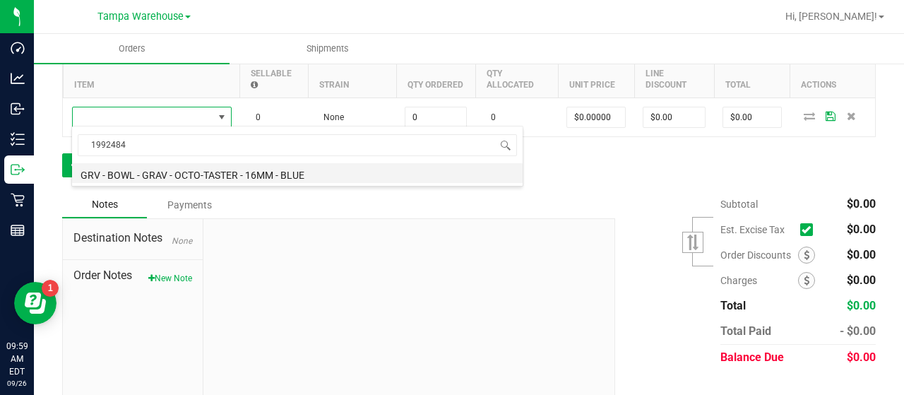
click at [290, 172] on li "GRV - BOWL - GRAV - OCTO-TASTER - 16MM - BLUE" at bounding box center [297, 173] width 451 height 20
type input "0 ea"
type input "$14.00000"
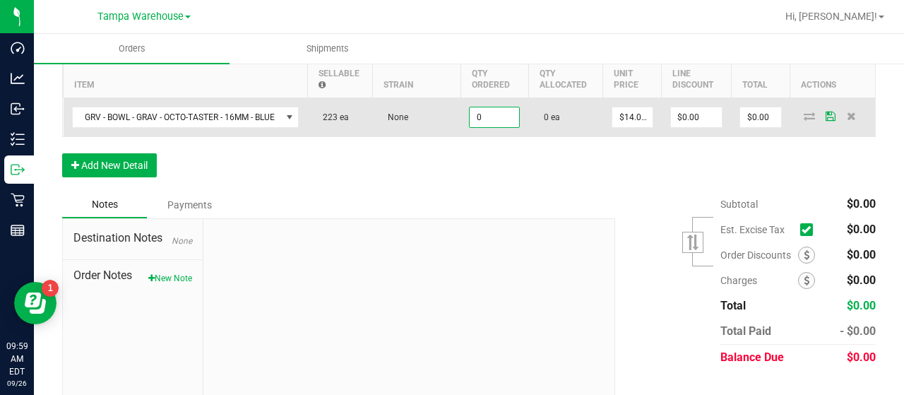
click at [490, 115] on input "0" at bounding box center [494, 117] width 49 height 20
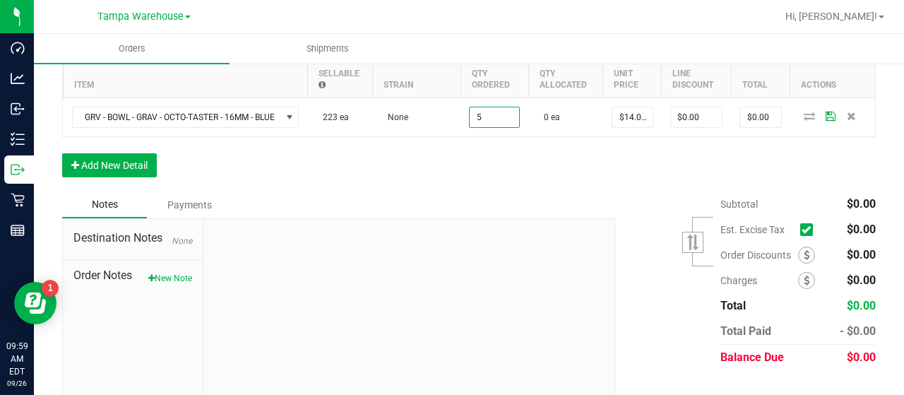
type input "5 ea"
type input "$70.00"
drag, startPoint x: 514, startPoint y: 155, endPoint x: 524, endPoint y: 151, distance: 10.5
click at [514, 154] on div "Order Details Print All Labels Item Sellable Strain Qty Ordered Qty Allocated U…" at bounding box center [469, 107] width 814 height 167
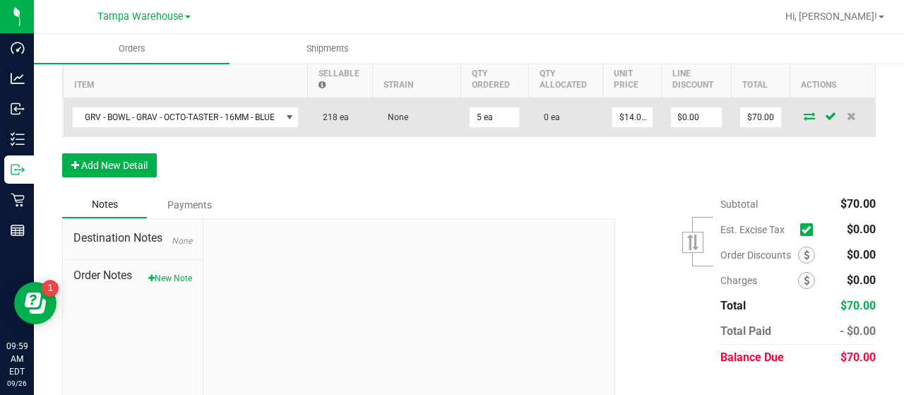
click at [804, 113] on icon at bounding box center [809, 116] width 11 height 8
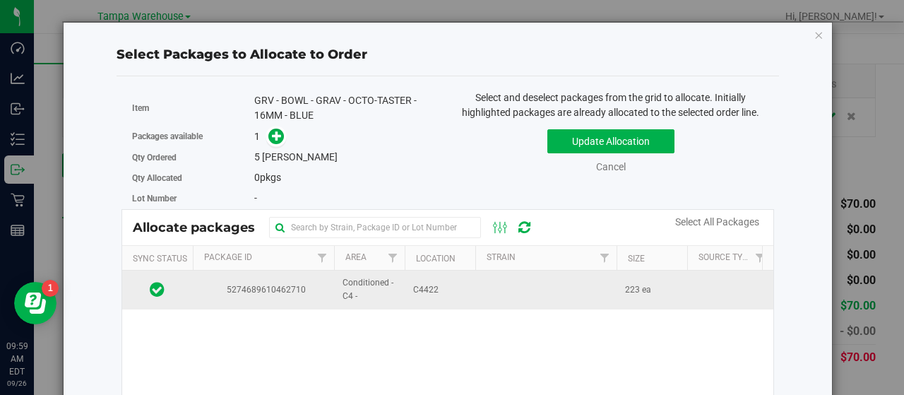
click at [466, 280] on td "C4422" at bounding box center [440, 289] width 71 height 38
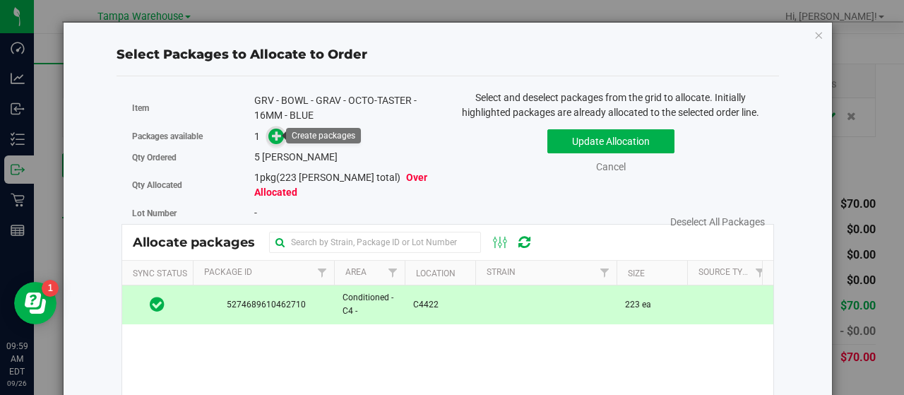
click at [274, 131] on icon at bounding box center [277, 136] width 10 height 10
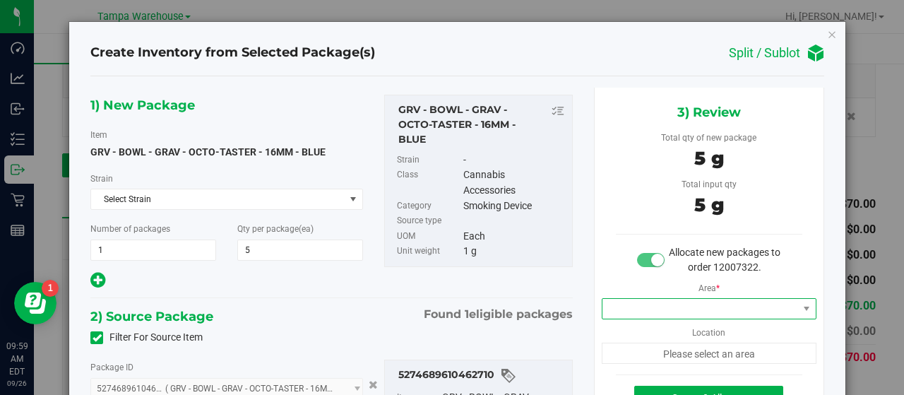
click at [671, 302] on span at bounding box center [700, 309] width 196 height 20
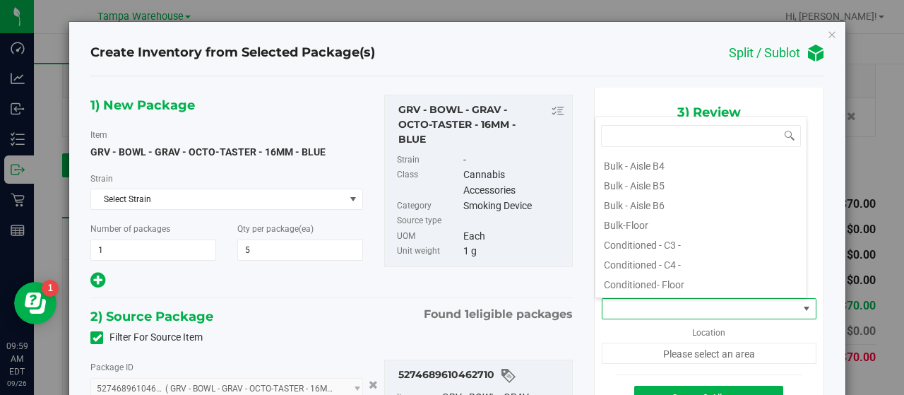
scroll to position [141, 0]
click at [656, 242] on li "Conditioned - C4 -" at bounding box center [700, 240] width 211 height 20
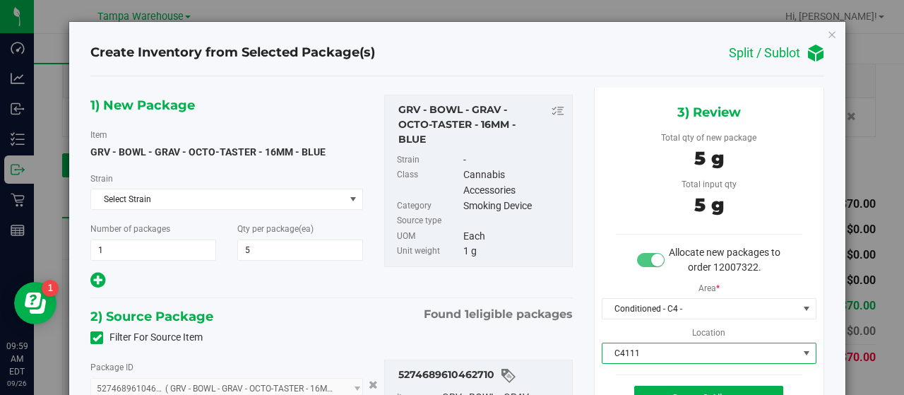
click at [665, 345] on span "C4111" at bounding box center [700, 353] width 196 height 20
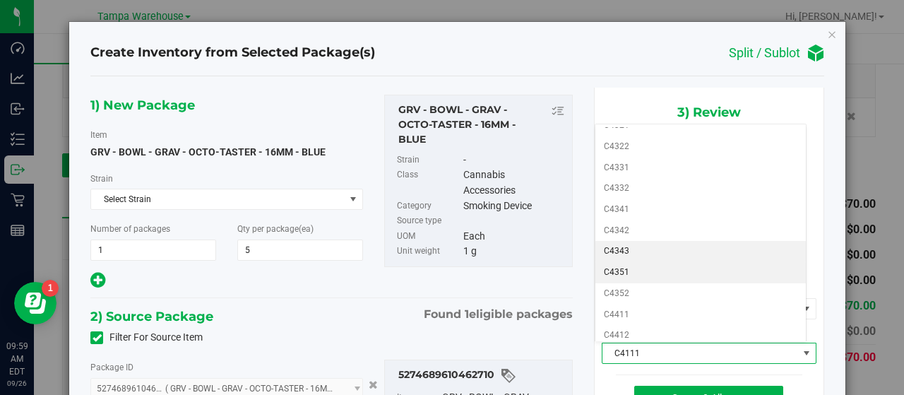
scroll to position [568, 0]
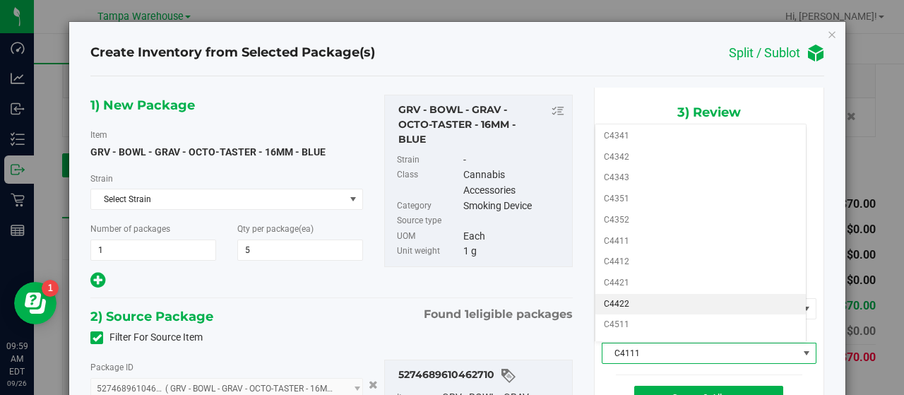
click at [655, 294] on li "C4422" at bounding box center [700, 304] width 211 height 21
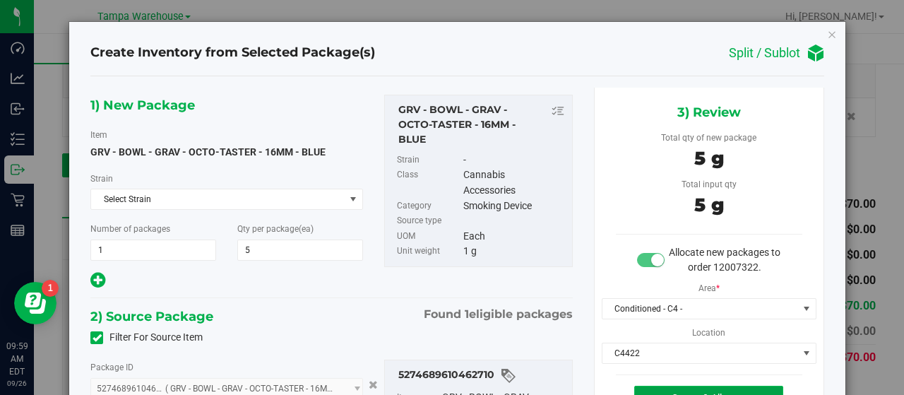
click at [689, 386] on button "Create & Allocate" at bounding box center [708, 398] width 149 height 24
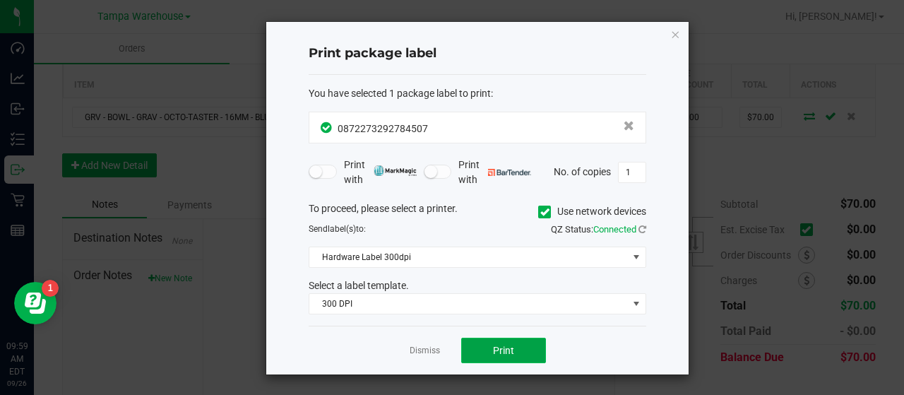
click at [511, 351] on span "Print" at bounding box center [503, 350] width 21 height 11
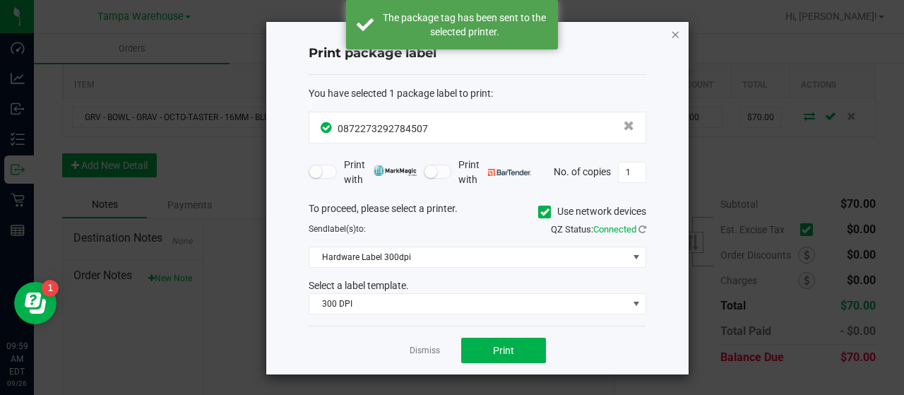
click at [675, 32] on icon "button" at bounding box center [675, 33] width 10 height 17
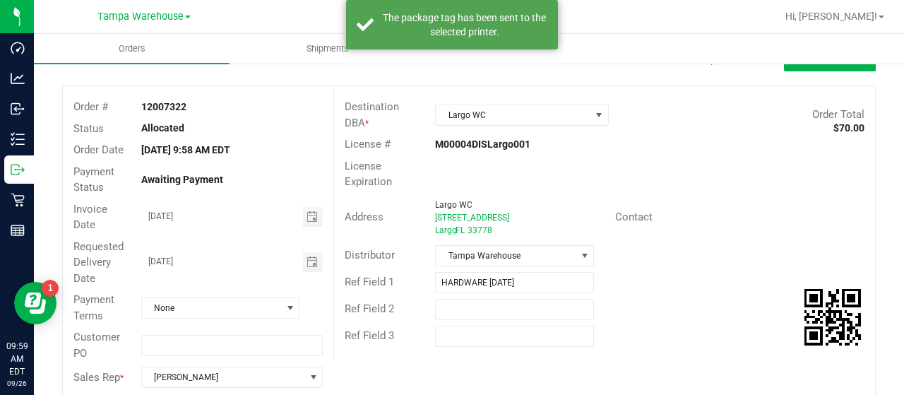
scroll to position [10, 0]
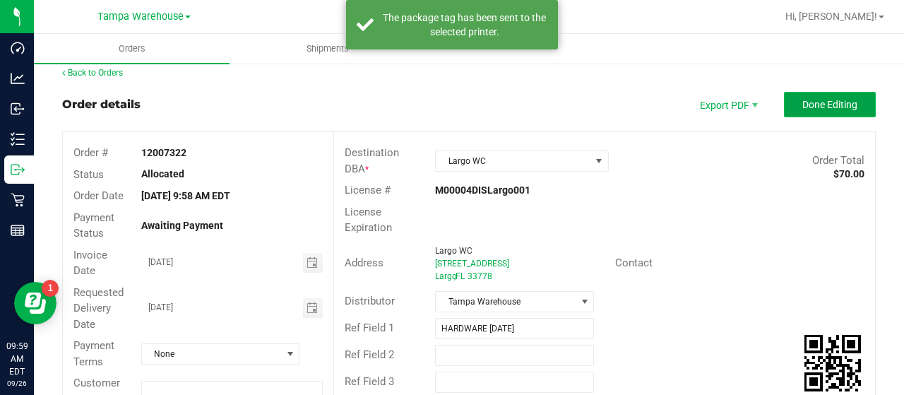
click at [785, 105] on button "Done Editing" at bounding box center [830, 104] width 92 height 25
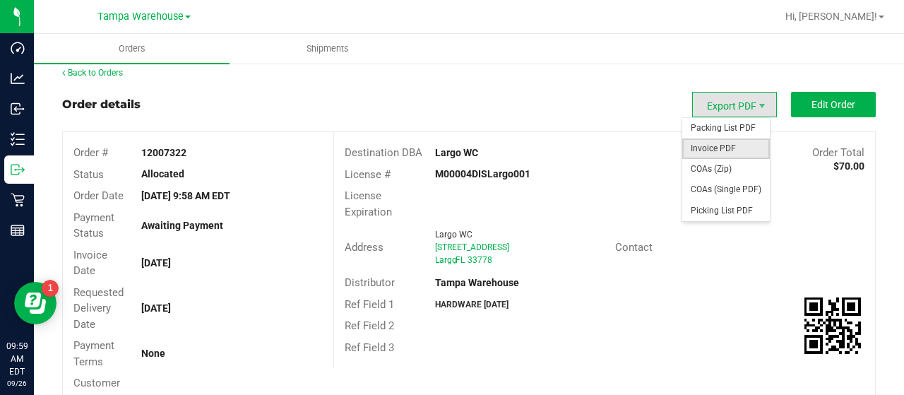
click at [709, 143] on span "Invoice PDF" at bounding box center [726, 148] width 88 height 20
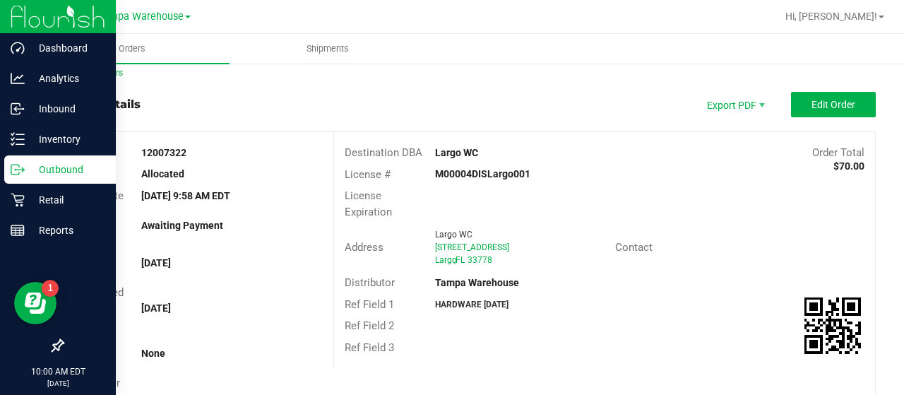
click at [64, 169] on p "Outbound" at bounding box center [67, 169] width 85 height 17
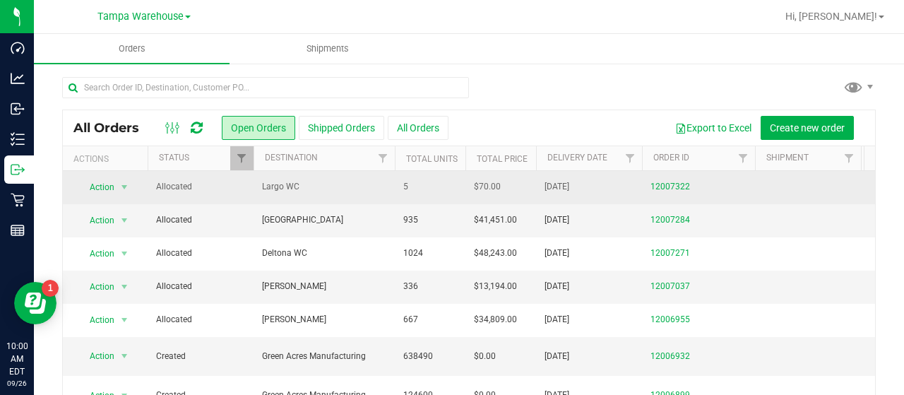
click at [346, 188] on span "Largo WC" at bounding box center [324, 186] width 124 height 13
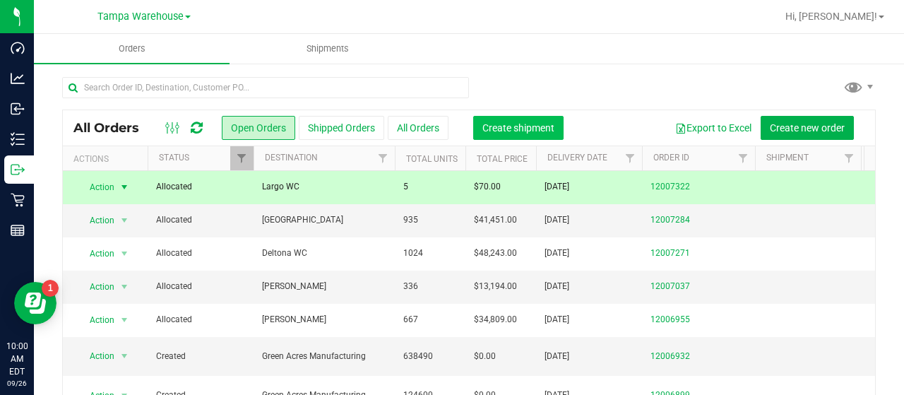
click at [514, 124] on span "Create shipment" at bounding box center [518, 127] width 72 height 11
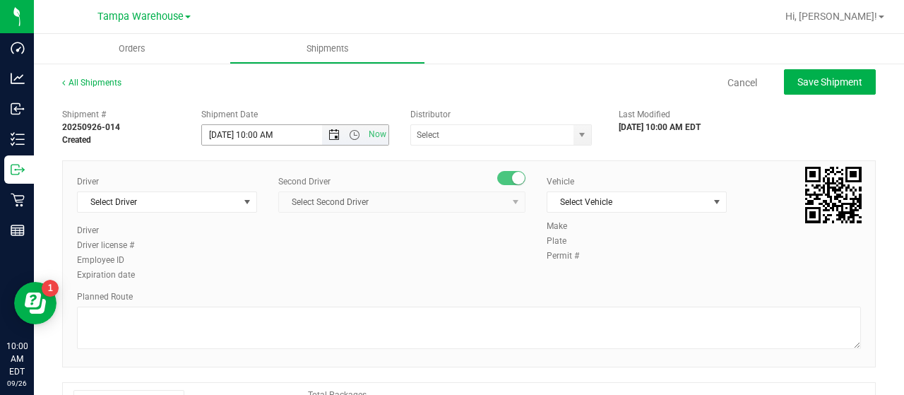
click at [332, 129] on span "Open the date view" at bounding box center [333, 134] width 11 height 11
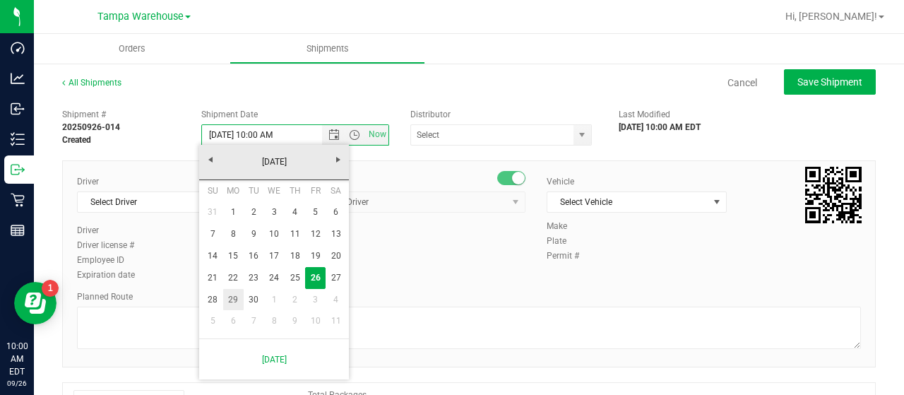
click at [234, 297] on link "29" at bounding box center [233, 300] width 20 height 22
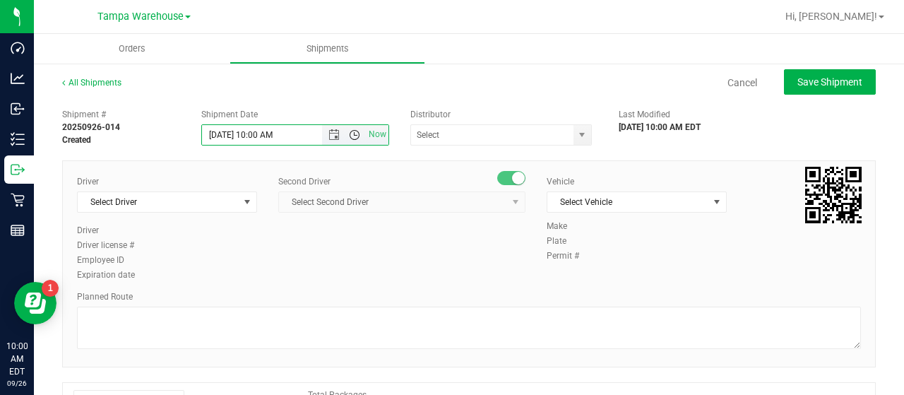
click at [353, 134] on span "Open the time view" at bounding box center [354, 134] width 11 height 11
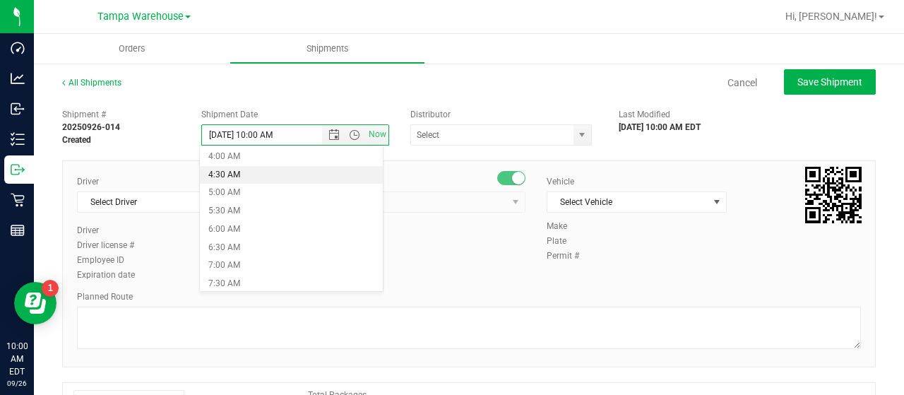
scroll to position [165, 0]
click at [268, 227] on li "6:30 AM" at bounding box center [291, 229] width 182 height 18
type input "[DATE] 6:30 AM"
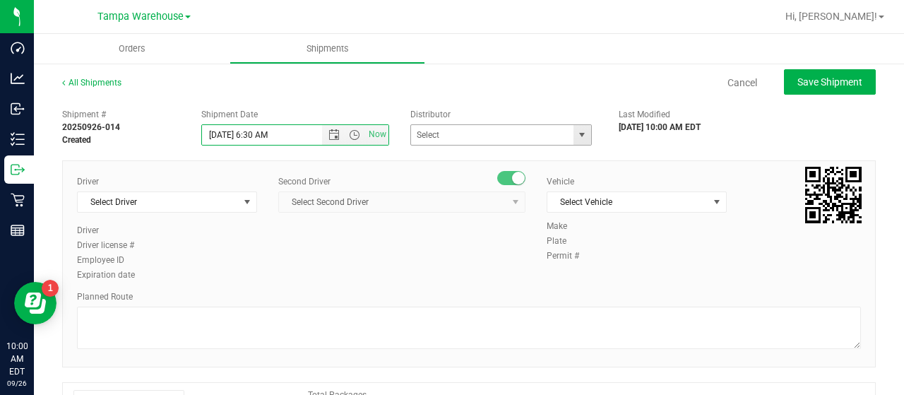
click at [576, 133] on span "select" at bounding box center [581, 134] width 11 height 11
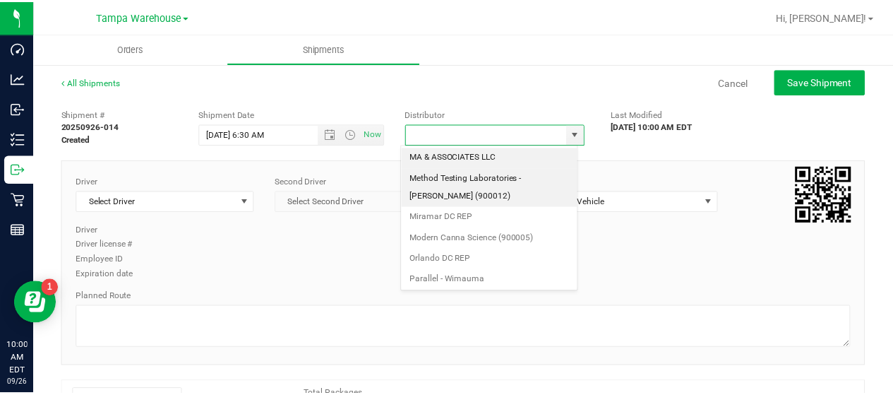
scroll to position [554, 0]
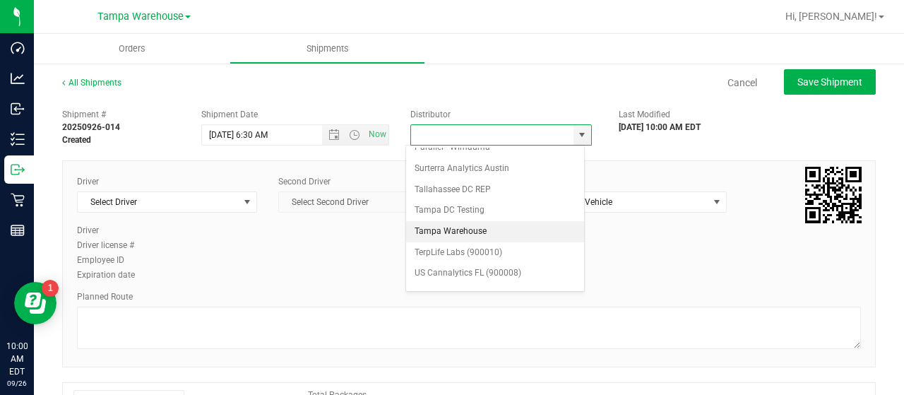
click at [479, 221] on li "Tampa Warehouse" at bounding box center [495, 231] width 178 height 21
type input "Tampa Warehouse"
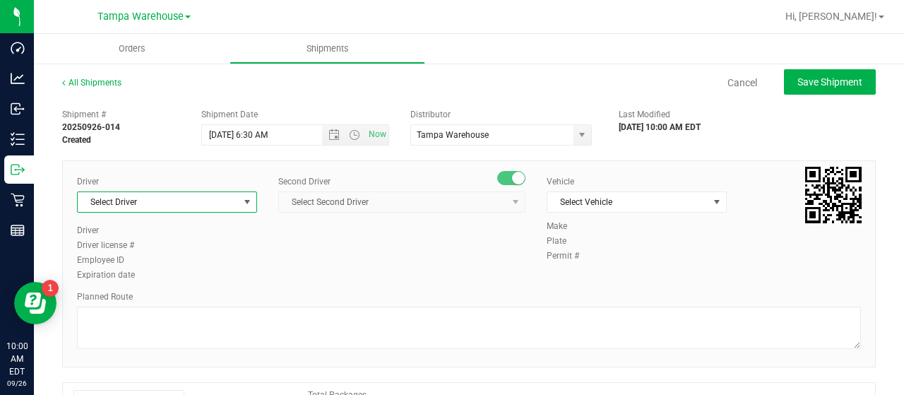
click at [247, 201] on span "select" at bounding box center [247, 201] width 11 height 11
click at [242, 201] on span "select" at bounding box center [247, 201] width 11 height 11
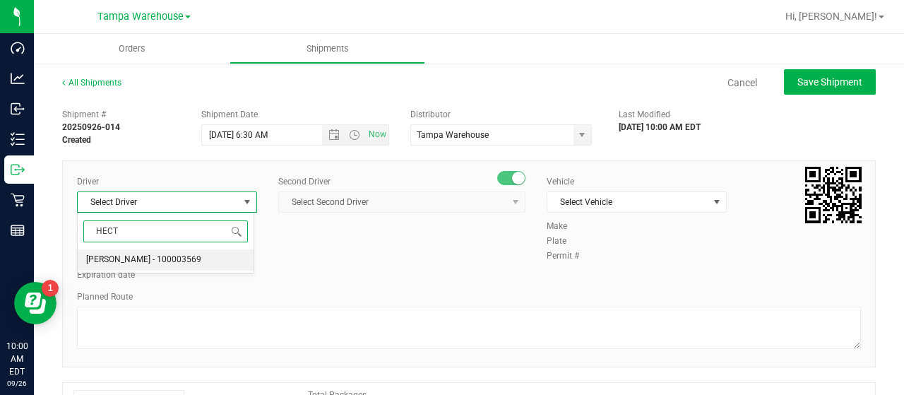
click at [182, 261] on span "[PERSON_NAME] - 100003569" at bounding box center [143, 260] width 115 height 18
type input "HECT"
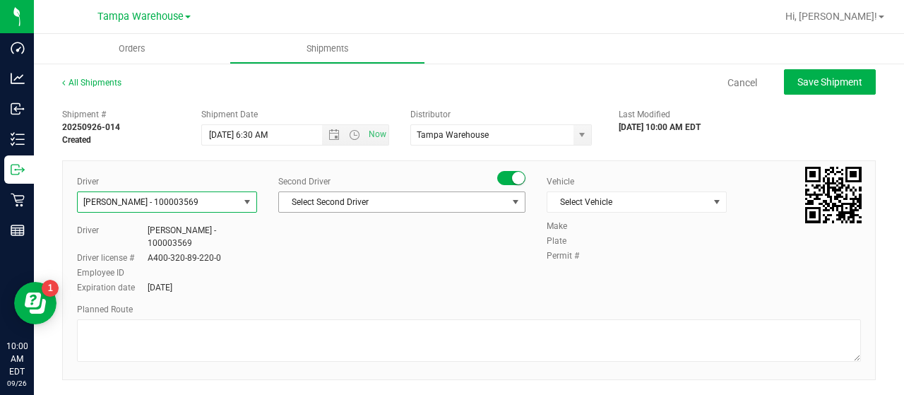
click at [385, 201] on span "Select Second Driver" at bounding box center [393, 202] width 228 height 20
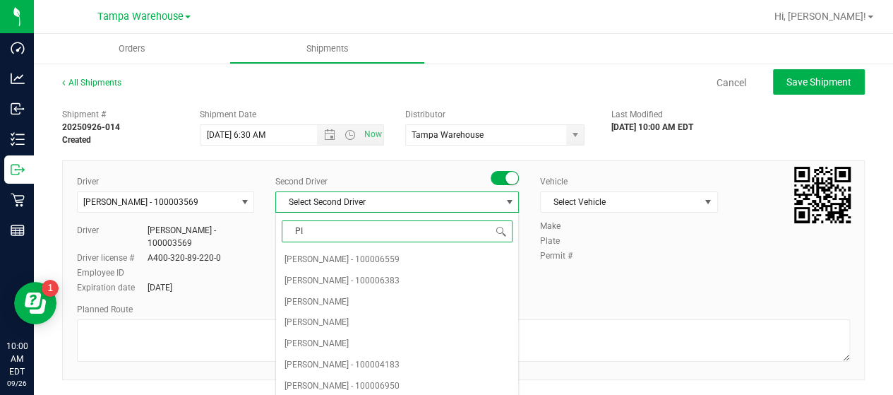
type input "PIN"
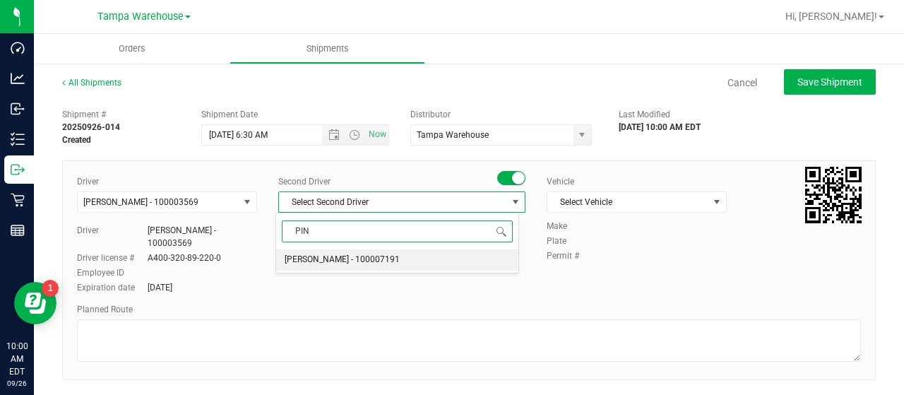
click at [338, 256] on span "[PERSON_NAME] - 100007191" at bounding box center [342, 260] width 115 height 18
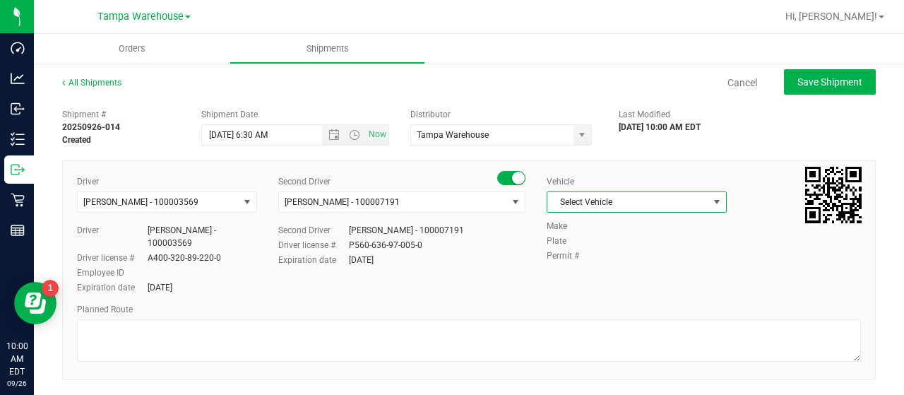
click at [619, 195] on span "Select Vehicle" at bounding box center [627, 202] width 161 height 20
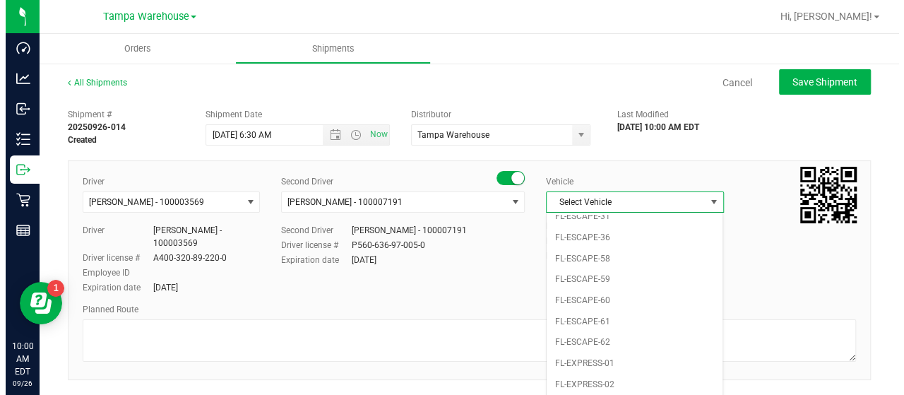
scroll to position [311, 0]
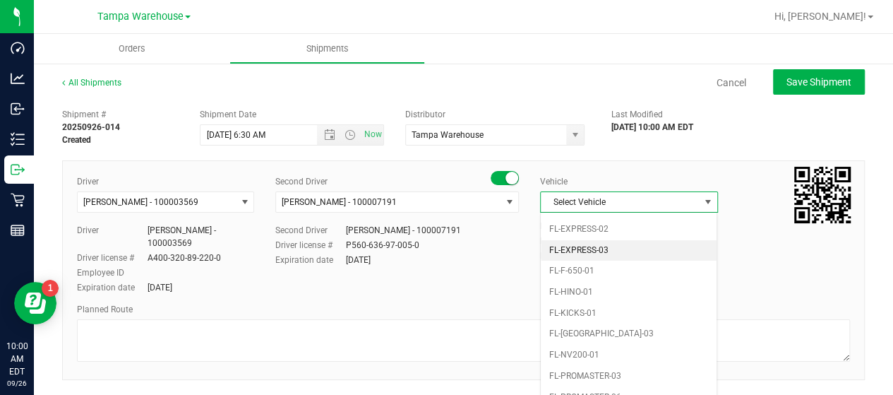
click at [637, 241] on li "FL-EXPRESS-03" at bounding box center [629, 250] width 176 height 21
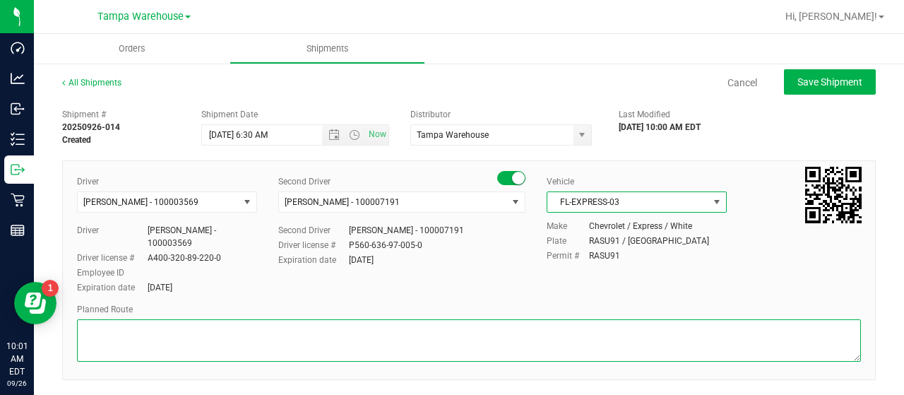
click at [155, 323] on textarea at bounding box center [469, 340] width 784 height 42
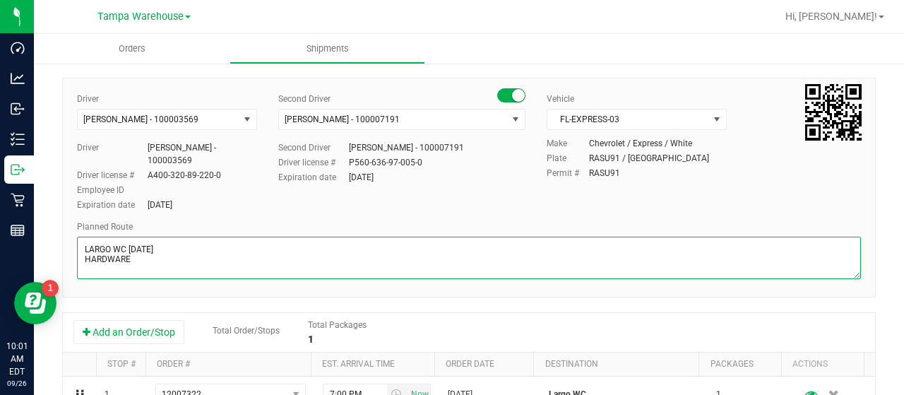
scroll to position [141, 0]
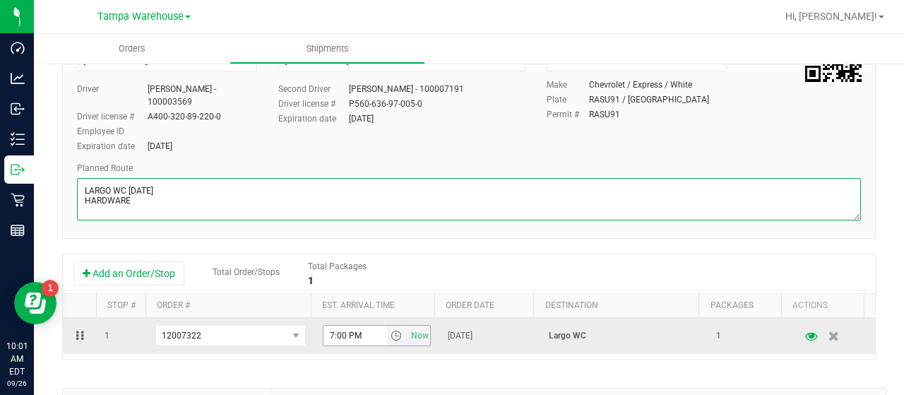
click at [391, 330] on span "select" at bounding box center [396, 335] width 11 height 11
type textarea "LARGO WC [DATE] HARDWARE"
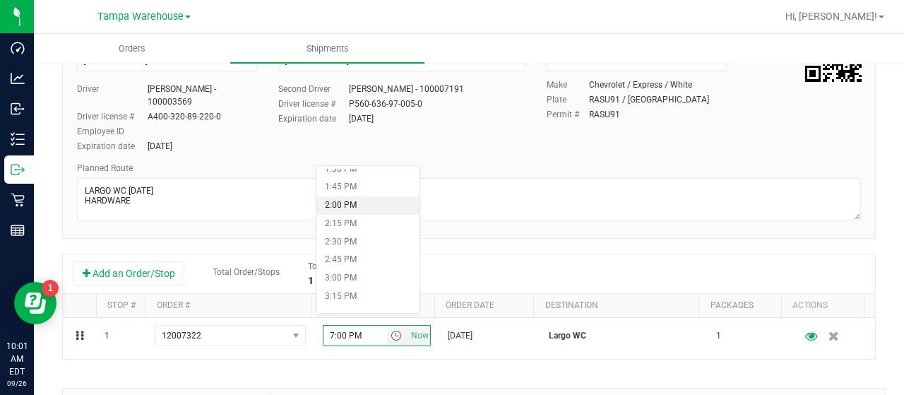
scroll to position [918, 0]
click at [364, 235] on li "1:30 PM" at bounding box center [367, 240] width 103 height 18
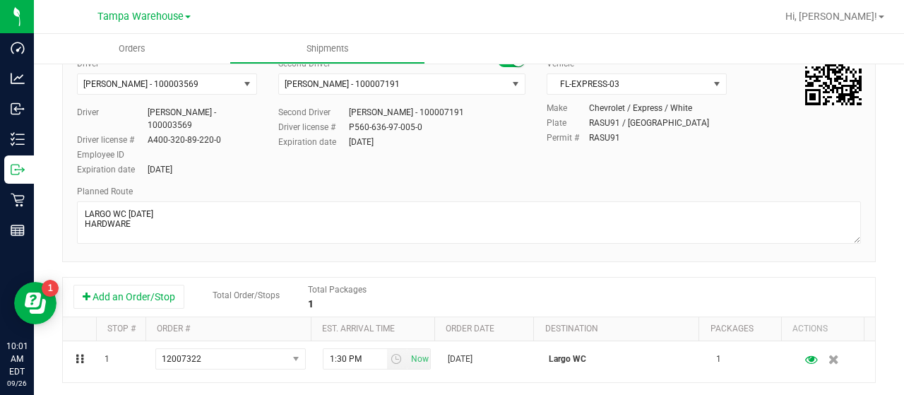
scroll to position [0, 0]
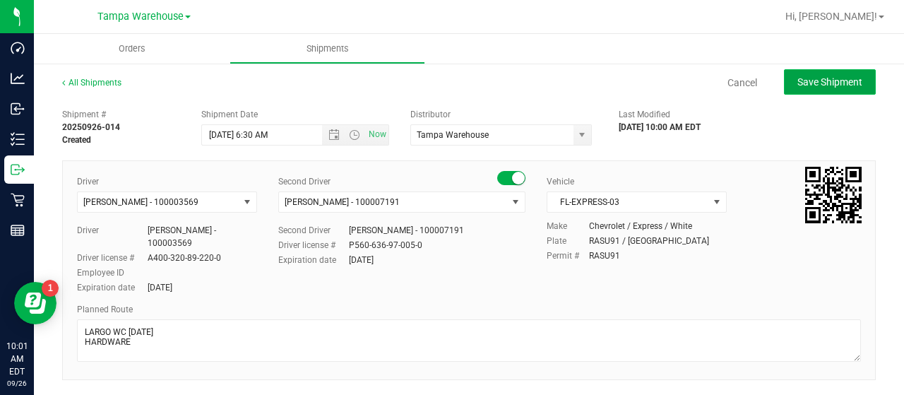
click at [798, 80] on span "Save Shipment" at bounding box center [829, 81] width 65 height 11
type input "[DATE] 10:30 AM"
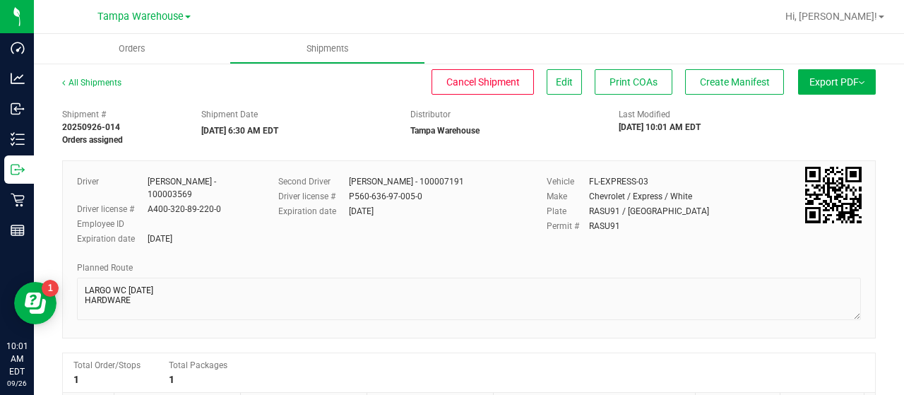
click at [809, 80] on span "Export PDF" at bounding box center [836, 81] width 55 height 11
click at [821, 129] on li "Manifest by Lot" at bounding box center [832, 134] width 143 height 21
click at [731, 74] on button "Create Manifest" at bounding box center [734, 81] width 99 height 25
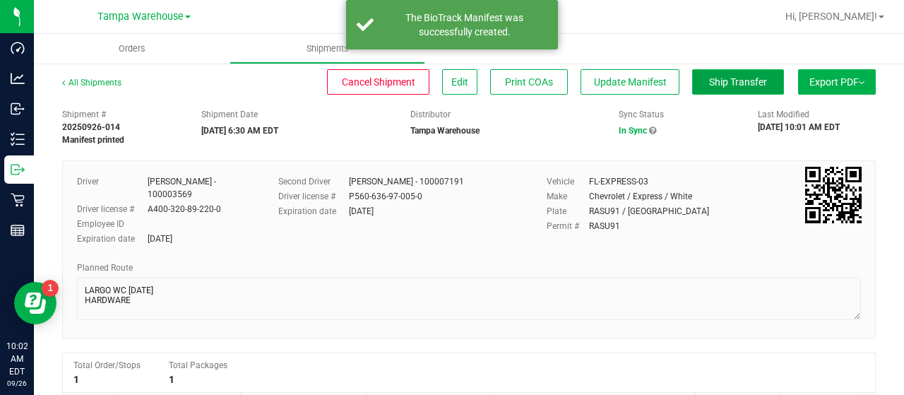
click at [715, 84] on span "Ship Transfer" at bounding box center [738, 81] width 58 height 11
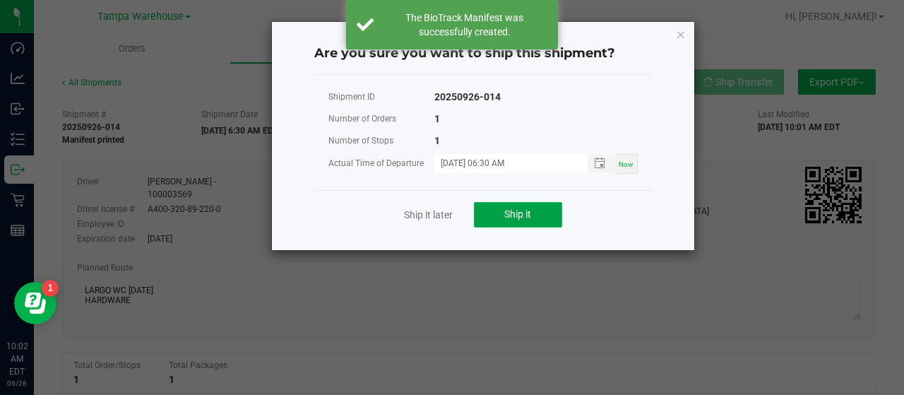
click at [525, 210] on span "Ship it" at bounding box center [517, 213] width 27 height 11
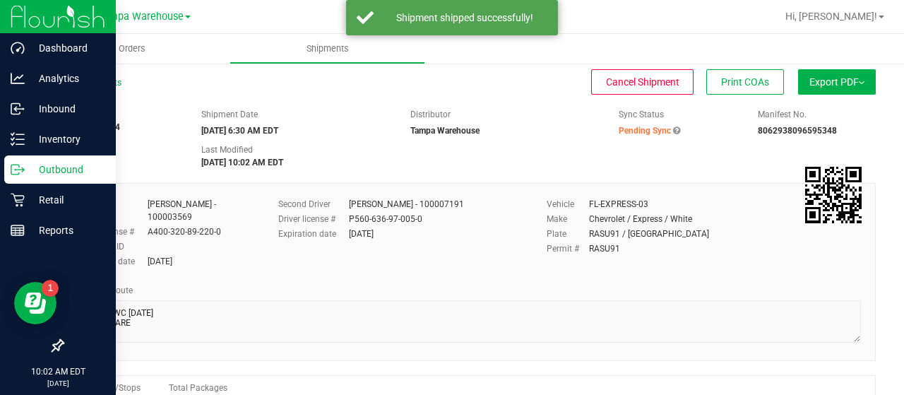
click at [59, 169] on p "Outbound" at bounding box center [67, 169] width 85 height 17
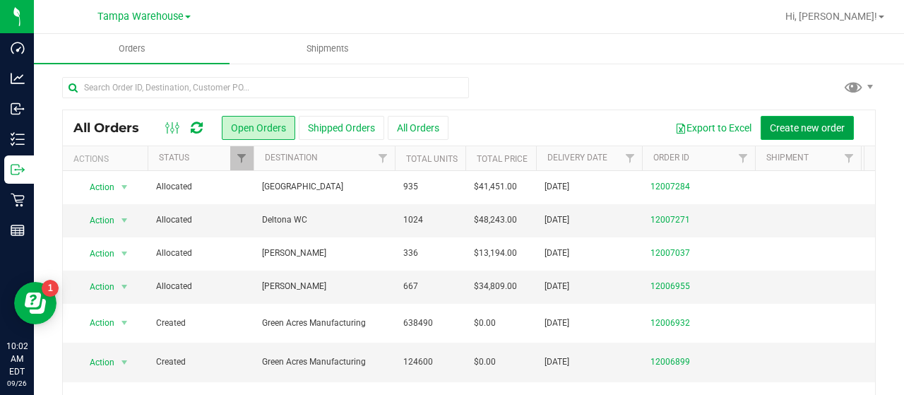
click at [775, 127] on span "Create new order" at bounding box center [807, 127] width 75 height 11
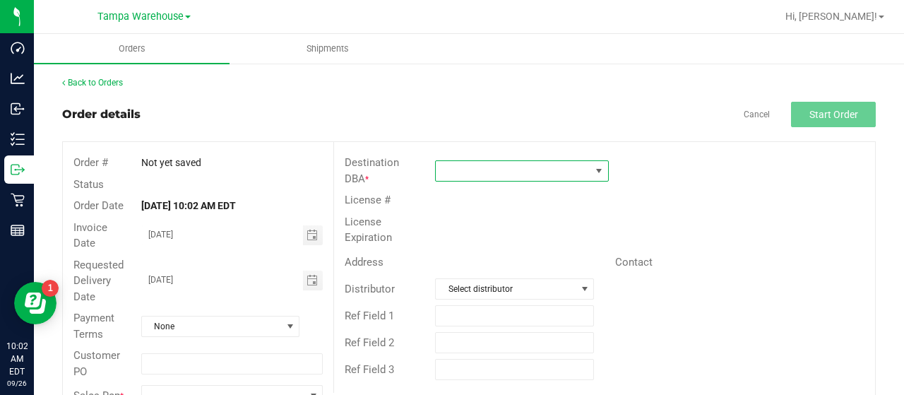
click at [493, 165] on span at bounding box center [513, 171] width 155 height 20
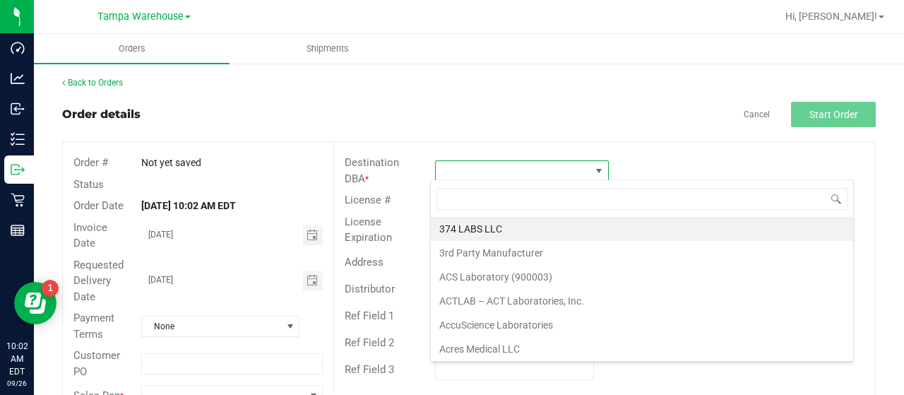
scroll to position [20, 171]
type input "LAKEL"
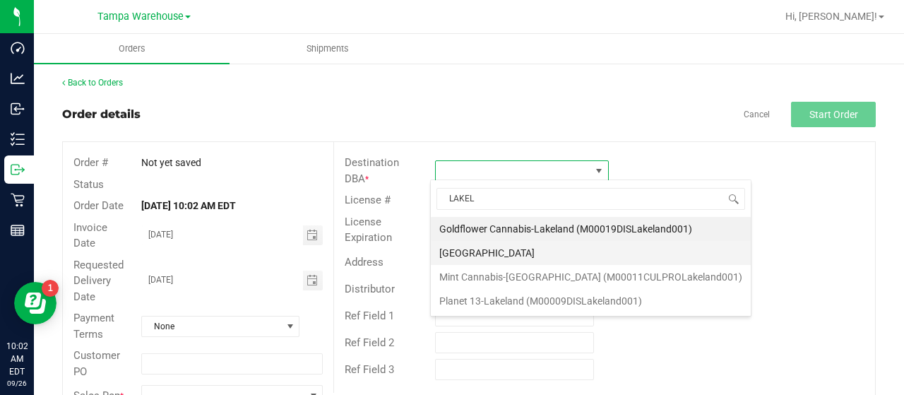
click at [472, 251] on li "[GEOGRAPHIC_DATA]" at bounding box center [591, 253] width 320 height 24
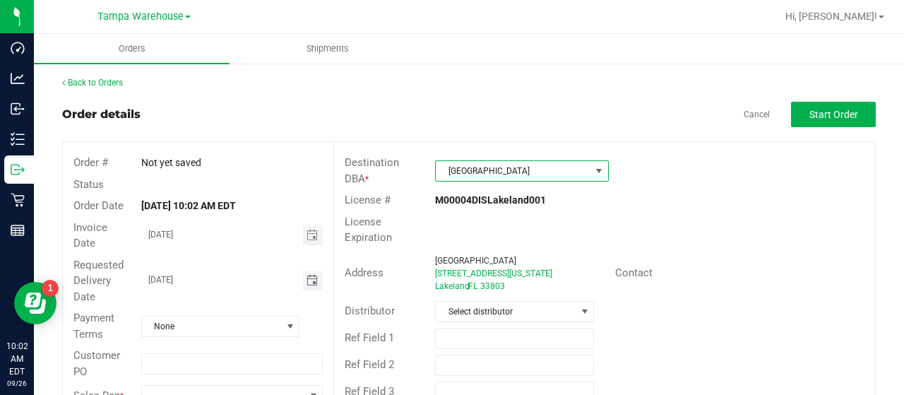
click at [308, 280] on span "Toggle calendar" at bounding box center [311, 280] width 11 height 11
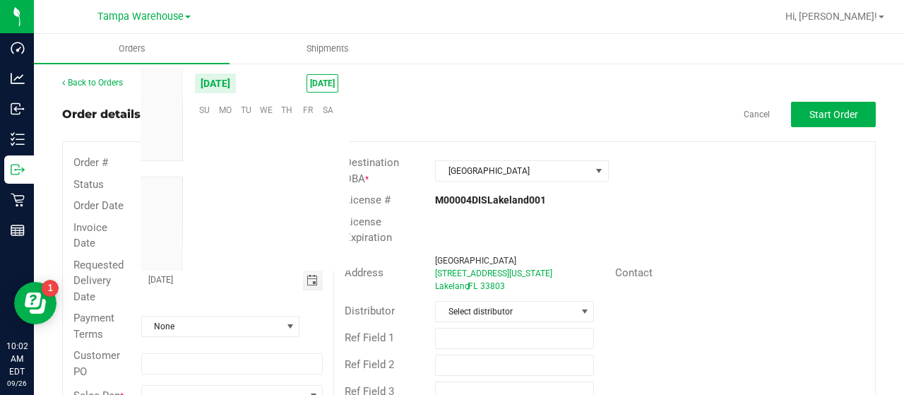
scroll to position [229027, 0]
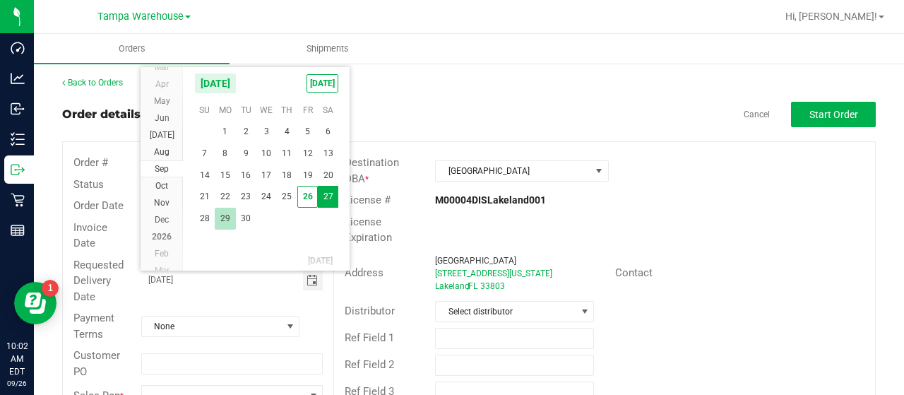
click at [225, 220] on span "29" at bounding box center [225, 219] width 20 height 22
type input "[DATE]"
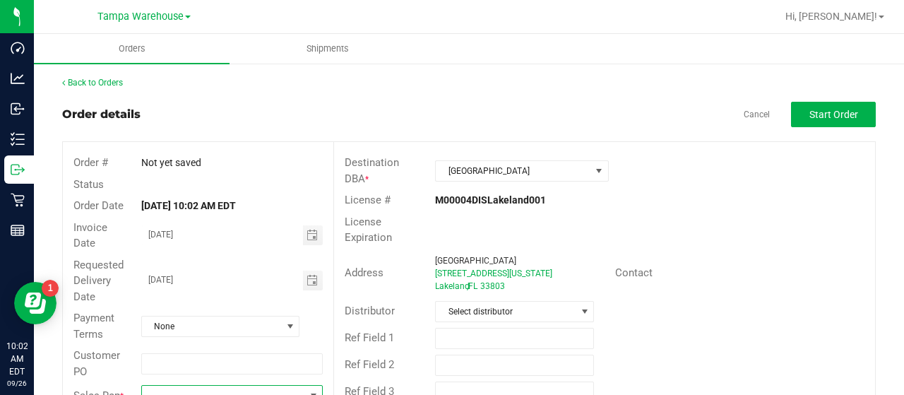
click at [205, 387] on span at bounding box center [223, 396] width 162 height 20
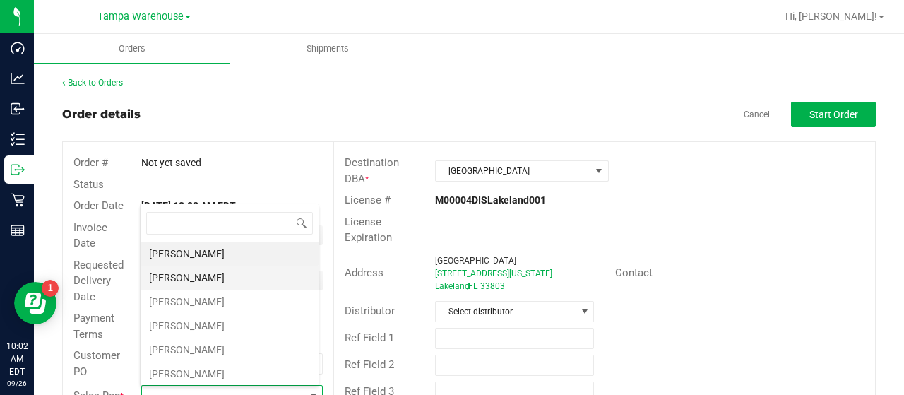
scroll to position [282, 0]
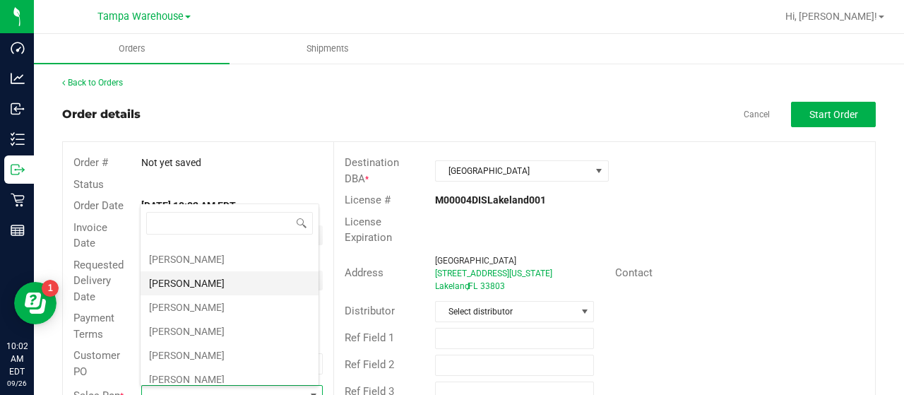
click at [225, 274] on li "[PERSON_NAME]" at bounding box center [230, 283] width 178 height 24
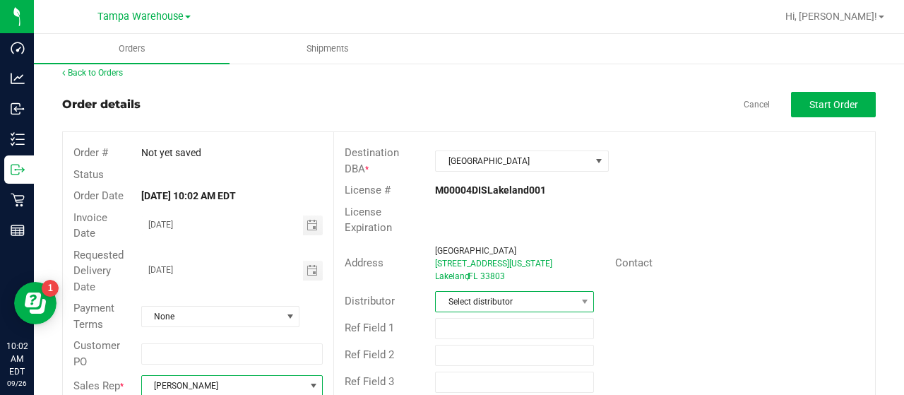
click at [541, 298] on span "Select distributor" at bounding box center [506, 302] width 140 height 20
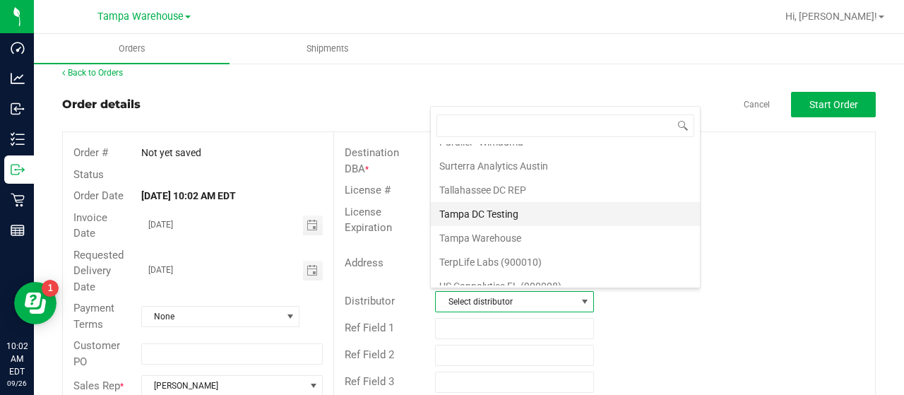
scroll to position [659, 0]
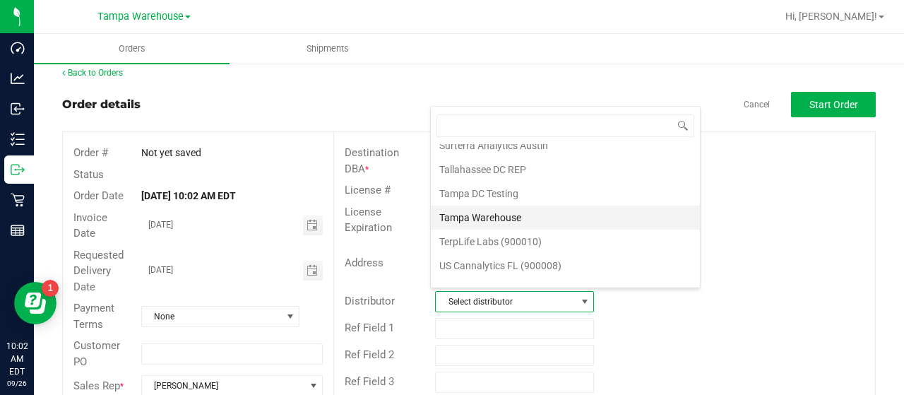
click at [521, 206] on li "Tampa Warehouse" at bounding box center [565, 218] width 269 height 24
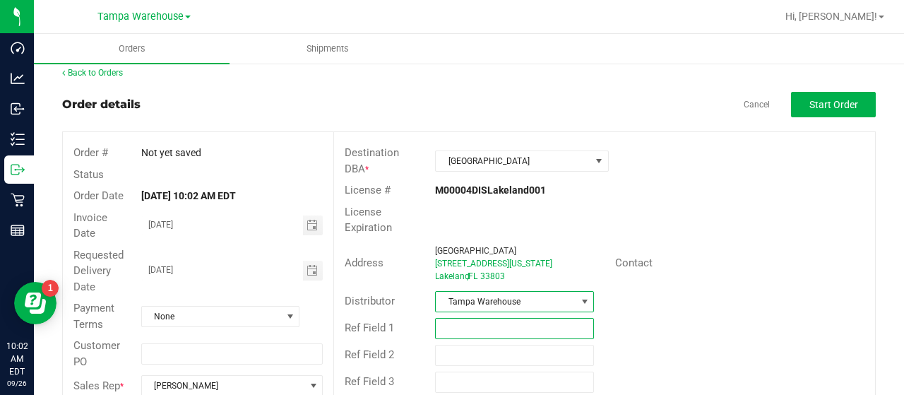
click at [484, 326] on input "text" at bounding box center [514, 328] width 159 height 21
paste input "HARDWARE [DATE]"
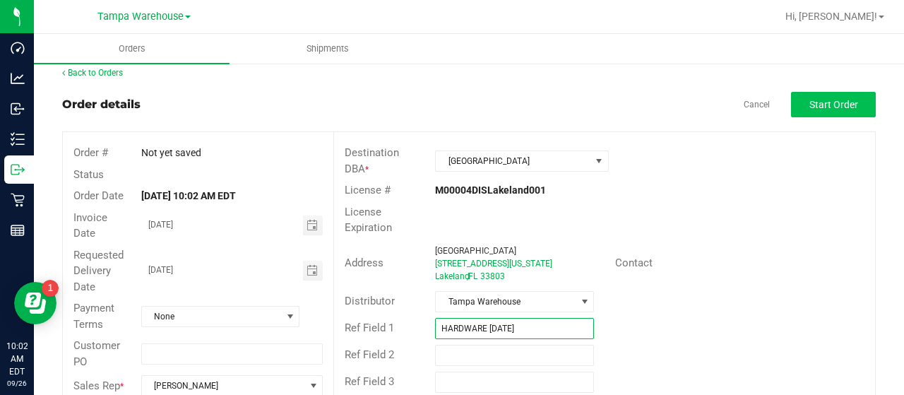
type input "HARDWARE [DATE]"
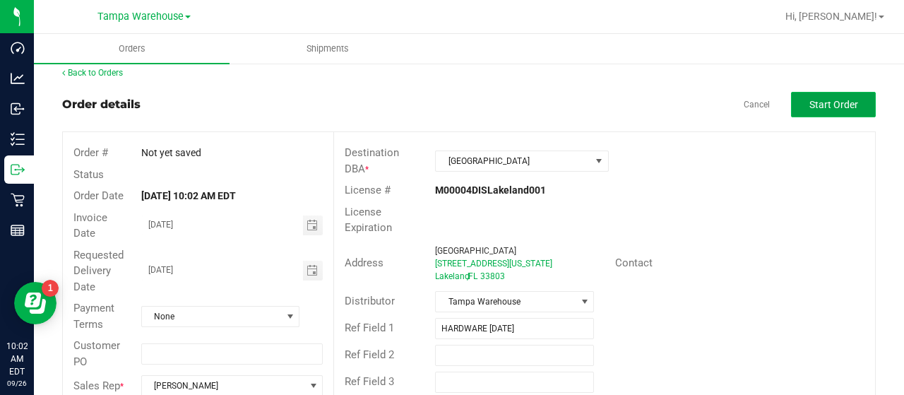
click at [797, 103] on button "Start Order" at bounding box center [833, 104] width 85 height 25
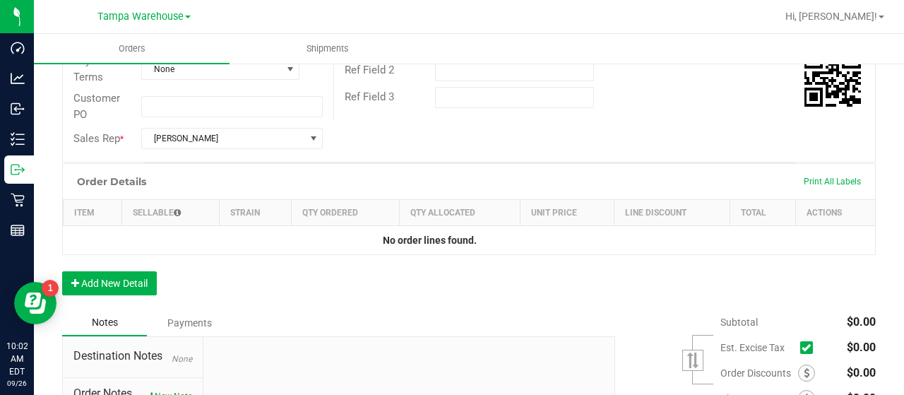
scroll to position [434, 0]
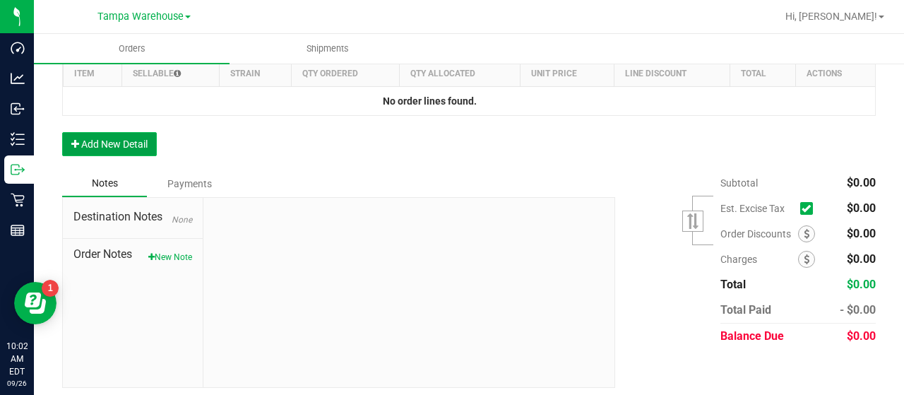
click at [90, 145] on button "Add New Detail" at bounding box center [109, 144] width 95 height 24
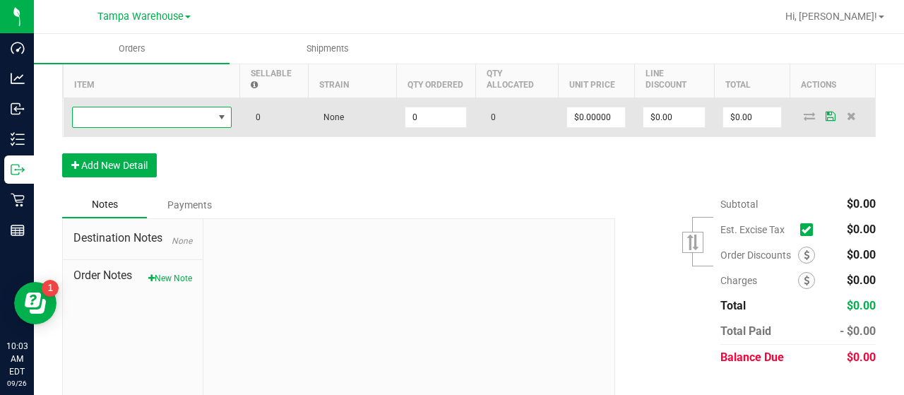
click at [172, 117] on span "NO DATA FOUND" at bounding box center [143, 117] width 141 height 20
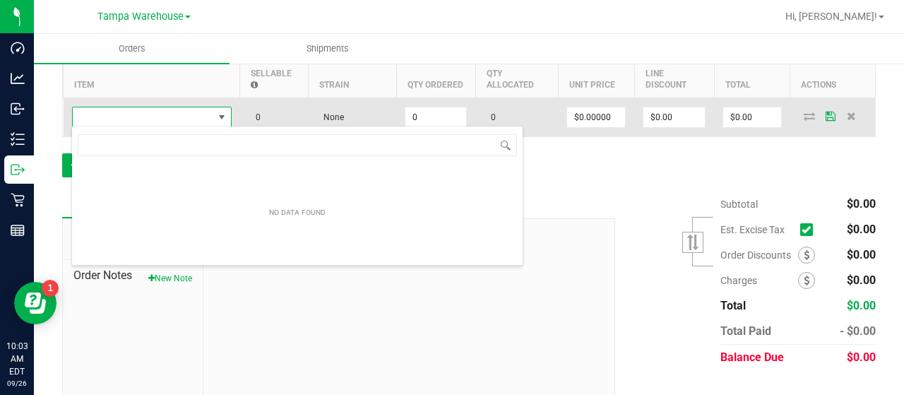
scroll to position [20, 160]
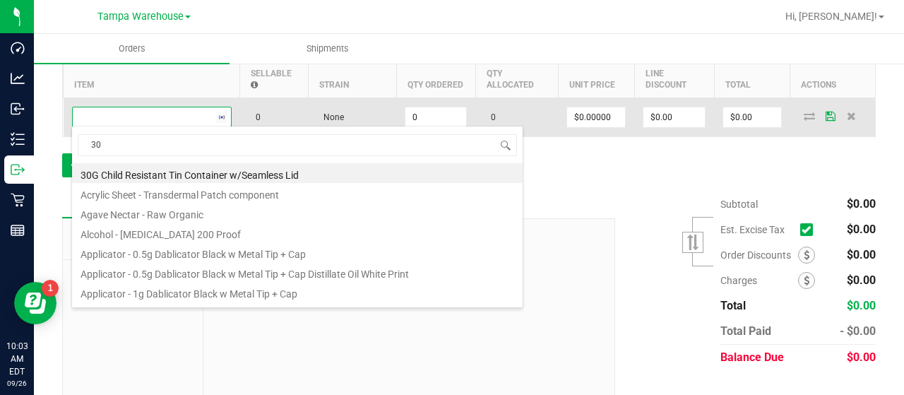
type input "3"
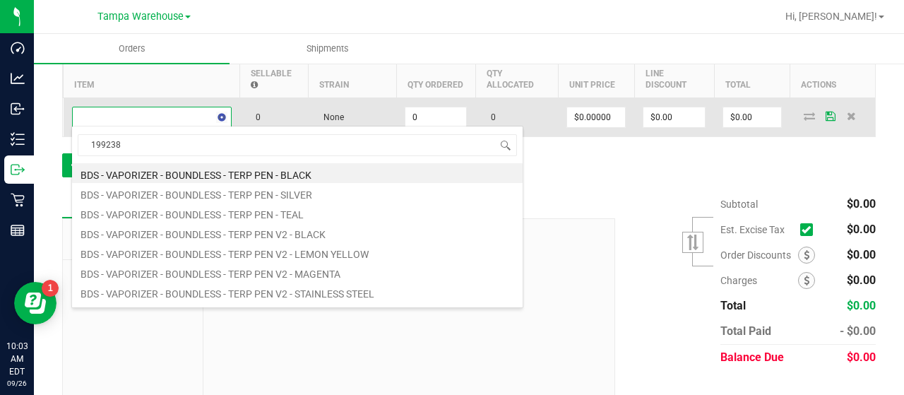
type input "1992384"
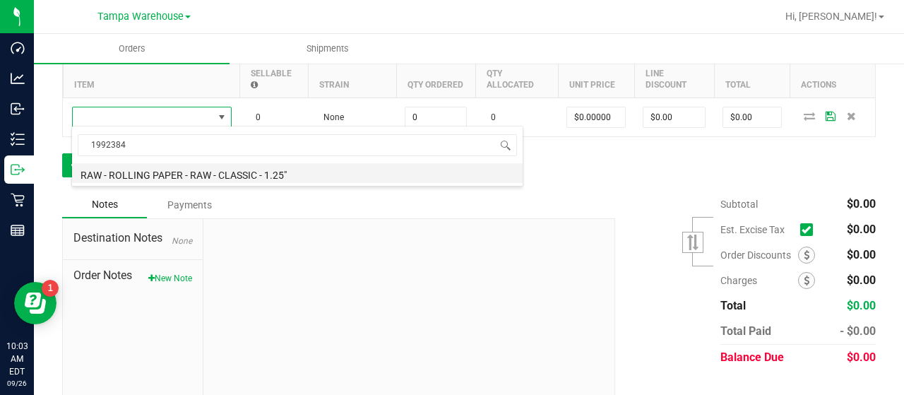
click at [239, 172] on li "RAW - ROLLING PAPER - RAW - CLASSIC - 1.25"" at bounding box center [297, 173] width 451 height 20
type input "0 ea"
type input "$2.00000"
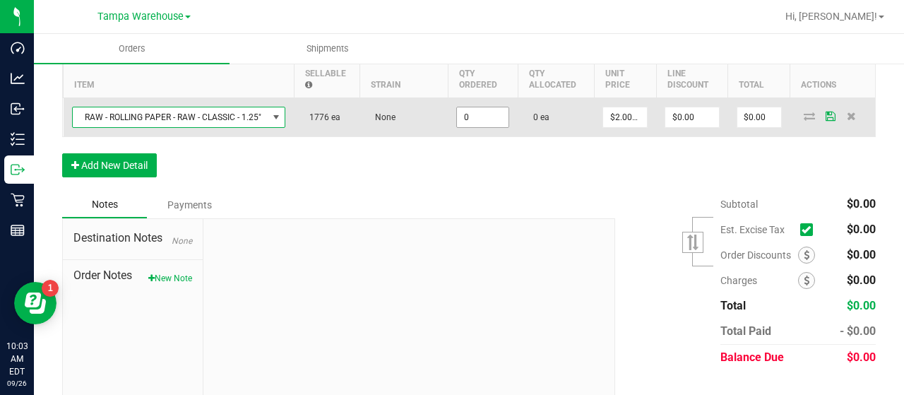
click at [490, 116] on input "0" at bounding box center [483, 117] width 52 height 20
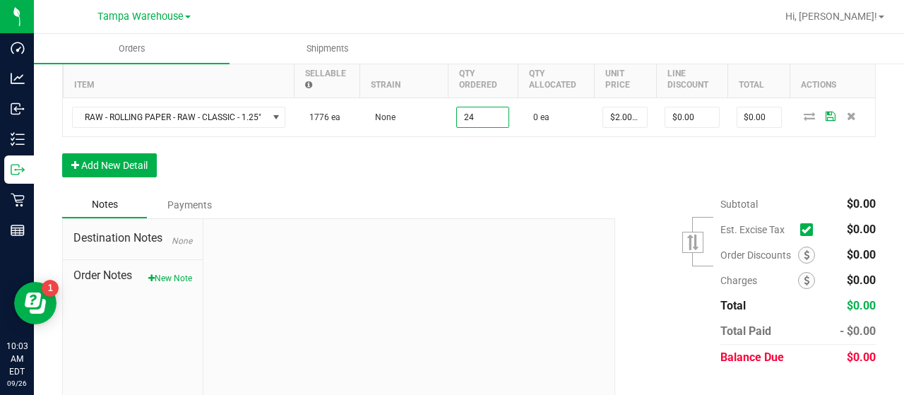
type input "24 ea"
type input "$48.00"
click at [517, 144] on div "Order Details Print All Labels Item Sellable Strain Qty Ordered Qty Allocated U…" at bounding box center [469, 107] width 814 height 167
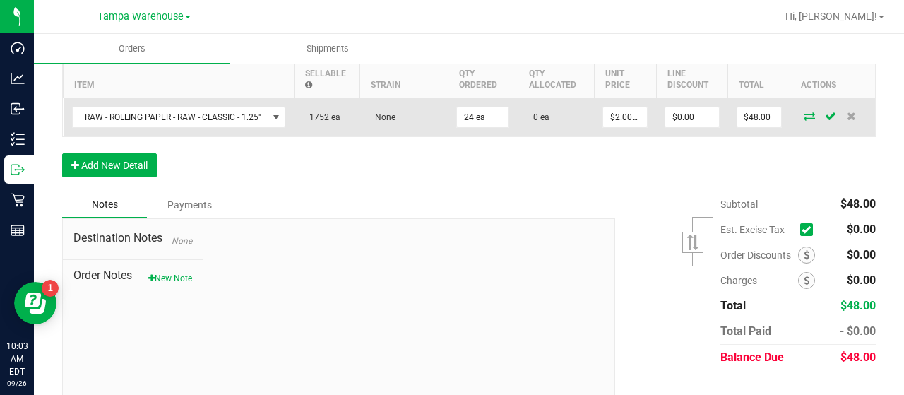
click at [804, 114] on icon at bounding box center [809, 116] width 11 height 8
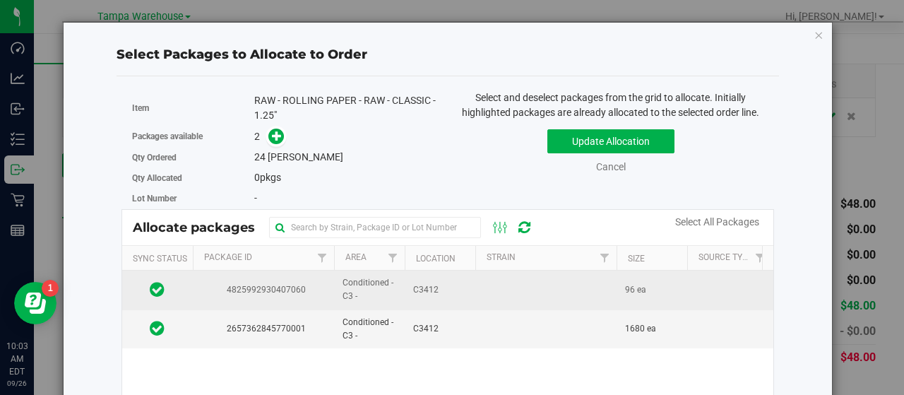
click at [491, 285] on td at bounding box center [545, 289] width 141 height 39
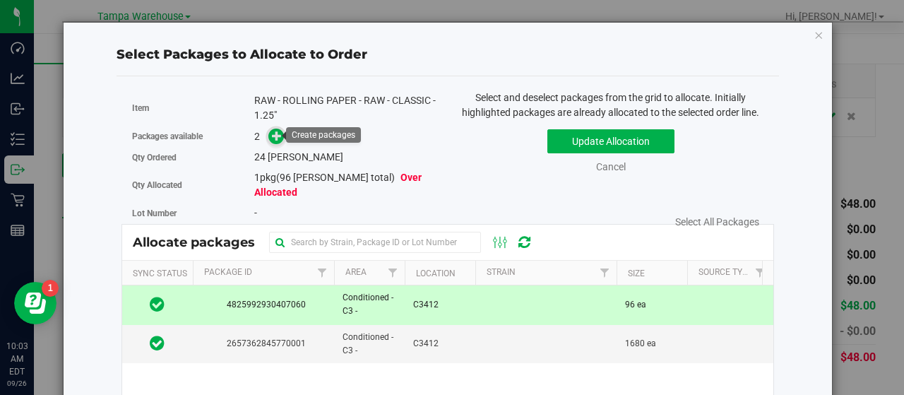
click at [277, 133] on icon at bounding box center [277, 136] width 10 height 10
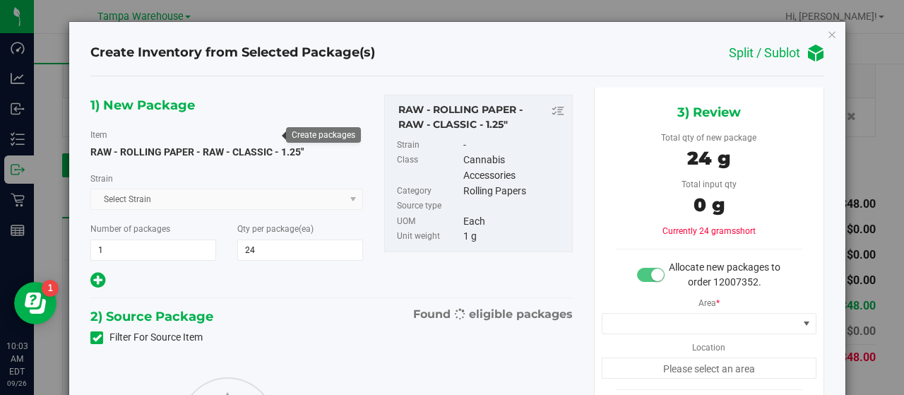
type input "24"
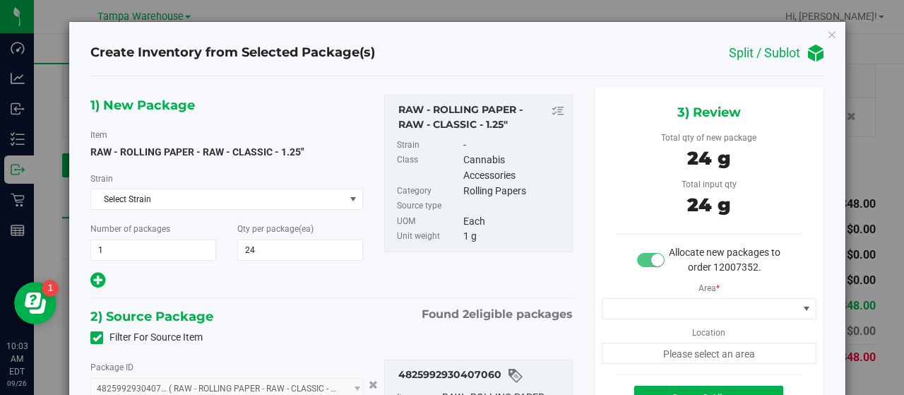
type input "24 ea"
click at [703, 304] on span at bounding box center [700, 309] width 196 height 20
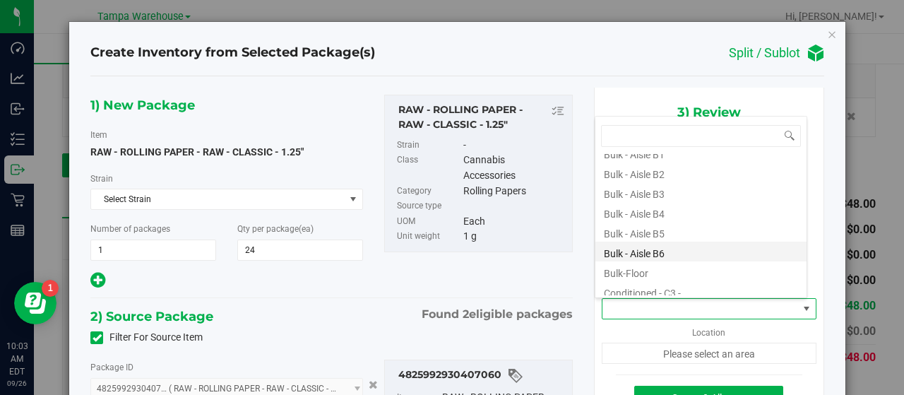
scroll to position [141, 0]
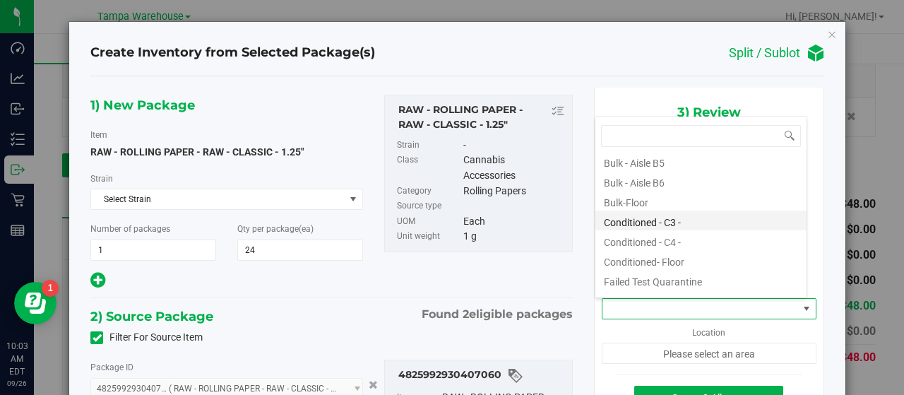
click at [691, 218] on li "Conditioned - C3 -" at bounding box center [700, 220] width 211 height 20
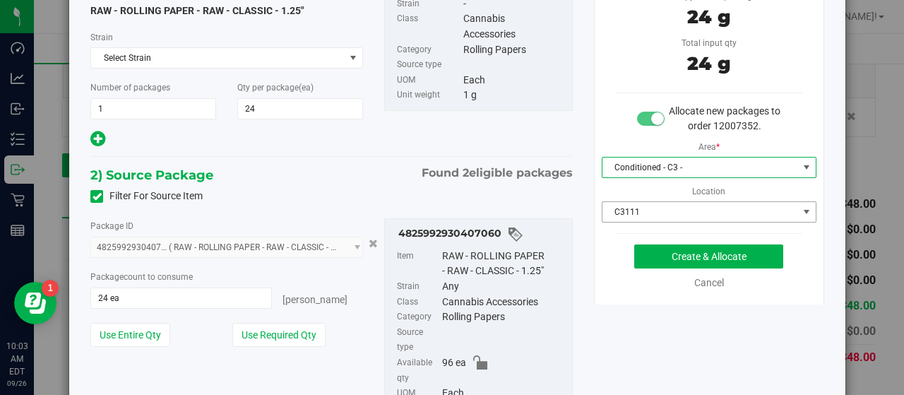
click at [687, 210] on span "C3111" at bounding box center [700, 212] width 196 height 20
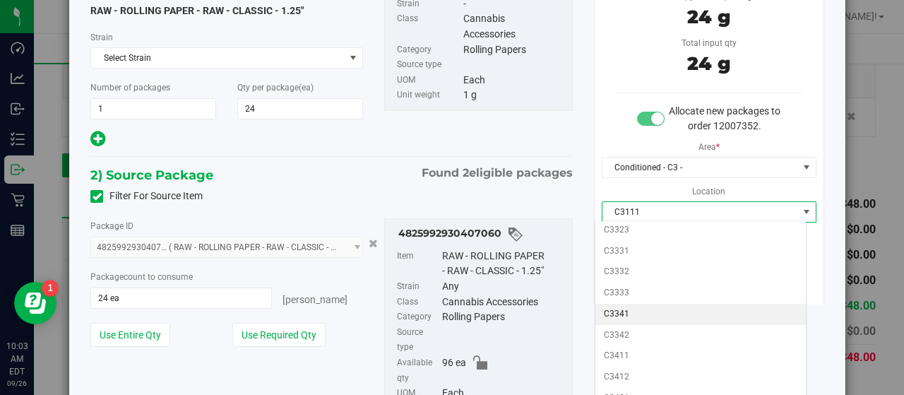
scroll to position [494, 0]
click at [661, 296] on li "C3412" at bounding box center [700, 306] width 211 height 21
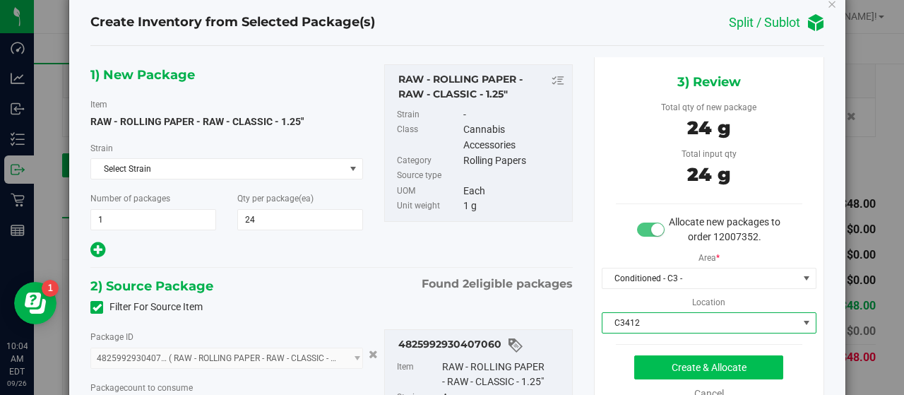
scroll to position [71, 0]
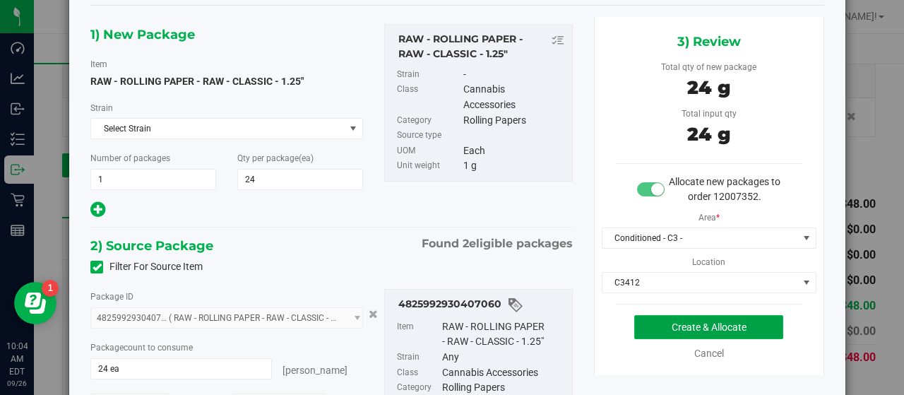
click at [714, 321] on button "Create & Allocate" at bounding box center [708, 327] width 149 height 24
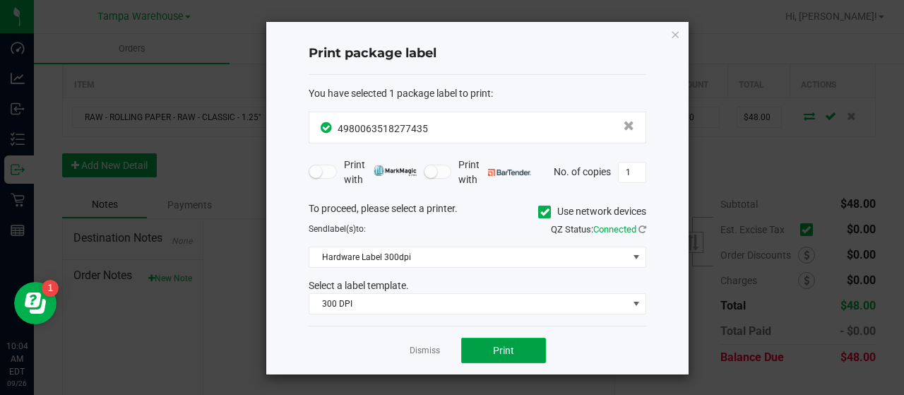
click at [530, 340] on button "Print" at bounding box center [503, 350] width 85 height 25
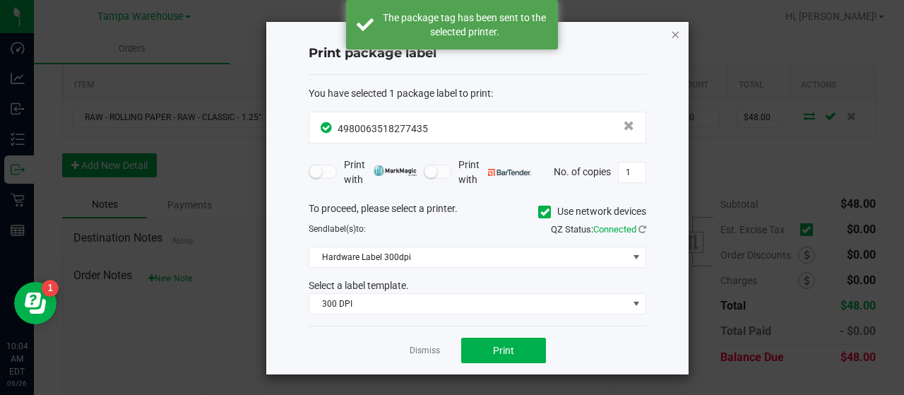
click at [674, 33] on icon "button" at bounding box center [675, 33] width 10 height 17
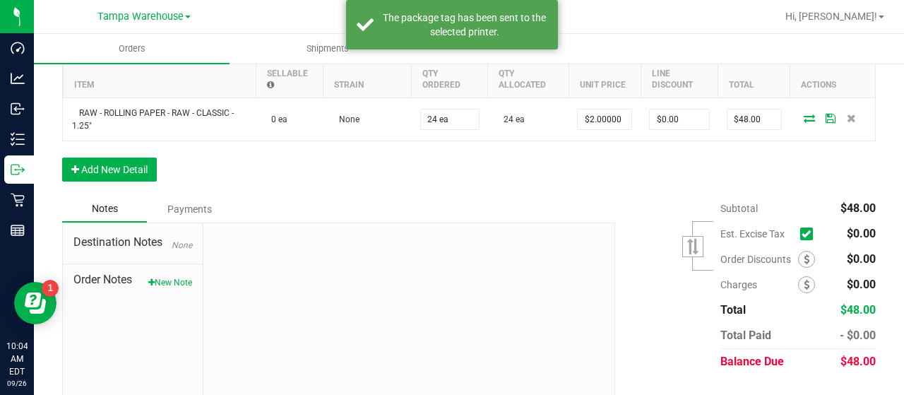
scroll to position [10, 0]
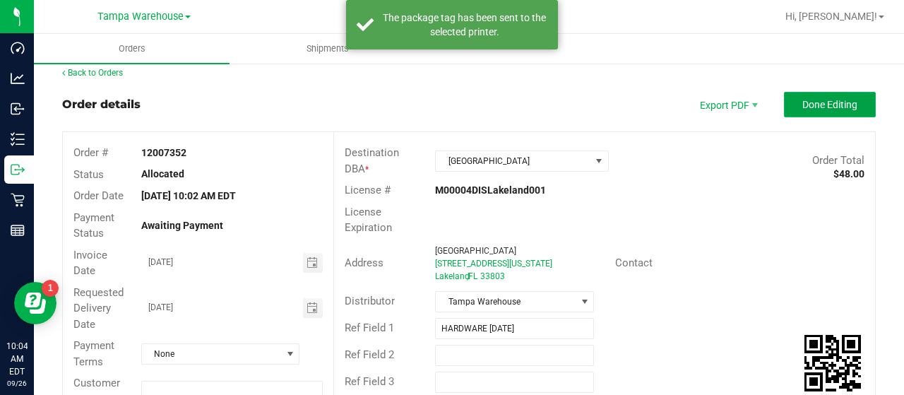
click at [802, 104] on span "Done Editing" at bounding box center [829, 104] width 55 height 11
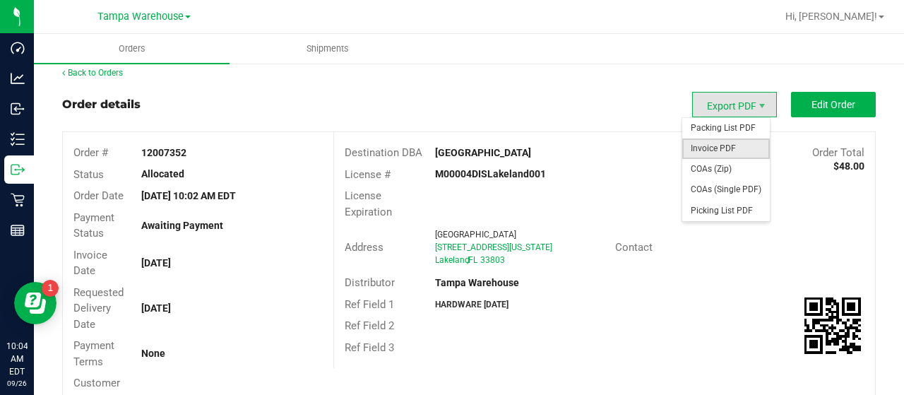
click at [706, 145] on span "Invoice PDF" at bounding box center [726, 148] width 88 height 20
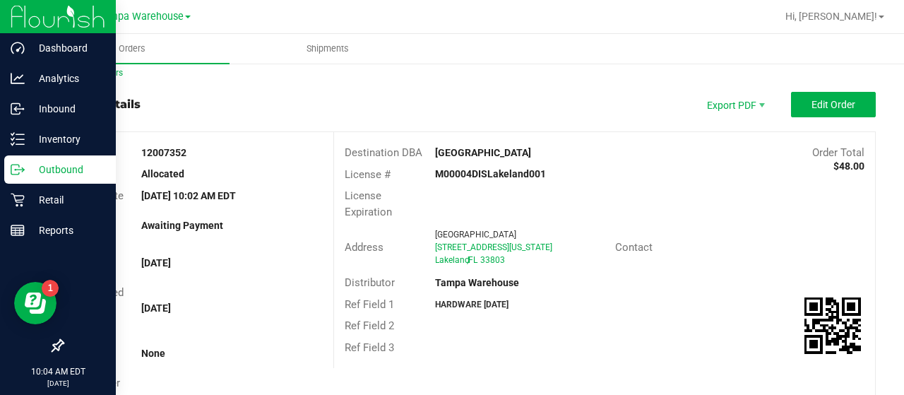
click at [58, 169] on p "Outbound" at bounding box center [67, 169] width 85 height 17
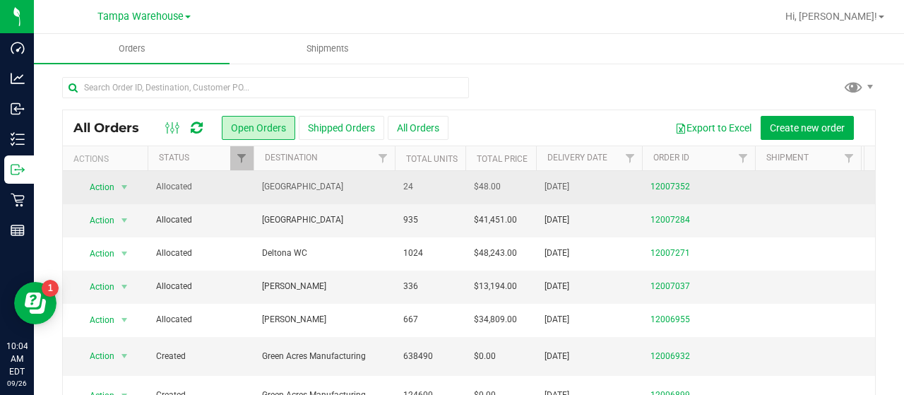
click at [328, 189] on span "[GEOGRAPHIC_DATA]" at bounding box center [324, 186] width 124 height 13
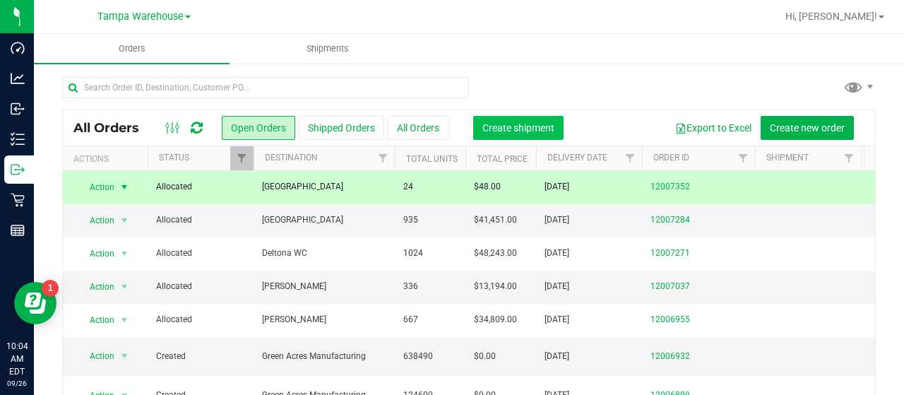
click at [522, 124] on span "Create shipment" at bounding box center [518, 127] width 72 height 11
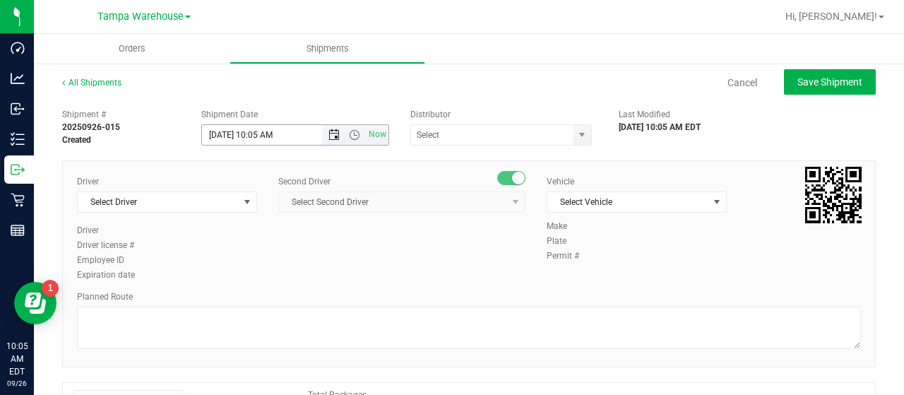
click at [333, 132] on span "Open the date view" at bounding box center [333, 134] width 11 height 11
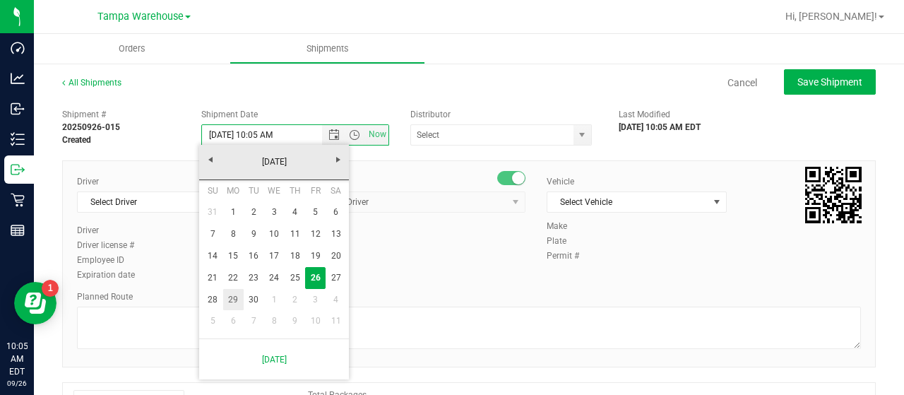
click at [228, 294] on link "29" at bounding box center [233, 300] width 20 height 22
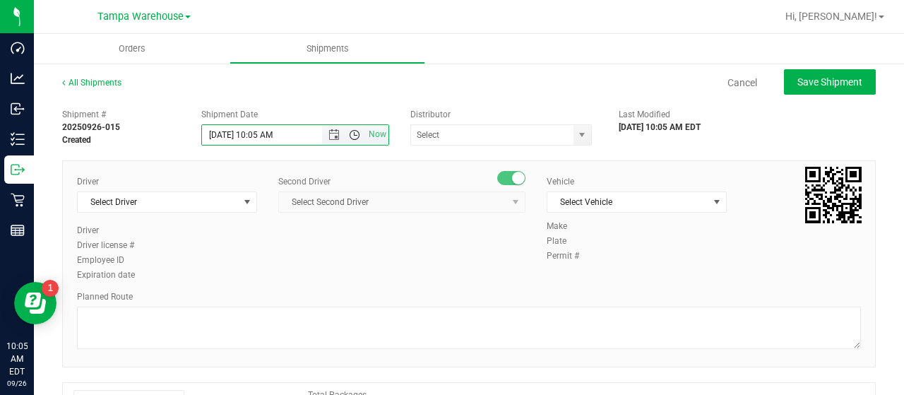
click at [349, 133] on span "Open the time view" at bounding box center [354, 134] width 11 height 11
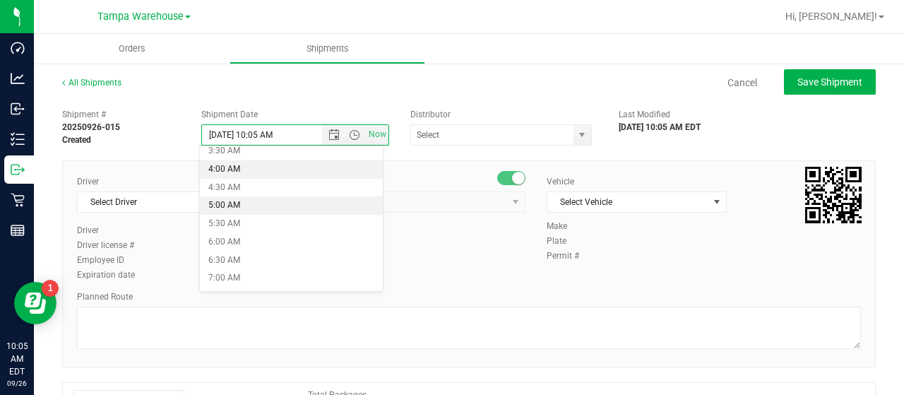
scroll to position [141, 0]
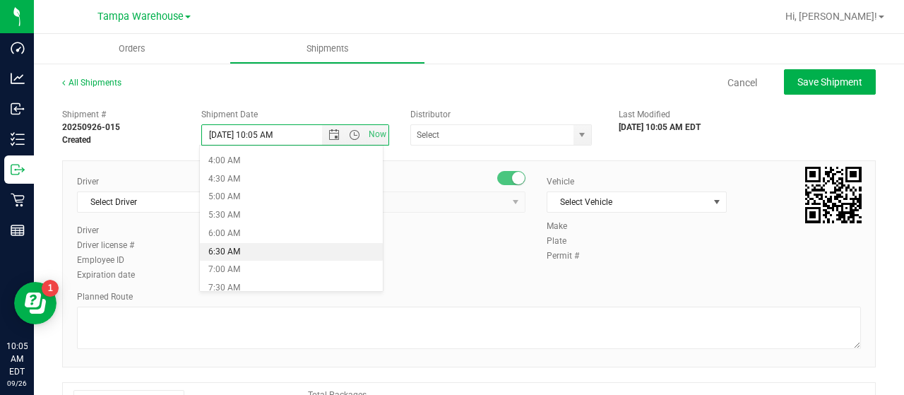
click at [282, 245] on li "6:30 AM" at bounding box center [291, 252] width 182 height 18
type input "[DATE] 6:30 AM"
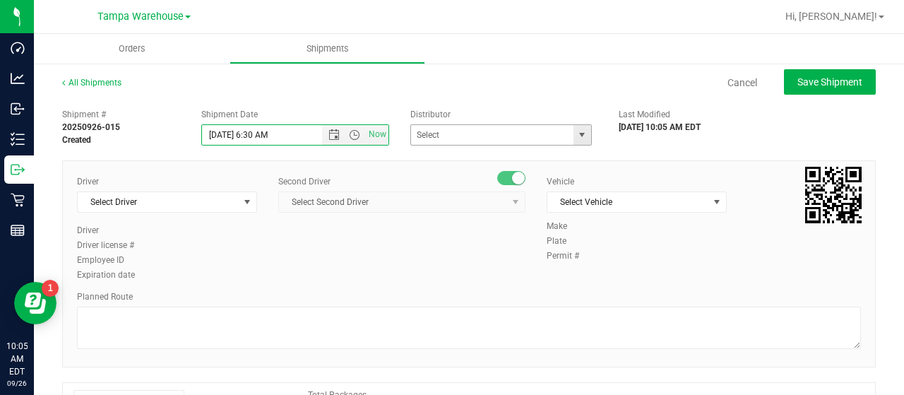
click at [576, 138] on span "select" at bounding box center [581, 134] width 11 height 11
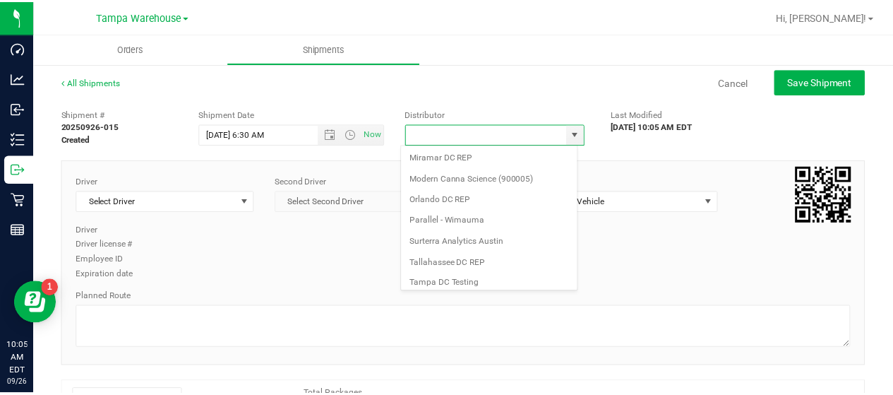
scroll to position [554, 0]
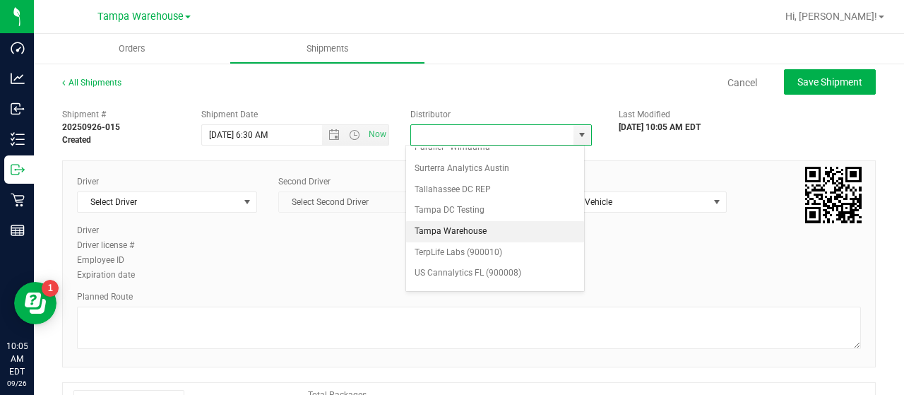
click at [482, 221] on li "Tampa Warehouse" at bounding box center [495, 231] width 178 height 21
type input "Tampa Warehouse"
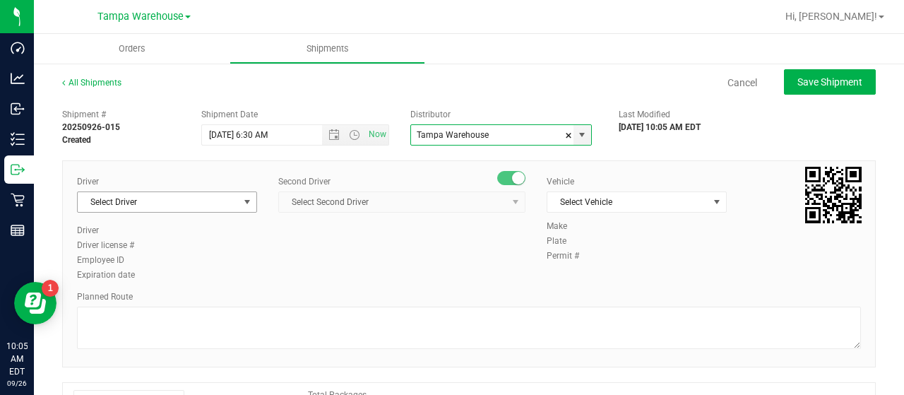
click at [191, 200] on span "Select Driver" at bounding box center [158, 202] width 161 height 20
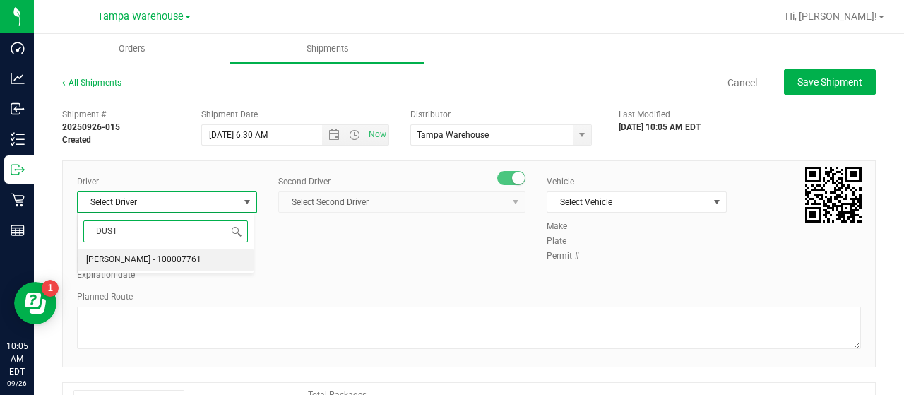
drag, startPoint x: 174, startPoint y: 256, endPoint x: 178, endPoint y: 249, distance: 7.9
click at [174, 254] on span "[PERSON_NAME] - 100007761" at bounding box center [143, 260] width 115 height 18
type input "DUST"
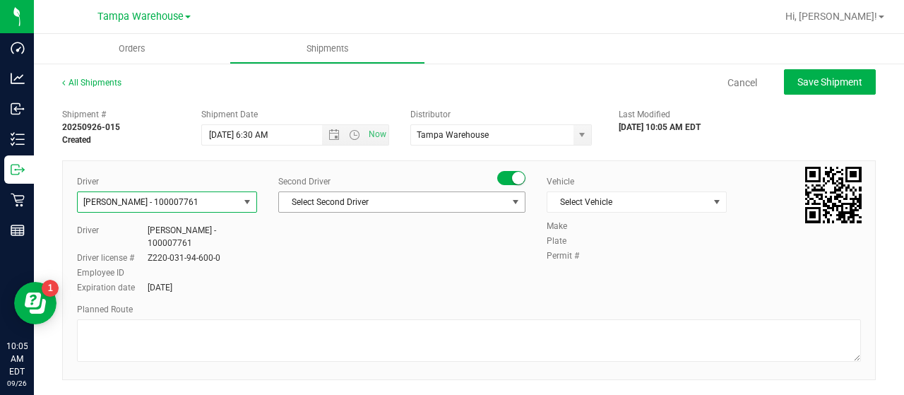
click at [374, 196] on span "Select Second Driver" at bounding box center [393, 202] width 228 height 20
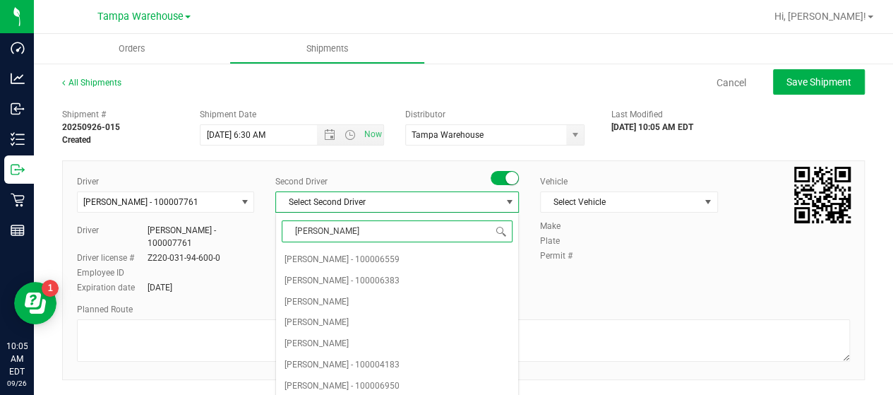
type input "DANN"
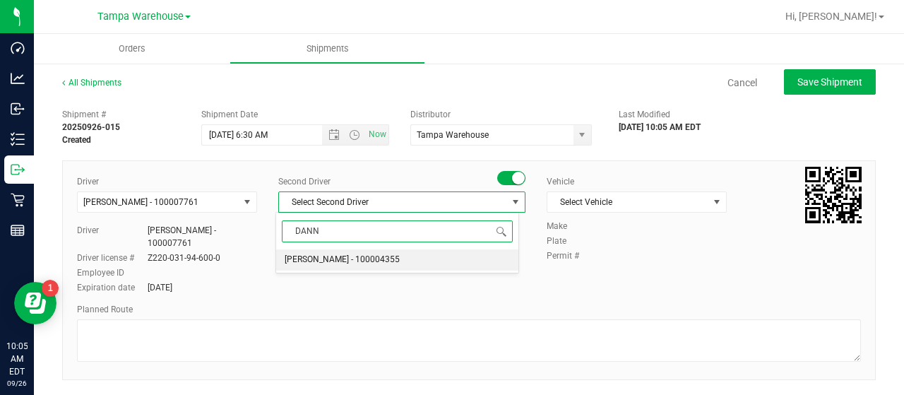
click at [343, 260] on span "[PERSON_NAME] - 100004355" at bounding box center [342, 260] width 115 height 18
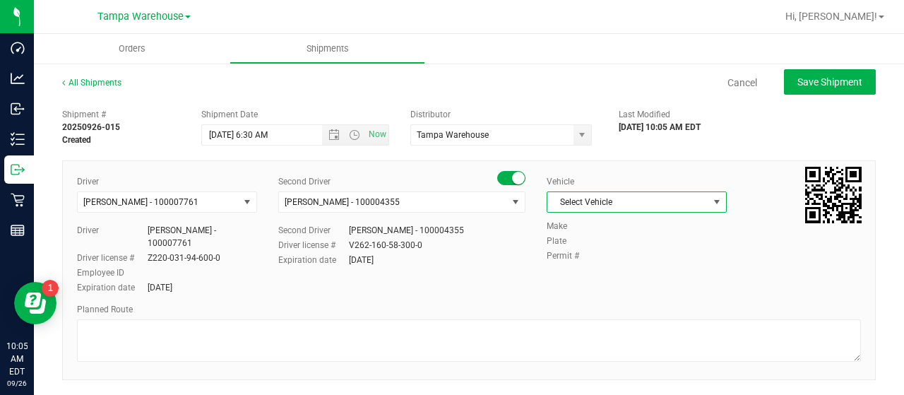
click at [614, 201] on span "Select Vehicle" at bounding box center [627, 202] width 161 height 20
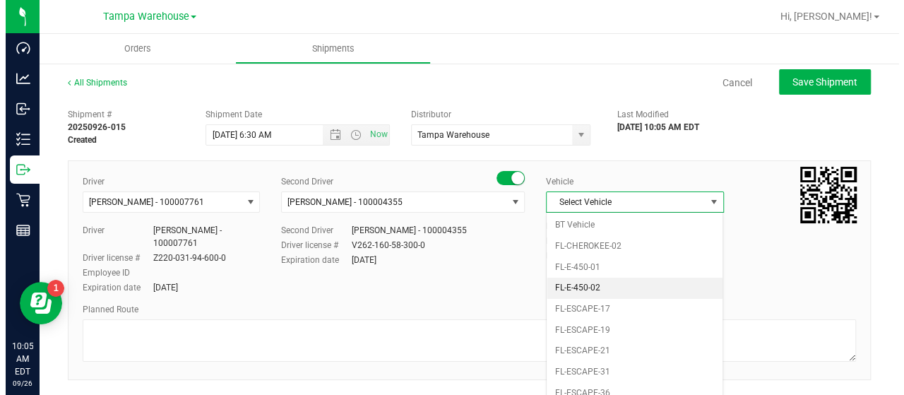
scroll to position [155, 0]
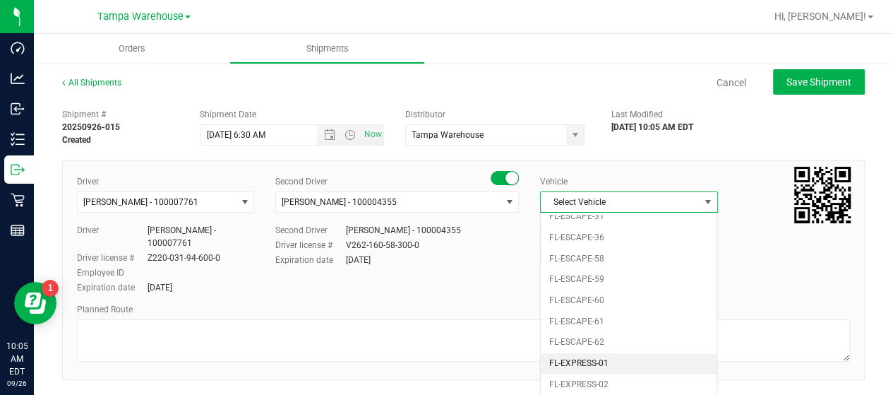
click at [626, 354] on li "FL-EXPRESS-01" at bounding box center [629, 363] width 176 height 21
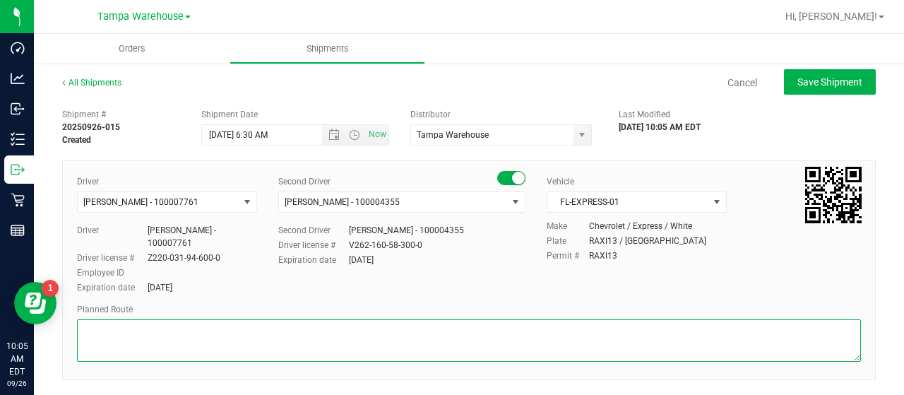
click at [136, 331] on textarea at bounding box center [469, 340] width 784 height 42
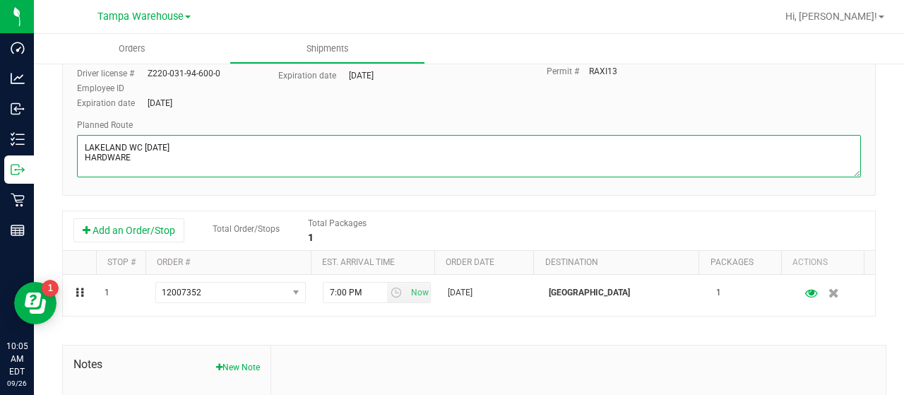
scroll to position [212, 0]
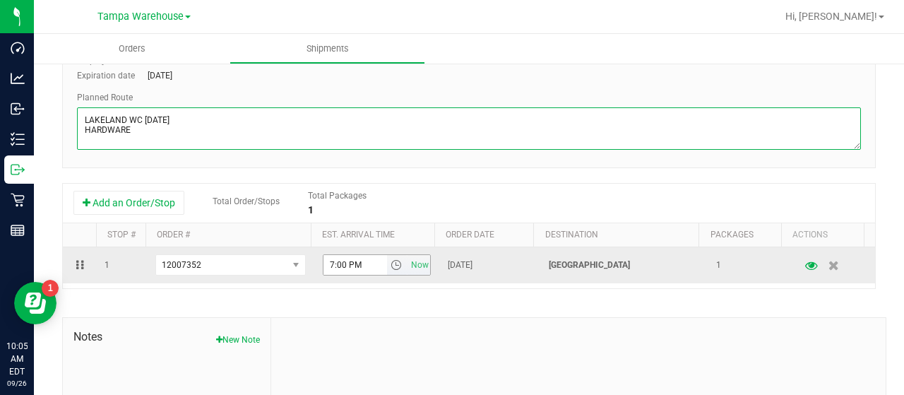
click at [391, 262] on span "select" at bounding box center [396, 264] width 11 height 11
type textarea "LAKELAND WC [DATE] HARDWARE"
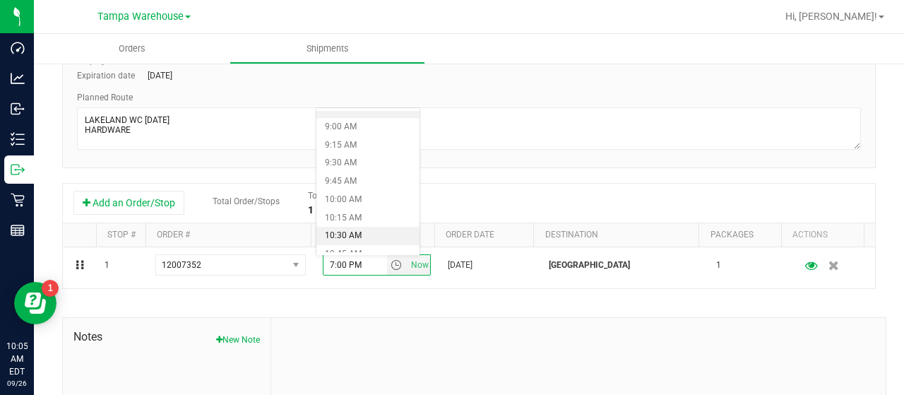
scroll to position [706, 0]
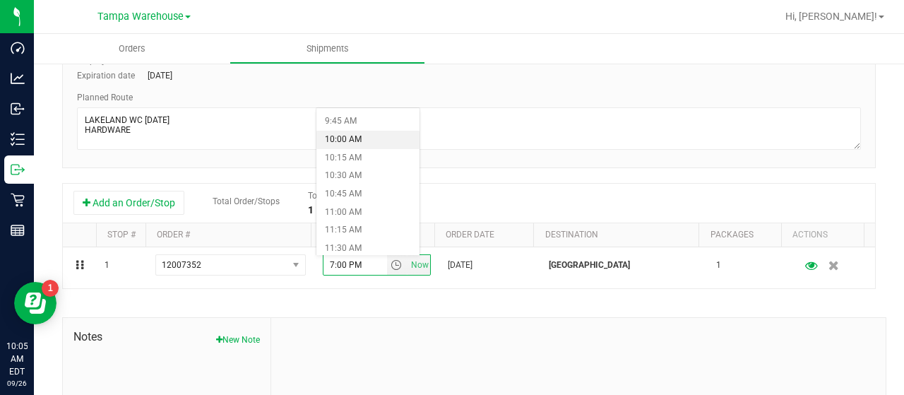
click at [366, 133] on li "10:00 AM" at bounding box center [367, 140] width 103 height 18
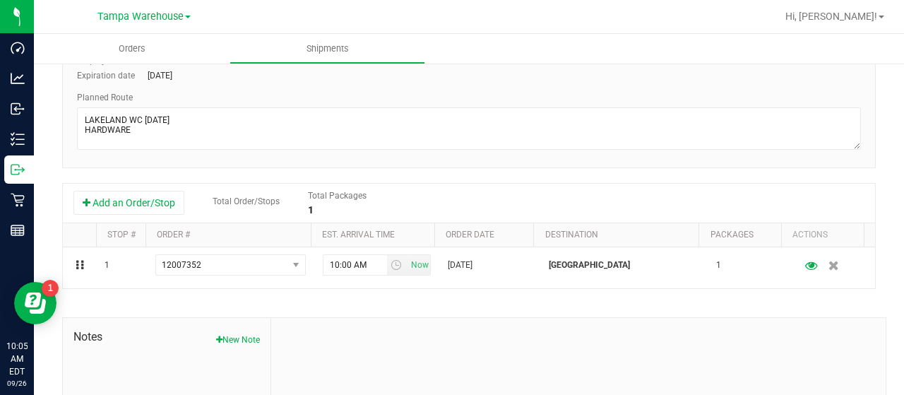
scroll to position [0, 0]
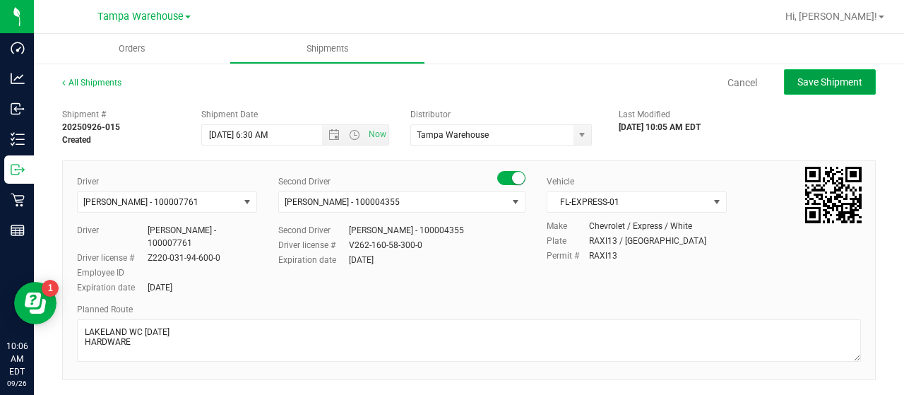
click at [811, 81] on span "Save Shipment" at bounding box center [829, 81] width 65 height 11
type input "[DATE] 10:30 AM"
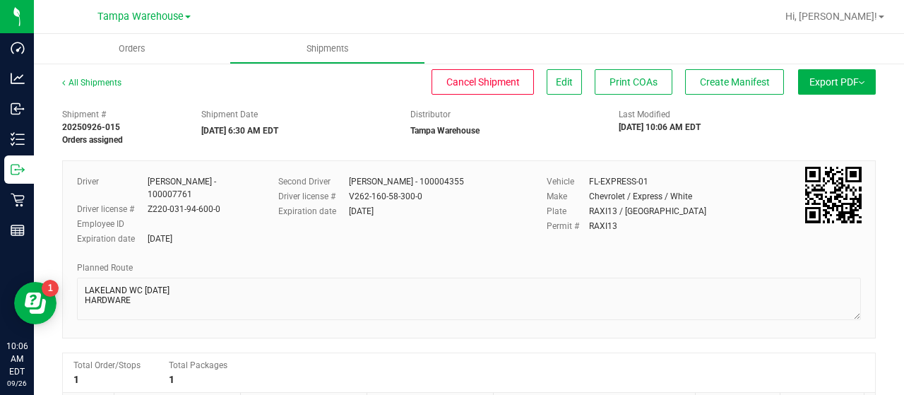
click at [816, 85] on span "Export PDF" at bounding box center [836, 81] width 55 height 11
click at [822, 131] on div "Manifest by Lot" at bounding box center [836, 134] width 130 height 10
click at [731, 74] on button "Create Manifest" at bounding box center [734, 81] width 99 height 25
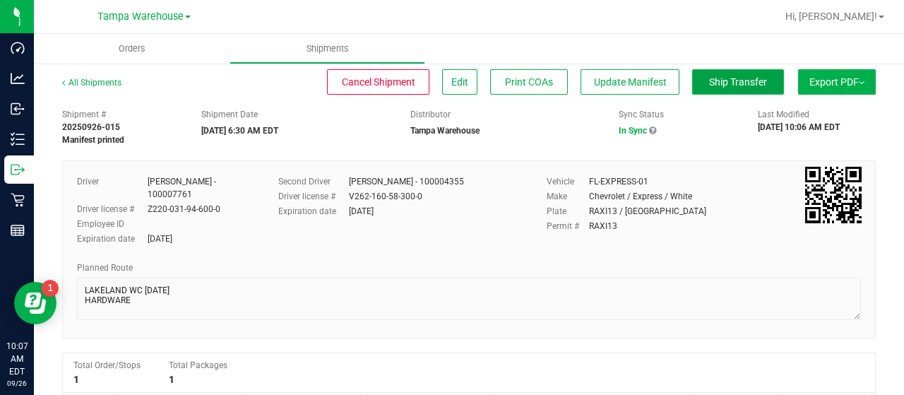
click at [731, 83] on span "Ship Transfer" at bounding box center [738, 81] width 58 height 11
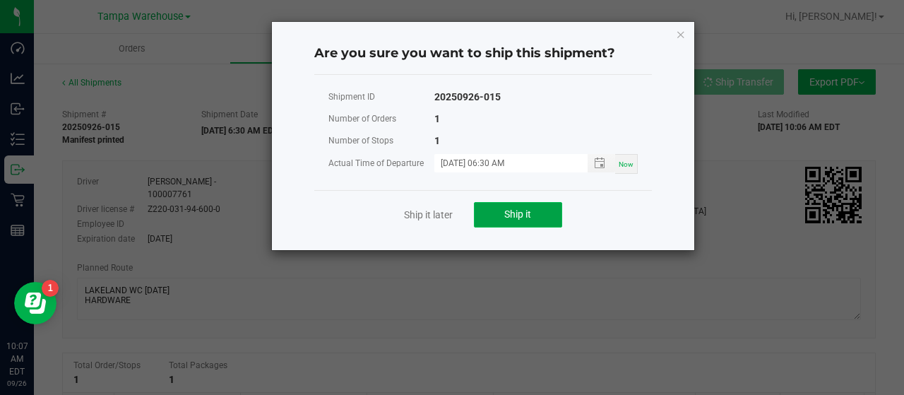
click at [532, 212] on button "Ship it" at bounding box center [518, 214] width 88 height 25
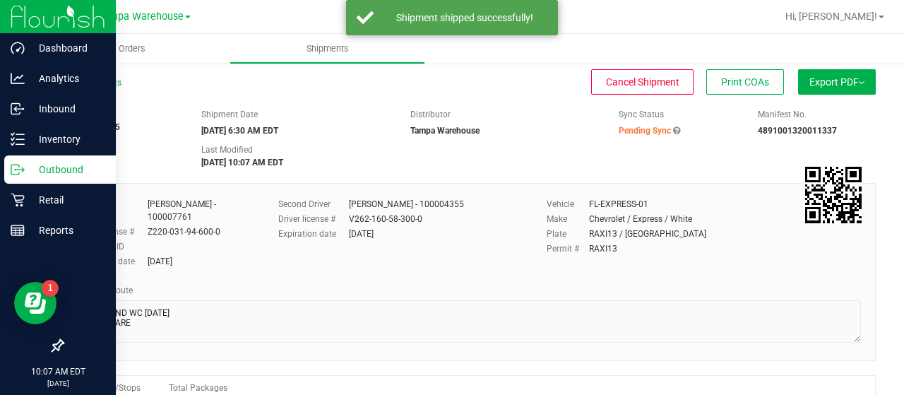
click at [56, 169] on p "Outbound" at bounding box center [67, 169] width 85 height 17
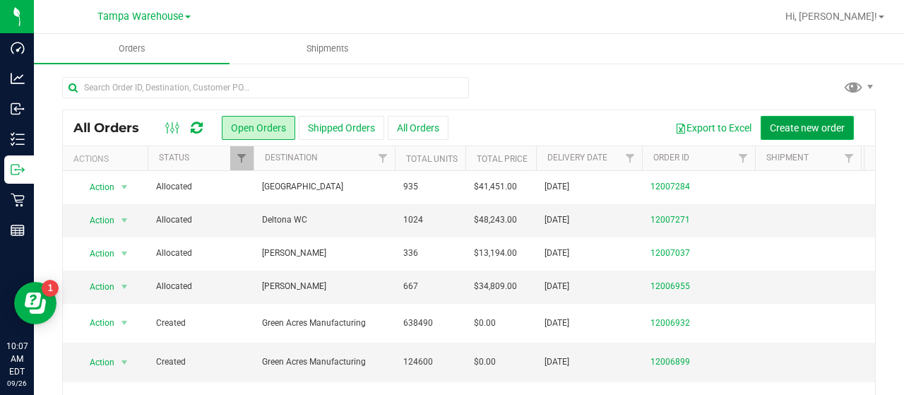
click at [780, 124] on span "Create new order" at bounding box center [807, 127] width 75 height 11
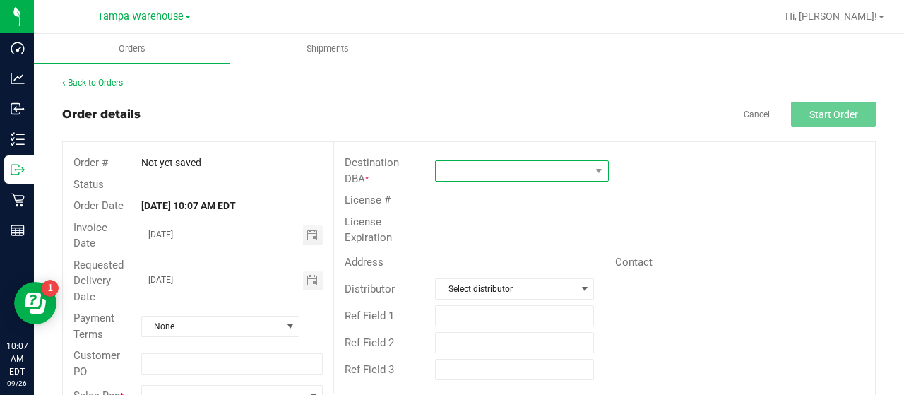
click at [495, 169] on span at bounding box center [513, 171] width 155 height 20
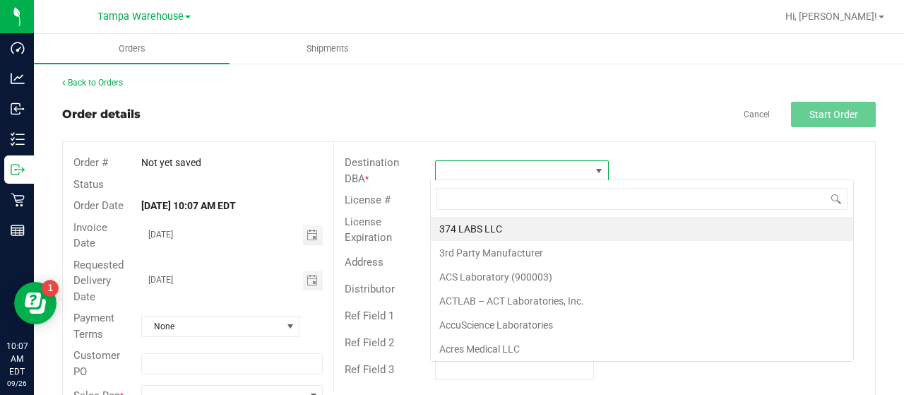
scroll to position [20, 171]
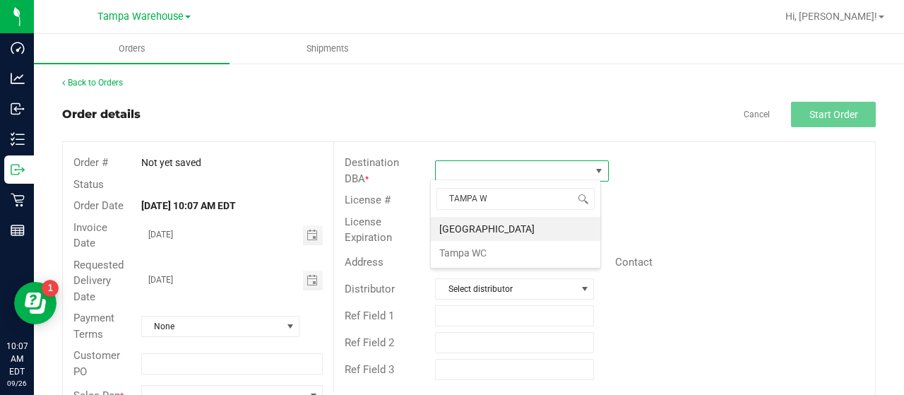
type input "TAMPA WC"
click at [483, 251] on li "Tampa WC" at bounding box center [515, 253] width 169 height 24
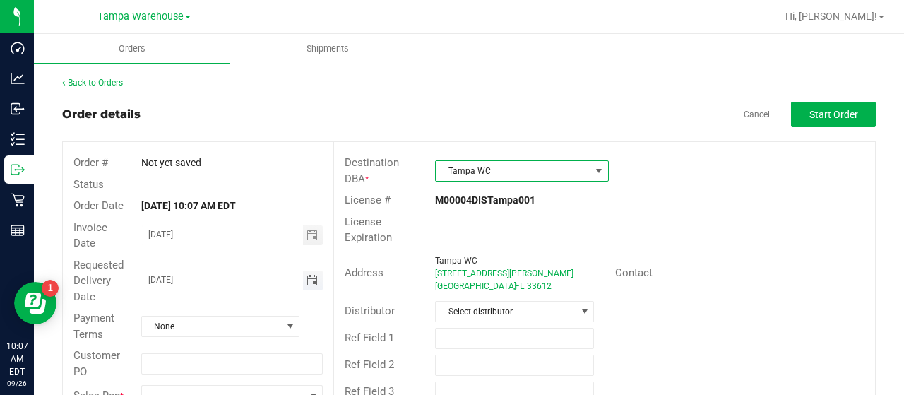
click at [309, 280] on span "Toggle calendar" at bounding box center [311, 280] width 11 height 11
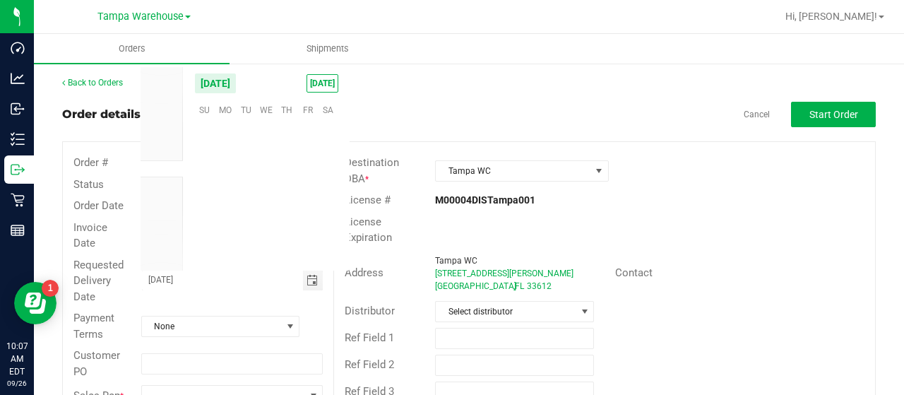
scroll to position [229027, 0]
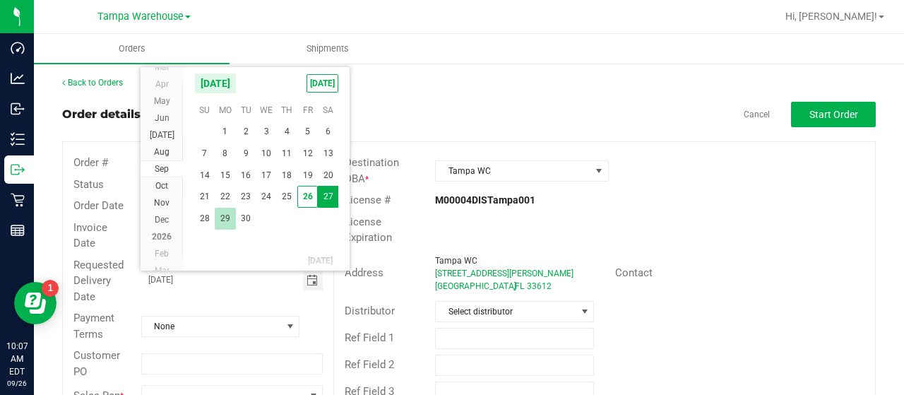
click at [218, 216] on span "29" at bounding box center [225, 219] width 20 height 22
type input "[DATE]"
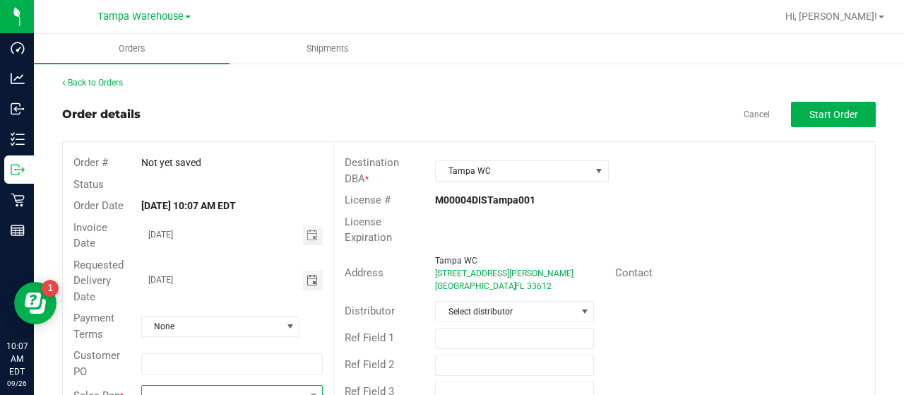
click at [206, 389] on span at bounding box center [223, 396] width 162 height 20
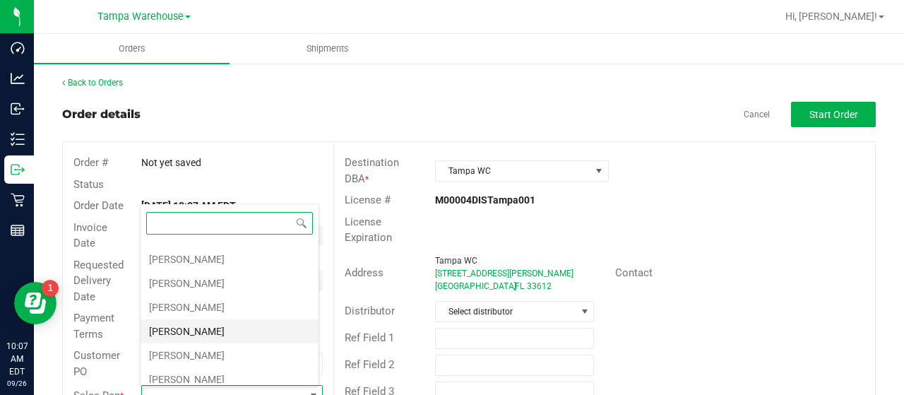
scroll to position [282, 0]
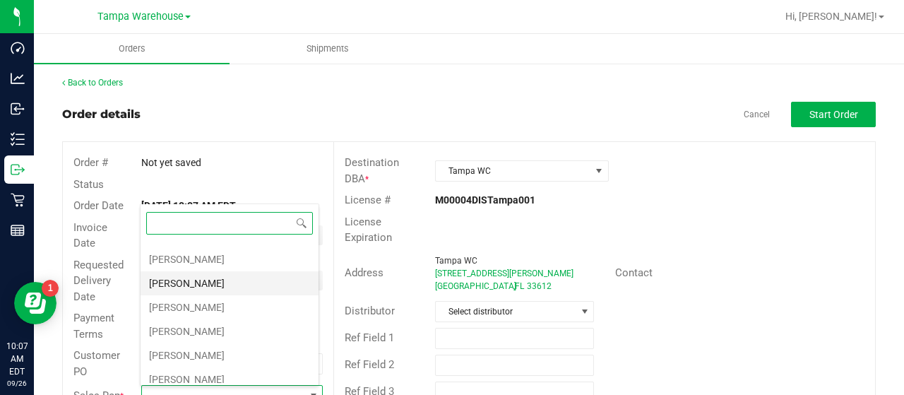
click at [228, 273] on li "[PERSON_NAME]" at bounding box center [230, 283] width 178 height 24
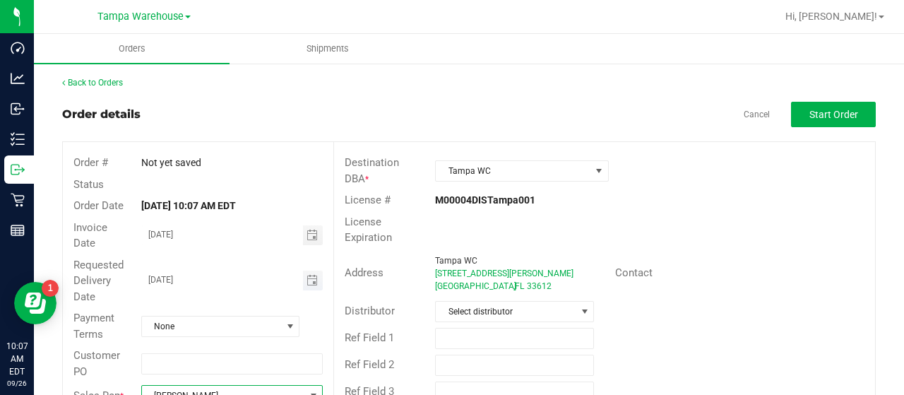
scroll to position [10, 0]
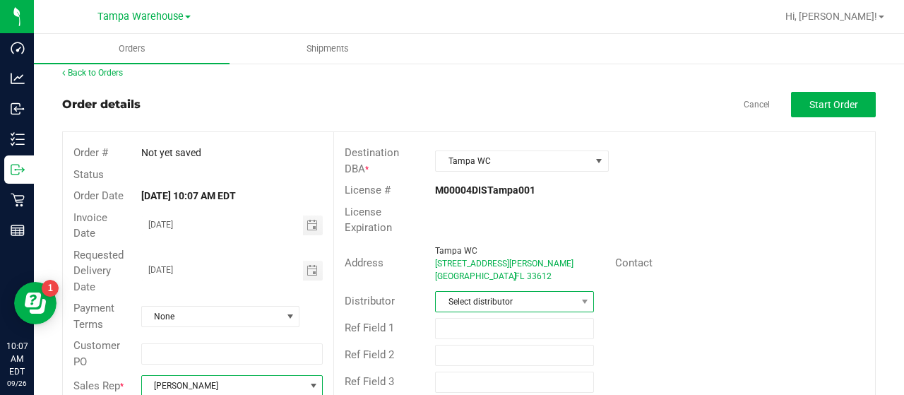
click at [516, 294] on span "Select distributor" at bounding box center [506, 302] width 140 height 20
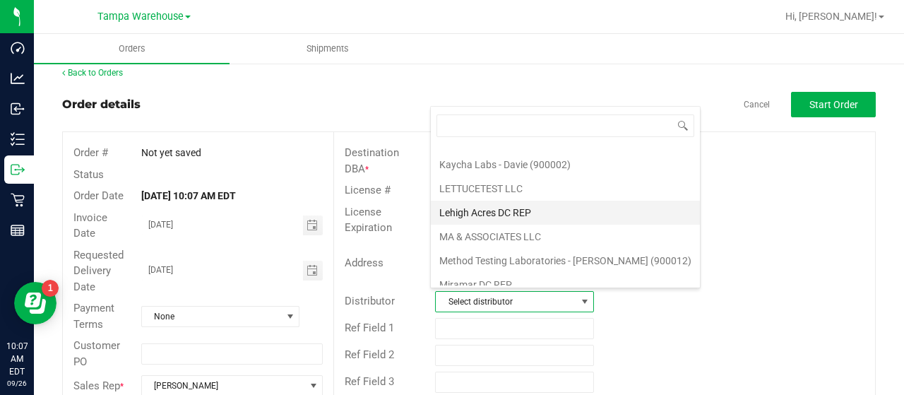
scroll to position [659, 0]
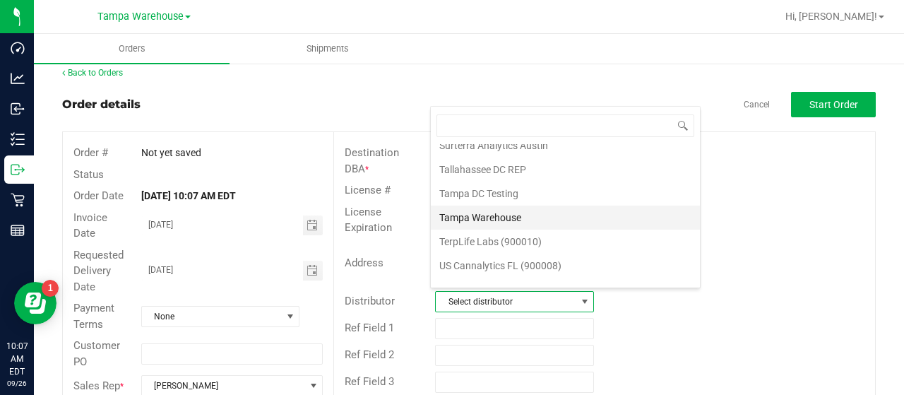
click at [537, 206] on li "Tampa Warehouse" at bounding box center [565, 218] width 269 height 24
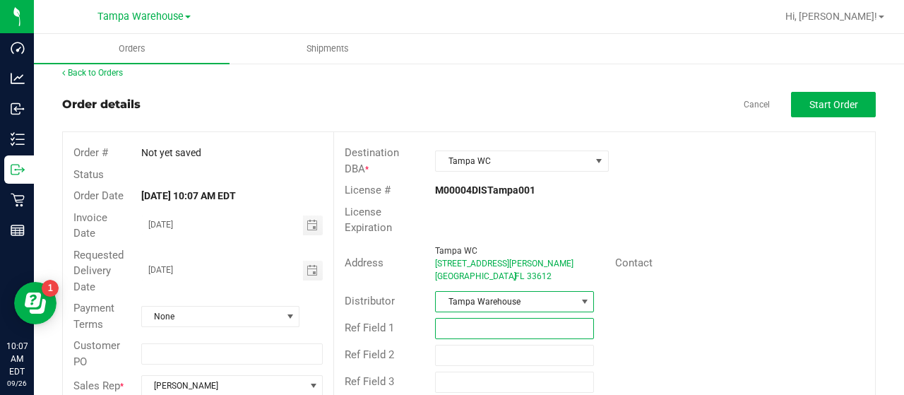
click at [488, 323] on input "text" at bounding box center [514, 328] width 159 height 21
paste input "HARDWARE [DATE]"
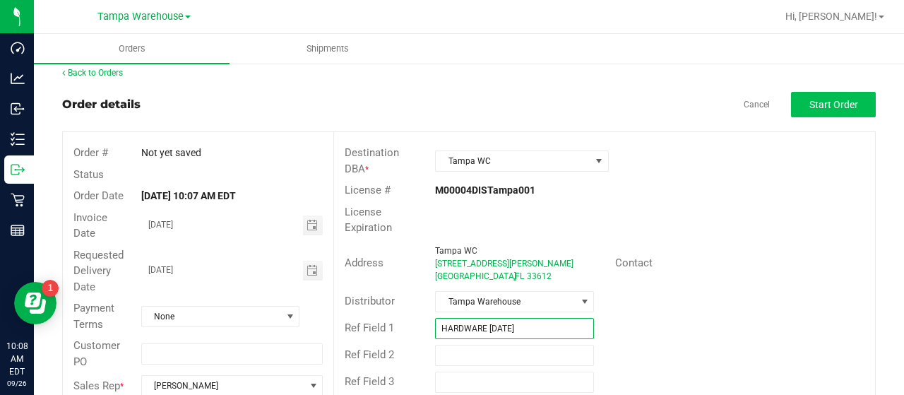
type input "HARDWARE [DATE]"
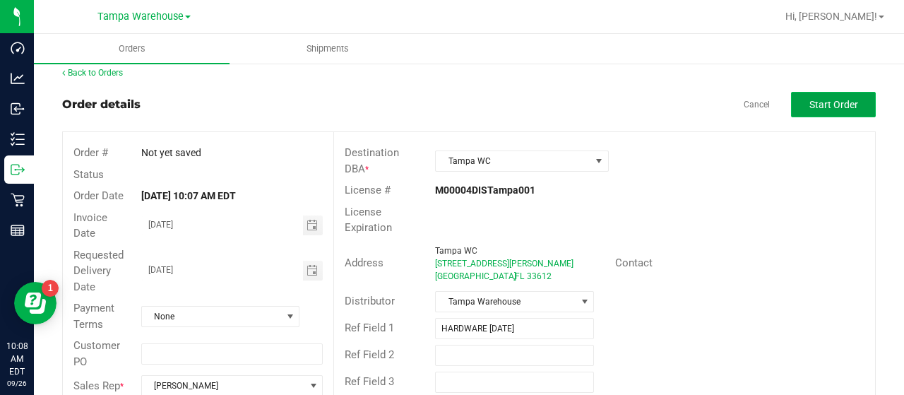
click at [826, 101] on span "Start Order" at bounding box center [833, 104] width 49 height 11
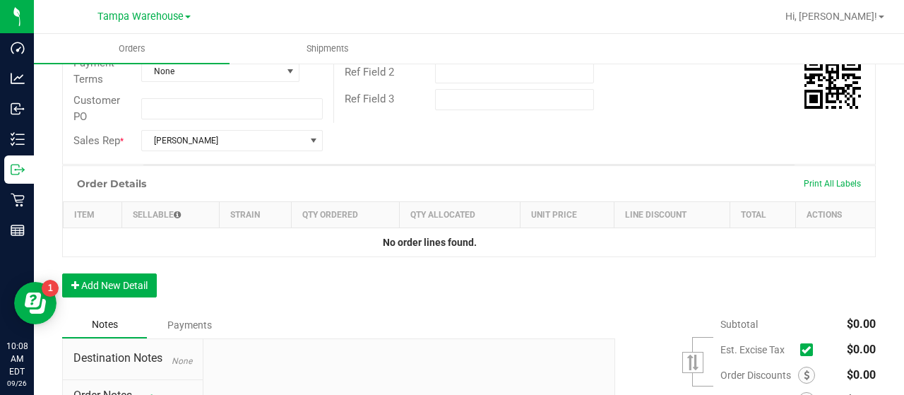
scroll to position [438, 0]
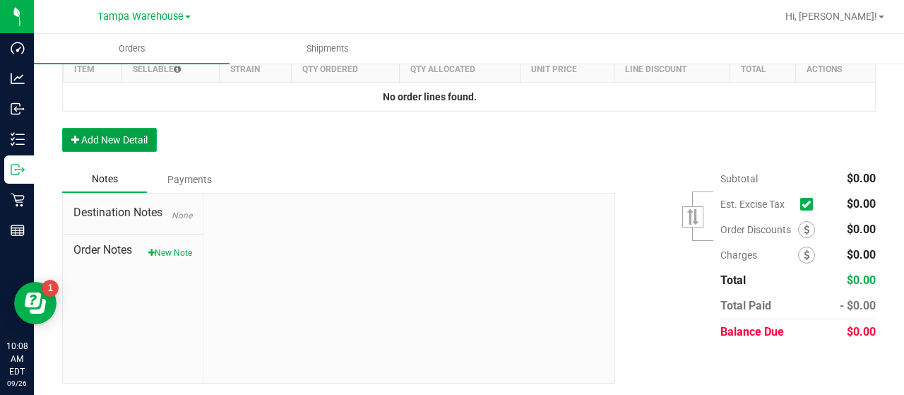
click at [107, 131] on button "Add New Detail" at bounding box center [109, 140] width 95 height 24
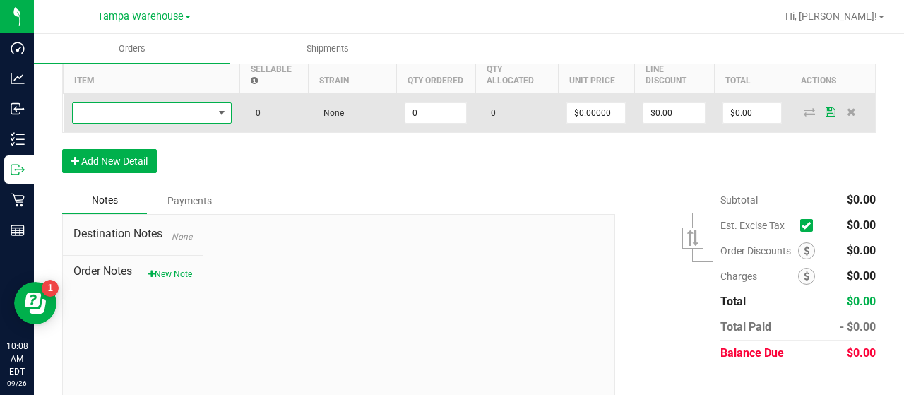
click at [174, 115] on span "NO DATA FOUND" at bounding box center [143, 113] width 141 height 20
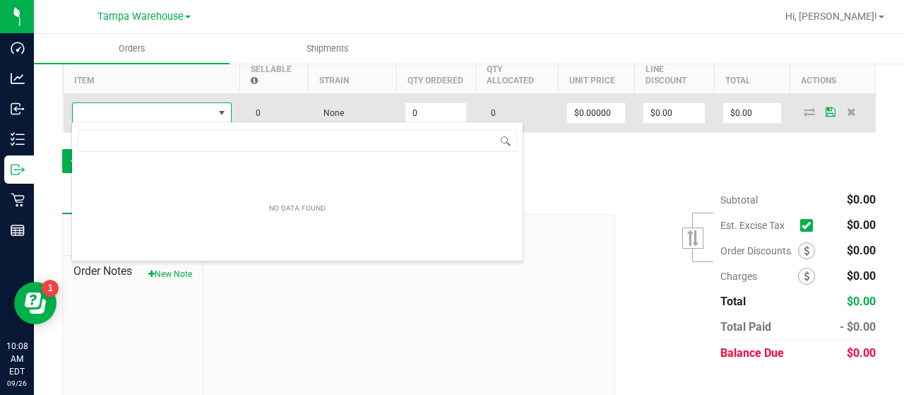
scroll to position [20, 160]
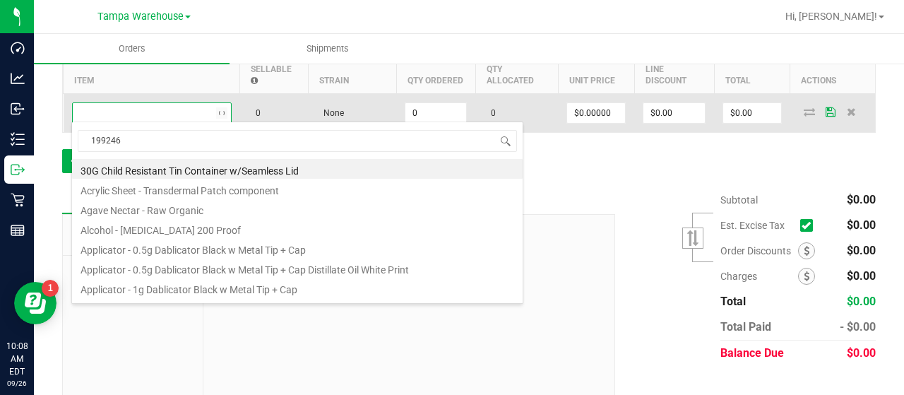
type input "1992469"
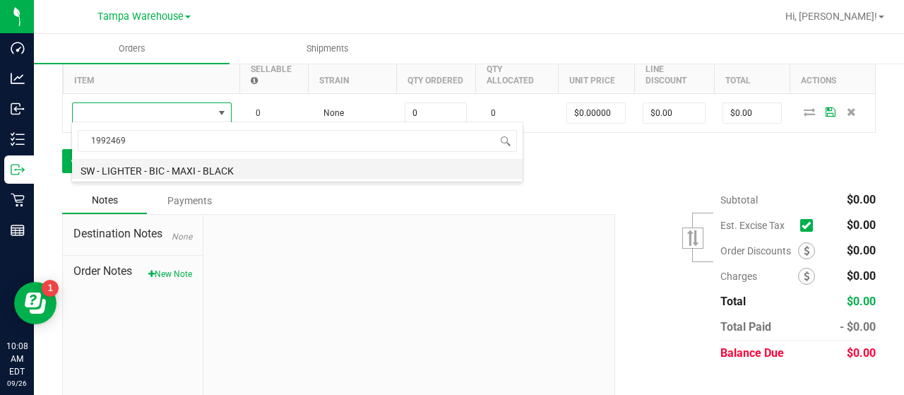
click at [215, 165] on li "SW - LIGHTER - BIC - MAXI - BLACK" at bounding box center [297, 169] width 451 height 20
type input "0 ea"
type input "$3.00000"
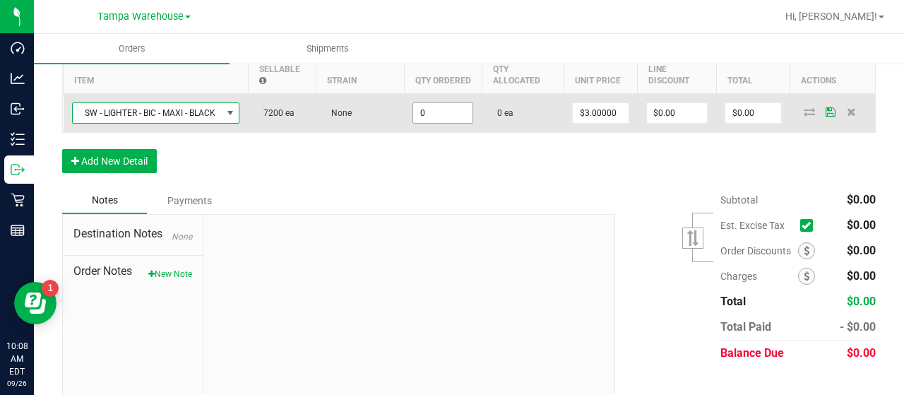
click at [455, 112] on input "0" at bounding box center [442, 113] width 59 height 20
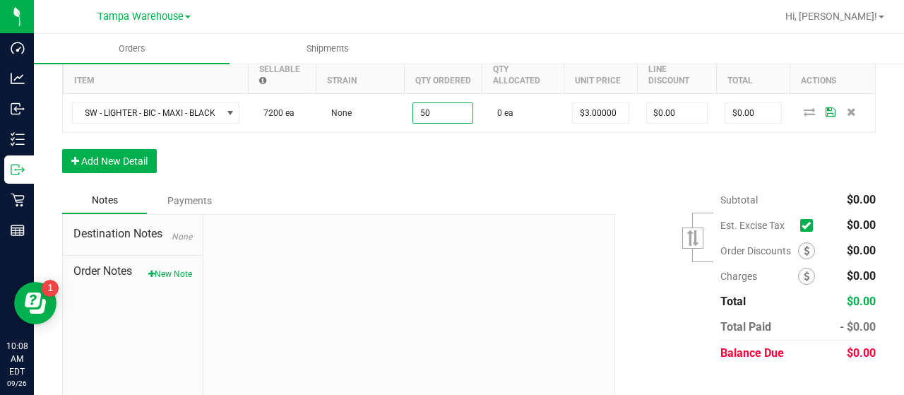
type input "50 ea"
type input "$150.00"
click at [465, 145] on div "Order Details Print All Labels Item Sellable Strain Qty Ordered Qty Allocated U…" at bounding box center [469, 103] width 814 height 167
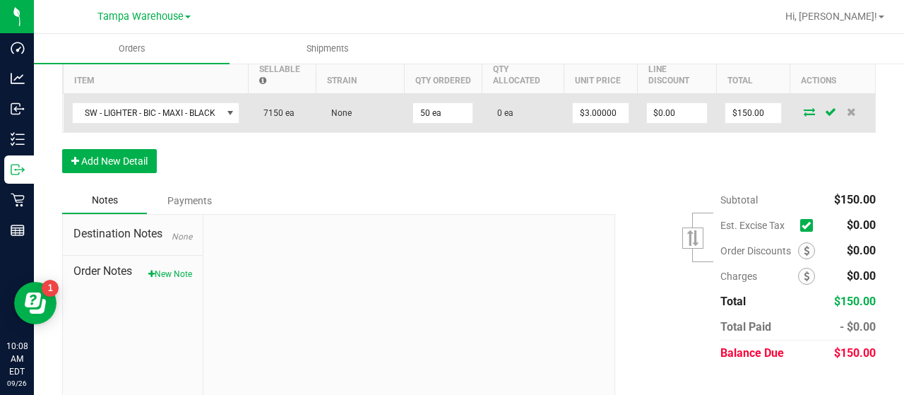
click at [804, 109] on icon at bounding box center [809, 111] width 11 height 8
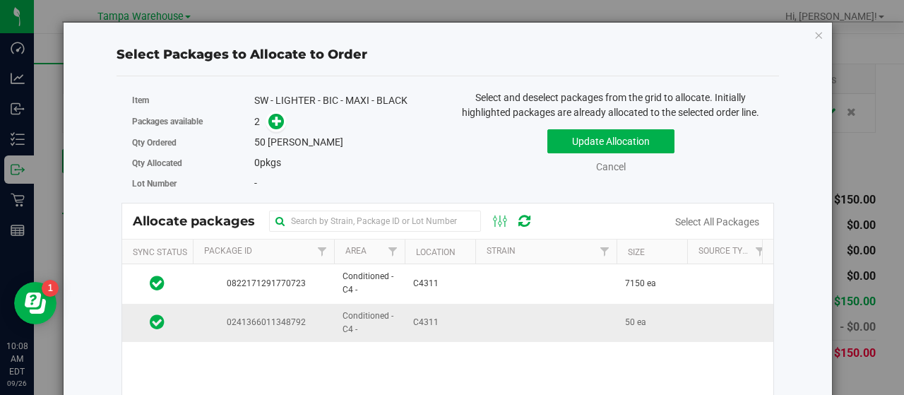
click at [456, 314] on td "C4311" at bounding box center [440, 323] width 71 height 38
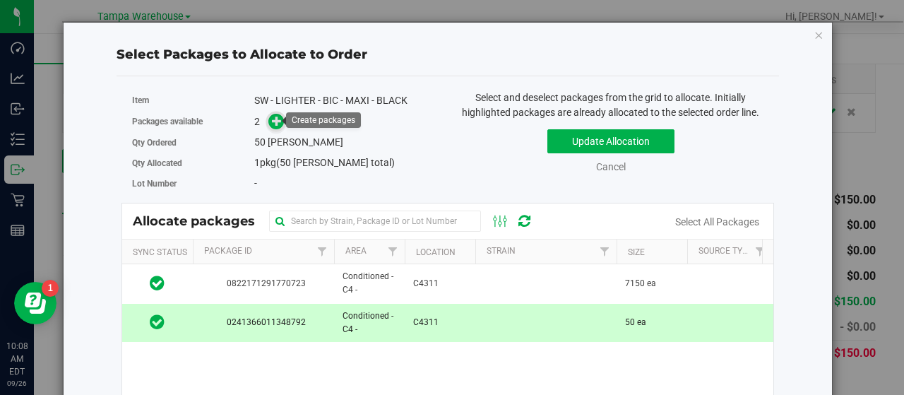
click at [273, 121] on icon at bounding box center [277, 120] width 11 height 11
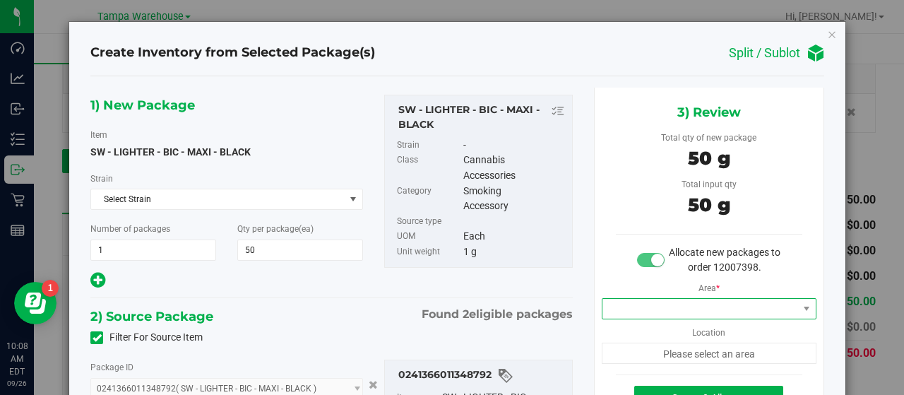
click at [681, 305] on span at bounding box center [700, 309] width 196 height 20
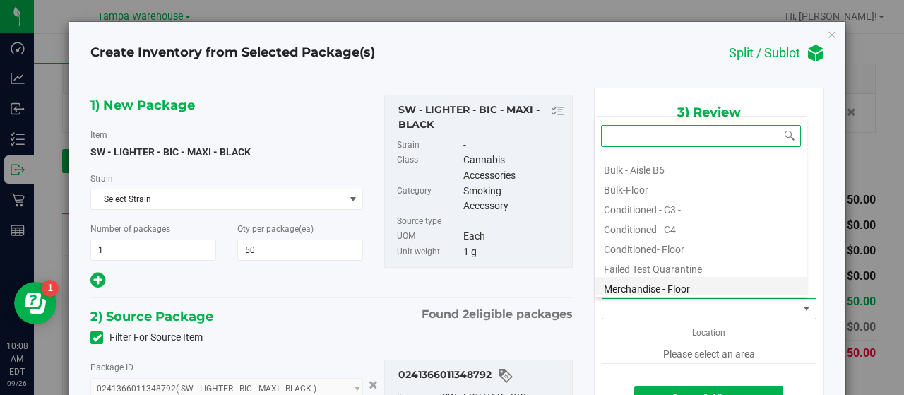
scroll to position [141, 0]
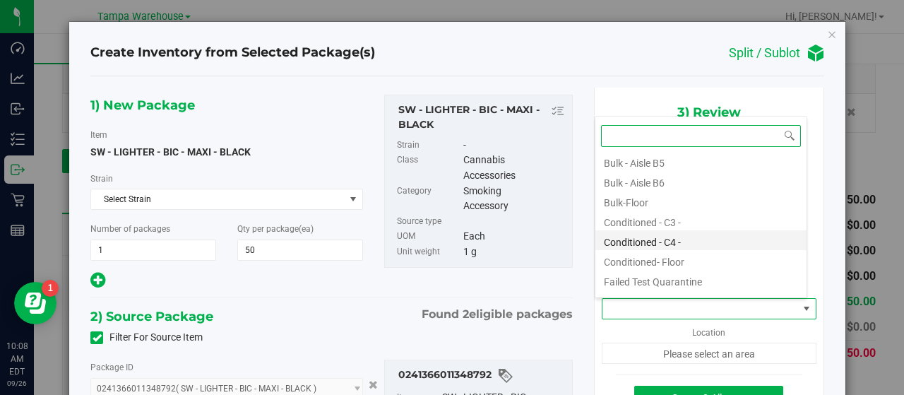
click at [693, 239] on li "Conditioned - C4 -" at bounding box center [700, 240] width 211 height 20
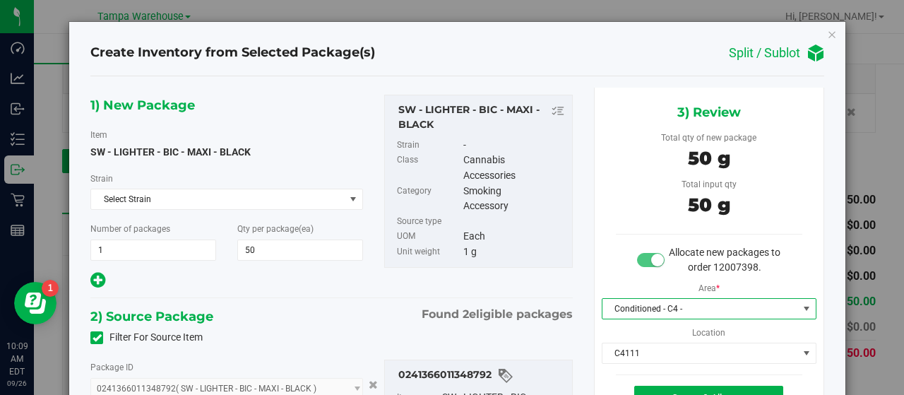
scroll to position [71, 0]
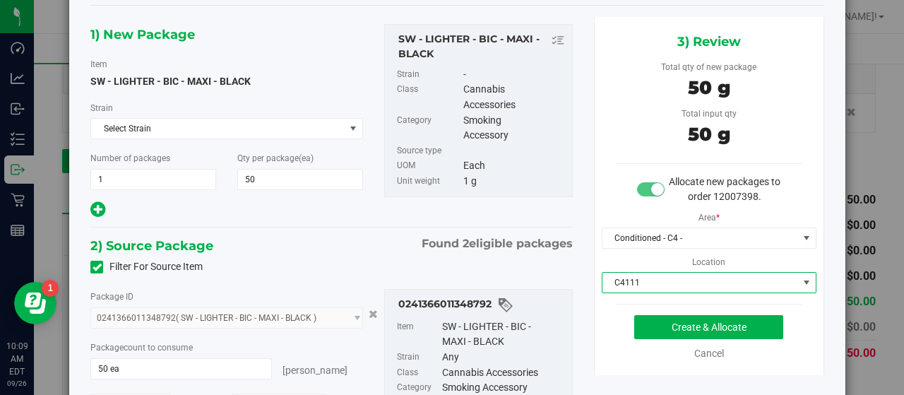
click at [662, 282] on span "C4111" at bounding box center [700, 283] width 196 height 20
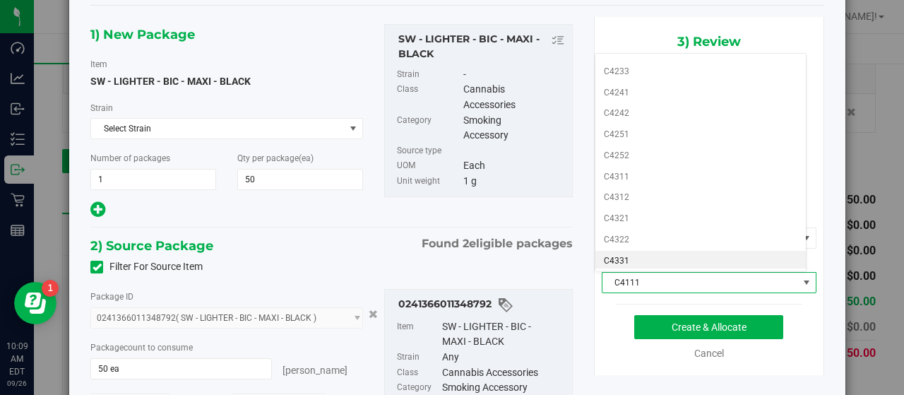
scroll to position [353, 0]
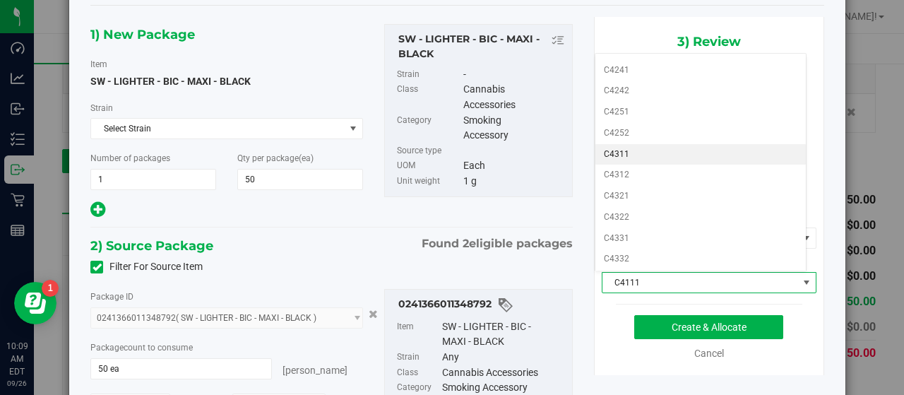
click at [647, 144] on li "C4311" at bounding box center [700, 154] width 211 height 21
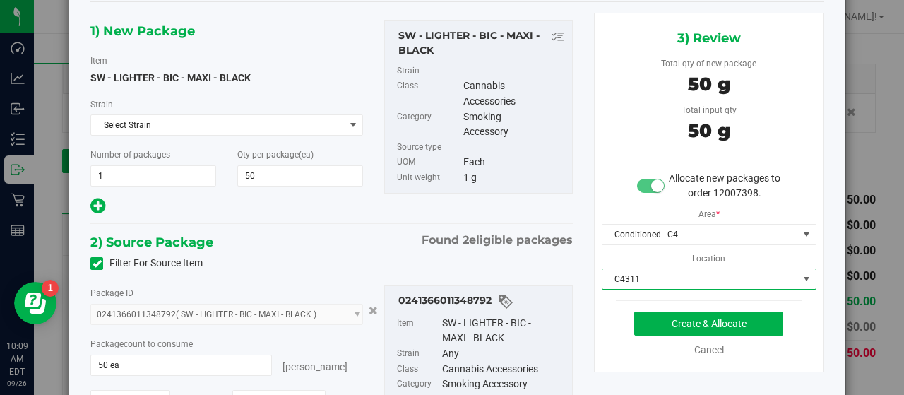
scroll to position [71, 0]
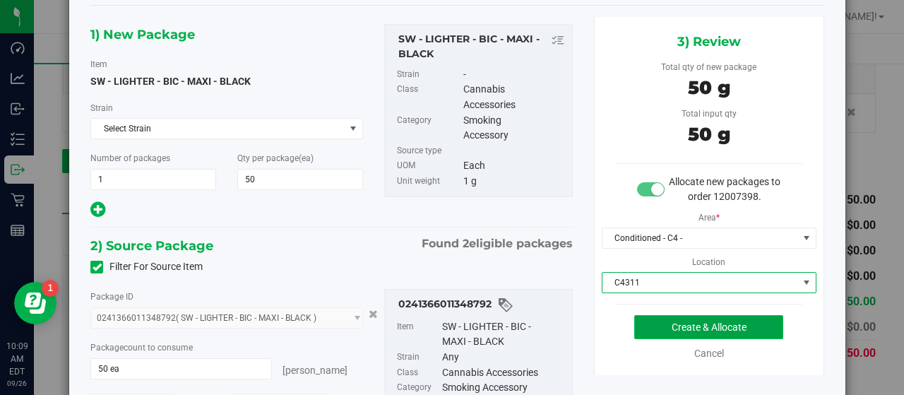
click at [643, 323] on button "Create & Allocate" at bounding box center [708, 327] width 149 height 24
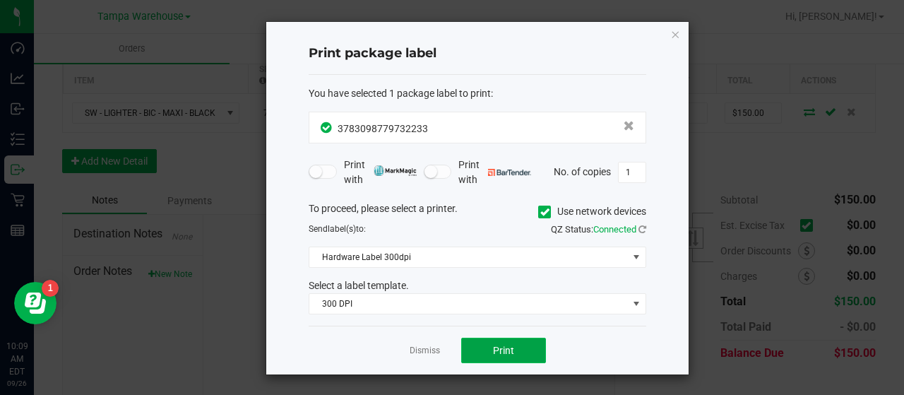
click at [537, 341] on button "Print" at bounding box center [503, 350] width 85 height 25
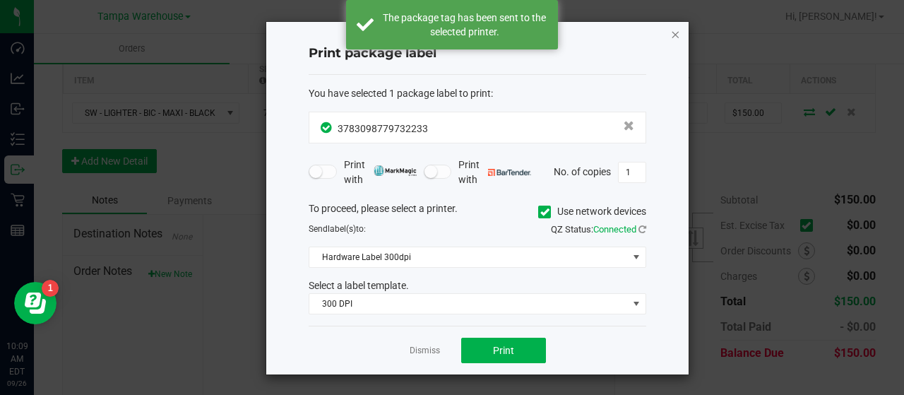
click at [675, 33] on icon "button" at bounding box center [675, 33] width 10 height 17
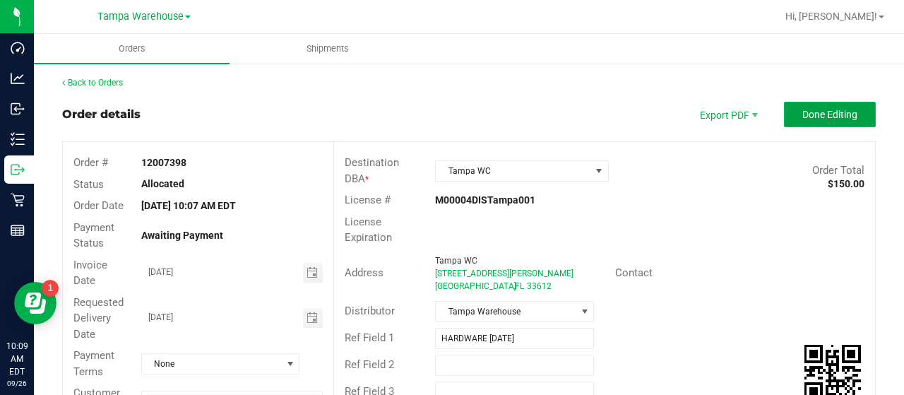
click at [784, 114] on button "Done Editing" at bounding box center [830, 114] width 92 height 25
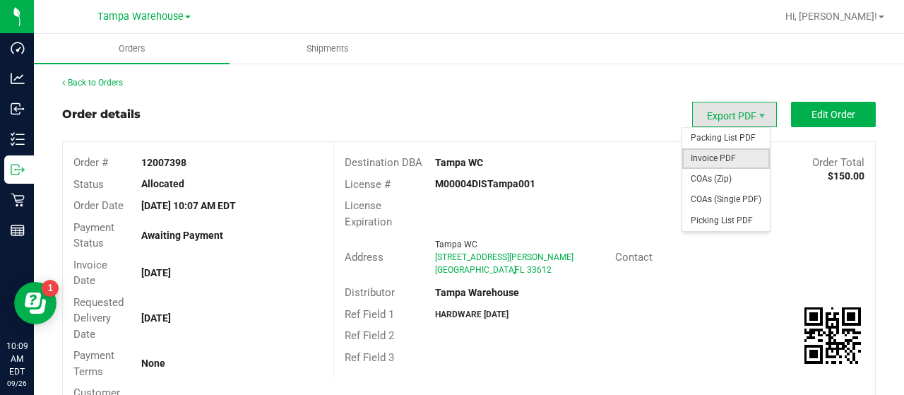
click at [715, 152] on span "Invoice PDF" at bounding box center [726, 158] width 88 height 20
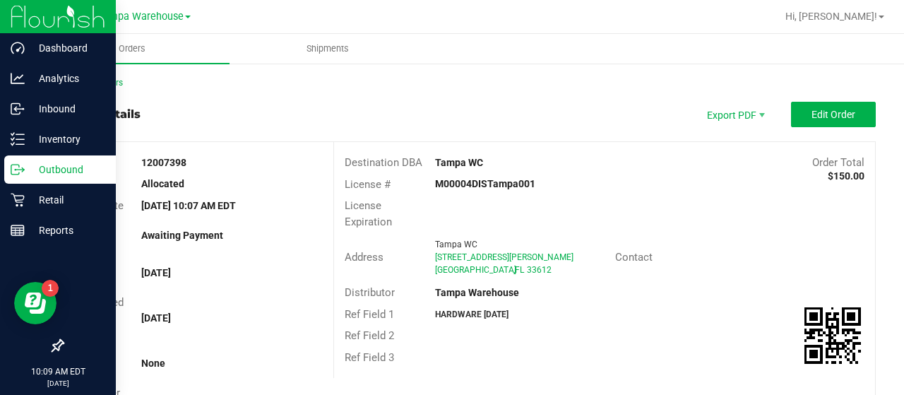
click at [52, 166] on p "Outbound" at bounding box center [67, 169] width 85 height 17
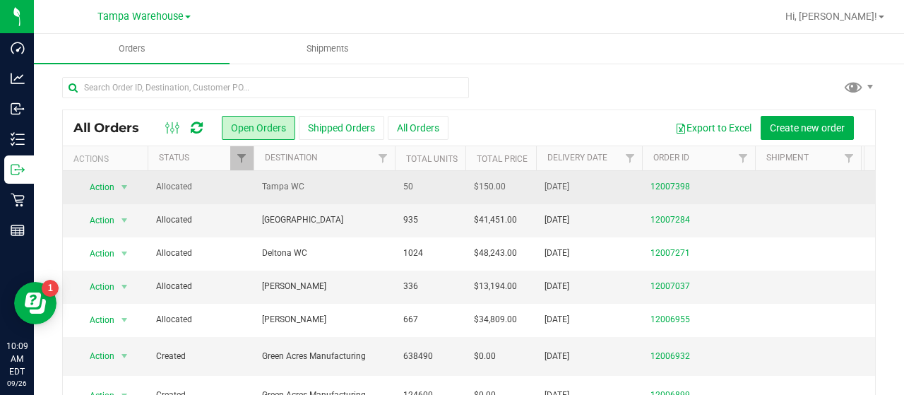
click at [345, 185] on span "Tampa WC" at bounding box center [324, 186] width 124 height 13
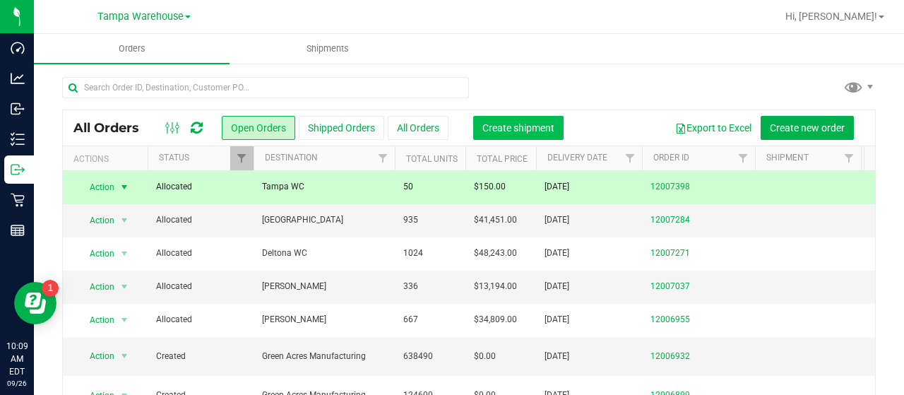
click at [520, 122] on span "Create shipment" at bounding box center [518, 127] width 72 height 11
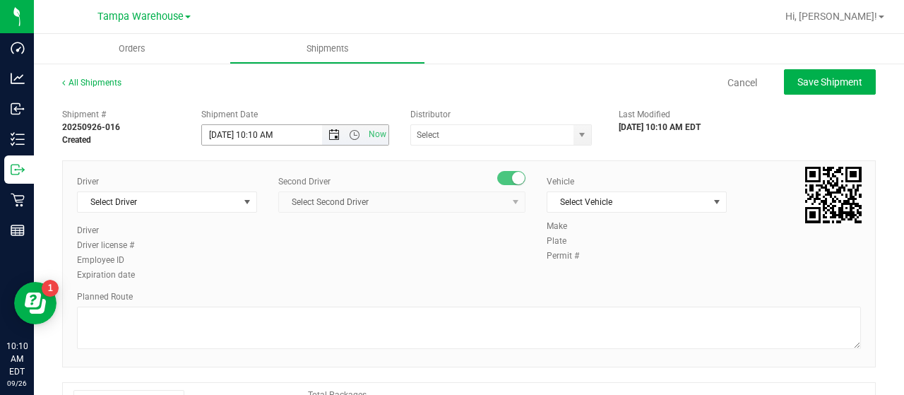
click at [331, 132] on span "Open the date view" at bounding box center [333, 134] width 11 height 11
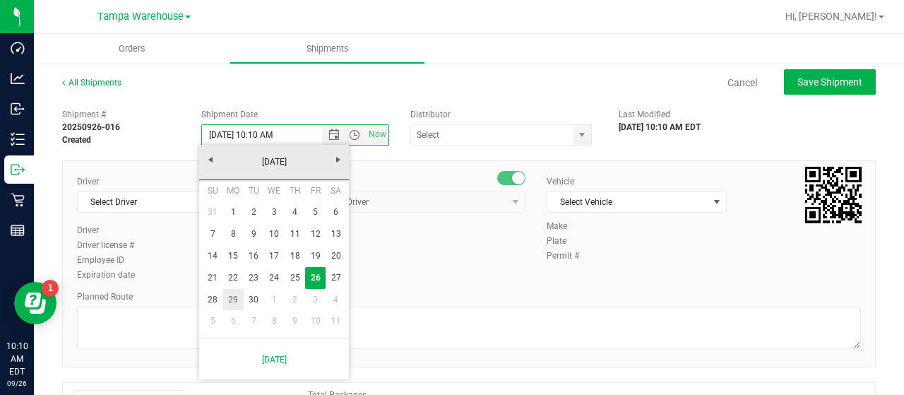
click at [234, 296] on link "29" at bounding box center [233, 300] width 20 height 22
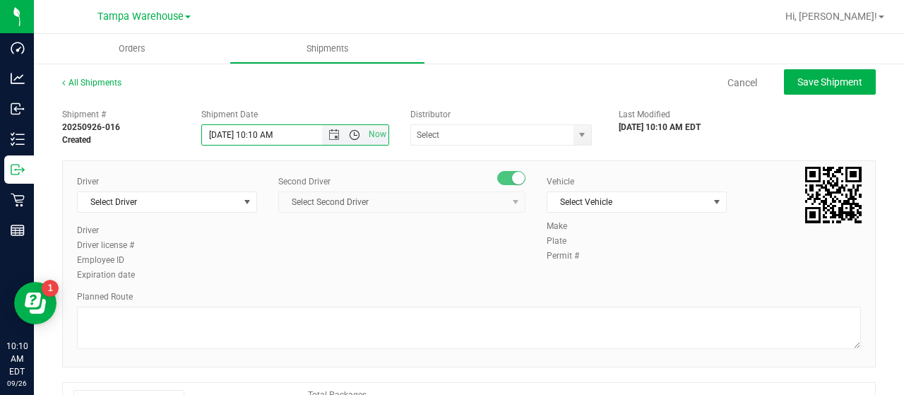
click at [353, 133] on span "Open the time view" at bounding box center [354, 134] width 11 height 11
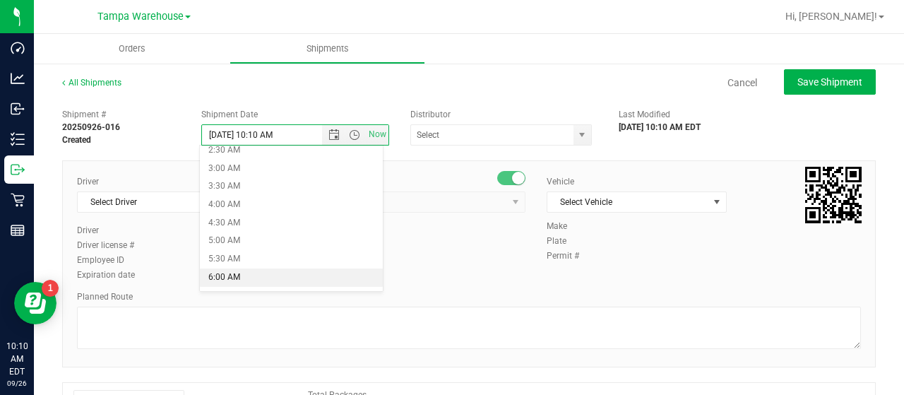
scroll to position [141, 0]
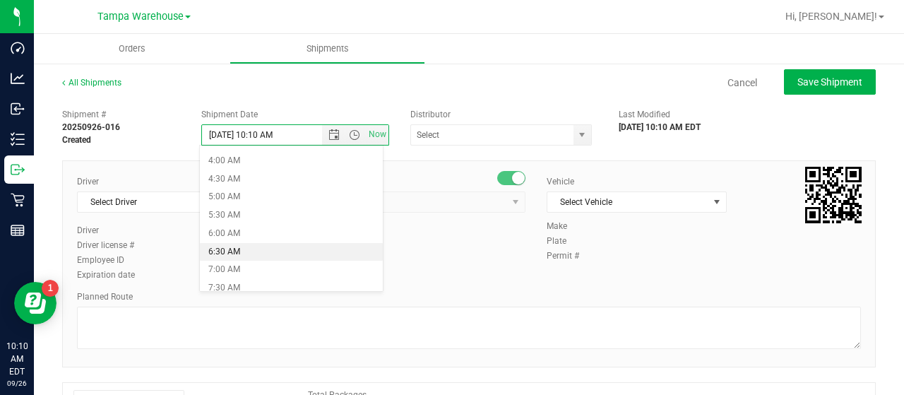
click at [285, 243] on li "6:30 AM" at bounding box center [291, 252] width 182 height 18
type input "[DATE] 6:30 AM"
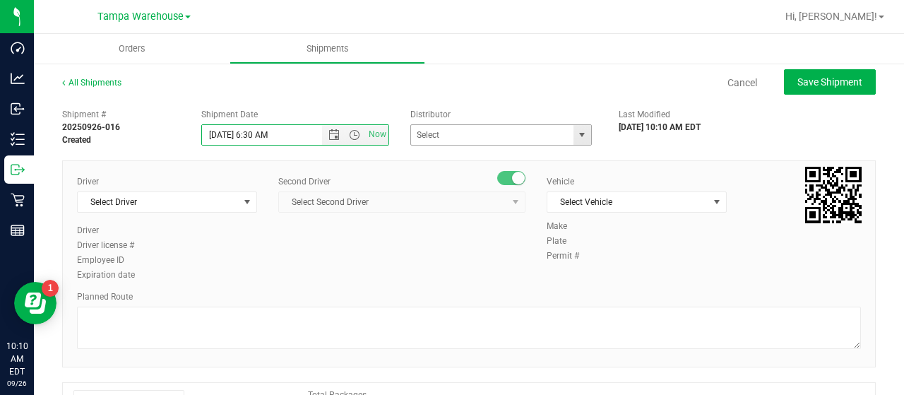
click at [576, 133] on span "select" at bounding box center [581, 134] width 11 height 11
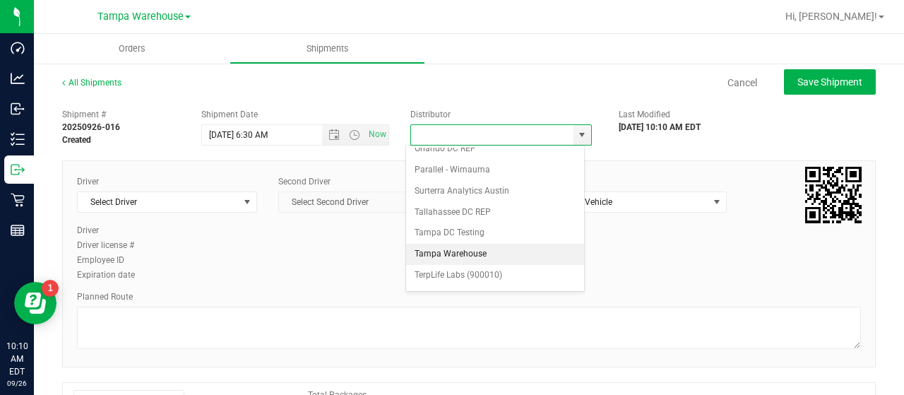
scroll to position [554, 0]
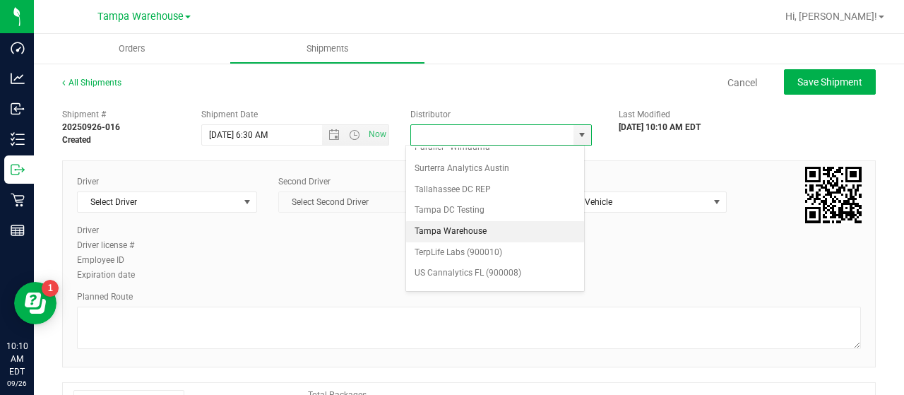
click at [457, 221] on li "Tampa Warehouse" at bounding box center [495, 231] width 178 height 21
type input "Tampa Warehouse"
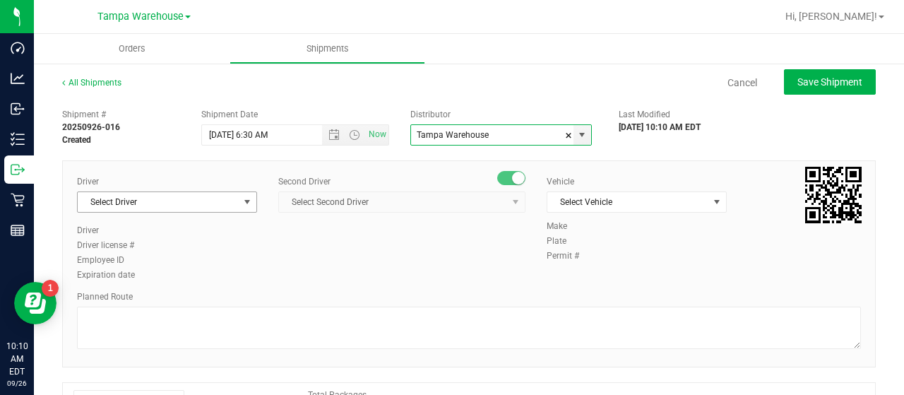
click at [242, 206] on span "select" at bounding box center [247, 201] width 11 height 11
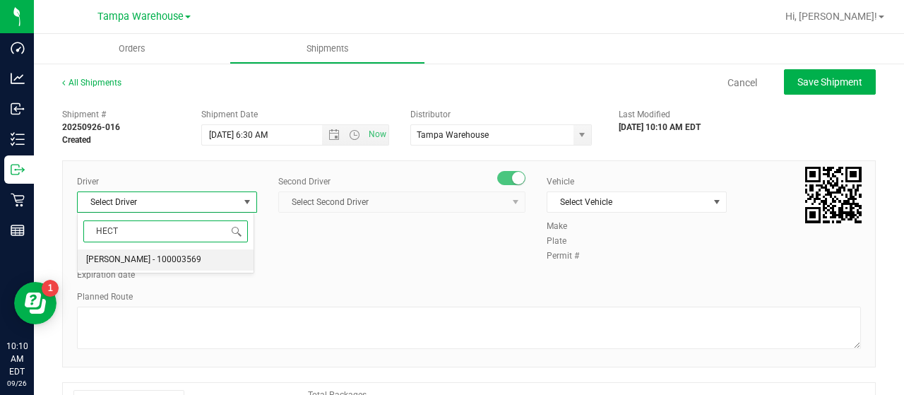
click at [143, 260] on span "[PERSON_NAME] - 100003569" at bounding box center [143, 260] width 115 height 18
type input "HECT"
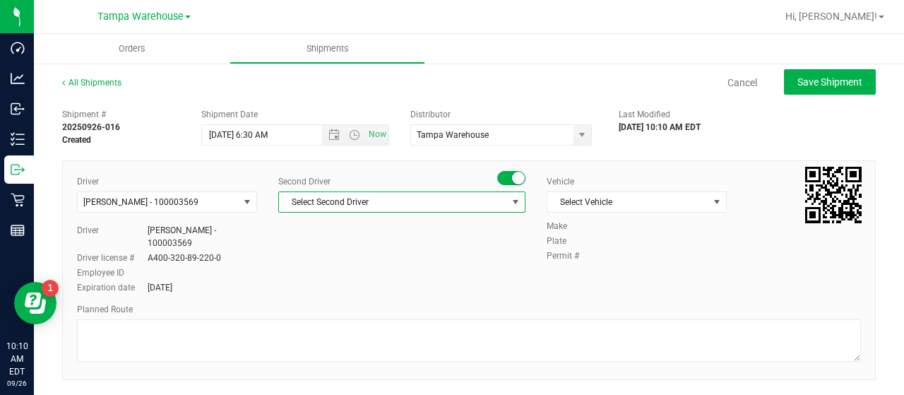
click at [359, 198] on span "Select Second Driver" at bounding box center [393, 202] width 228 height 20
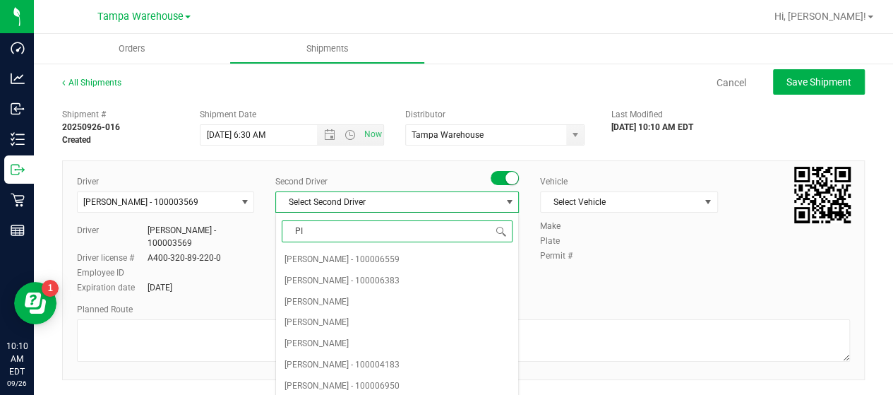
type input "PIN"
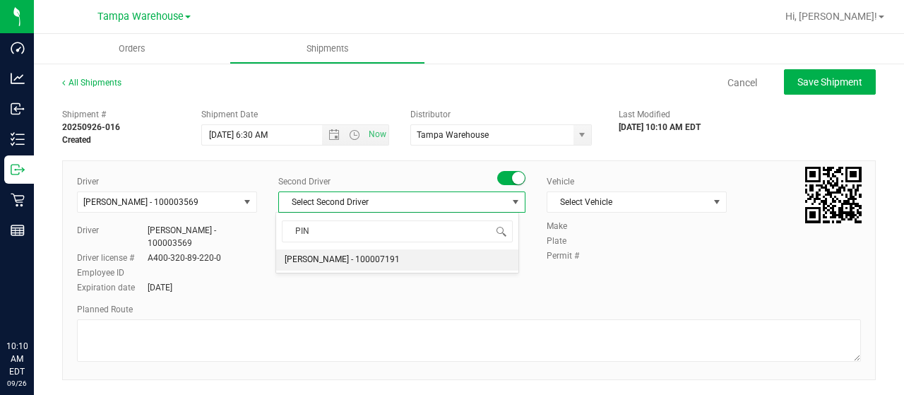
click at [366, 254] on span "[PERSON_NAME] - 100007191" at bounding box center [342, 260] width 115 height 18
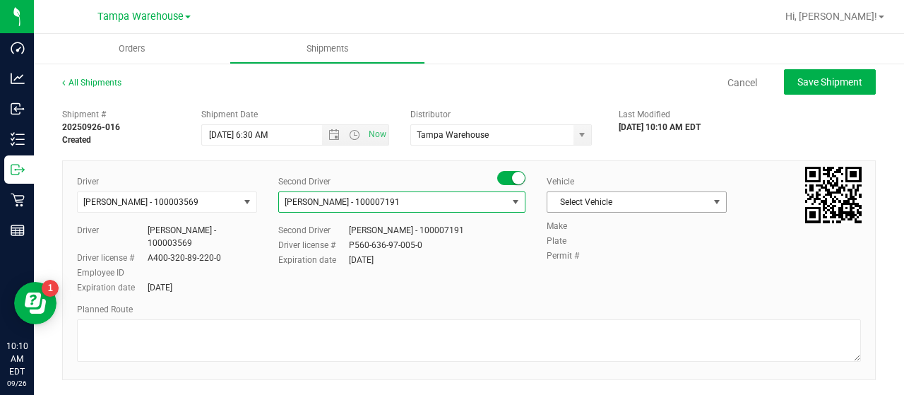
click at [653, 196] on span "Select Vehicle" at bounding box center [627, 202] width 161 height 20
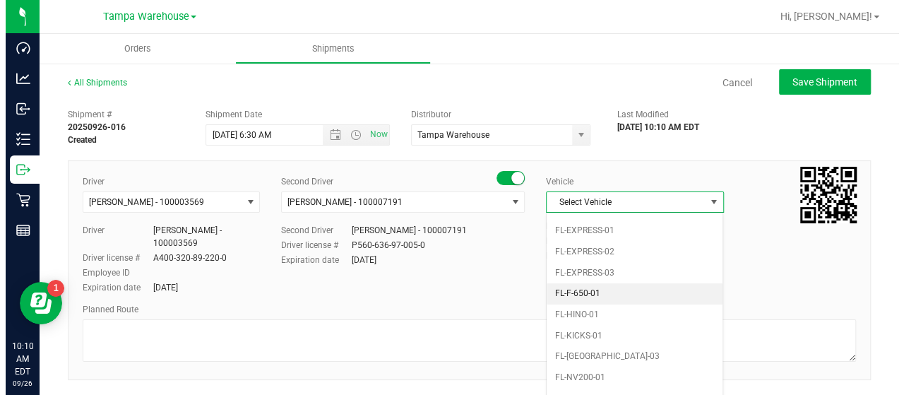
scroll to position [311, 0]
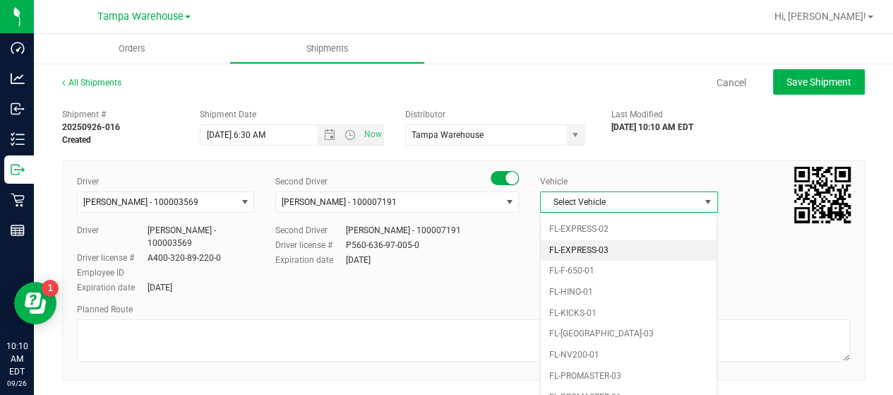
click at [638, 240] on li "FL-EXPRESS-03" at bounding box center [629, 250] width 176 height 21
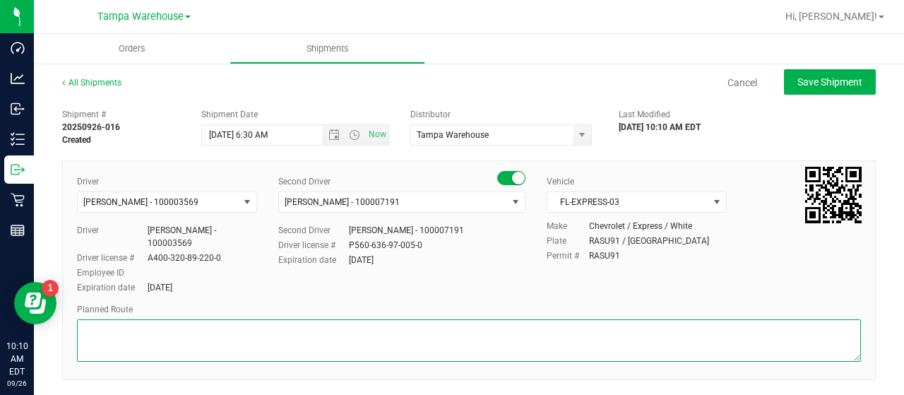
click at [119, 322] on textarea at bounding box center [469, 340] width 784 height 42
type textarea "O"
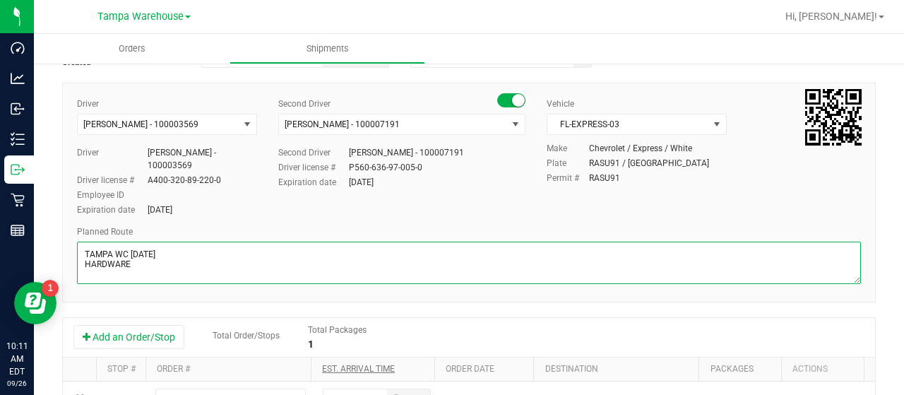
scroll to position [212, 0]
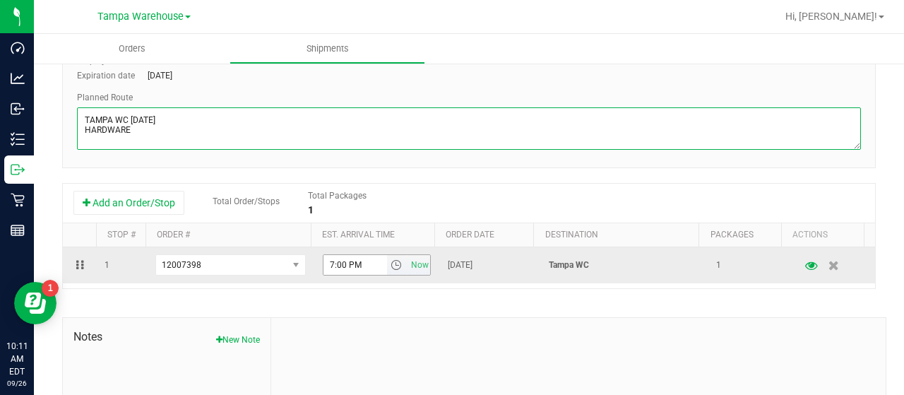
click at [391, 259] on span "select" at bounding box center [396, 264] width 11 height 11
type textarea "TAMPA WC 09/29/25 HARDWARE"
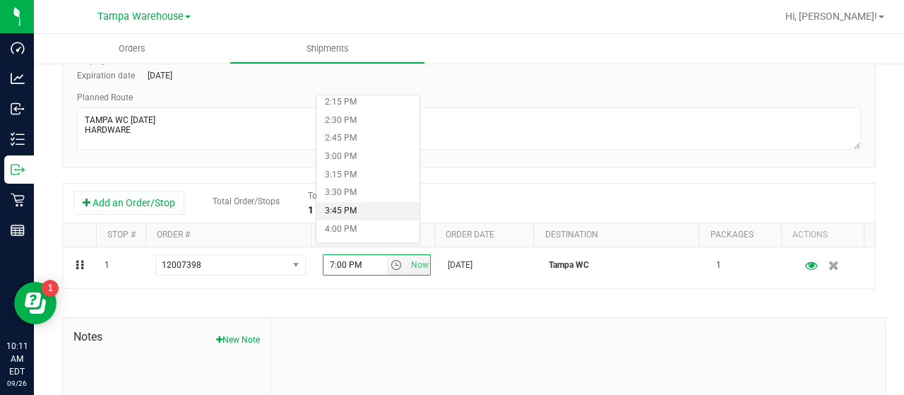
scroll to position [1059, 0]
click at [362, 131] on li "3:00 PM" at bounding box center [367, 137] width 103 height 18
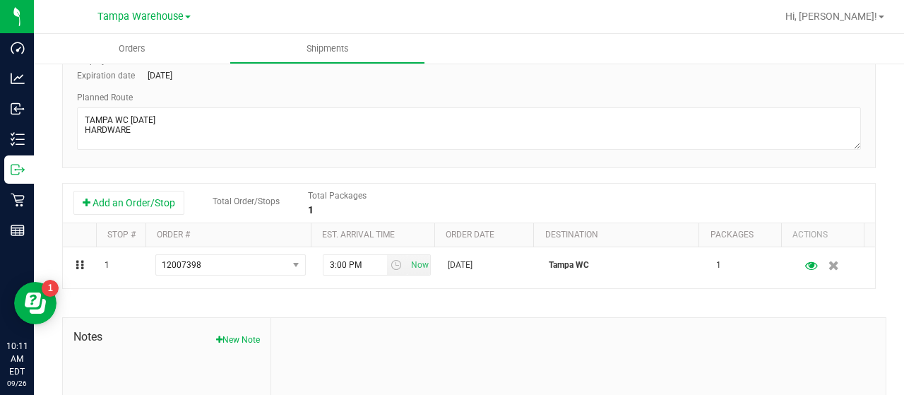
scroll to position [0, 0]
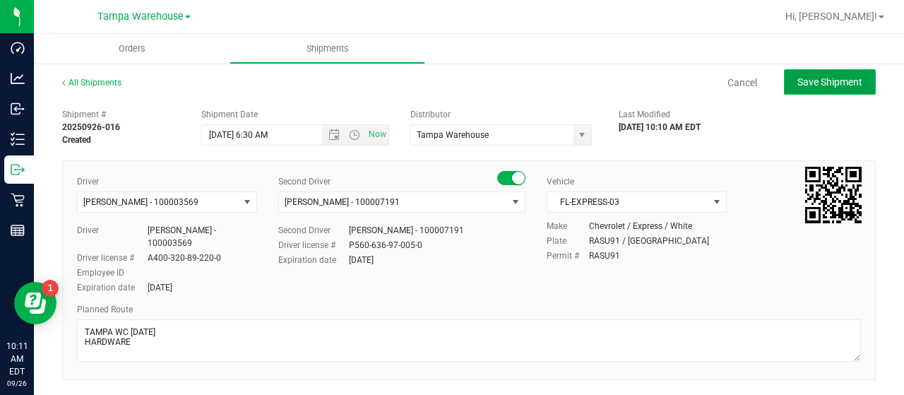
click at [812, 81] on span "Save Shipment" at bounding box center [829, 81] width 65 height 11
type input "[DATE] 10:30 AM"
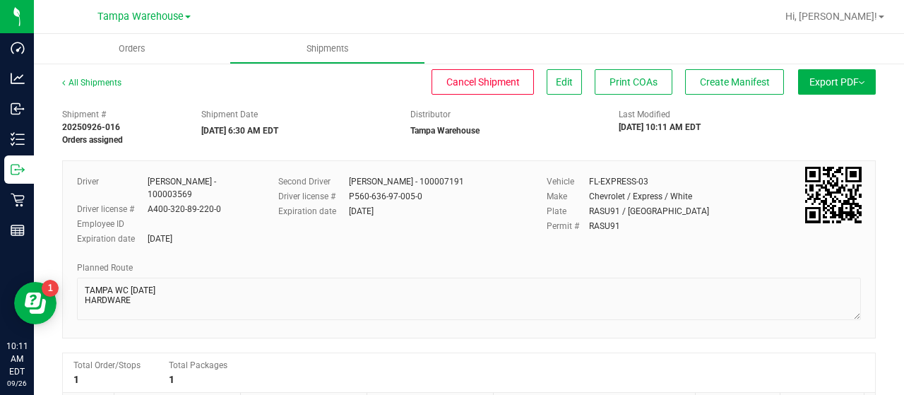
click at [812, 81] on span "Export PDF" at bounding box center [836, 81] width 55 height 11
click at [801, 129] on span "Manifest by Lot" at bounding box center [800, 134] width 59 height 10
click at [722, 79] on span "Create Manifest" at bounding box center [735, 81] width 70 height 11
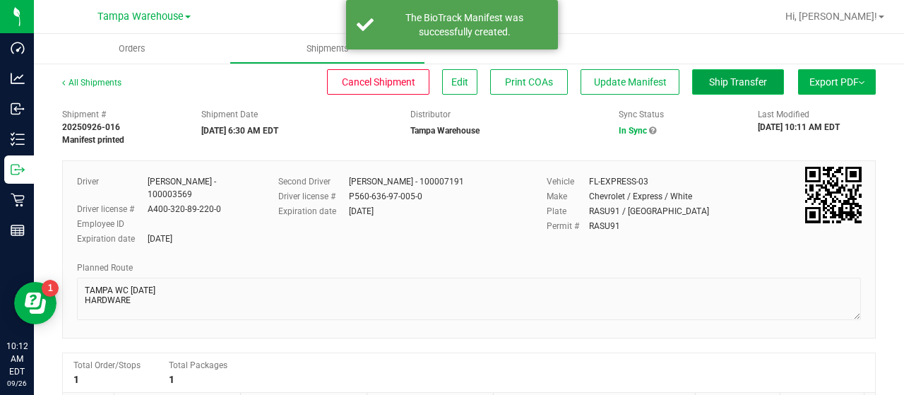
click at [717, 79] on span "Ship Transfer" at bounding box center [738, 81] width 58 height 11
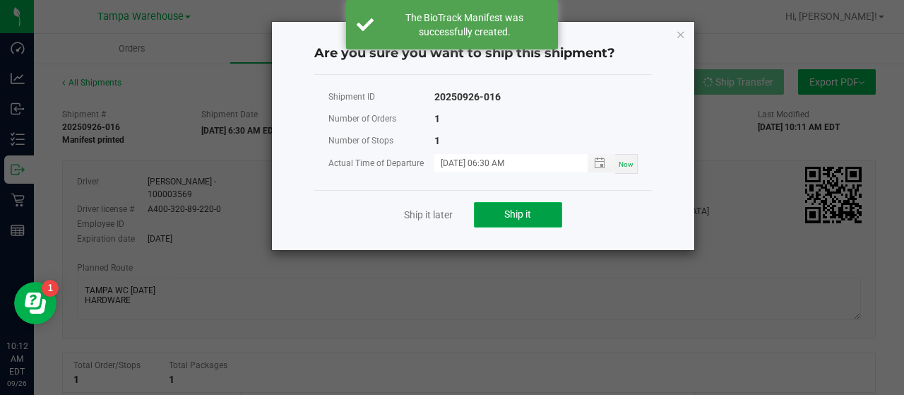
click at [547, 209] on button "Ship it" at bounding box center [518, 214] width 88 height 25
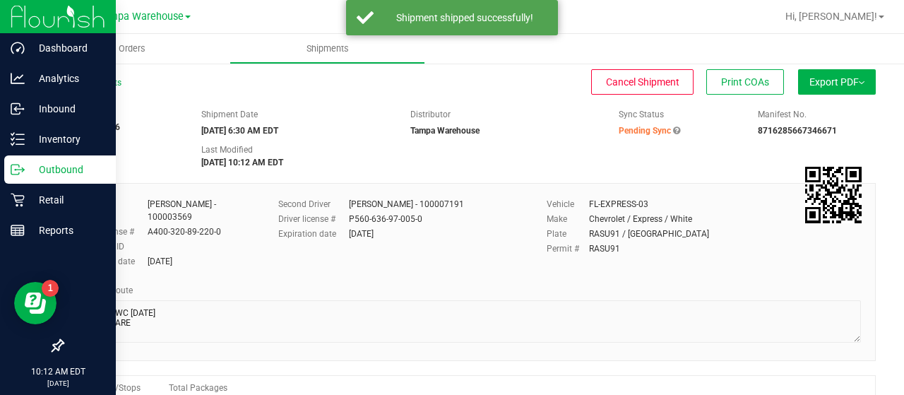
click at [52, 166] on p "Outbound" at bounding box center [67, 169] width 85 height 17
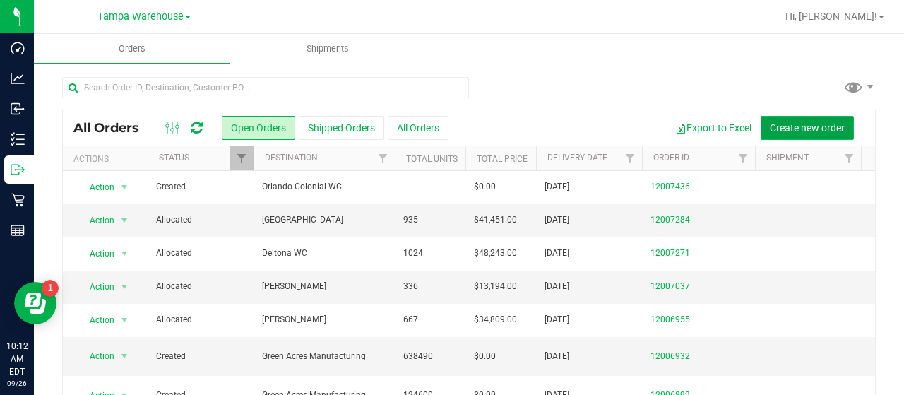
click at [771, 124] on span "Create new order" at bounding box center [807, 127] width 75 height 11
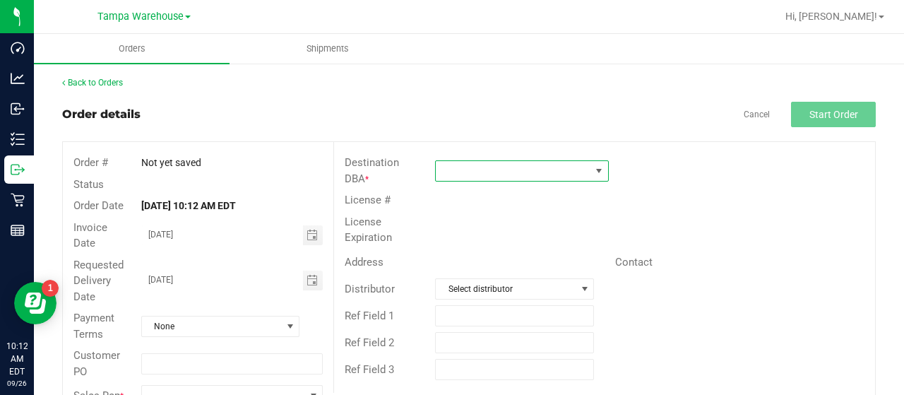
click at [532, 166] on span at bounding box center [513, 171] width 155 height 20
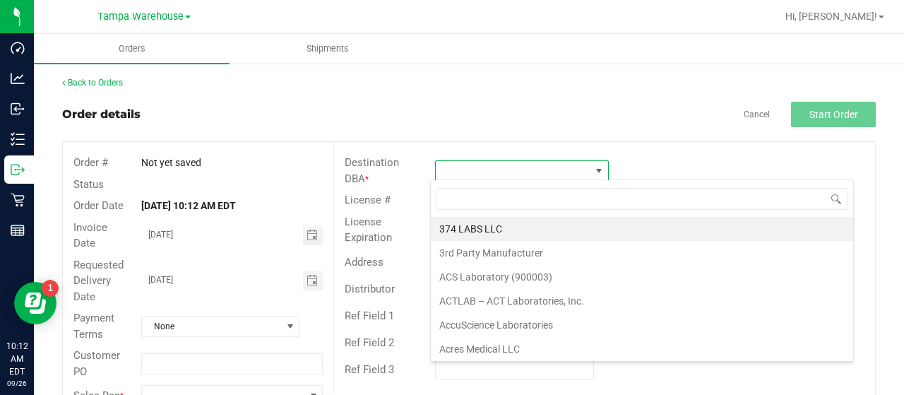
scroll to position [20, 171]
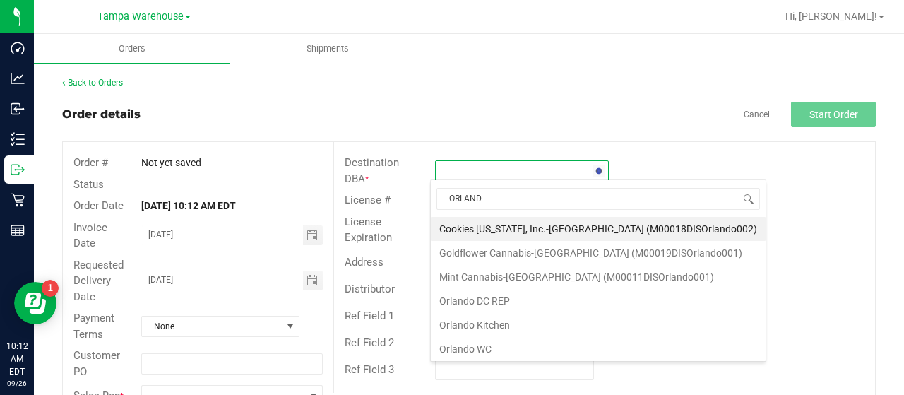
type input "ORLANDO"
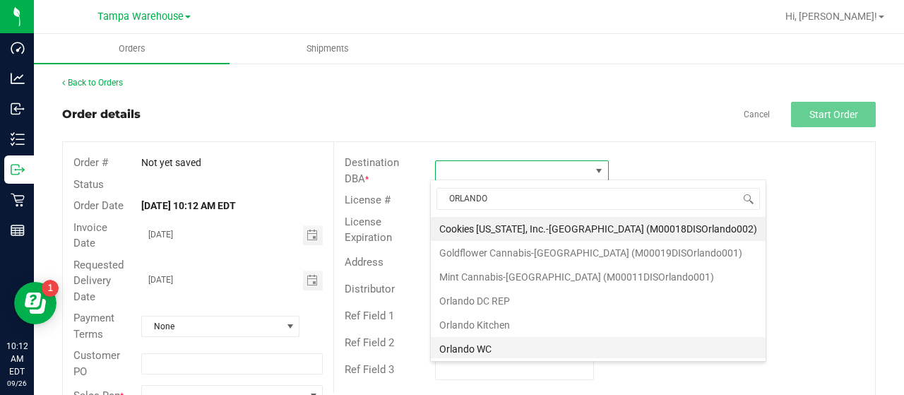
click at [471, 341] on li "Orlando WC" at bounding box center [598, 349] width 335 height 24
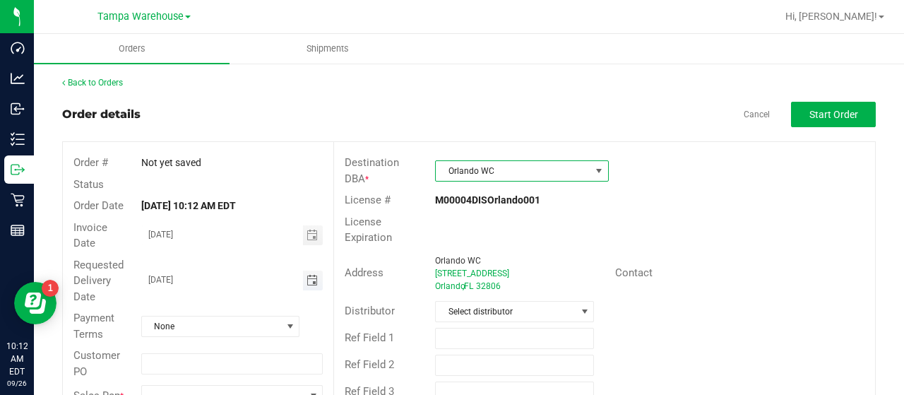
click at [306, 279] on span "Toggle calendar" at bounding box center [311, 280] width 11 height 11
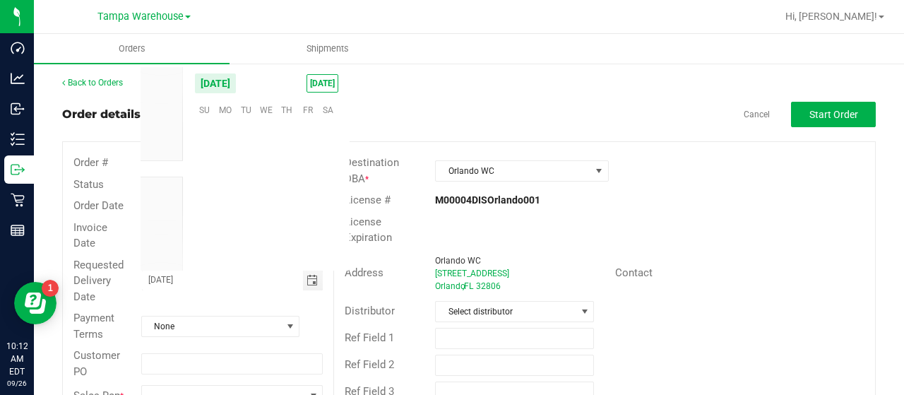
scroll to position [229027, 0]
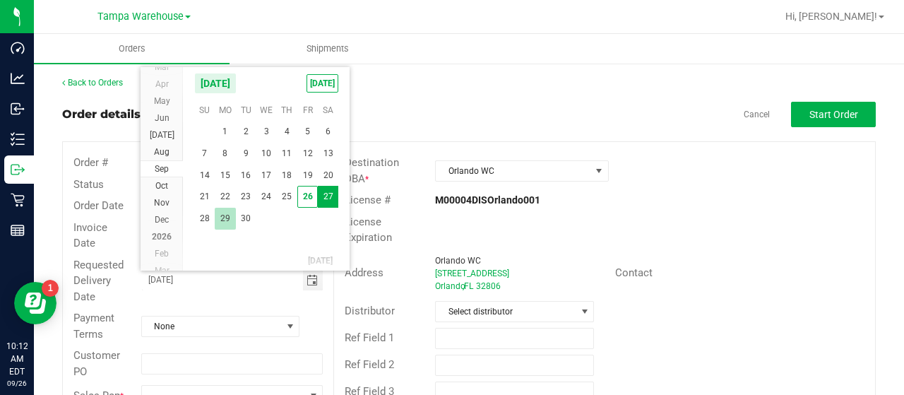
click at [220, 215] on span "29" at bounding box center [225, 219] width 20 height 22
type input "[DATE]"
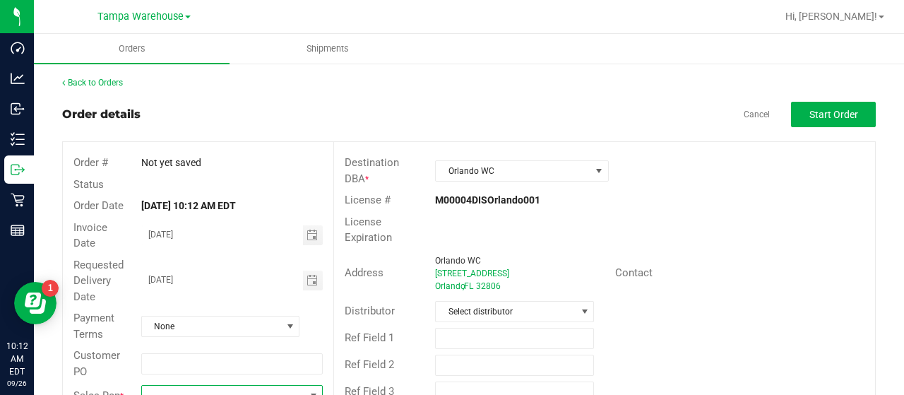
click at [213, 386] on span at bounding box center [223, 396] width 162 height 20
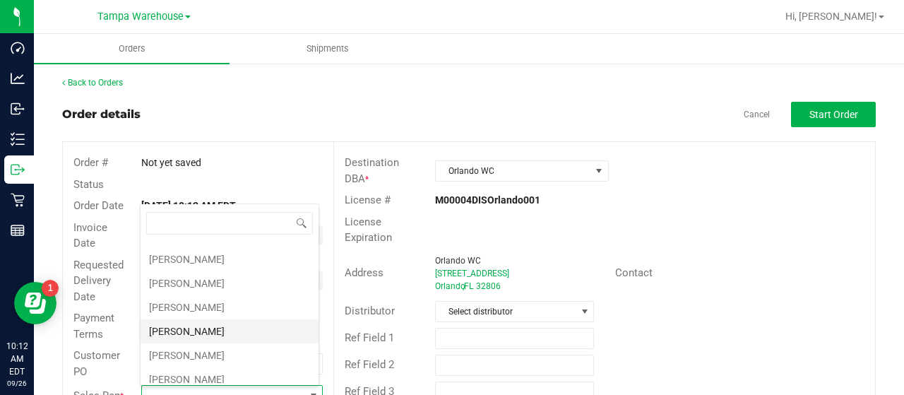
scroll to position [212, 0]
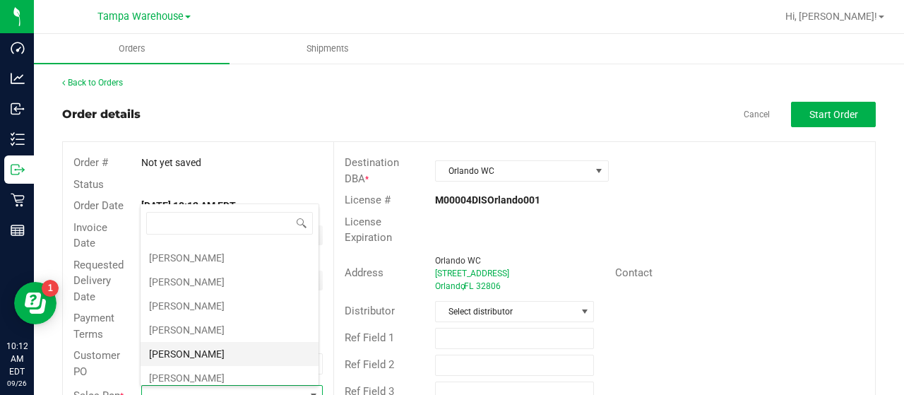
click at [225, 343] on li "[PERSON_NAME]" at bounding box center [230, 354] width 178 height 24
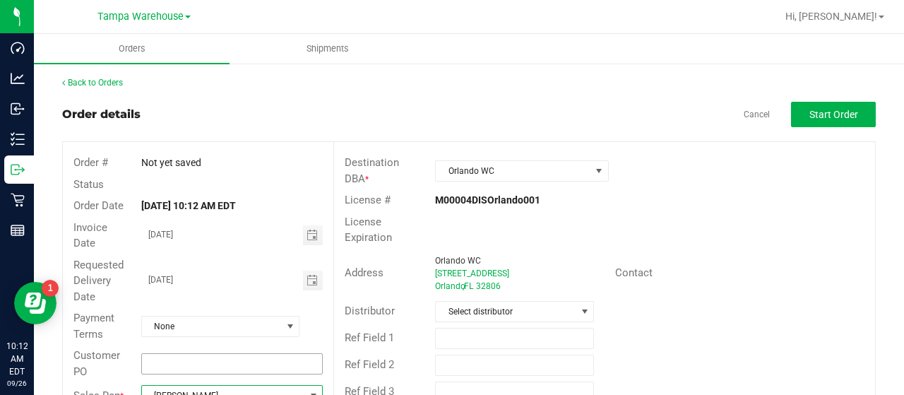
scroll to position [10, 0]
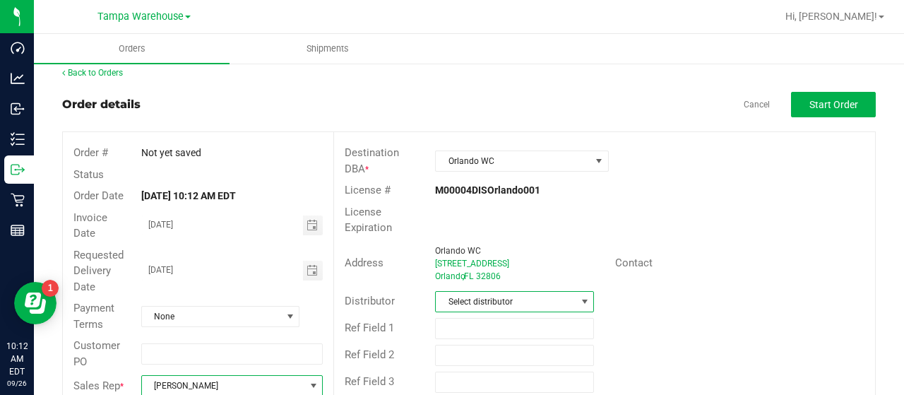
click at [550, 294] on span "Select distributor" at bounding box center [506, 302] width 140 height 20
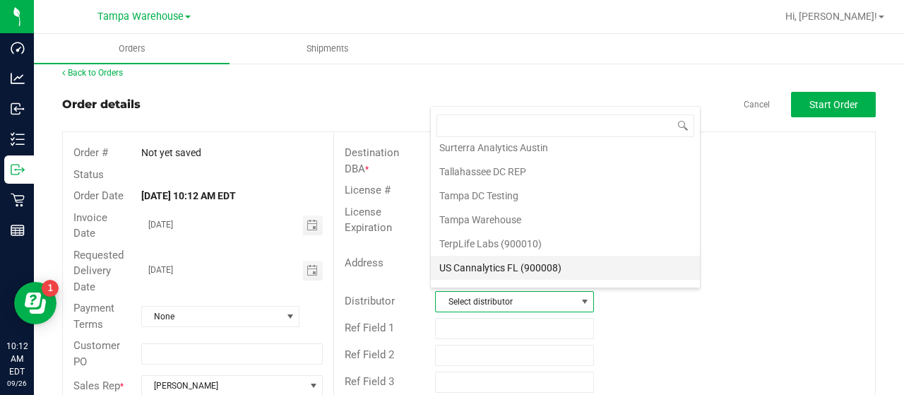
scroll to position [659, 0]
click at [539, 206] on li "Tampa Warehouse" at bounding box center [565, 218] width 269 height 24
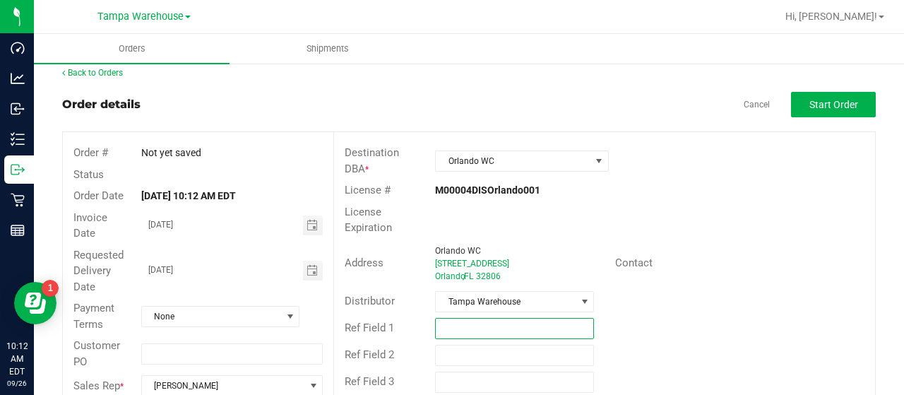
click at [468, 328] on input "text" at bounding box center [514, 328] width 159 height 21
paste input "HARDWARE [DATE]"
type input "HARDWARE [DATE]"
click at [791, 101] on button "Start Order" at bounding box center [833, 104] width 85 height 25
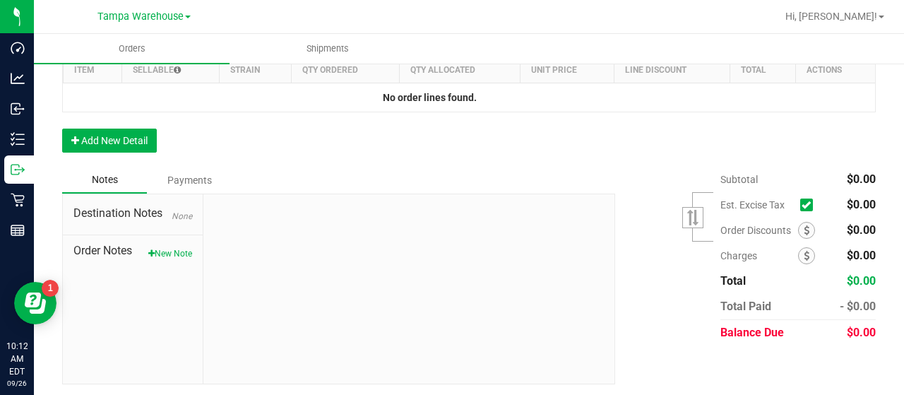
scroll to position [438, 0]
click at [141, 139] on button "Add New Detail" at bounding box center [109, 140] width 95 height 24
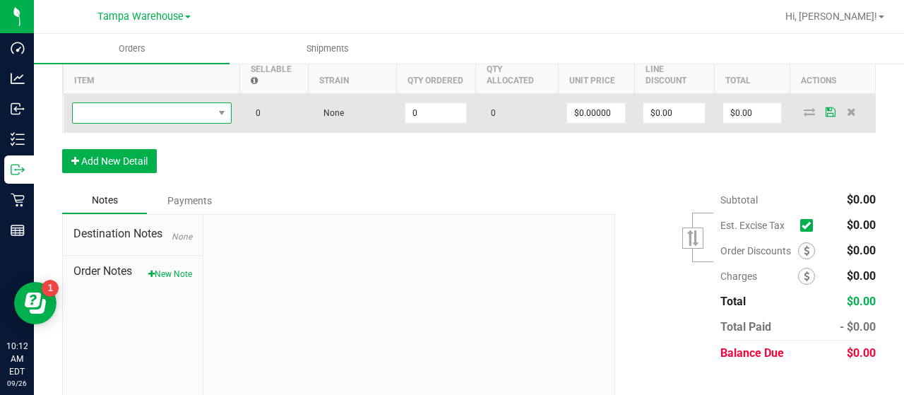
click at [145, 112] on span "NO DATA FOUND" at bounding box center [143, 113] width 141 height 20
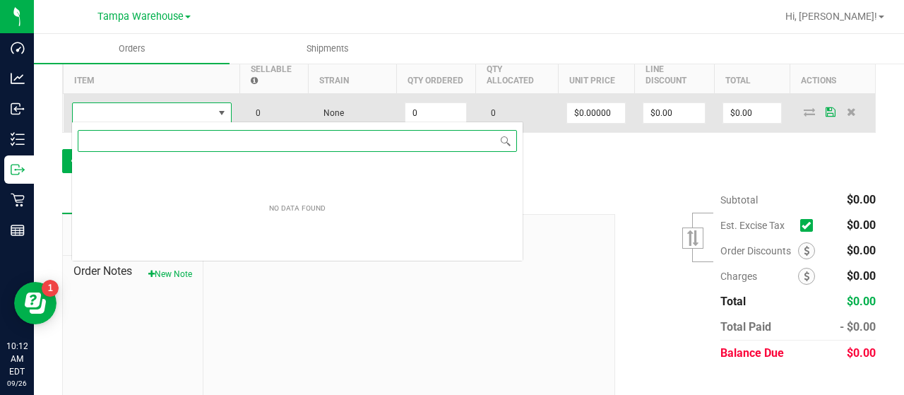
scroll to position [20, 160]
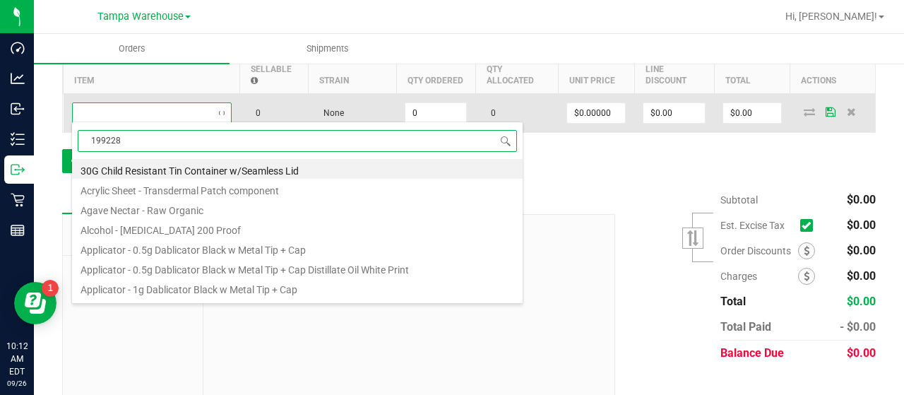
type input "1992285"
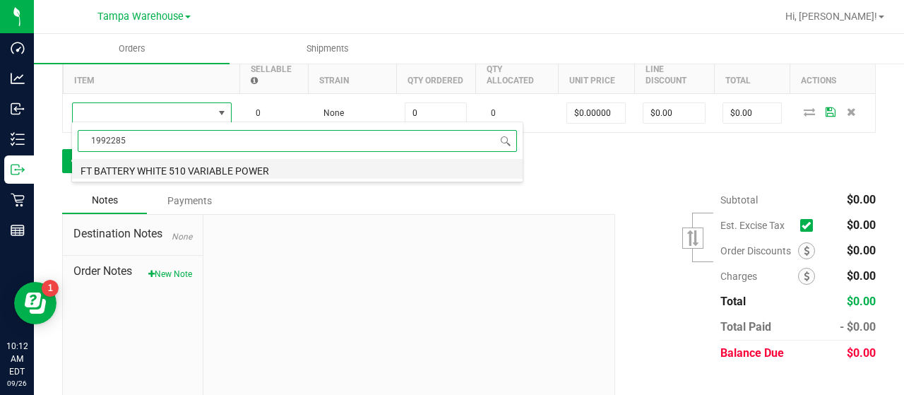
click at [281, 162] on li "FT BATTERY WHITE 510 VARIABLE POWER" at bounding box center [297, 169] width 451 height 20
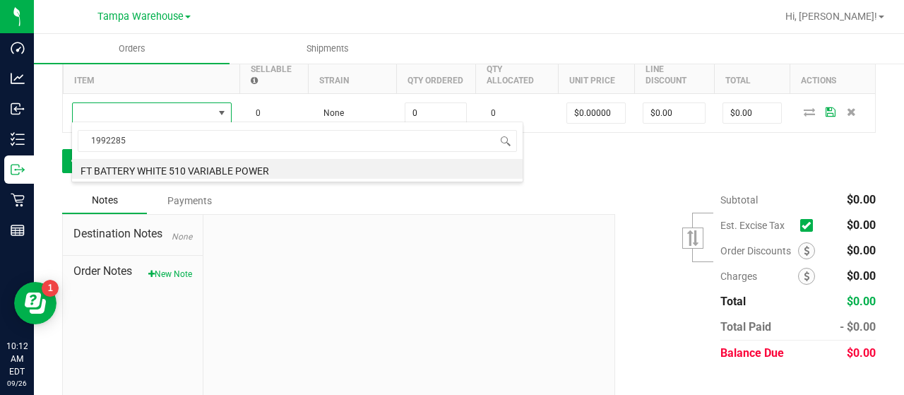
type input "0 ea"
type input "$10.00000"
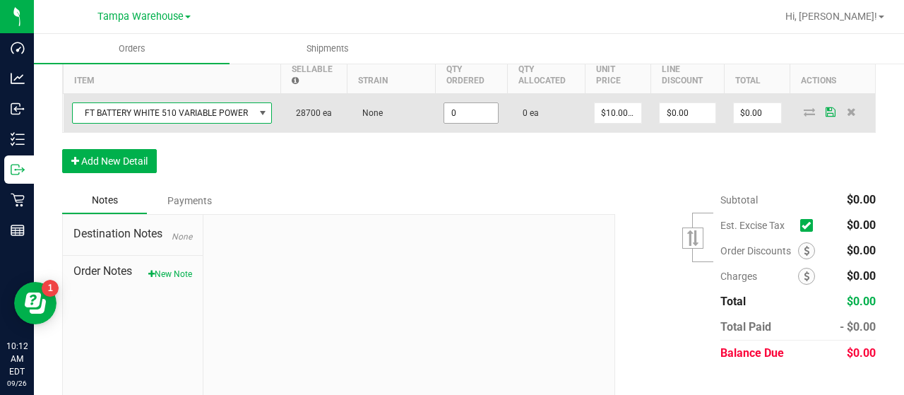
click at [477, 109] on input "0" at bounding box center [471, 113] width 54 height 20
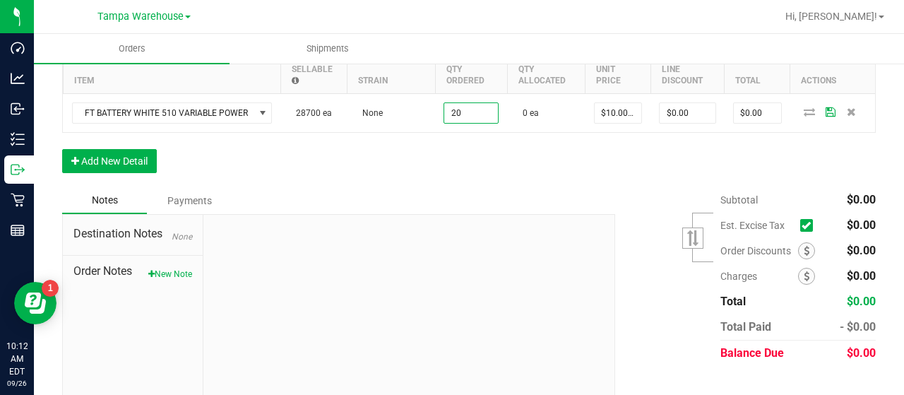
type input "20 ea"
type input "$200.00"
click at [443, 155] on div "Order Details Print All Labels Item Sellable Strain Qty Ordered Qty Allocated U…" at bounding box center [469, 103] width 814 height 167
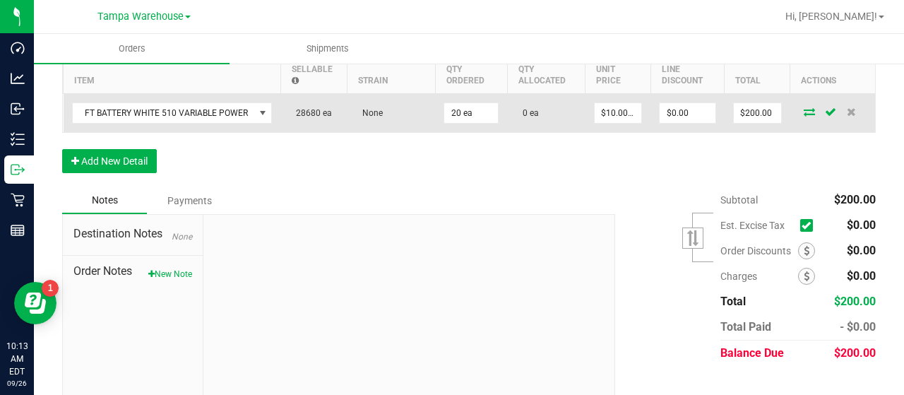
click at [804, 107] on icon at bounding box center [809, 111] width 11 height 8
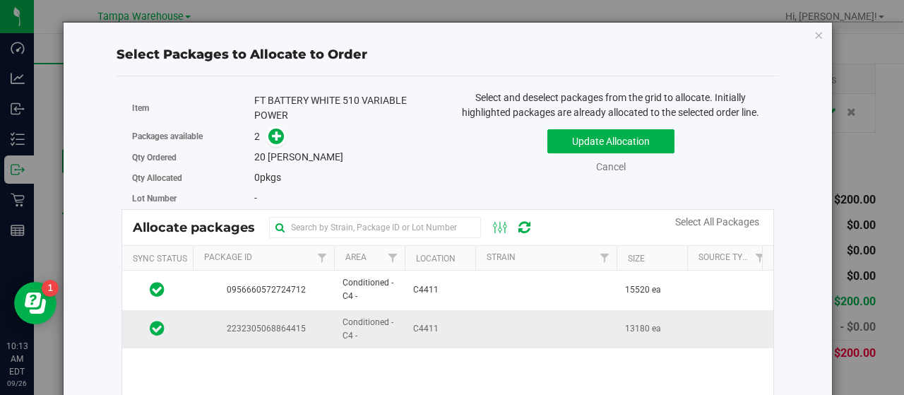
click at [466, 321] on td "C4411" at bounding box center [440, 329] width 71 height 38
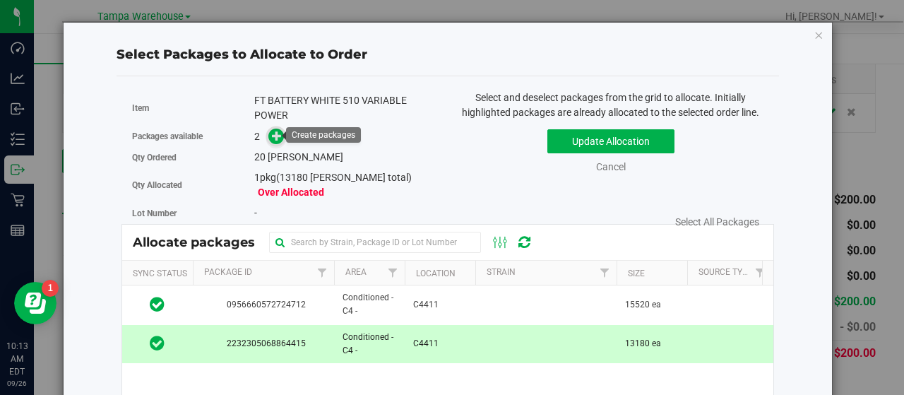
click at [272, 135] on icon at bounding box center [277, 136] width 10 height 10
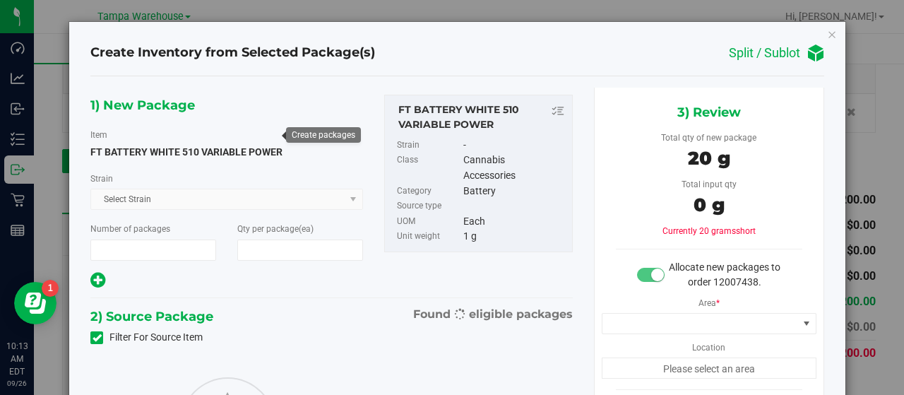
type input "1"
type input "20"
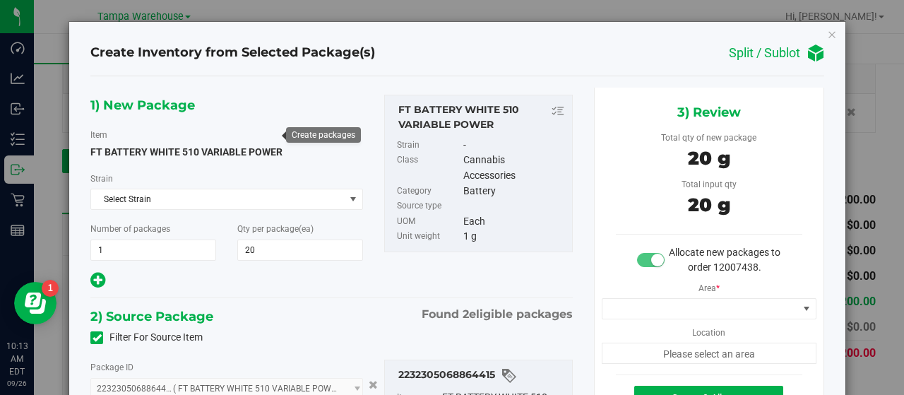
type input "20 ea"
click at [661, 307] on span at bounding box center [700, 309] width 196 height 20
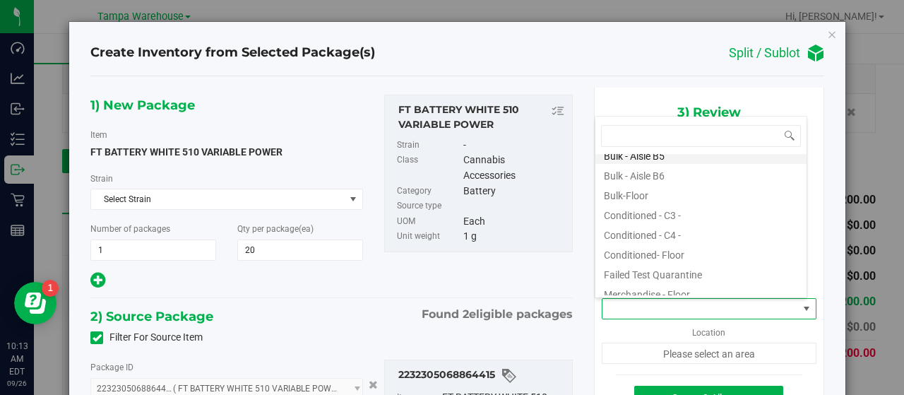
scroll to position [212, 0]
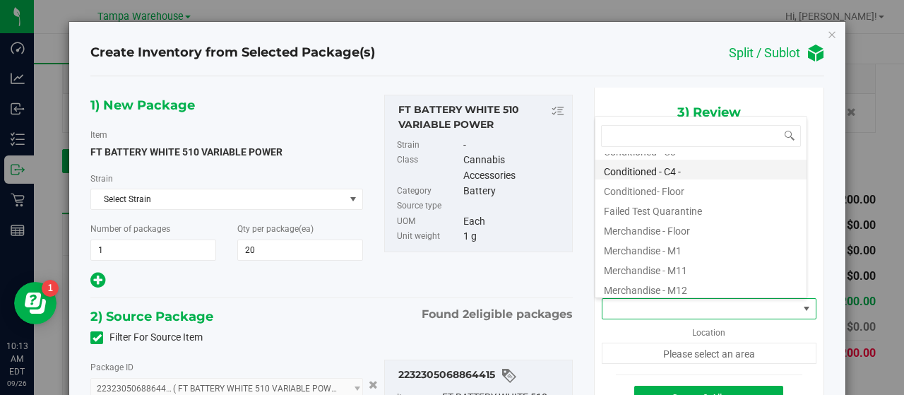
click at [665, 170] on li "Conditioned - C4 -" at bounding box center [700, 170] width 211 height 20
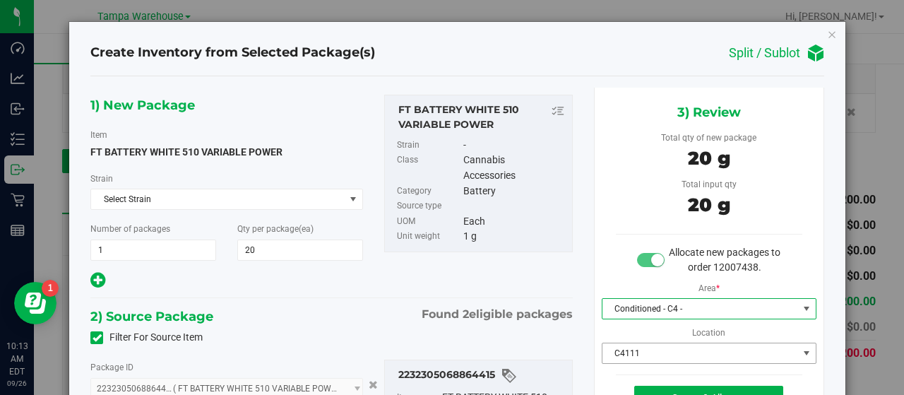
click at [650, 348] on span "C4111" at bounding box center [700, 353] width 196 height 20
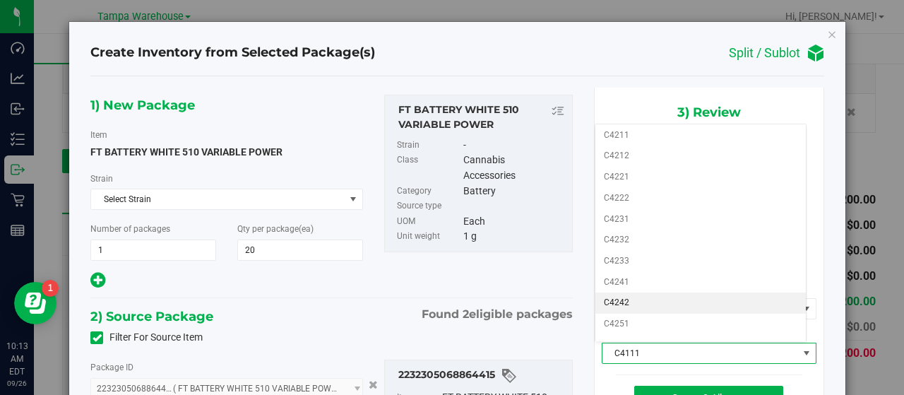
scroll to position [494, 0]
click at [660, 304] on li "C4411" at bounding box center [700, 314] width 211 height 21
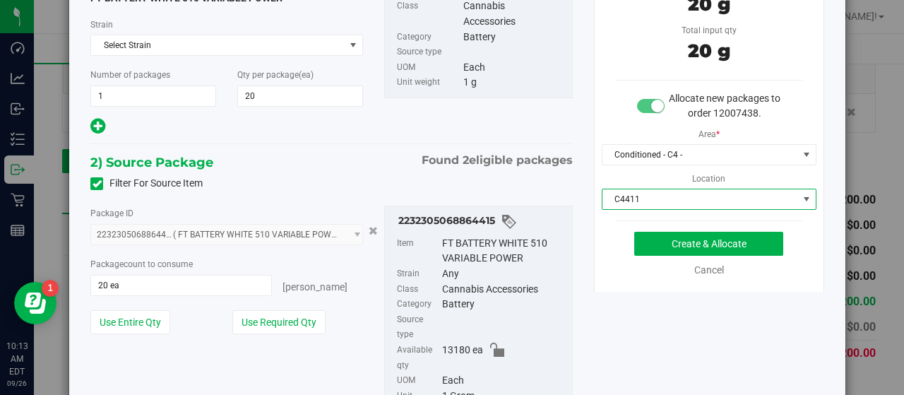
scroll to position [141, 0]
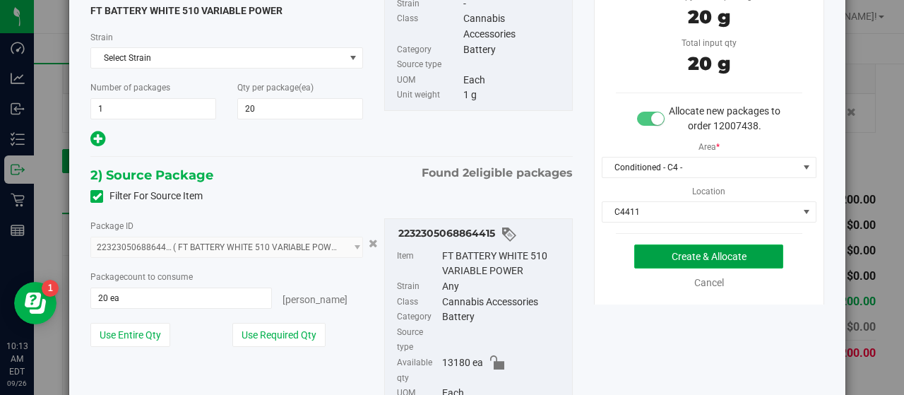
click at [645, 249] on button "Create & Allocate" at bounding box center [708, 256] width 149 height 24
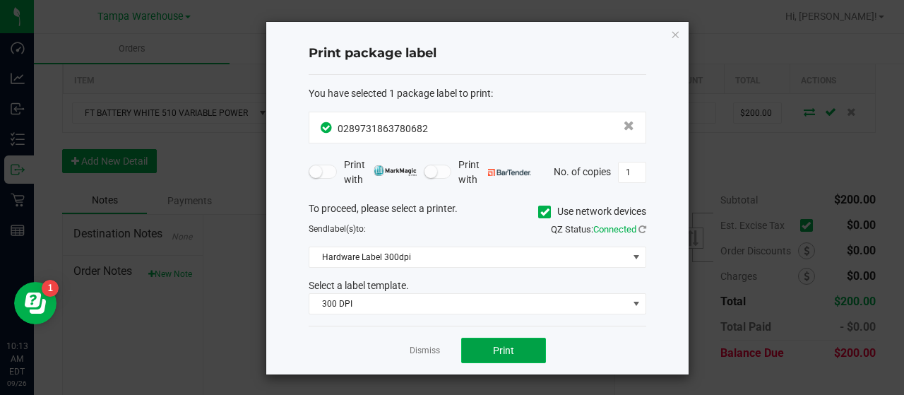
click at [530, 340] on button "Print" at bounding box center [503, 350] width 85 height 25
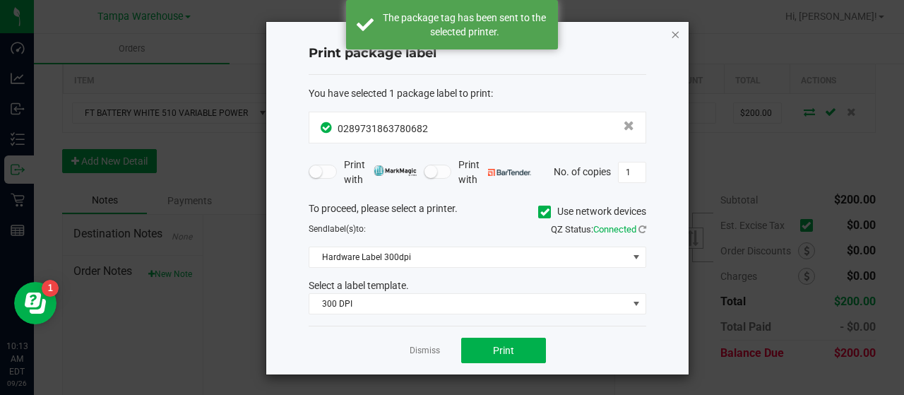
click at [675, 35] on icon "button" at bounding box center [675, 33] width 10 height 17
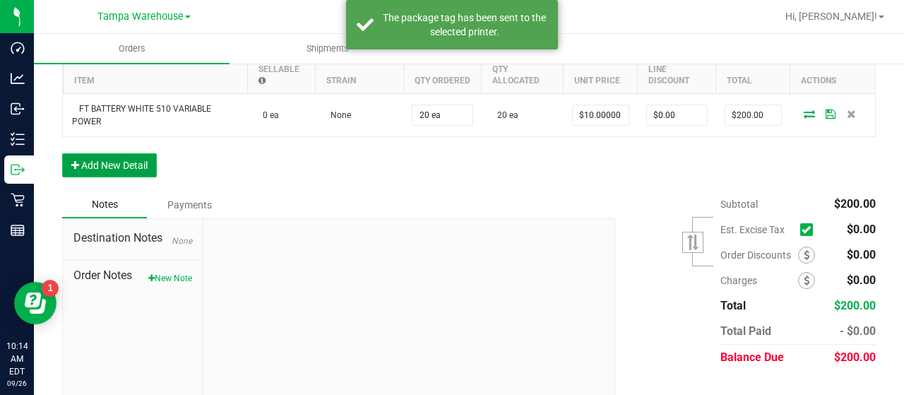
click at [144, 165] on button "Add New Detail" at bounding box center [109, 165] width 95 height 24
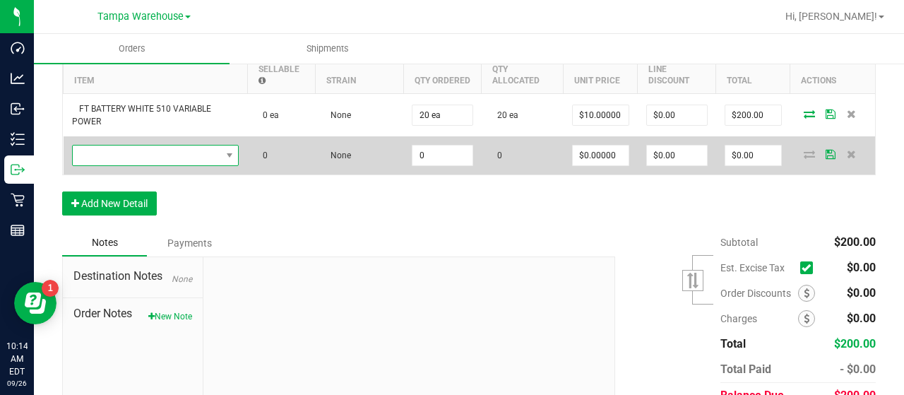
click at [154, 152] on span "NO DATA FOUND" at bounding box center [147, 155] width 148 height 20
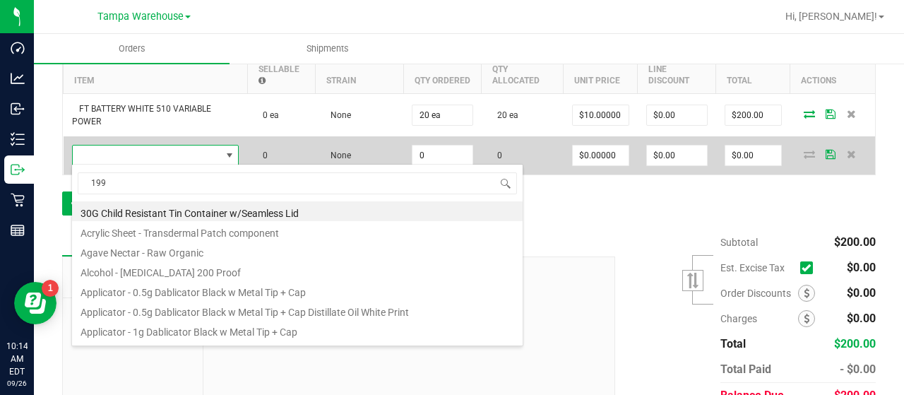
scroll to position [20, 165]
type input "1992265"
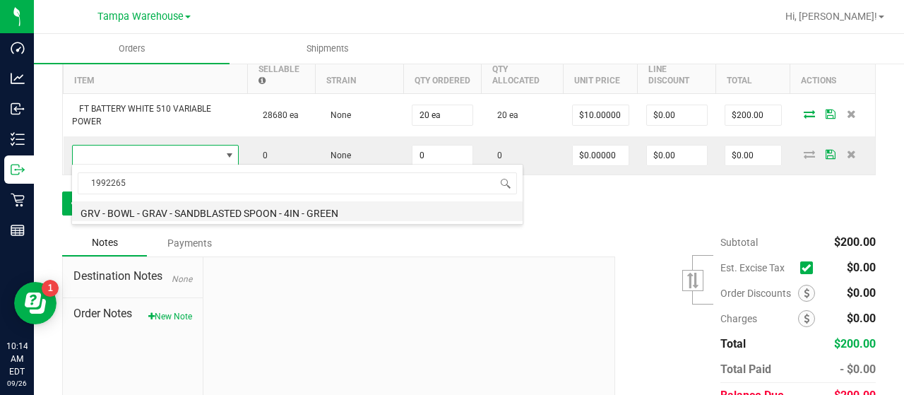
click at [300, 208] on li "GRV - BOWL - GRAV - SANDBLASTED SPOON - 4IN - GREEN" at bounding box center [297, 211] width 451 height 20
type input "0 ea"
type input "$18.00000"
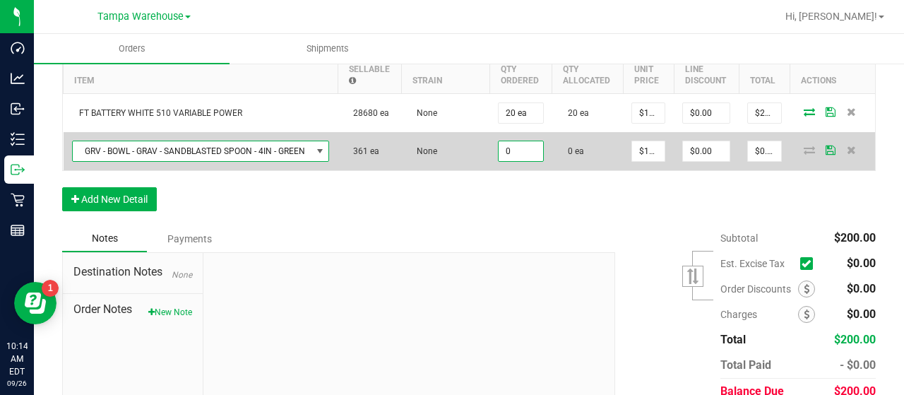
click at [525, 147] on input "0" at bounding box center [521, 151] width 44 height 20
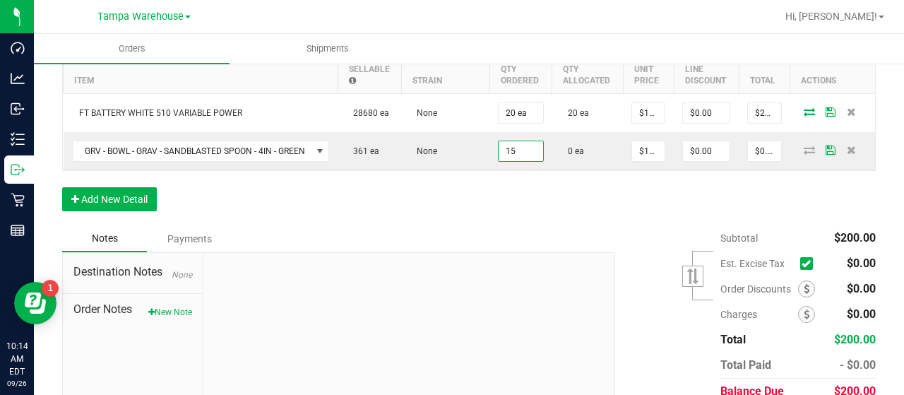
type input "15 ea"
type input "$270.00"
drag, startPoint x: 538, startPoint y: 204, endPoint x: 568, endPoint y: 198, distance: 30.3
click at [540, 204] on div "Order Details Print All Labels Item Sellable Strain Qty Ordered Qty Allocated U…" at bounding box center [469, 123] width 814 height 206
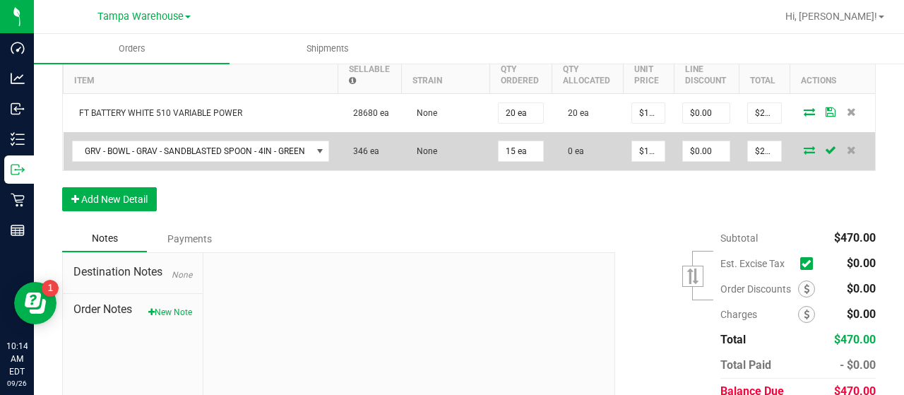
click at [804, 148] on icon at bounding box center [809, 149] width 11 height 8
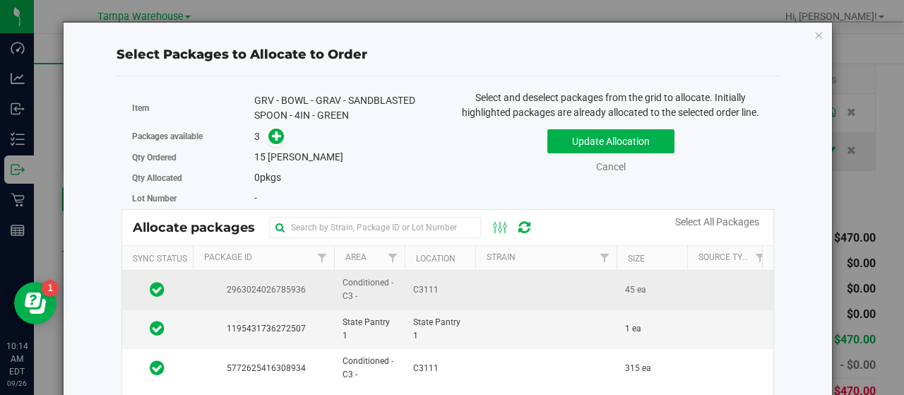
click at [463, 285] on td "C3111" at bounding box center [440, 289] width 71 height 39
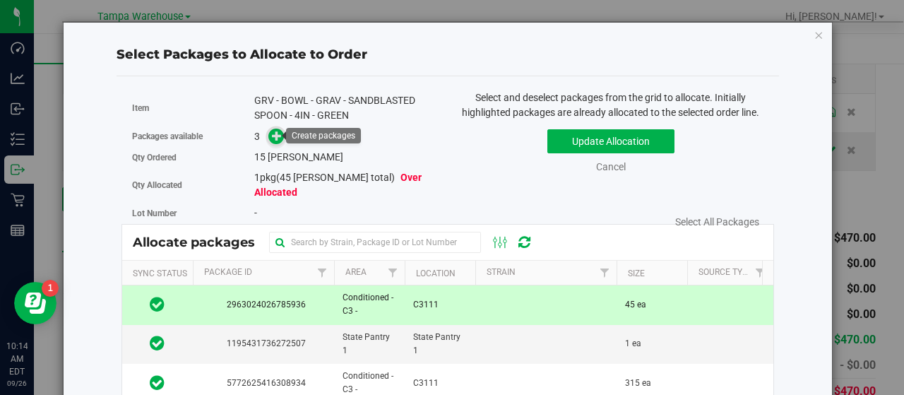
click at [274, 135] on icon at bounding box center [277, 136] width 10 height 10
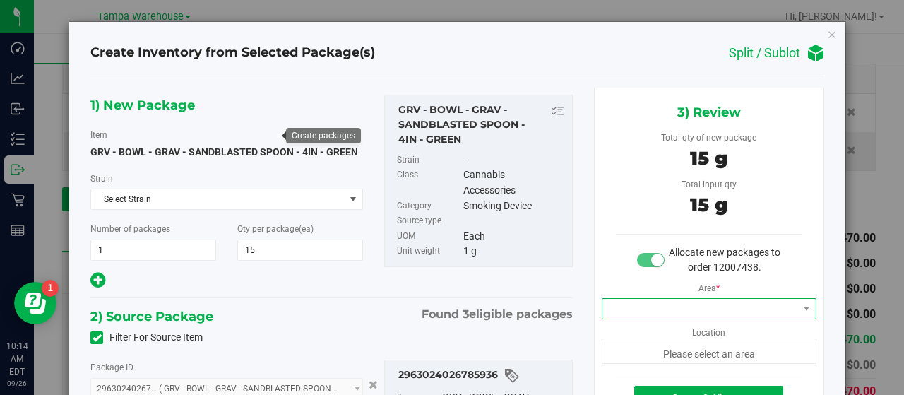
click at [674, 304] on span at bounding box center [700, 309] width 196 height 20
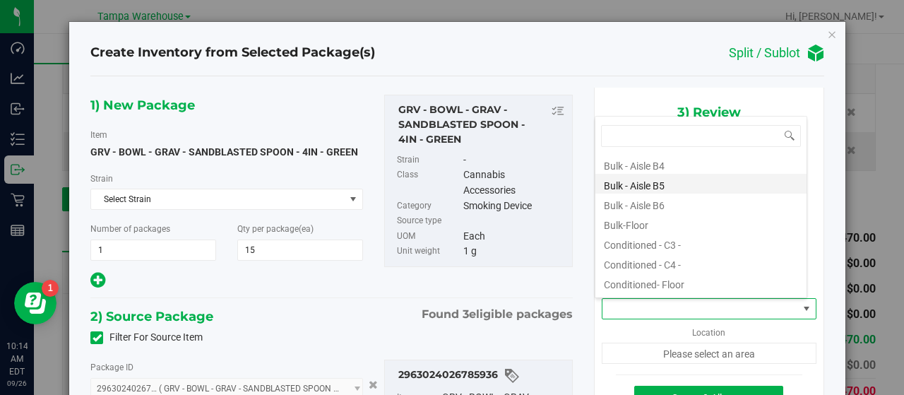
scroll to position [141, 0]
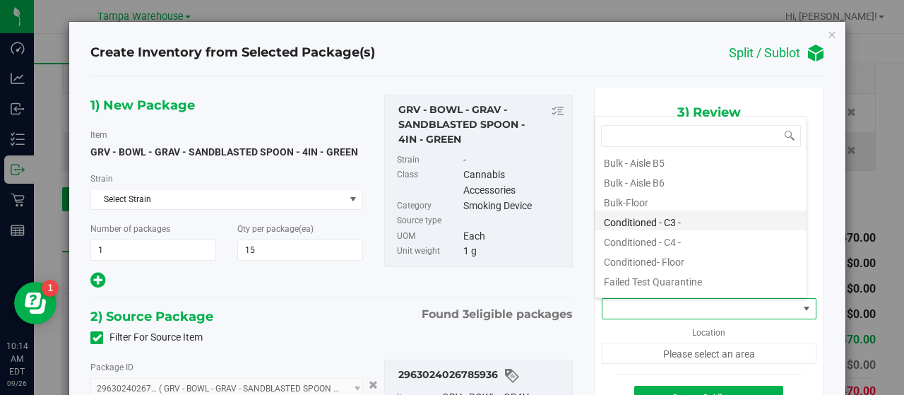
click at [681, 221] on li "Conditioned - C3 -" at bounding box center [700, 220] width 211 height 20
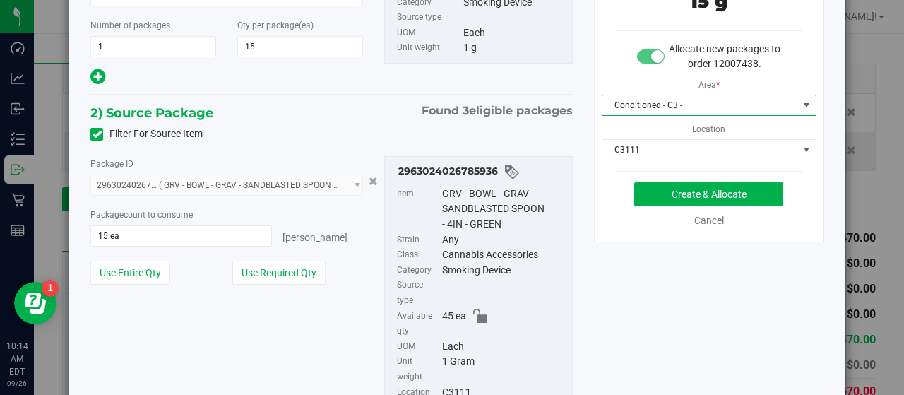
scroll to position [212, 0]
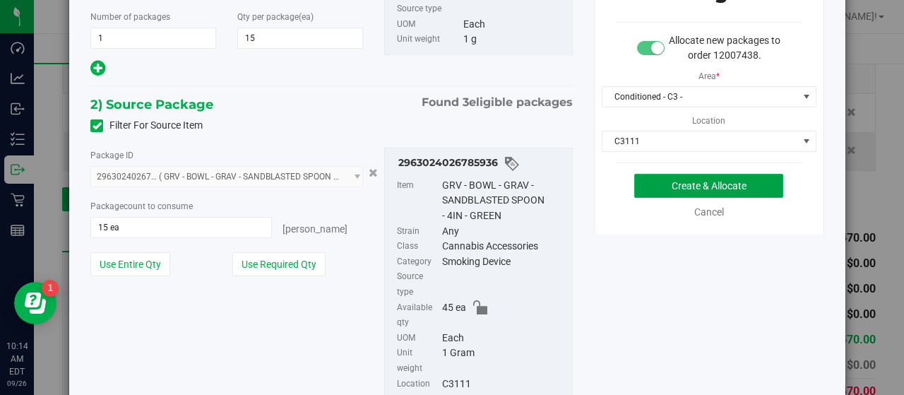
click at [643, 181] on button "Create & Allocate" at bounding box center [708, 186] width 149 height 24
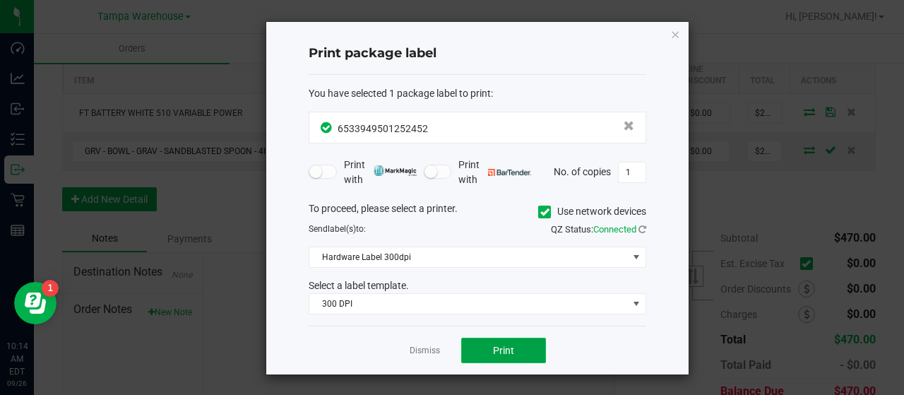
click at [521, 340] on button "Print" at bounding box center [503, 350] width 85 height 25
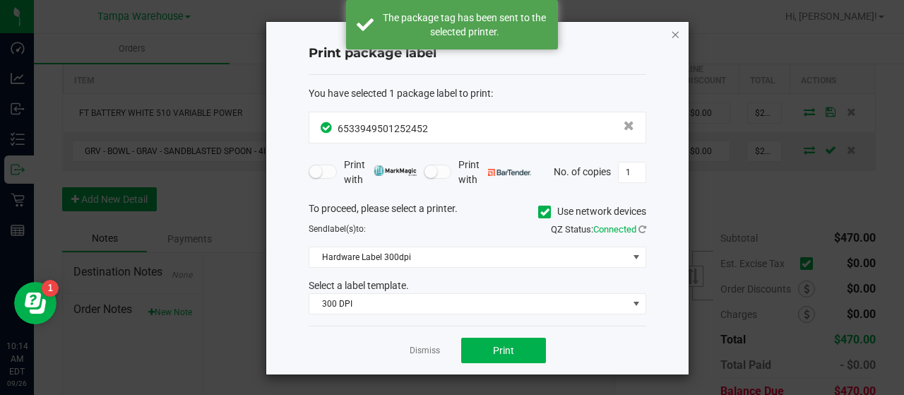
click at [677, 34] on icon "button" at bounding box center [675, 33] width 10 height 17
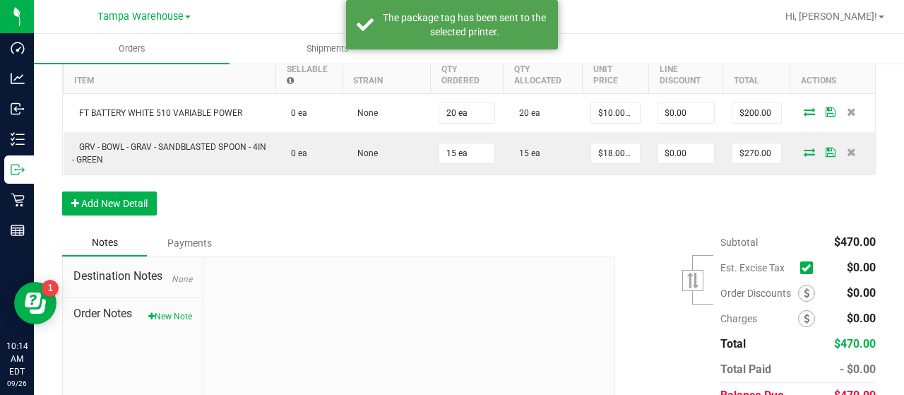
scroll to position [14, 0]
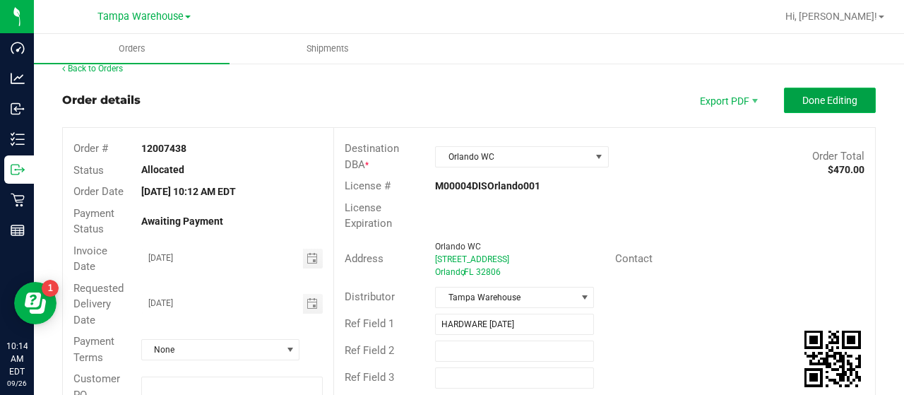
click at [785, 99] on button "Done Editing" at bounding box center [830, 100] width 92 height 25
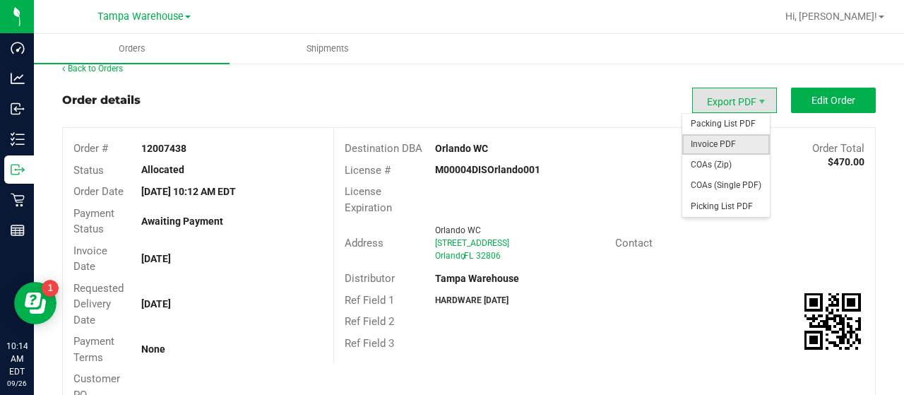
click at [716, 136] on span "Invoice PDF" at bounding box center [726, 144] width 88 height 20
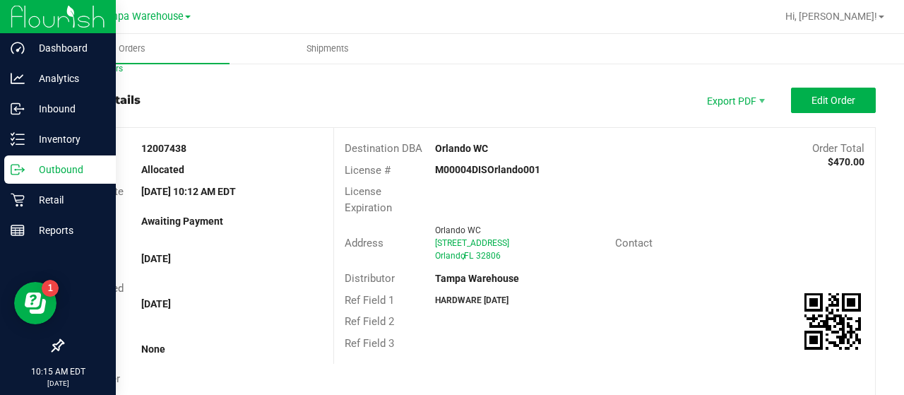
click at [54, 169] on p "Outbound" at bounding box center [67, 169] width 85 height 17
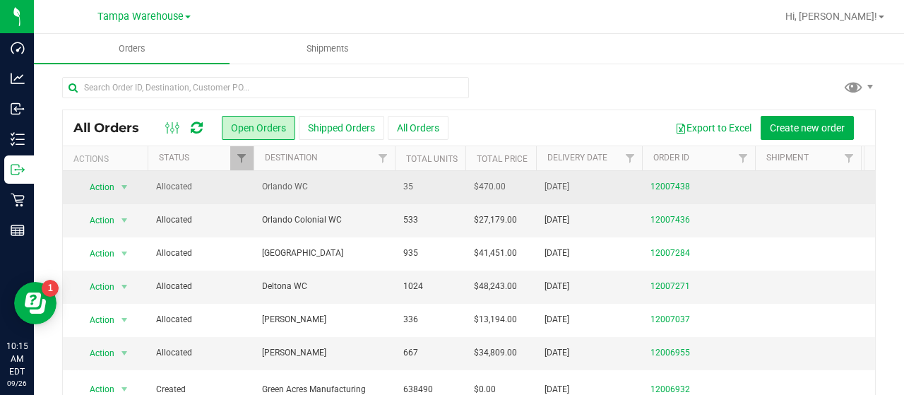
click at [330, 181] on span "Orlando WC" at bounding box center [324, 186] width 124 height 13
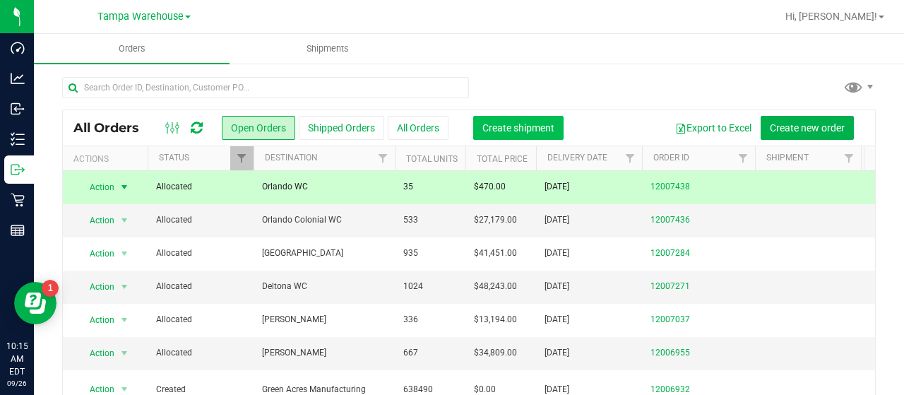
click at [535, 122] on span "Create shipment" at bounding box center [518, 127] width 72 height 11
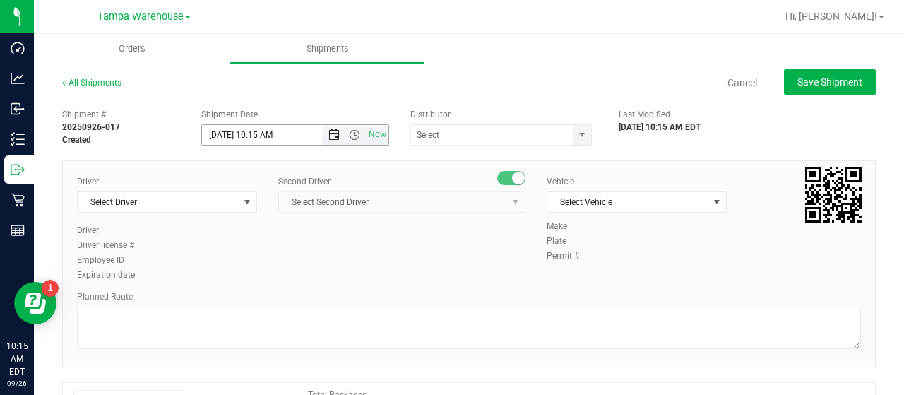
click at [332, 133] on span "Open the date view" at bounding box center [333, 134] width 11 height 11
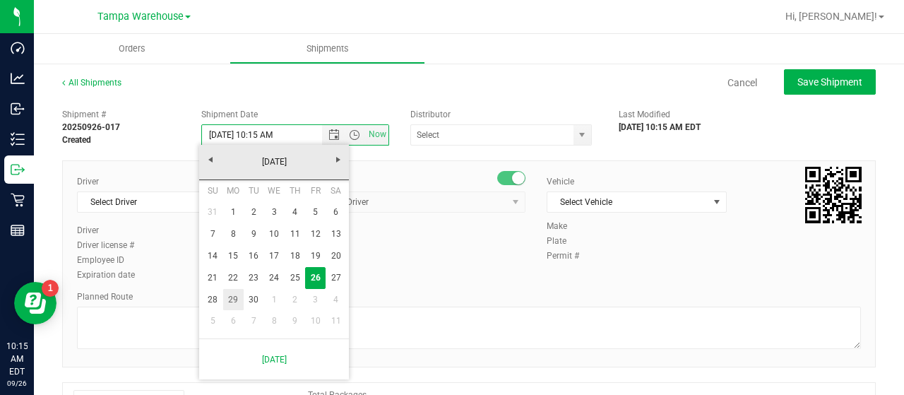
click at [234, 299] on link "29" at bounding box center [233, 300] width 20 height 22
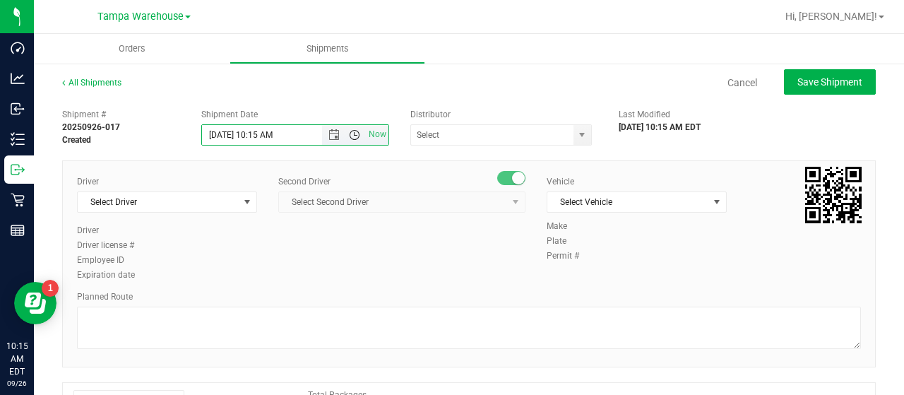
click at [353, 133] on span "Open the time view" at bounding box center [354, 134] width 11 height 11
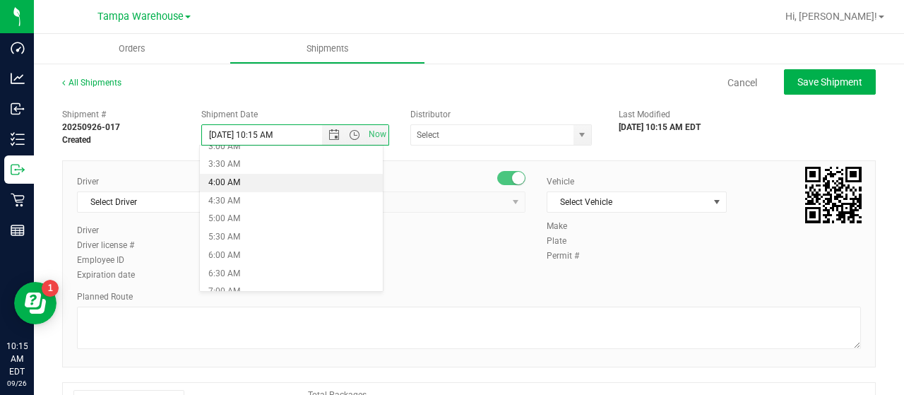
scroll to position [141, 0]
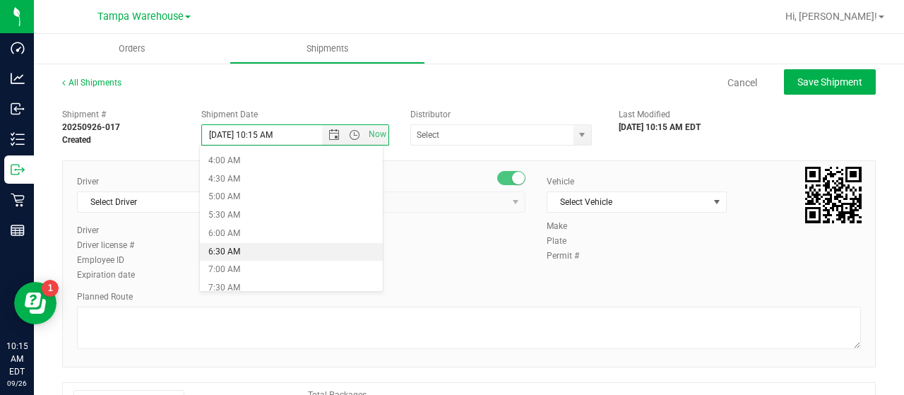
click at [273, 243] on li "6:30 AM" at bounding box center [291, 252] width 182 height 18
type input "[DATE] 6:30 AM"
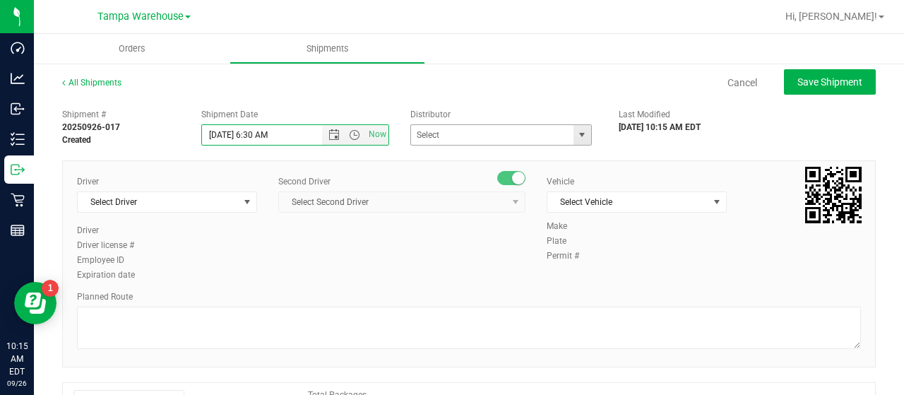
click at [576, 134] on span "select" at bounding box center [581, 134] width 11 height 11
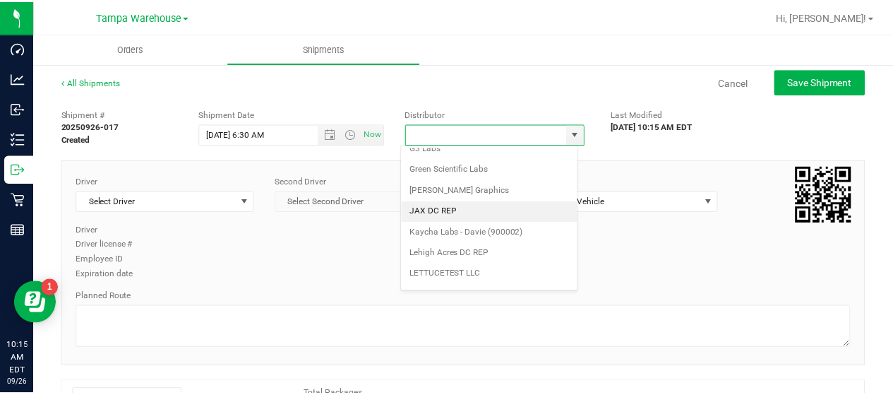
scroll to position [554, 0]
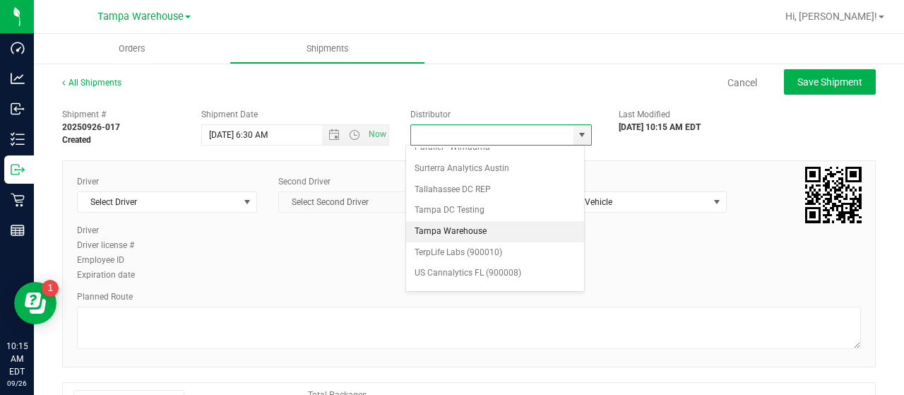
click at [500, 221] on li "Tampa Warehouse" at bounding box center [495, 231] width 178 height 21
type input "Tampa Warehouse"
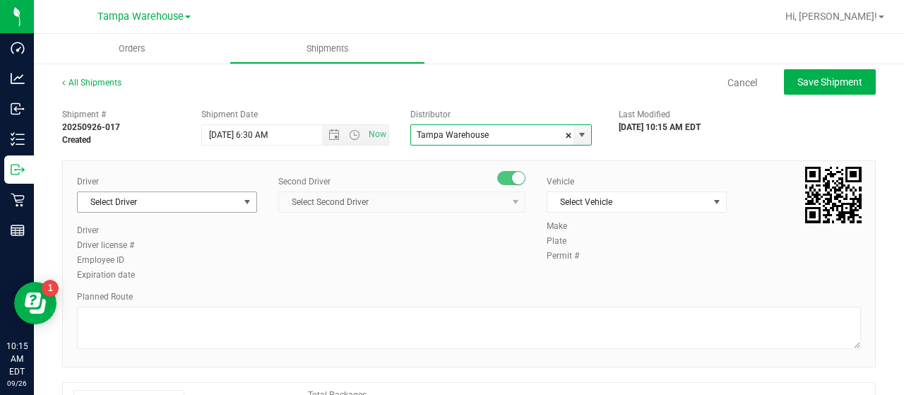
click at [218, 198] on span "Select Driver" at bounding box center [158, 202] width 161 height 20
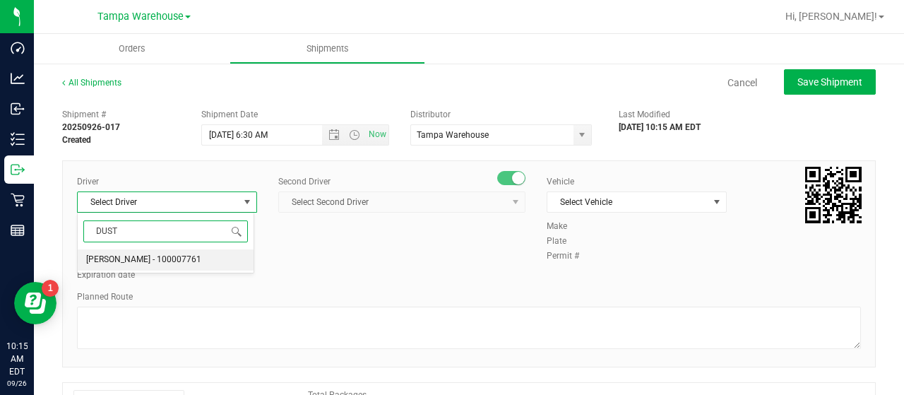
click at [151, 259] on span "[PERSON_NAME] - 100007761" at bounding box center [143, 260] width 115 height 18
type input "DUST"
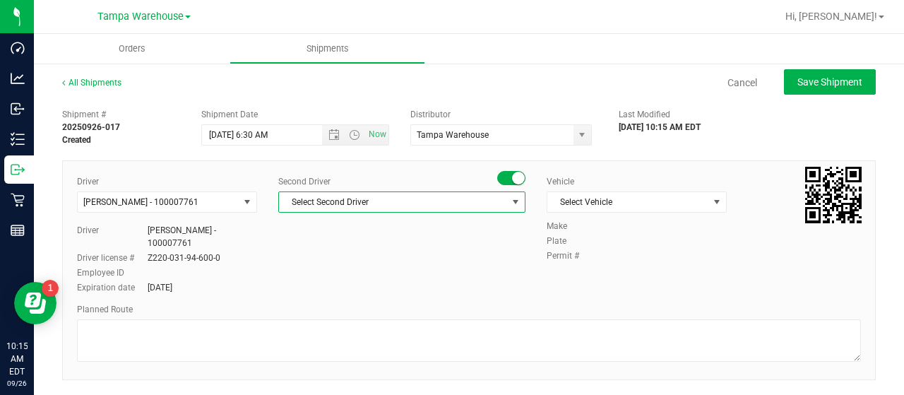
click at [385, 203] on span "Select Second Driver" at bounding box center [393, 202] width 228 height 20
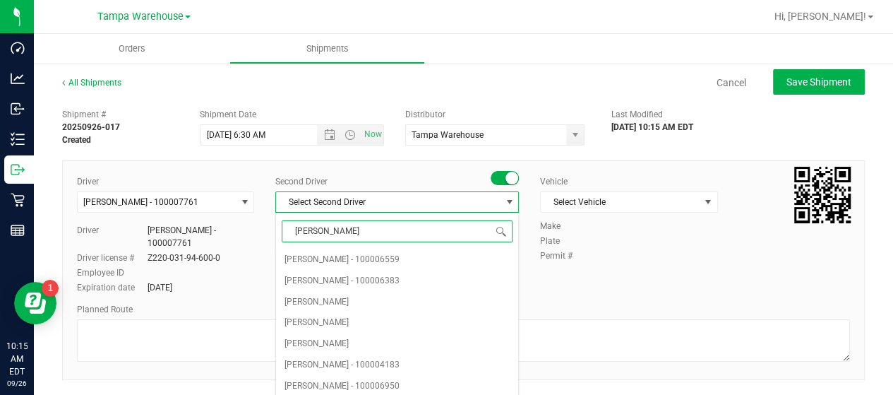
type input "DANN"
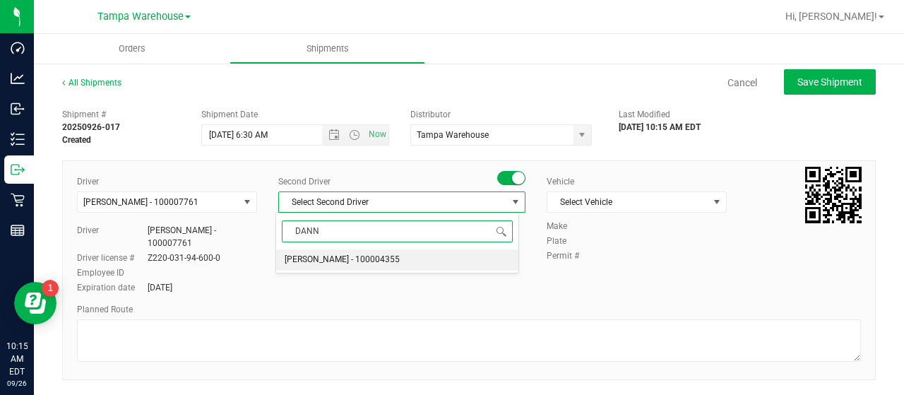
click at [376, 258] on span "[PERSON_NAME] - 100004355" at bounding box center [342, 260] width 115 height 18
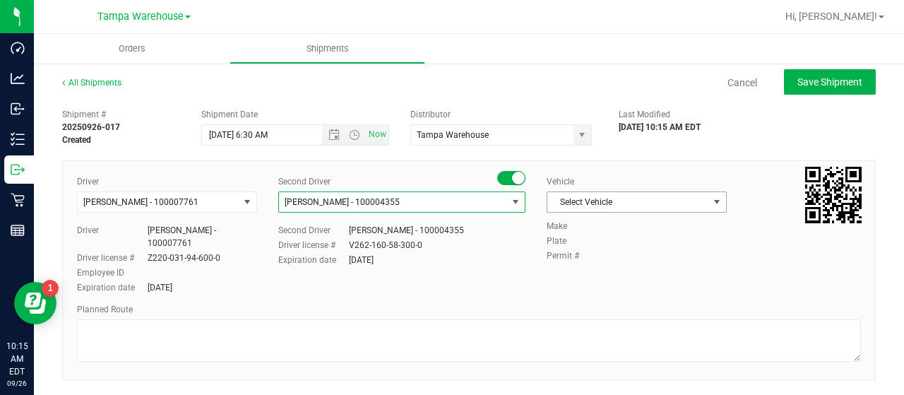
click at [657, 196] on span "Select Vehicle" at bounding box center [627, 202] width 161 height 20
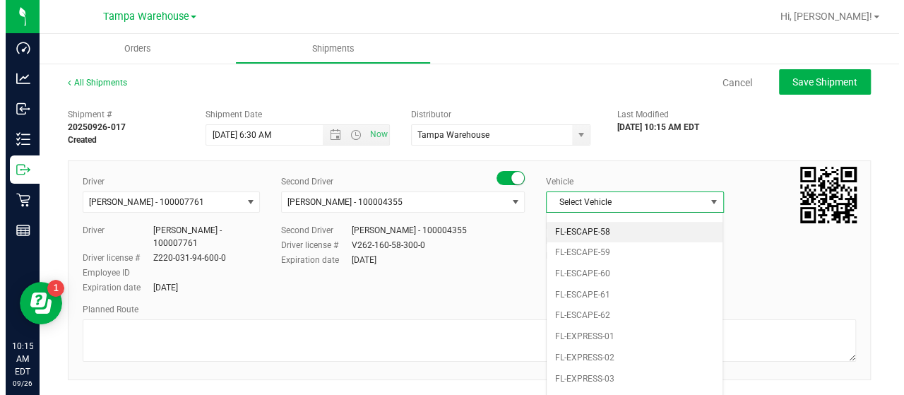
scroll to position [155, 0]
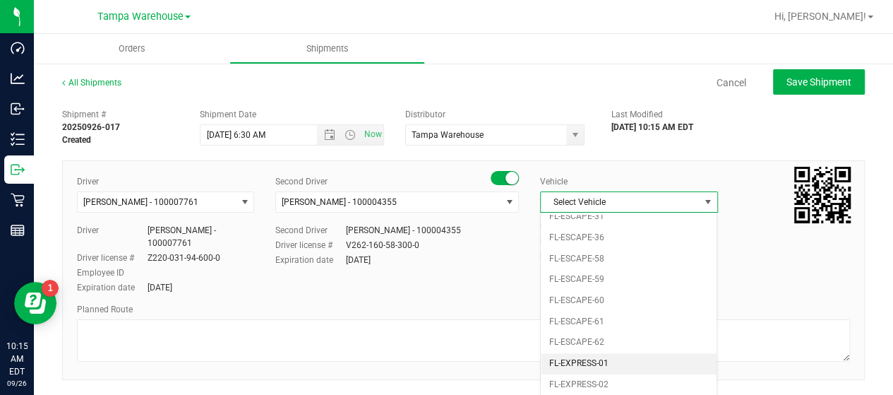
click at [637, 355] on li "FL-EXPRESS-01" at bounding box center [629, 363] width 176 height 21
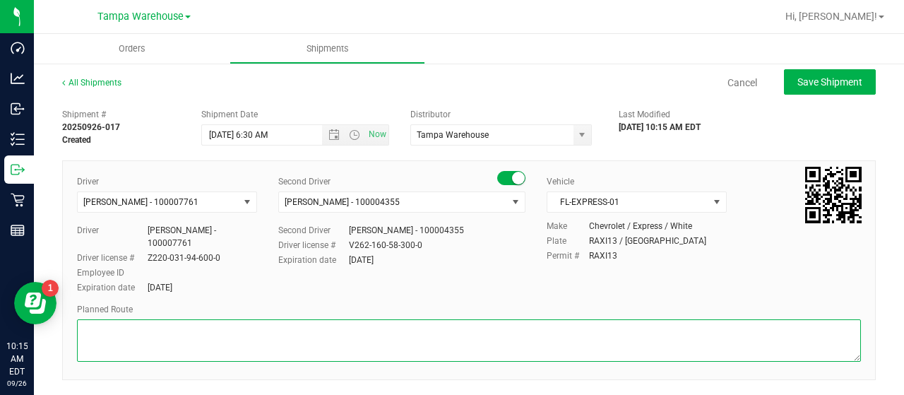
click at [185, 334] on textarea at bounding box center [469, 340] width 784 height 42
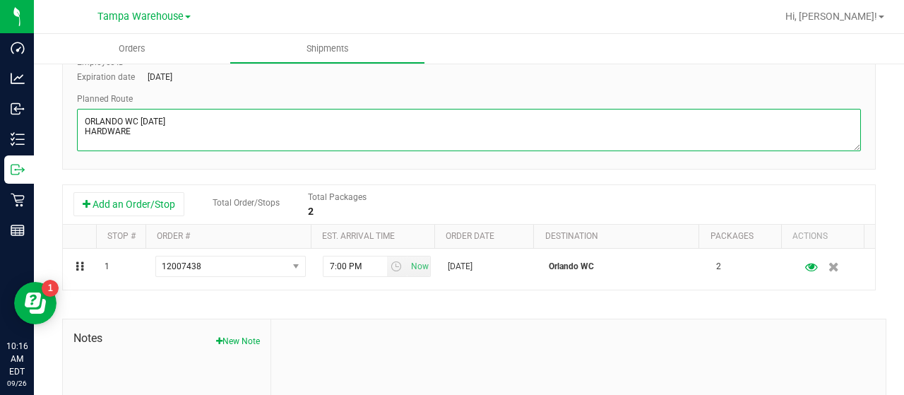
scroll to position [212, 0]
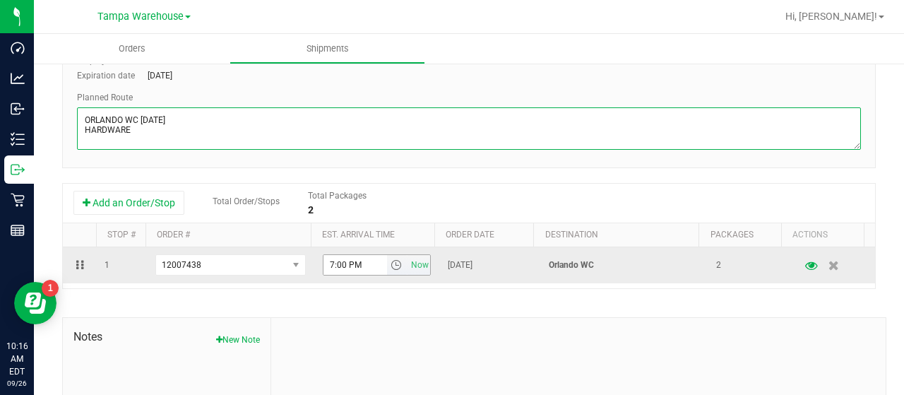
click at [391, 264] on span "select" at bounding box center [396, 264] width 11 height 11
type textarea "ORLANDO WC 09/29/25 HARDWARE"
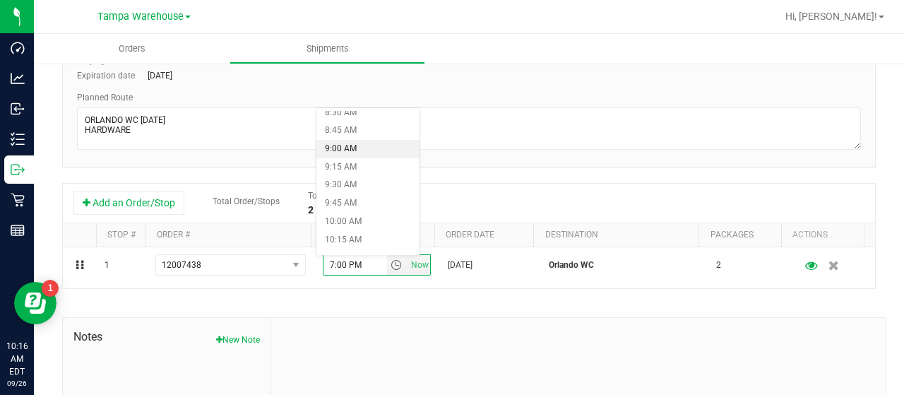
scroll to position [777, 0]
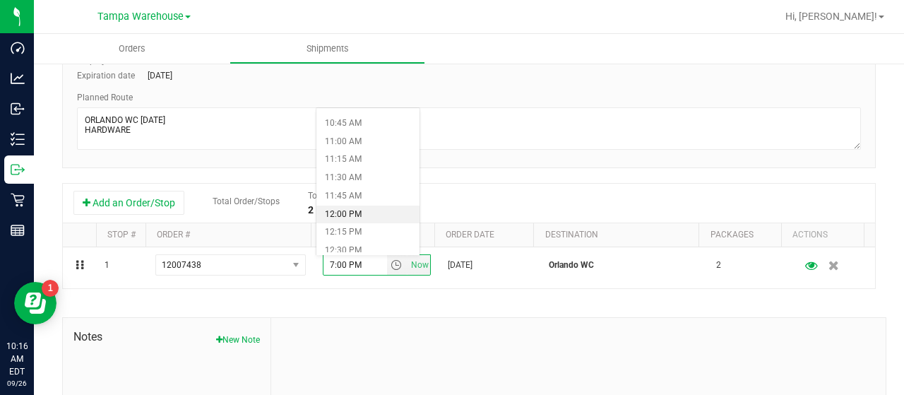
click at [369, 207] on li "12:00 PM" at bounding box center [367, 215] width 103 height 18
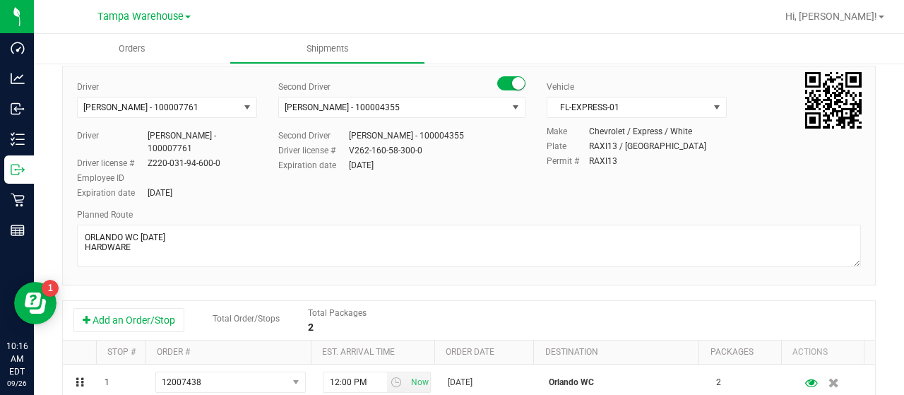
scroll to position [0, 0]
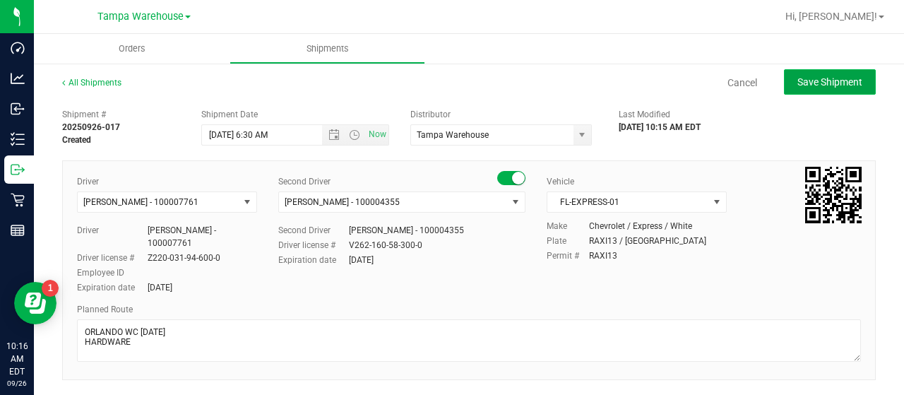
click at [808, 78] on span "Save Shipment" at bounding box center [829, 81] width 65 height 11
type input "[DATE] 10:30 AM"
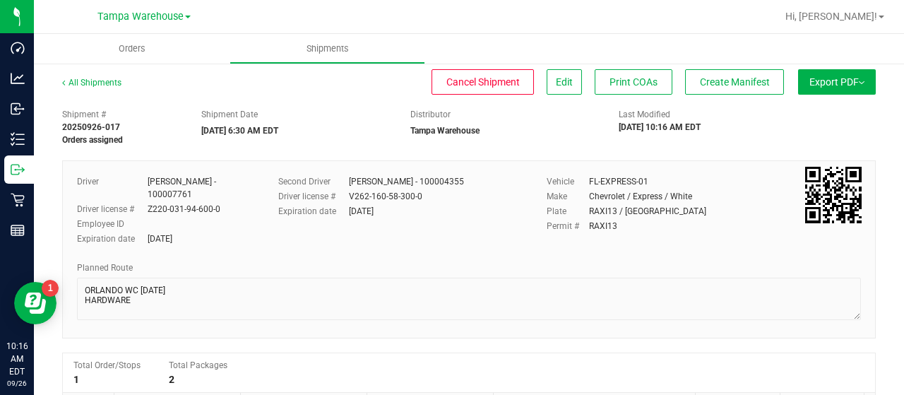
click at [809, 83] on span "Export PDF" at bounding box center [836, 81] width 55 height 11
click at [812, 127] on li "Manifest by Lot" at bounding box center [832, 134] width 143 height 21
click at [729, 83] on span "Create Manifest" at bounding box center [735, 81] width 70 height 11
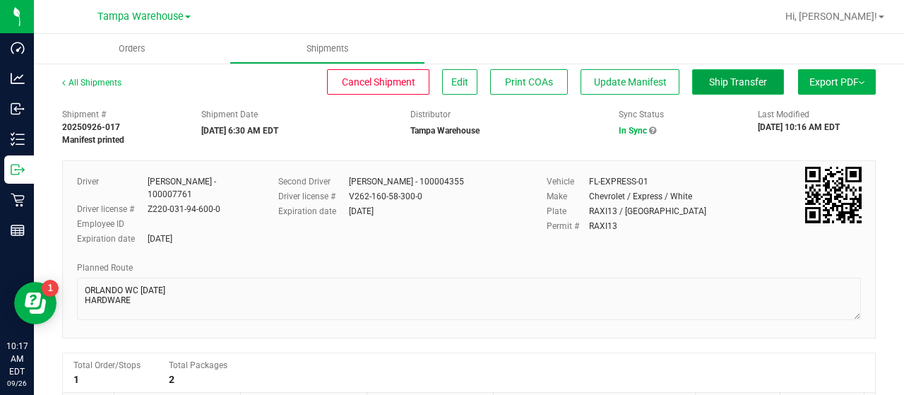
click at [725, 81] on span "Ship Transfer" at bounding box center [738, 81] width 58 height 11
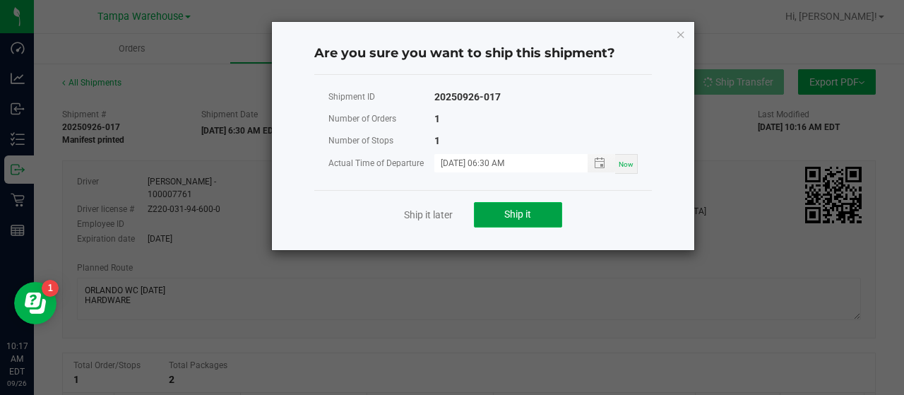
click at [545, 210] on button "Ship it" at bounding box center [518, 214] width 88 height 25
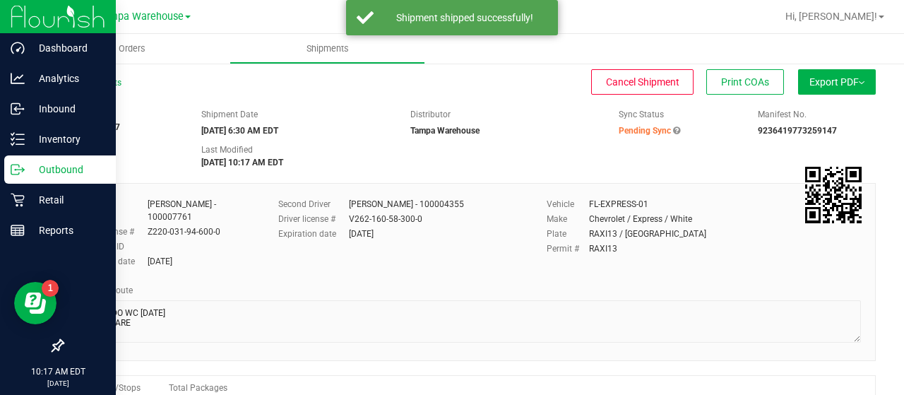
click at [45, 165] on p "Outbound" at bounding box center [67, 169] width 85 height 17
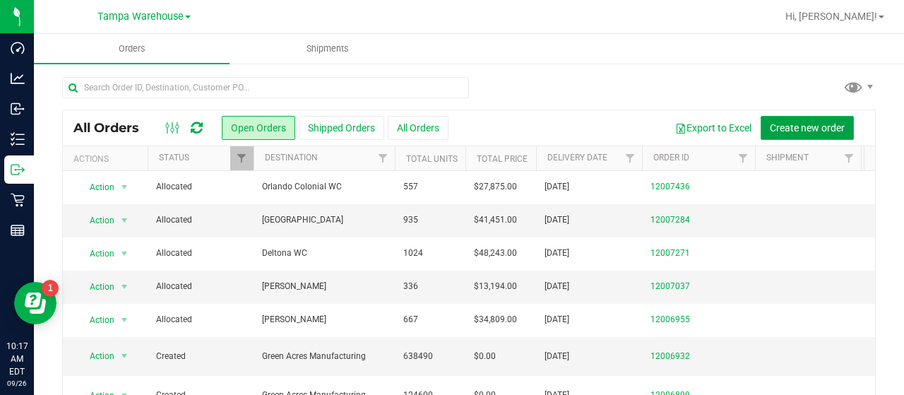
click at [801, 126] on span "Create new order" at bounding box center [807, 127] width 75 height 11
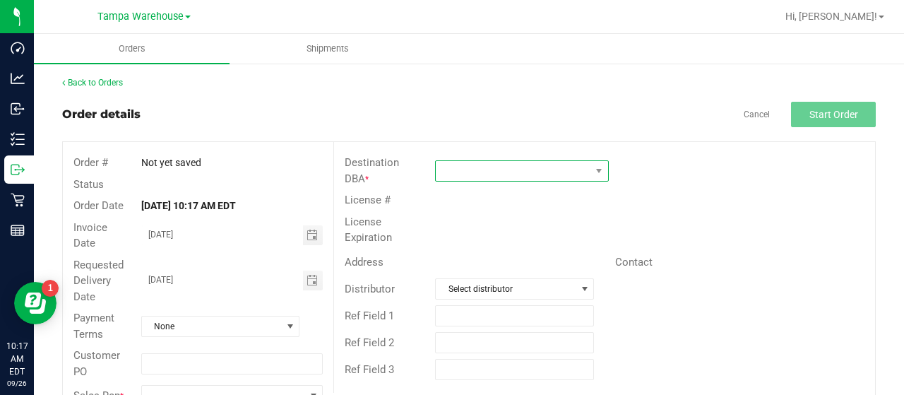
click at [555, 167] on span at bounding box center [513, 171] width 155 height 20
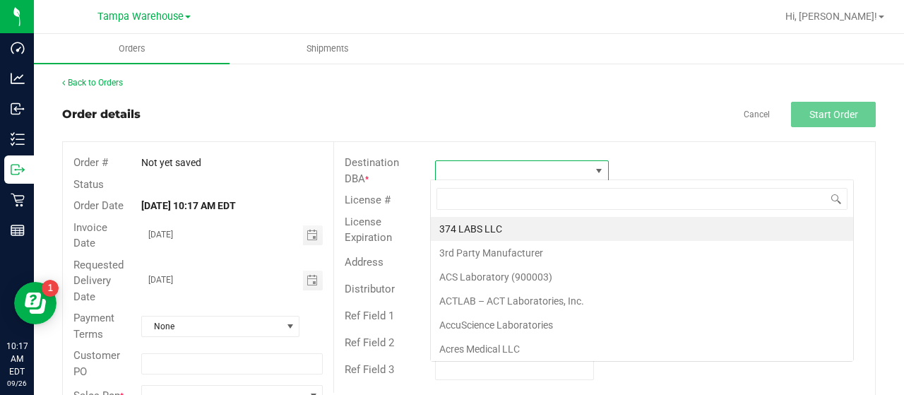
scroll to position [20, 171]
type input "COL"
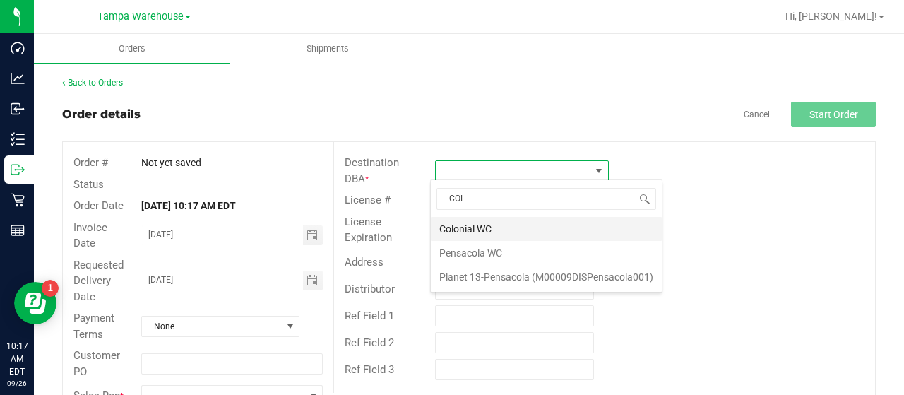
click at [489, 224] on li "Colonial WC" at bounding box center [546, 229] width 231 height 24
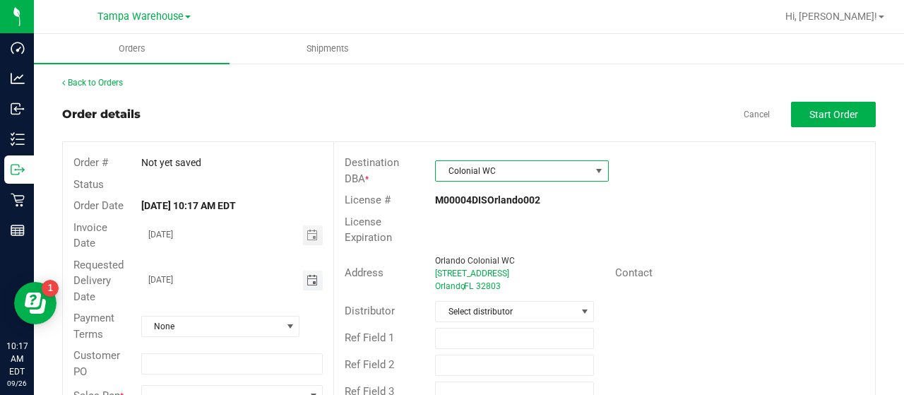
click at [308, 278] on span "Toggle calendar" at bounding box center [311, 280] width 11 height 11
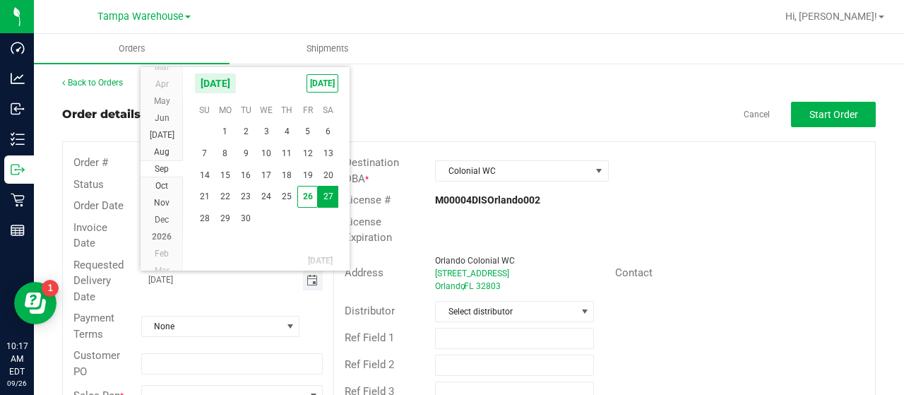
scroll to position [0, 0]
click at [220, 215] on span "29" at bounding box center [225, 219] width 20 height 22
type input "[DATE]"
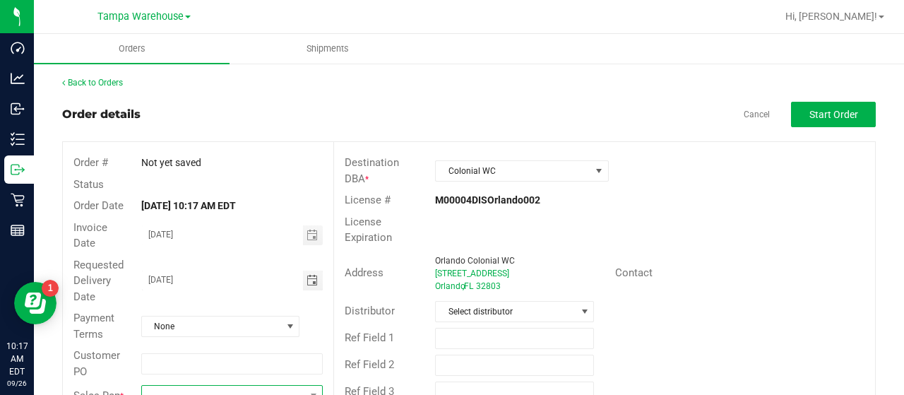
click at [209, 388] on span at bounding box center [223, 396] width 162 height 20
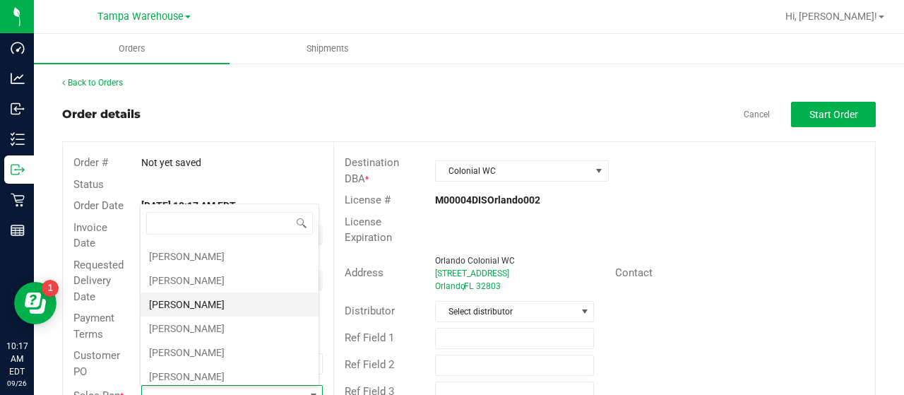
scroll to position [212, 0]
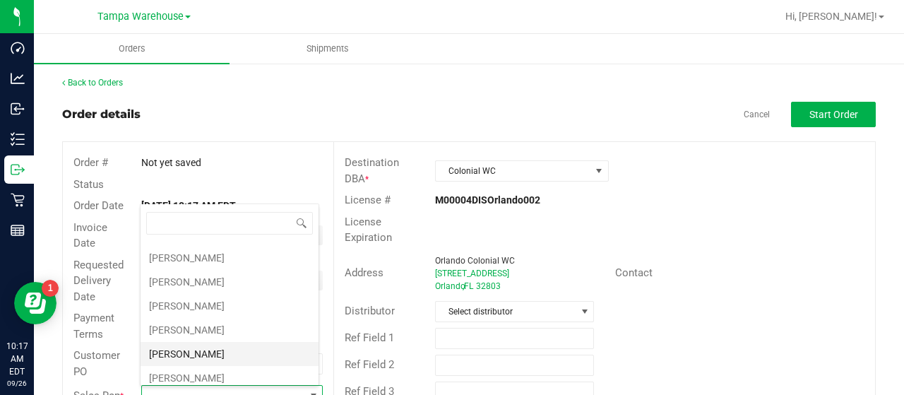
click at [213, 348] on li "[PERSON_NAME]" at bounding box center [230, 354] width 178 height 24
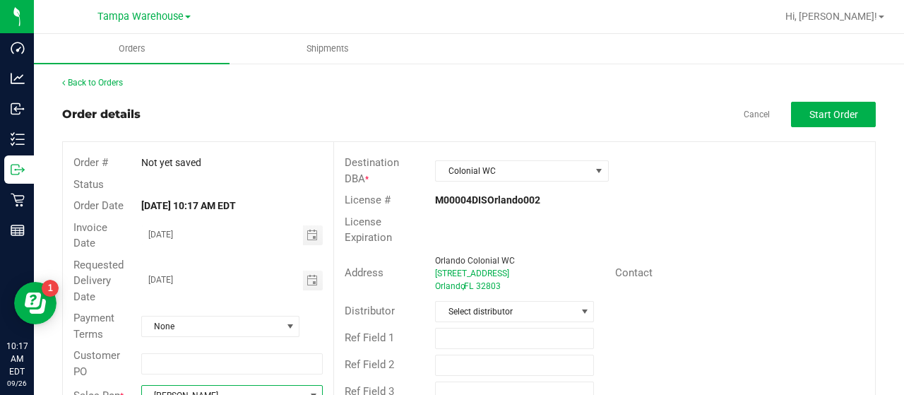
scroll to position [10, 0]
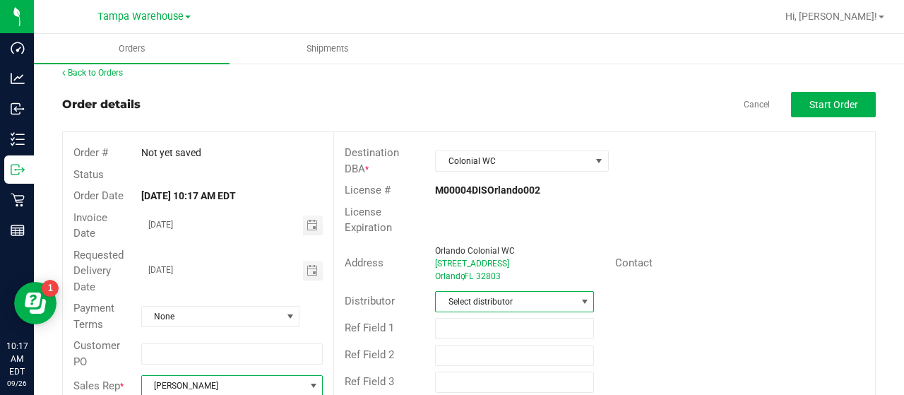
click at [515, 292] on span "Select distributor" at bounding box center [506, 302] width 140 height 20
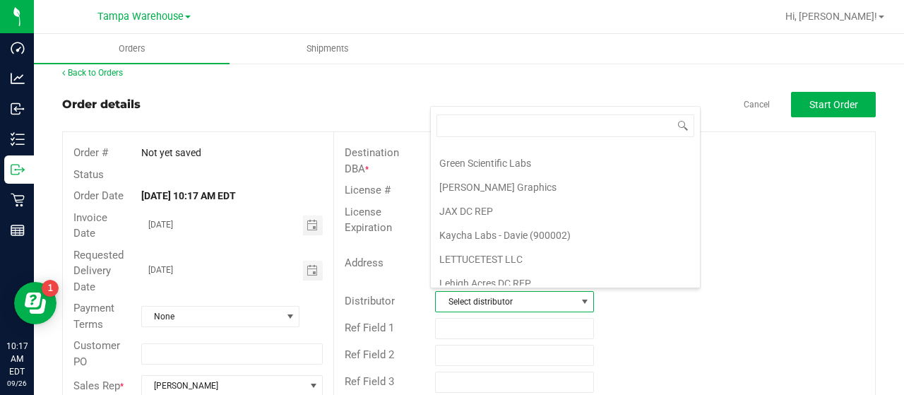
scroll to position [659, 0]
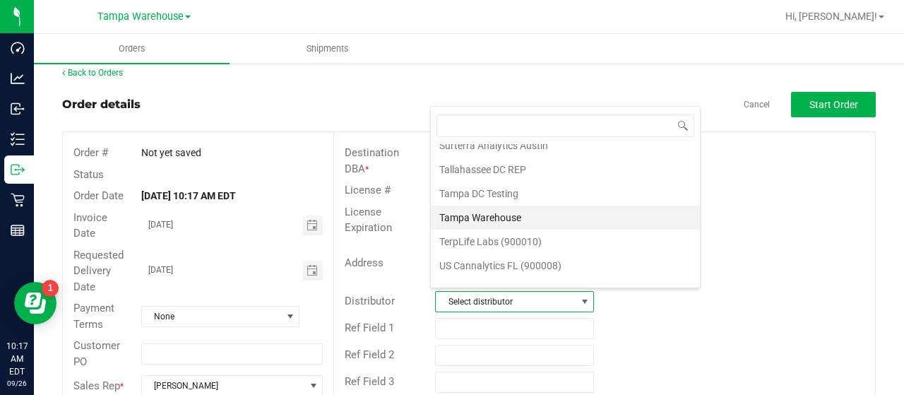
click at [535, 206] on li "Tampa Warehouse" at bounding box center [565, 218] width 269 height 24
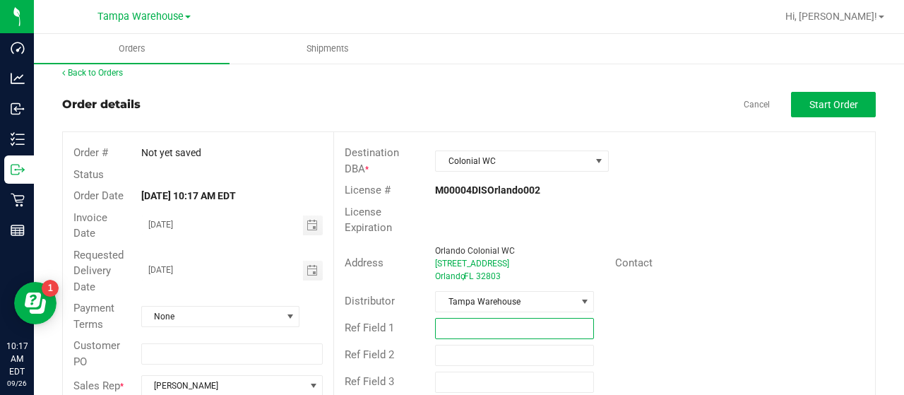
click at [493, 321] on input "text" at bounding box center [514, 328] width 159 height 21
paste input "HARDWARE [DATE]"
type input "HARDWARE [DATE]"
click at [819, 101] on span "Start Order" at bounding box center [833, 104] width 49 height 11
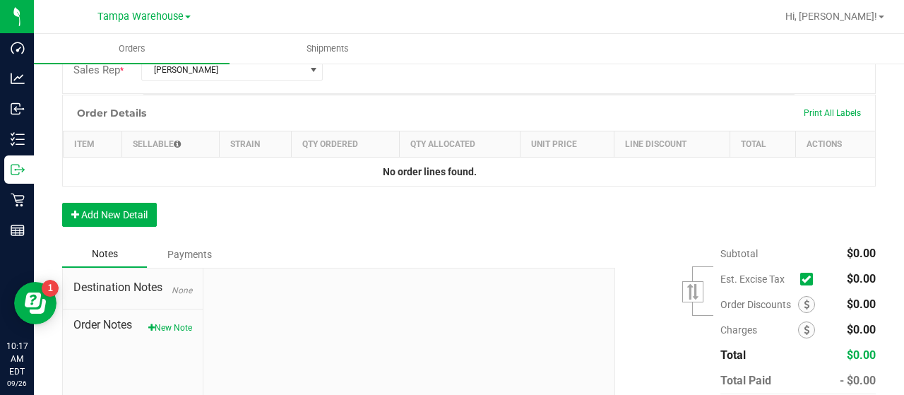
scroll to position [434, 0]
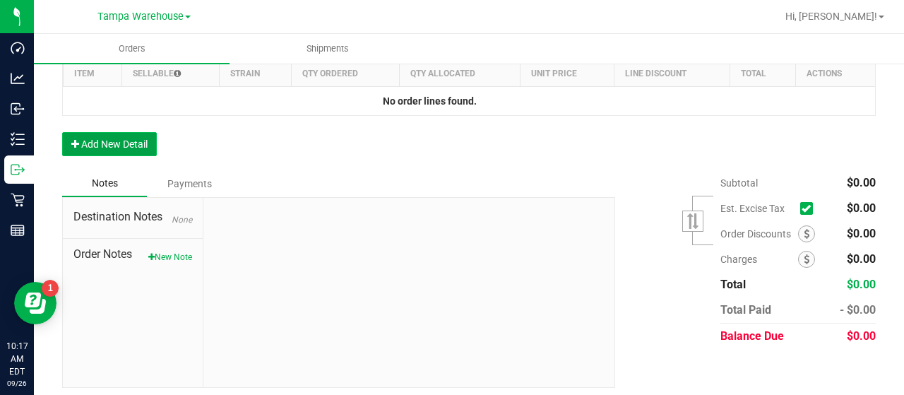
click at [141, 137] on button "Add New Detail" at bounding box center [109, 144] width 95 height 24
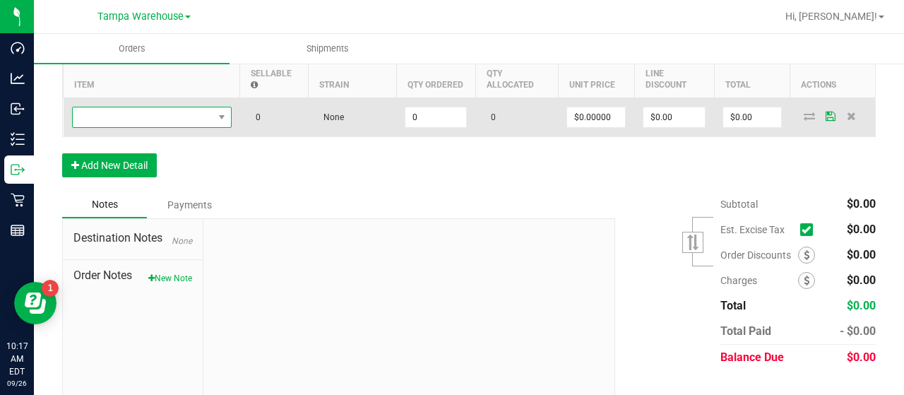
click at [184, 115] on span "NO DATA FOUND" at bounding box center [143, 117] width 141 height 20
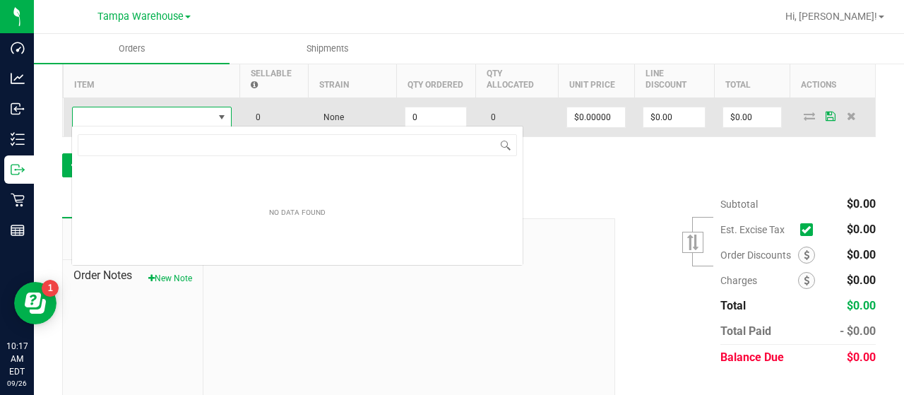
scroll to position [20, 160]
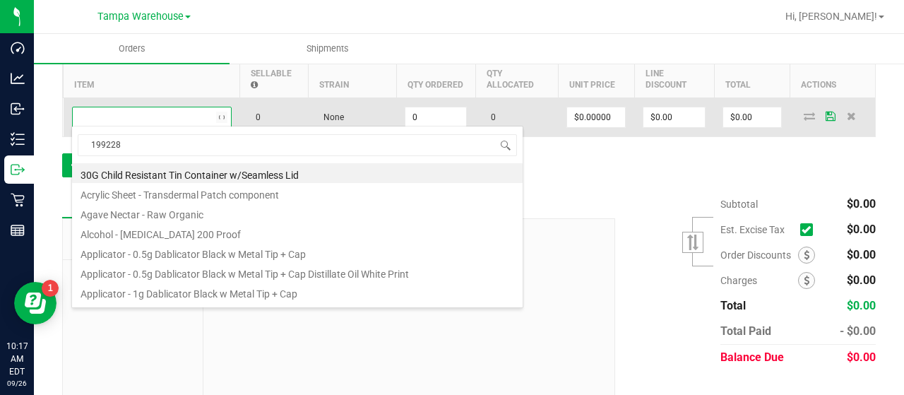
type input "1992285"
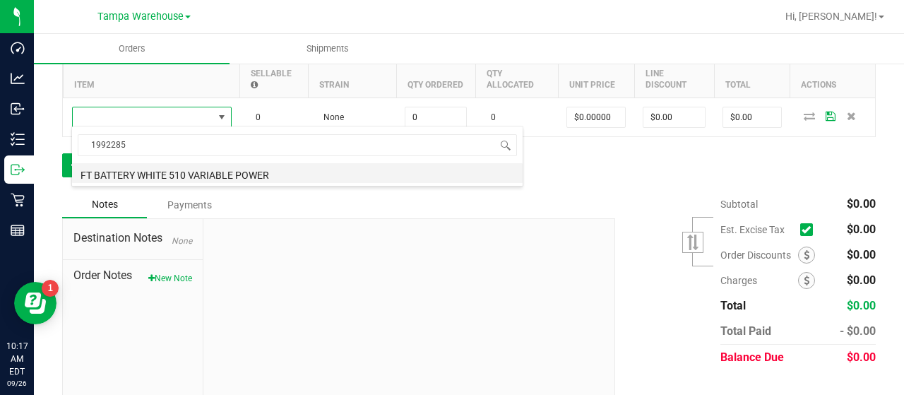
click at [160, 172] on li "FT BATTERY WHITE 510 VARIABLE POWER" at bounding box center [297, 173] width 451 height 20
type input "0 ea"
type input "$10.00000"
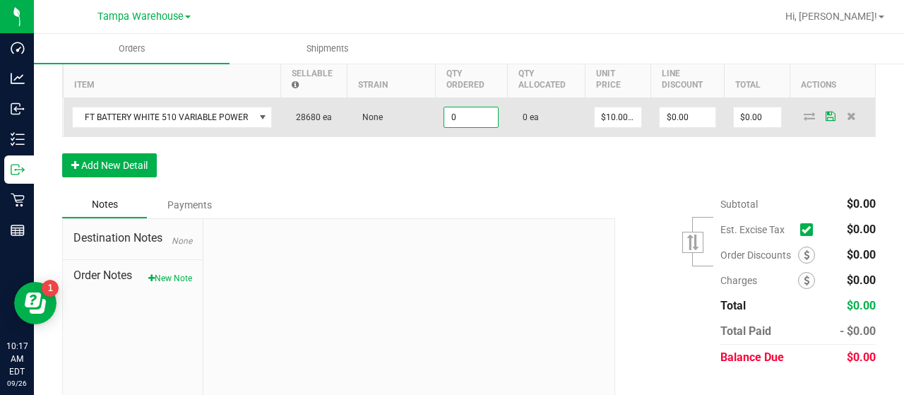
click at [466, 114] on input "0" at bounding box center [471, 117] width 54 height 20
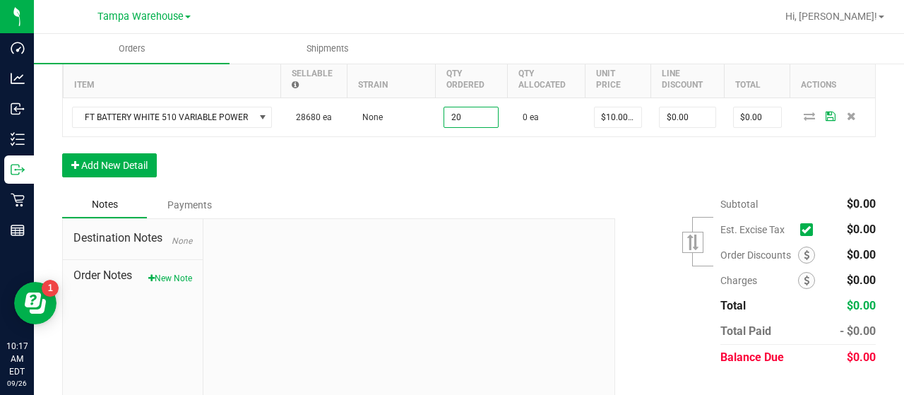
type input "20 ea"
type input "$200.00"
click at [475, 158] on div "Order Details Print All Labels Item Sellable Strain Qty Ordered Qty Allocated U…" at bounding box center [469, 107] width 814 height 167
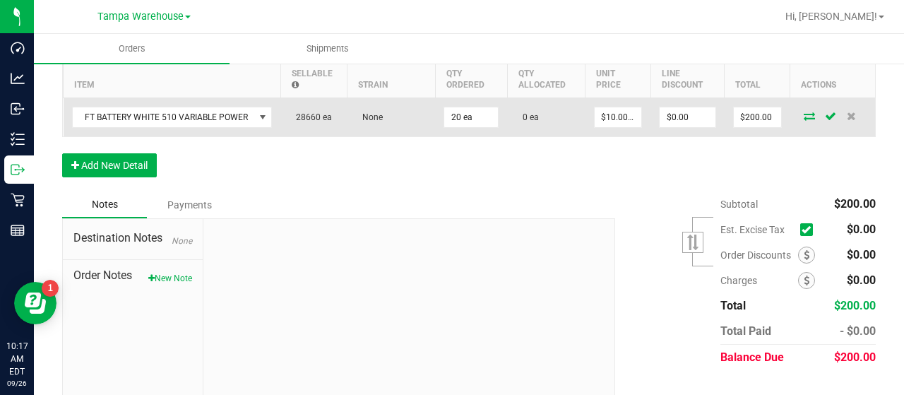
click at [804, 112] on icon at bounding box center [809, 116] width 11 height 8
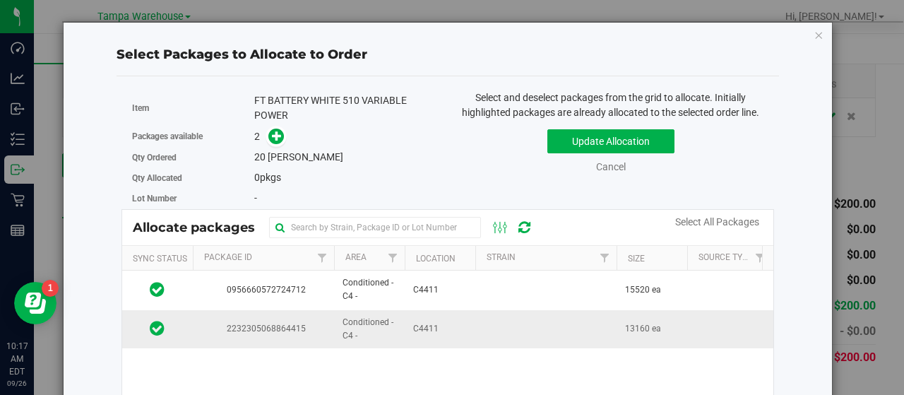
click at [499, 323] on td at bounding box center [545, 329] width 141 height 38
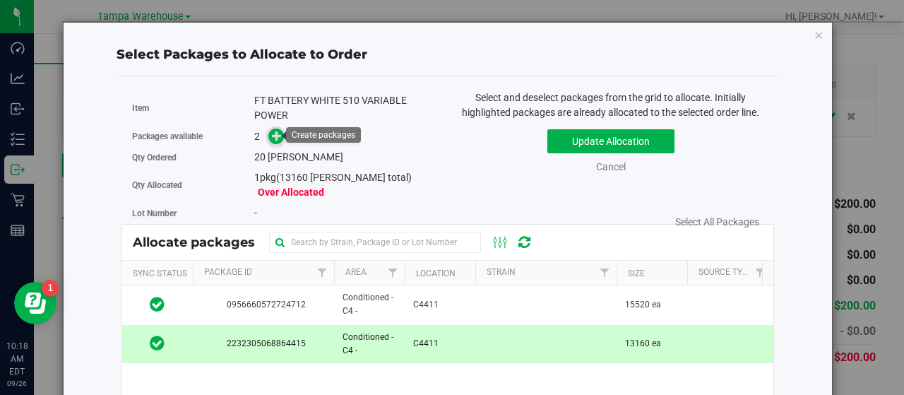
click at [275, 135] on icon at bounding box center [277, 136] width 10 height 10
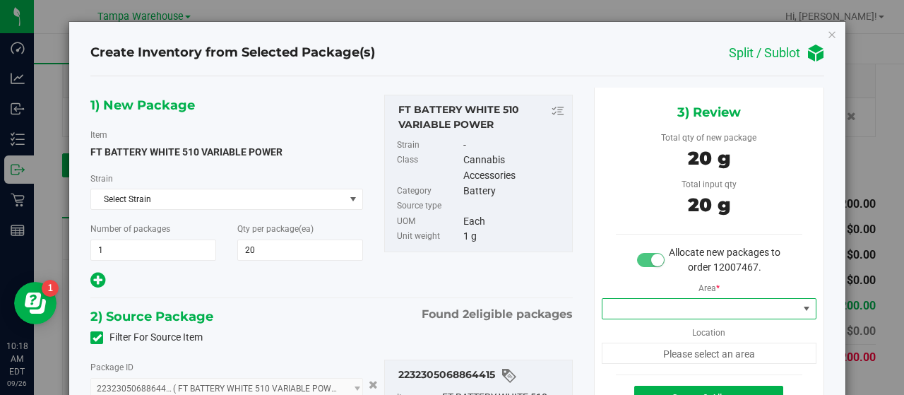
click at [687, 306] on span at bounding box center [700, 309] width 196 height 20
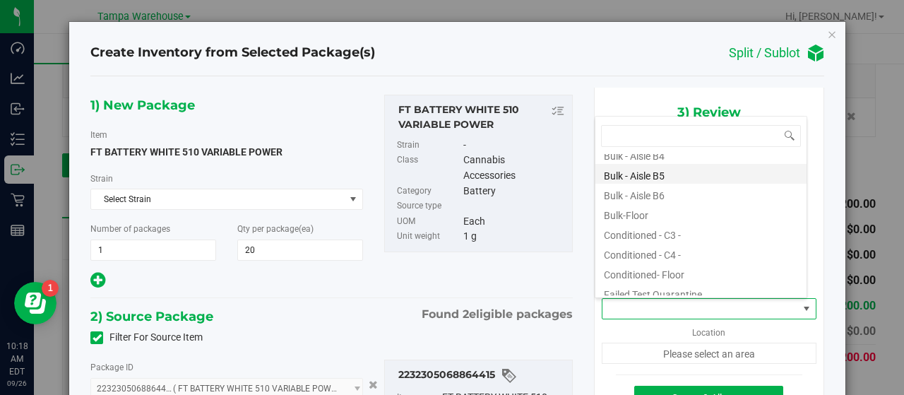
scroll to position [141, 0]
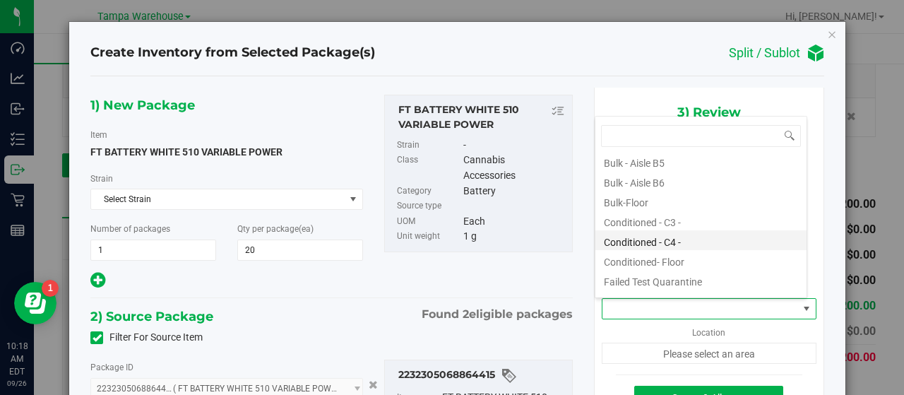
click at [669, 237] on li "Conditioned - C4 -" at bounding box center [700, 240] width 211 height 20
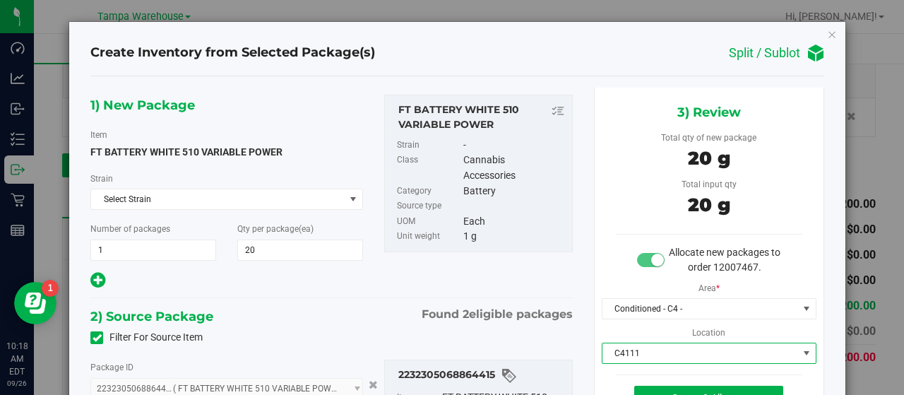
click at [647, 345] on span "C4111" at bounding box center [700, 353] width 196 height 20
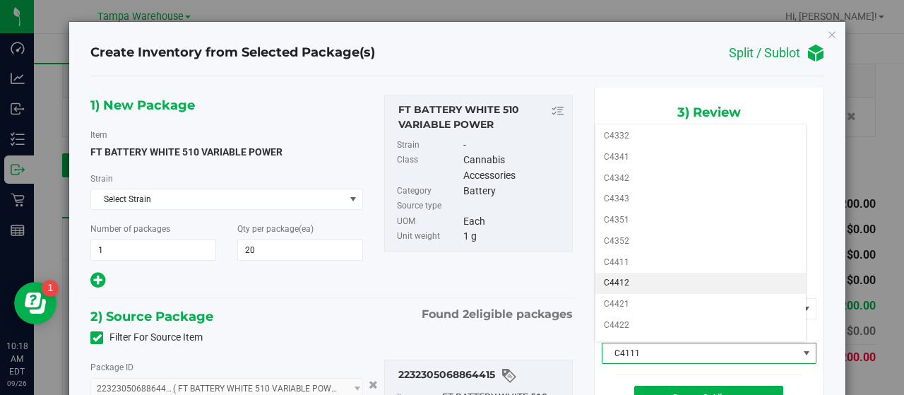
scroll to position [568, 0]
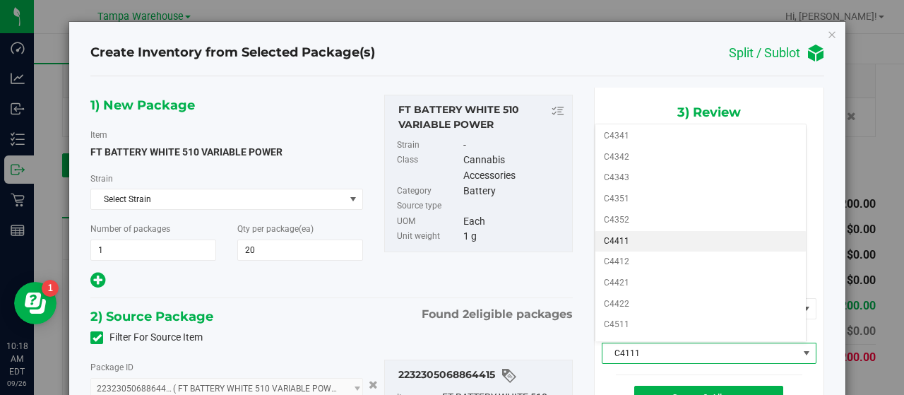
click at [643, 231] on li "C4411" at bounding box center [700, 241] width 211 height 21
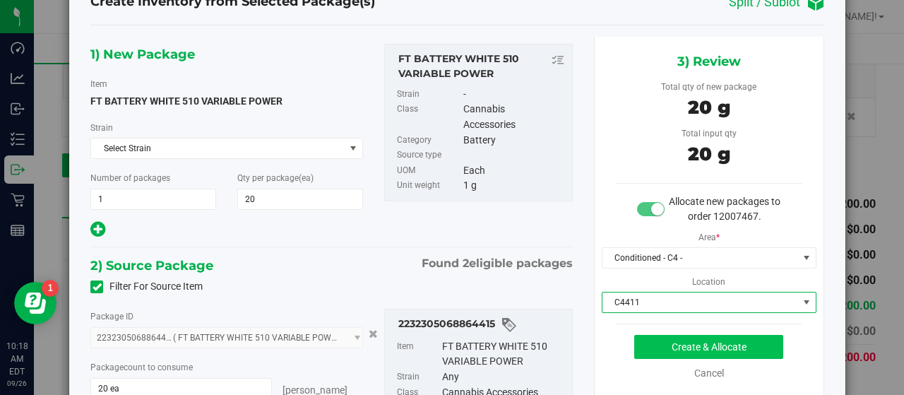
scroll to position [71, 0]
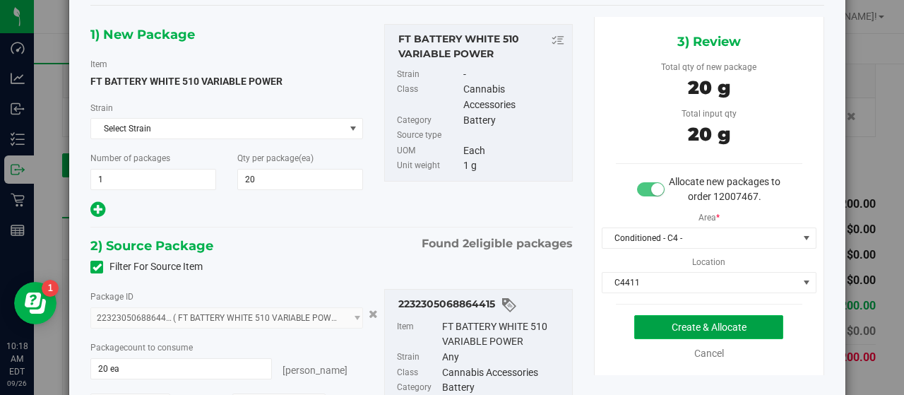
click at [647, 318] on button "Create & Allocate" at bounding box center [708, 327] width 149 height 24
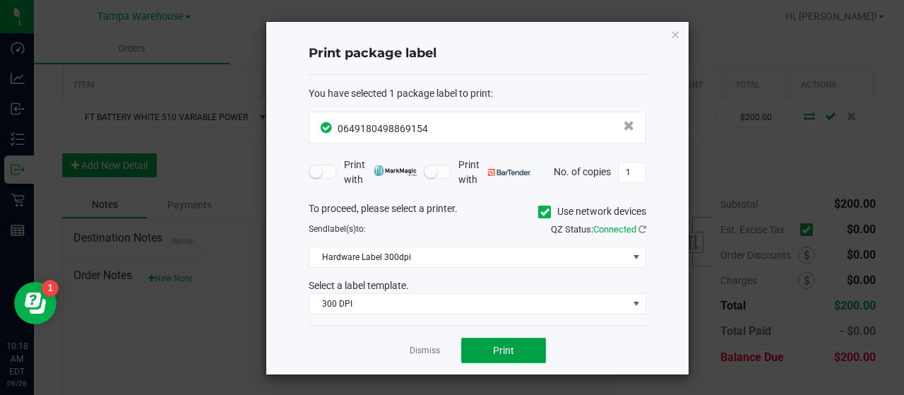
click at [530, 342] on button "Print" at bounding box center [503, 350] width 85 height 25
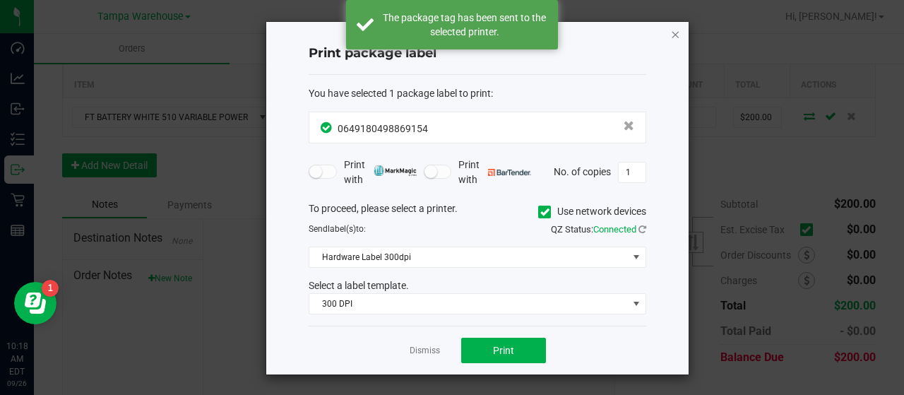
click at [673, 33] on icon "button" at bounding box center [675, 33] width 10 height 17
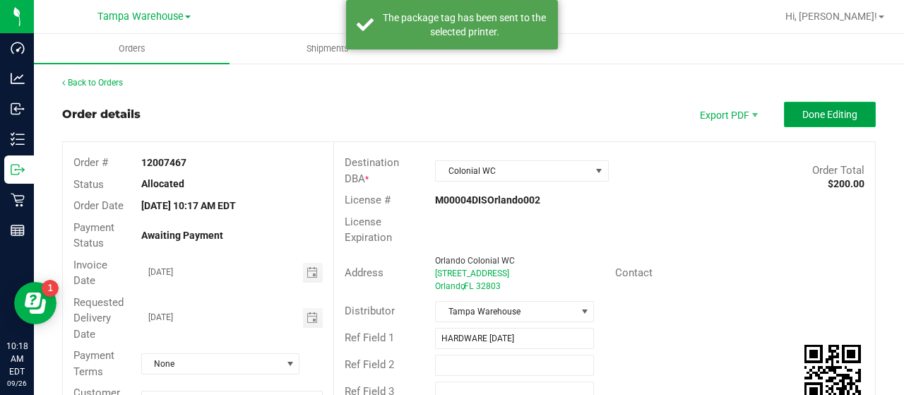
click at [787, 112] on button "Done Editing" at bounding box center [830, 114] width 92 height 25
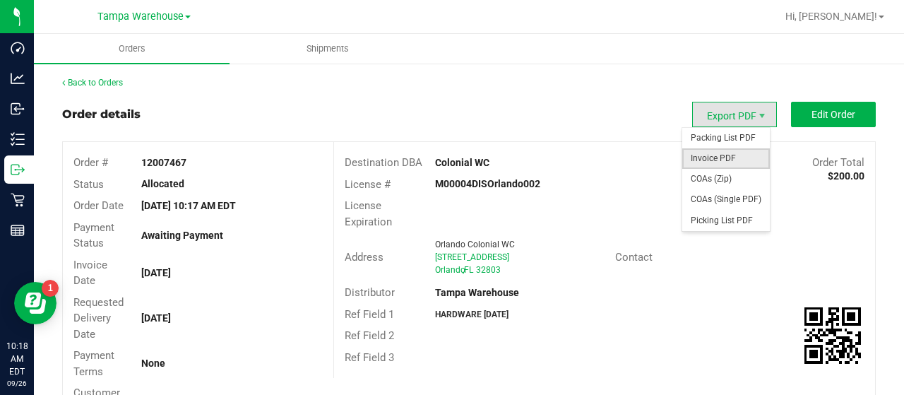
click at [712, 153] on span "Invoice PDF" at bounding box center [726, 158] width 88 height 20
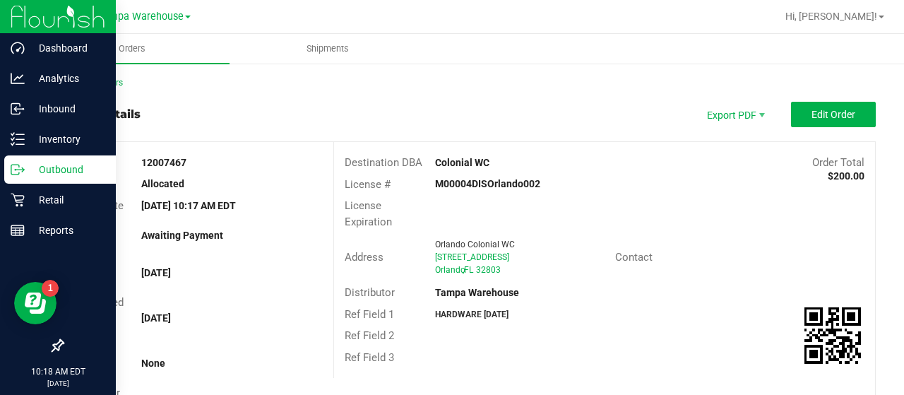
click at [66, 166] on p "Outbound" at bounding box center [67, 169] width 85 height 17
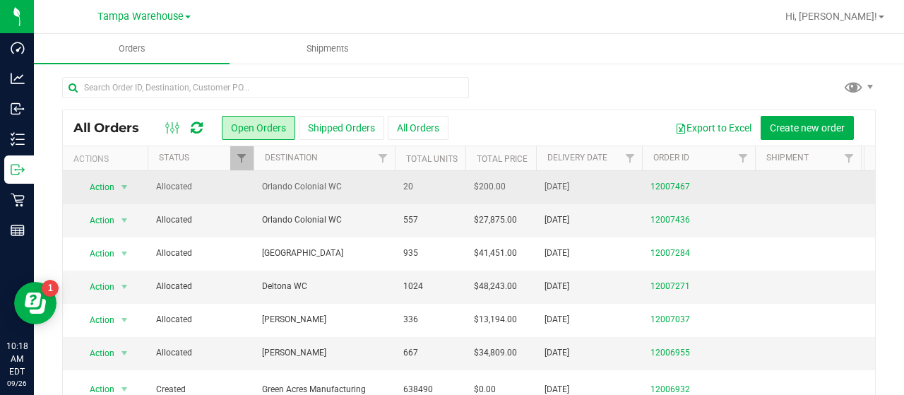
click at [351, 187] on span "Orlando Colonial WC" at bounding box center [324, 186] width 124 height 13
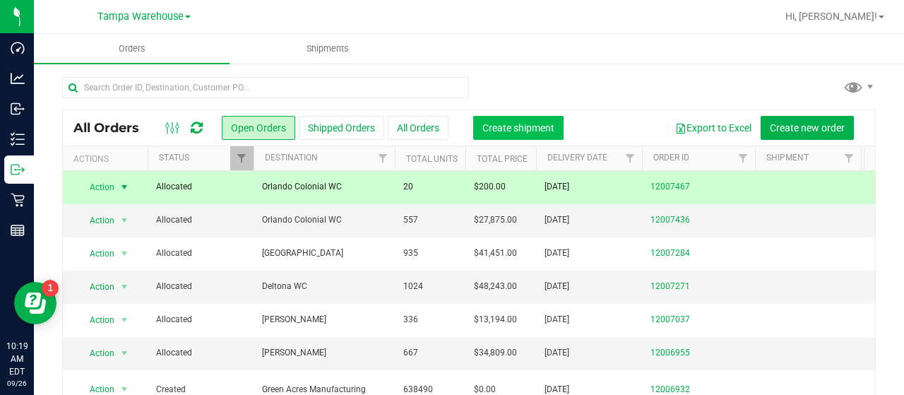
click at [527, 126] on span "Create shipment" at bounding box center [518, 127] width 72 height 11
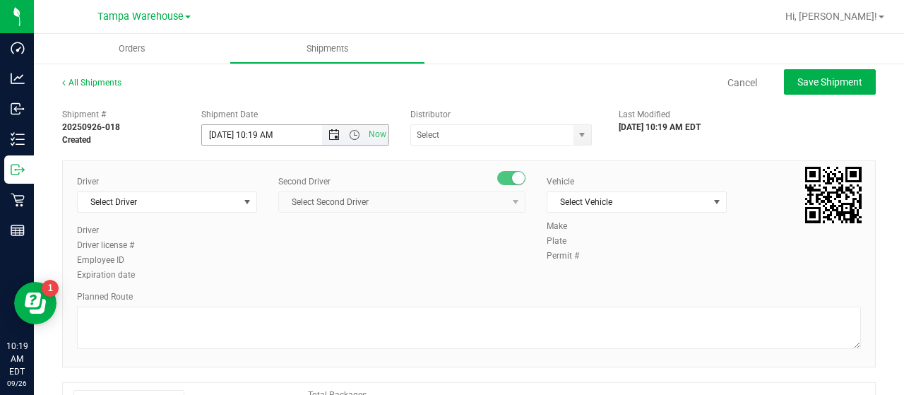
click at [329, 132] on span "Open the date view" at bounding box center [333, 134] width 11 height 11
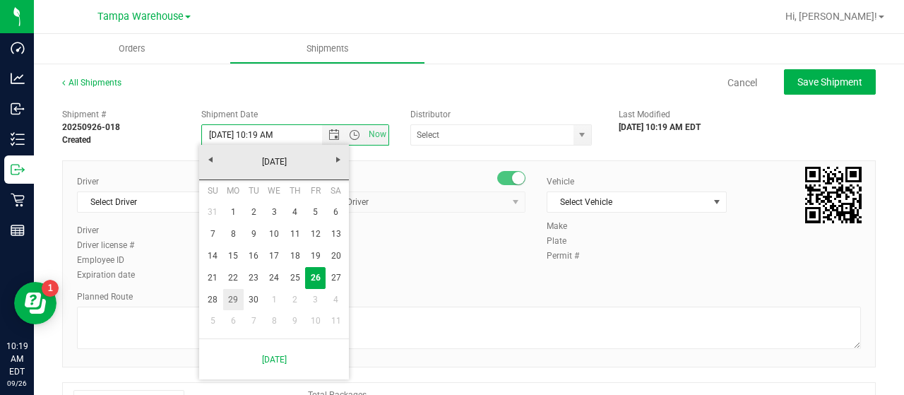
click at [232, 294] on link "29" at bounding box center [233, 300] width 20 height 22
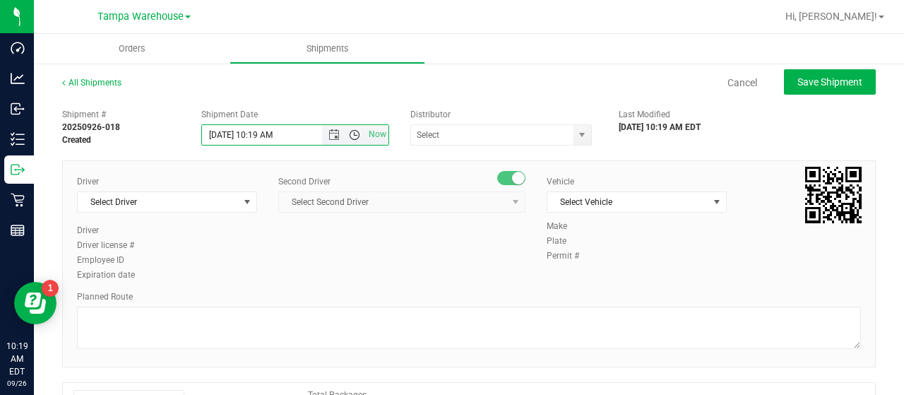
click at [350, 135] on span "Open the time view" at bounding box center [354, 134] width 11 height 11
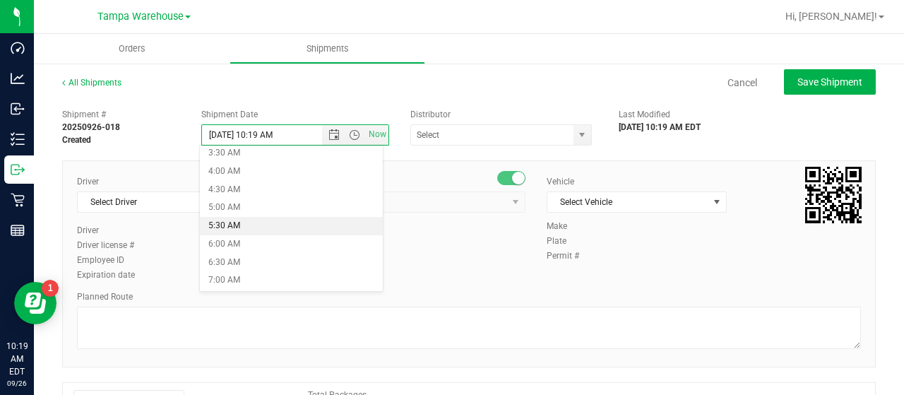
scroll to position [141, 0]
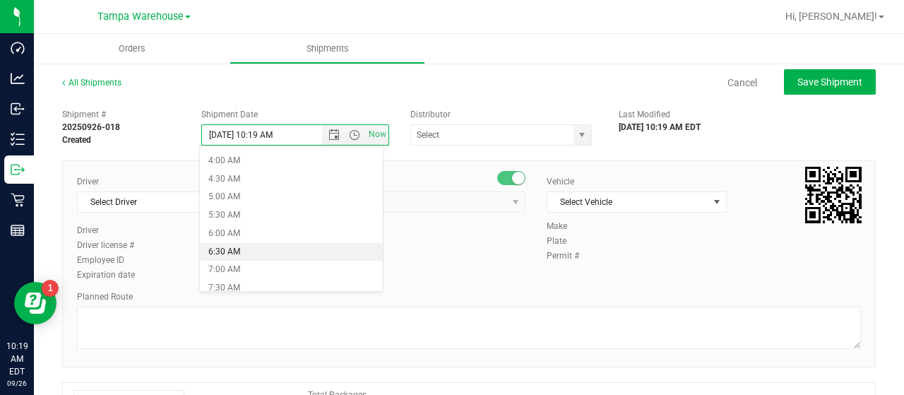
click at [271, 244] on li "6:30 AM" at bounding box center [291, 252] width 182 height 18
type input "[DATE] 6:30 AM"
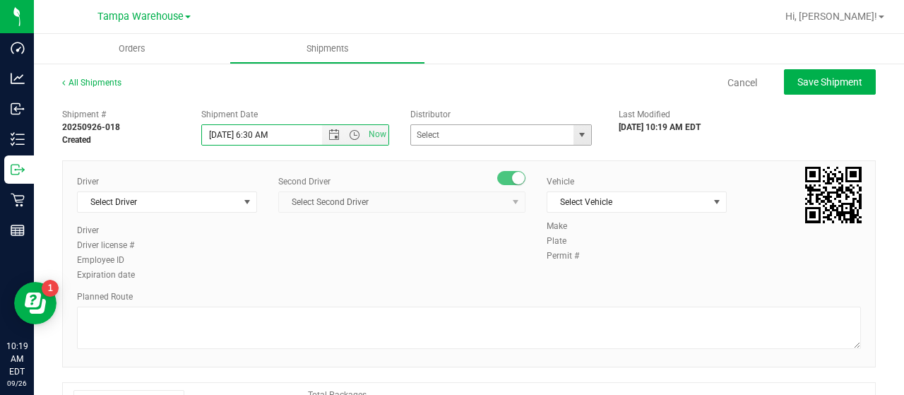
click at [576, 136] on span "select" at bounding box center [581, 134] width 11 height 11
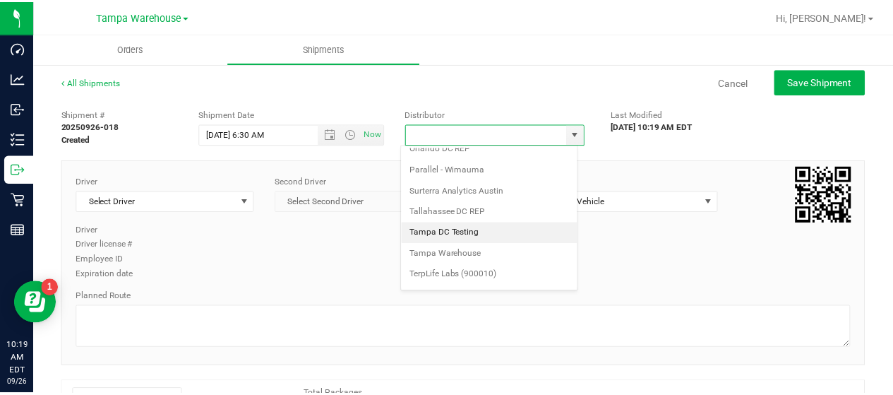
scroll to position [554, 0]
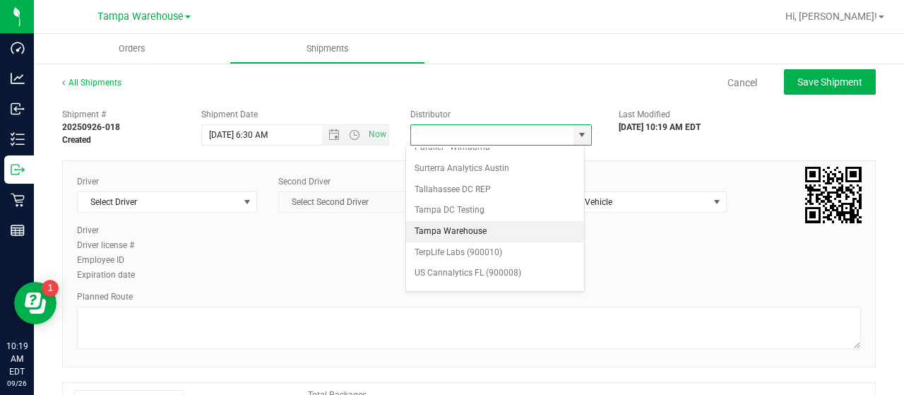
click at [472, 221] on li "Tampa Warehouse" at bounding box center [495, 231] width 178 height 21
type input "Tampa Warehouse"
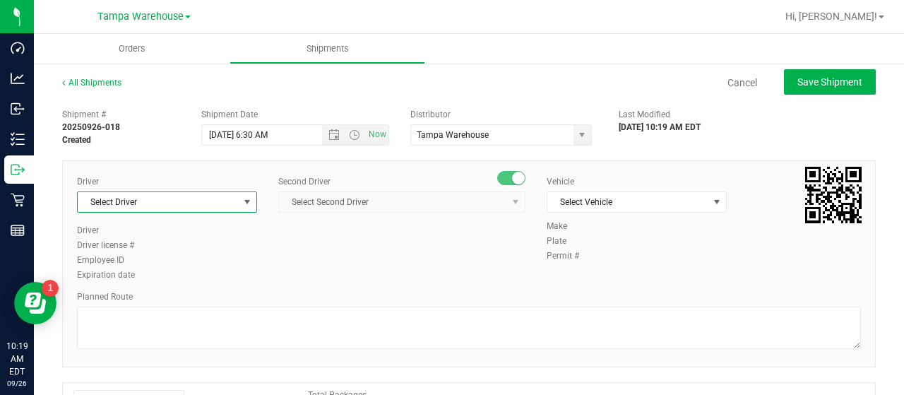
click at [243, 198] on span "select" at bounding box center [247, 201] width 11 height 11
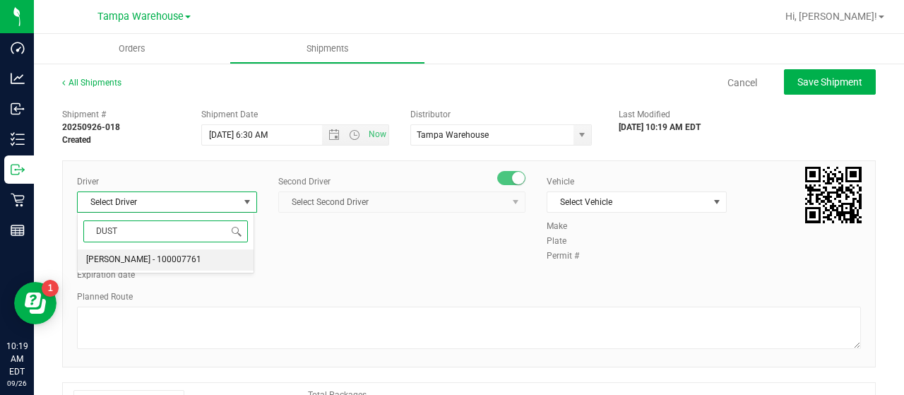
click at [157, 254] on span "[PERSON_NAME] - 100007761" at bounding box center [143, 260] width 115 height 18
type input "DUST"
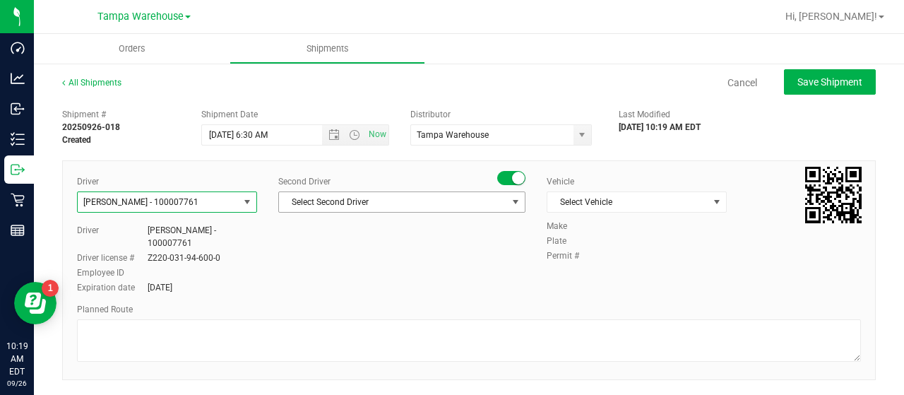
click at [371, 200] on span "Select Second Driver" at bounding box center [393, 202] width 228 height 20
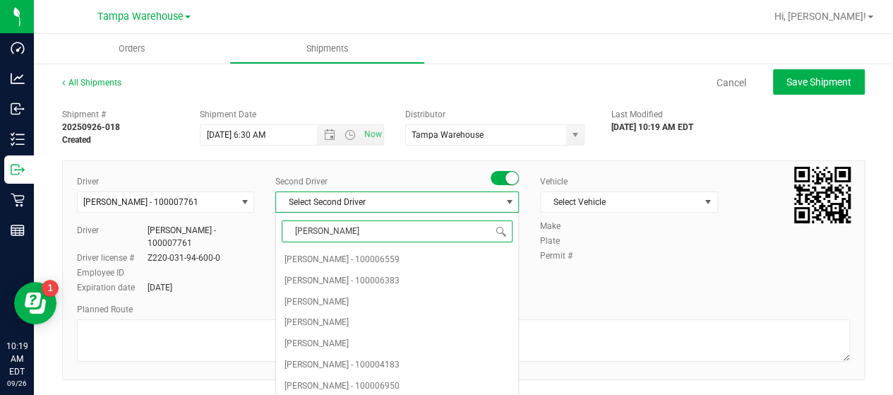
type input "DANN"
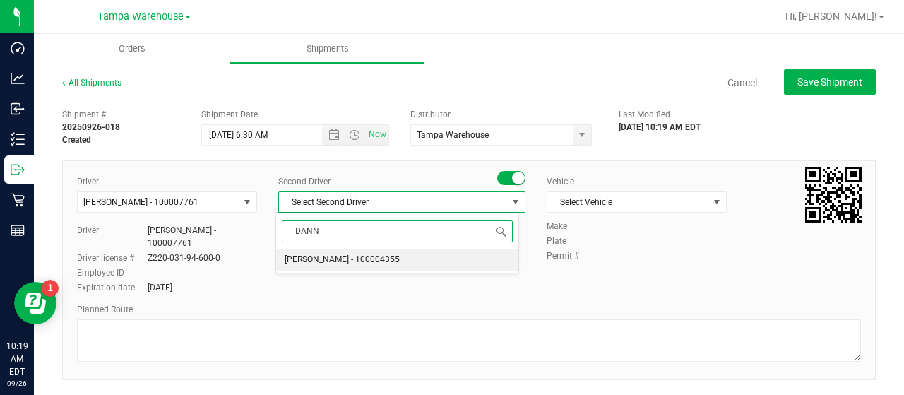
click at [357, 256] on span "[PERSON_NAME] - 100004355" at bounding box center [342, 260] width 115 height 18
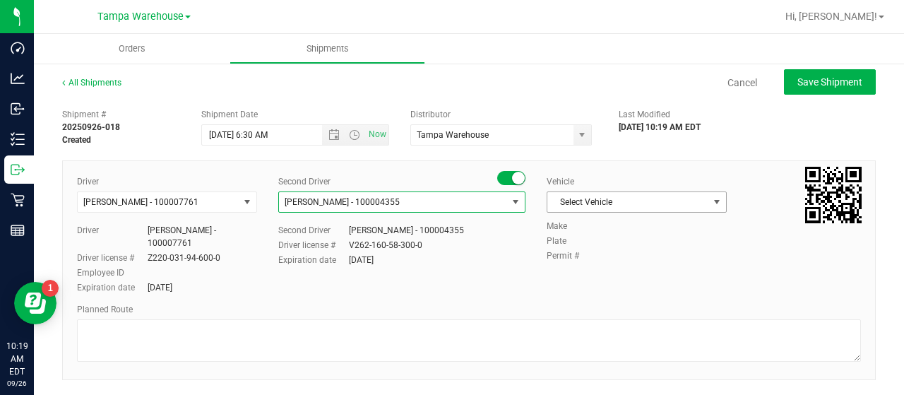
click at [711, 198] on span "select" at bounding box center [716, 201] width 11 height 11
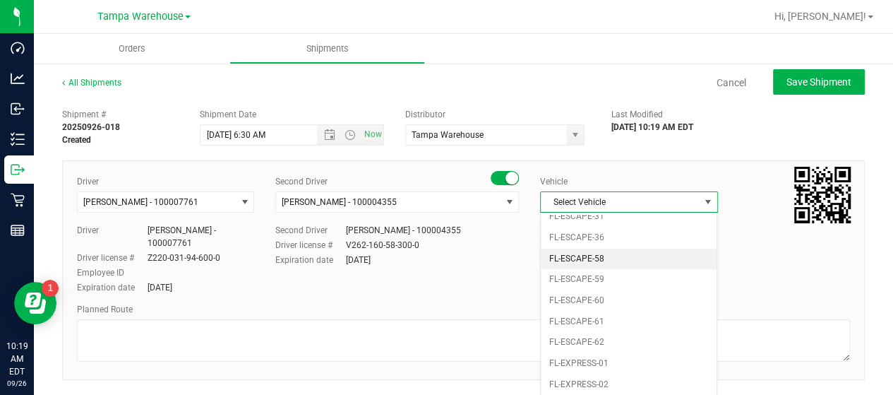
scroll to position [311, 0]
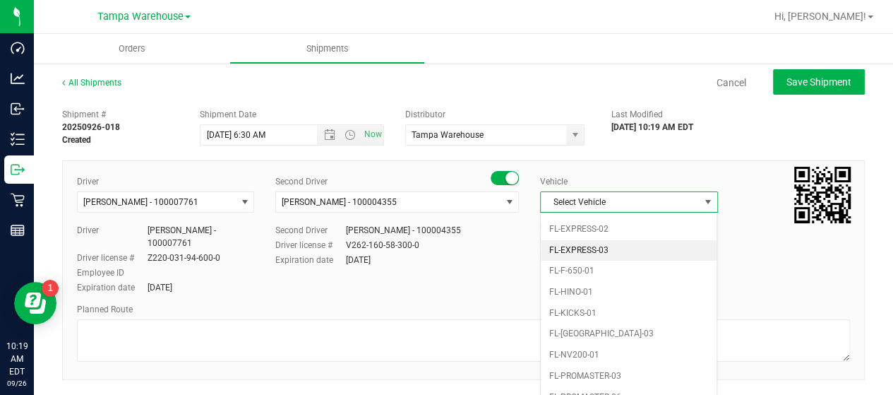
click at [617, 240] on li "FL-EXPRESS-03" at bounding box center [629, 250] width 176 height 21
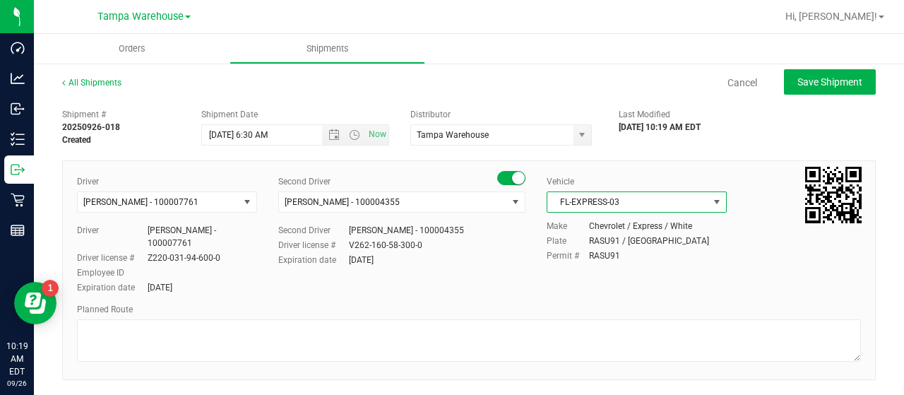
click at [708, 198] on span "select" at bounding box center [717, 202] width 18 height 20
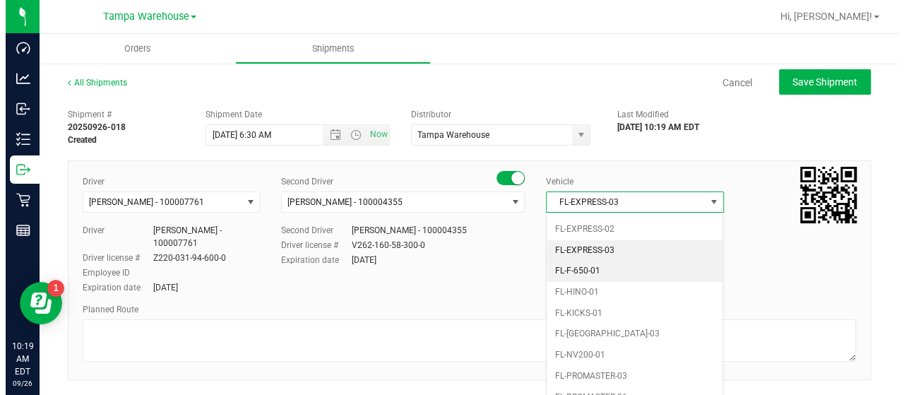
scroll to position [155, 0]
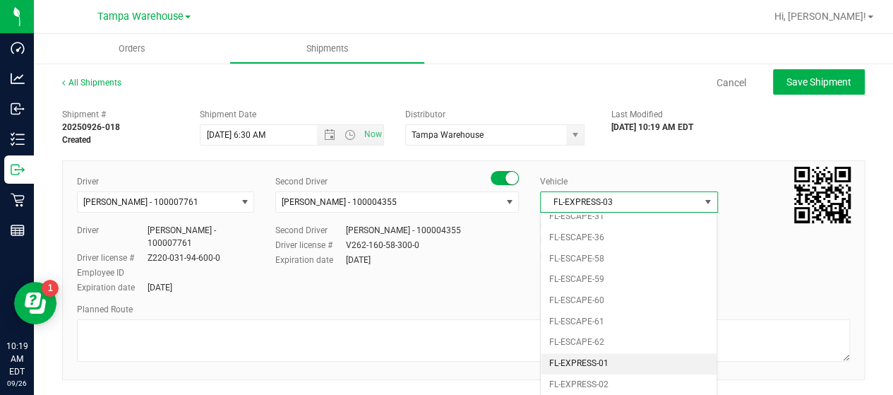
click at [648, 354] on li "FL-EXPRESS-01" at bounding box center [629, 363] width 176 height 21
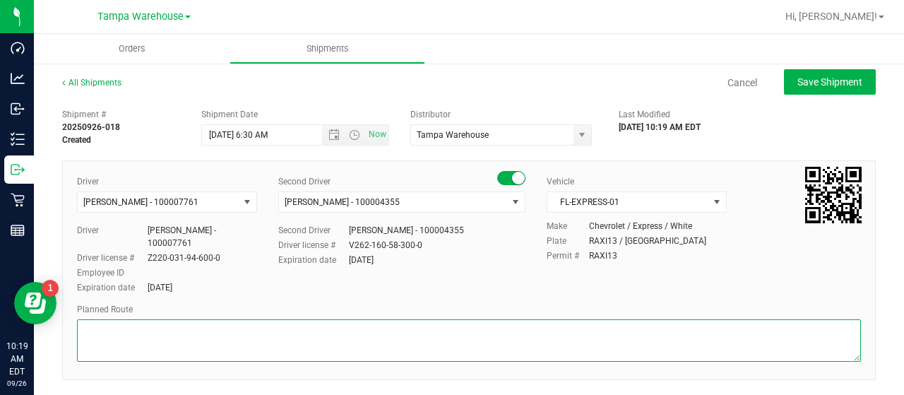
click at [139, 330] on textarea at bounding box center [469, 340] width 784 height 42
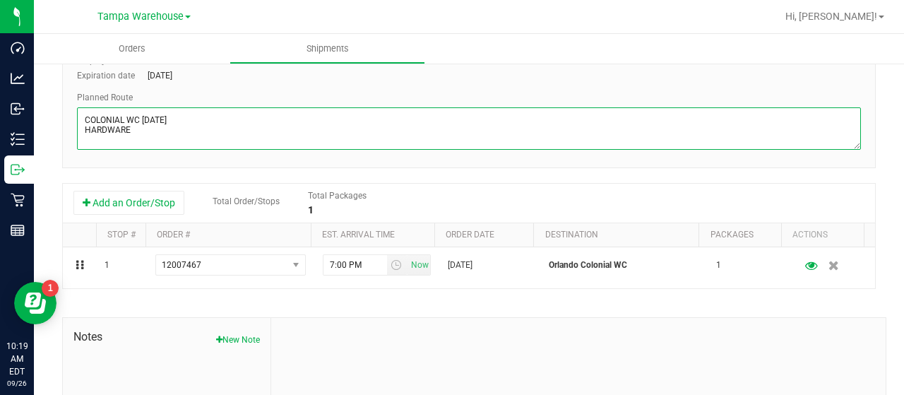
scroll to position [282, 0]
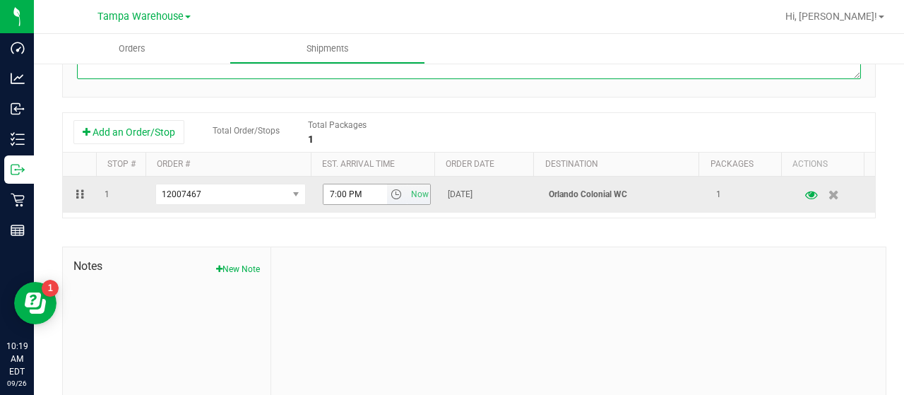
click at [391, 193] on span "select" at bounding box center [396, 194] width 11 height 11
type textarea "COLONIAL WC 09/29/25 HARDWARE"
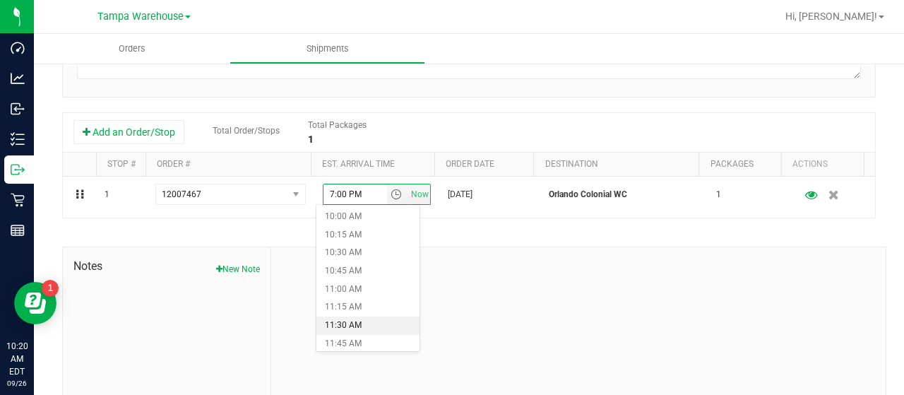
scroll to position [706, 0]
click at [359, 309] on li "11:00 AM" at bounding box center [367, 309] width 103 height 18
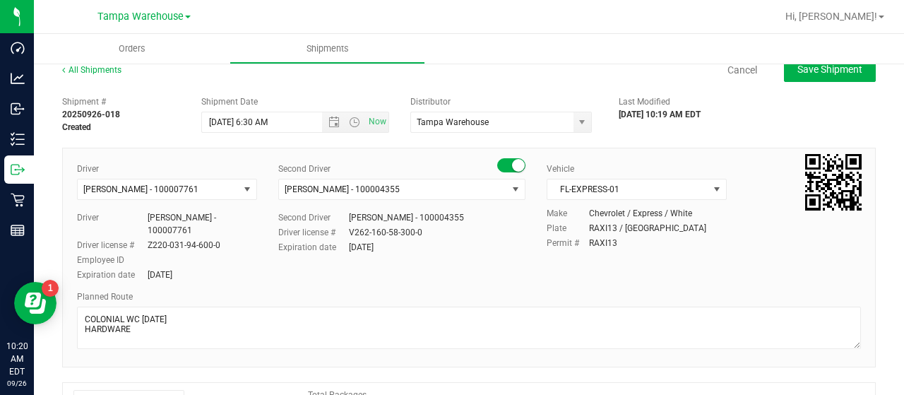
scroll to position [0, 0]
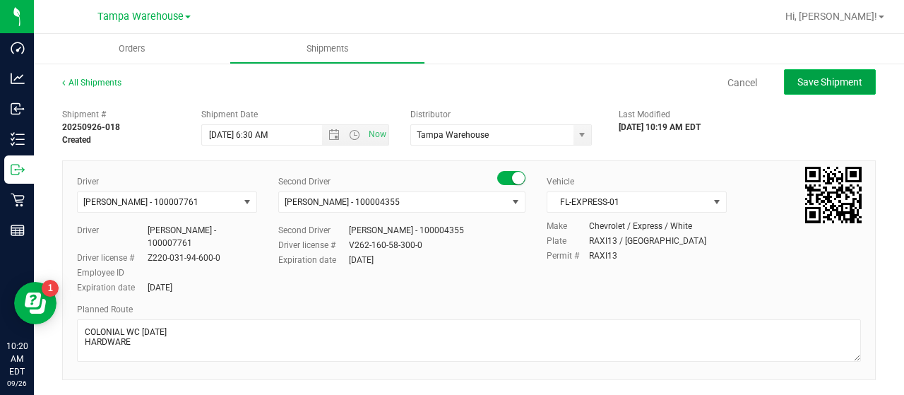
click at [820, 85] on span "Save Shipment" at bounding box center [829, 81] width 65 height 11
type input "[DATE] 10:30 AM"
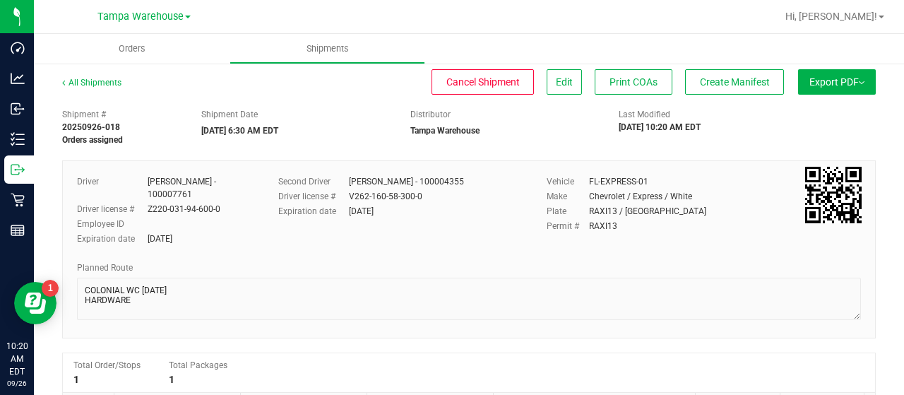
click at [820, 87] on span "Export PDF" at bounding box center [836, 81] width 55 height 11
click at [811, 129] on span "Manifest by Lot" at bounding box center [800, 134] width 59 height 10
click at [736, 77] on span "Create Manifest" at bounding box center [735, 81] width 70 height 11
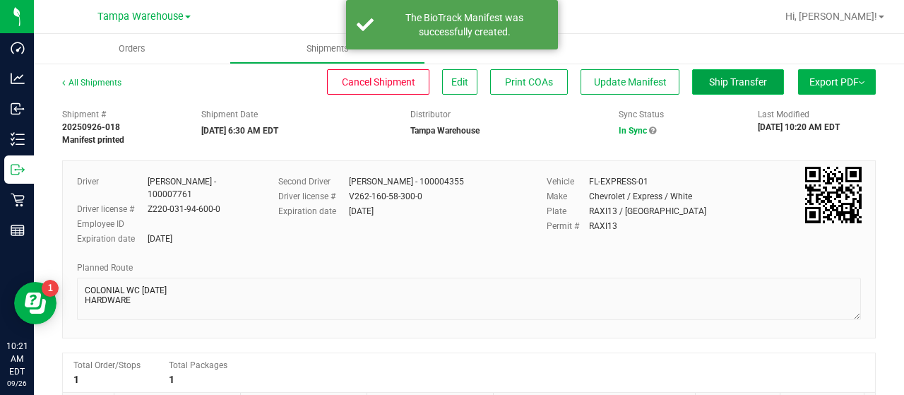
click at [720, 80] on span "Ship Transfer" at bounding box center [738, 81] width 58 height 11
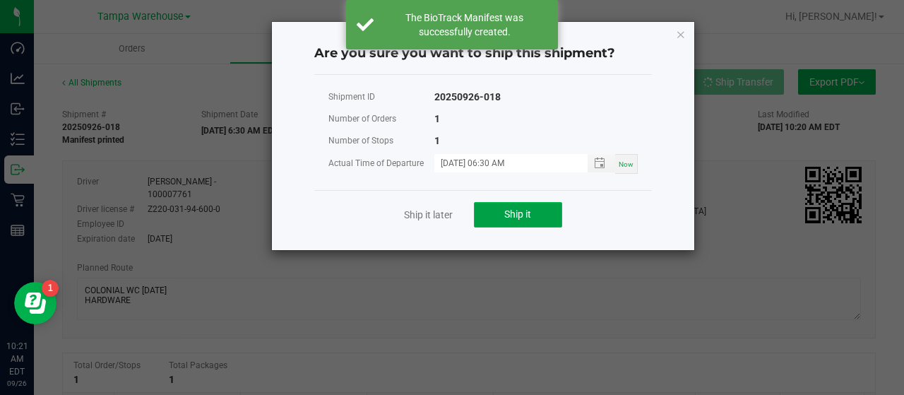
click at [531, 210] on span "Ship it" at bounding box center [517, 213] width 27 height 11
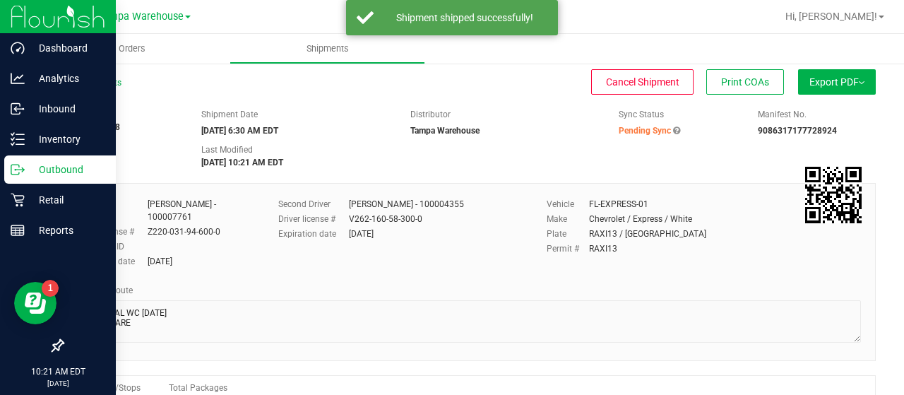
click at [59, 166] on p "Outbound" at bounding box center [67, 169] width 85 height 17
